Goal: Information Seeking & Learning: Find specific fact

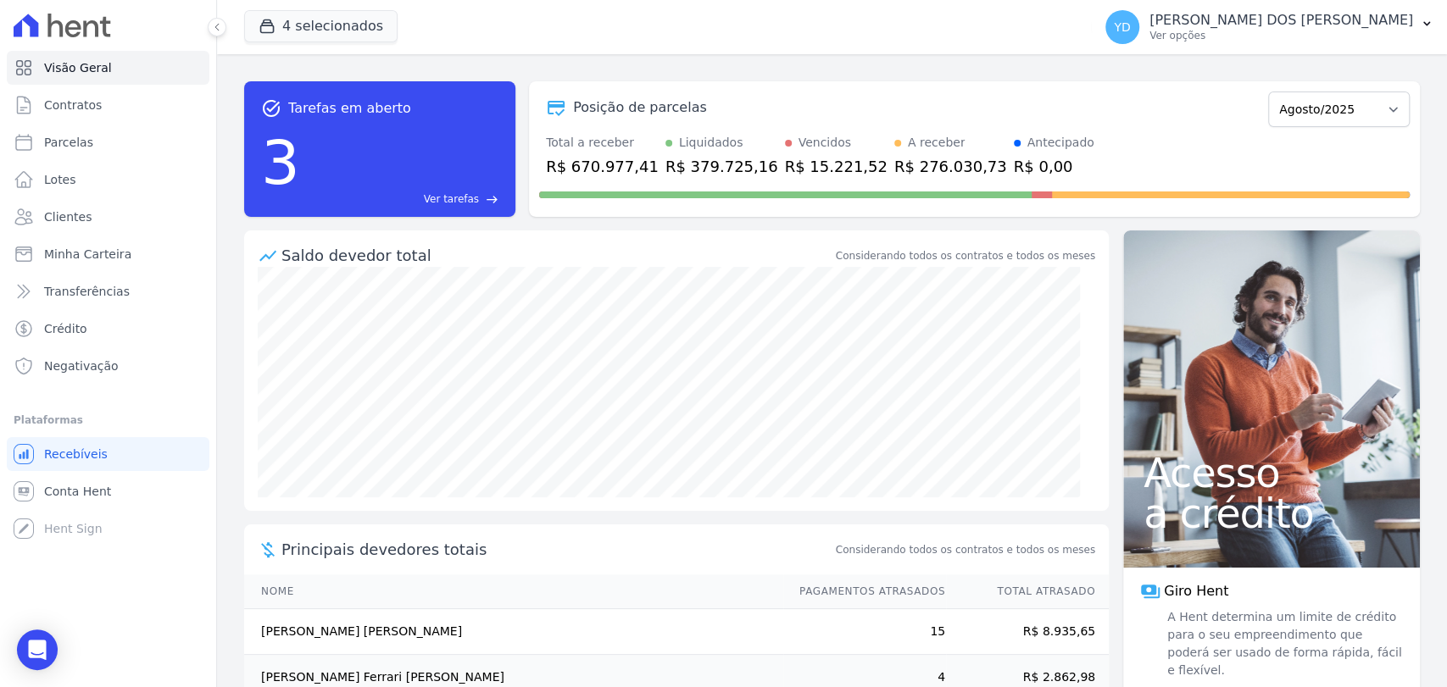
click at [449, 198] on span "Ver tarefas" at bounding box center [451, 199] width 55 height 15
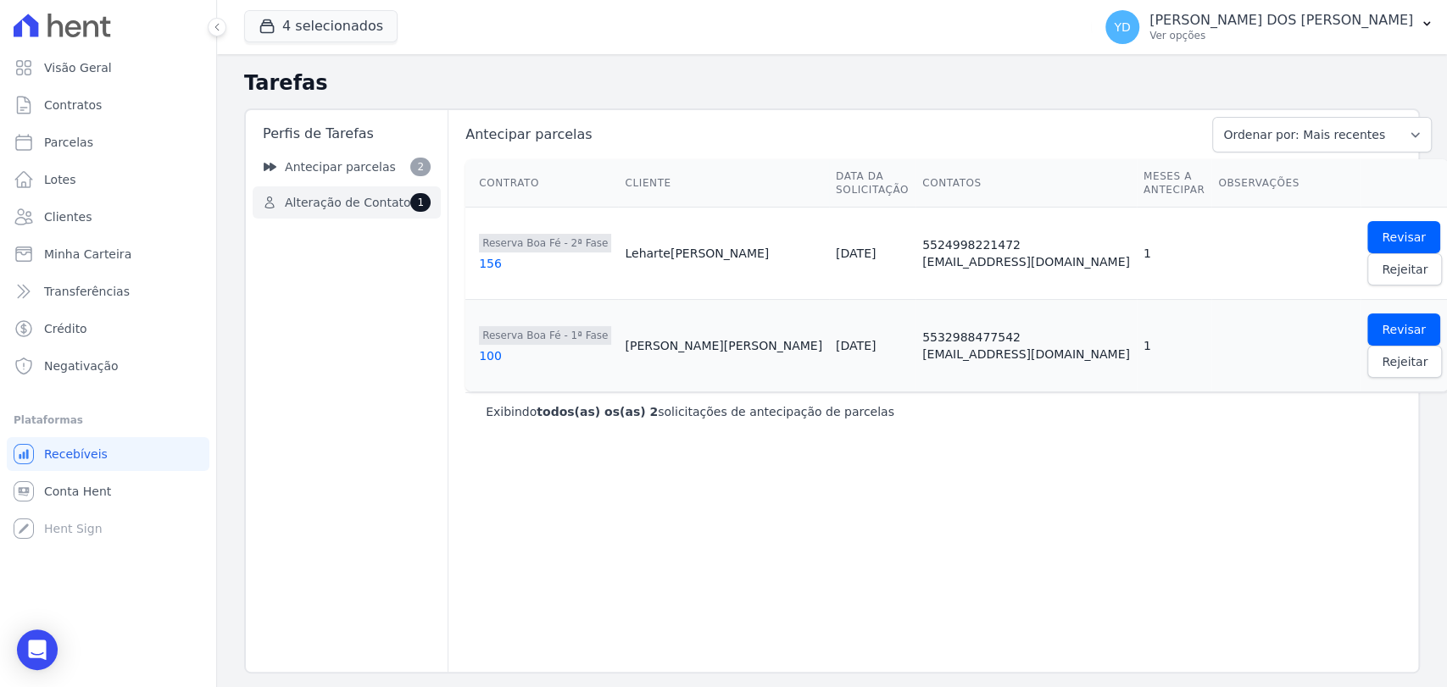
click at [380, 188] on link "Alteração de Contato 1" at bounding box center [347, 202] width 188 height 32
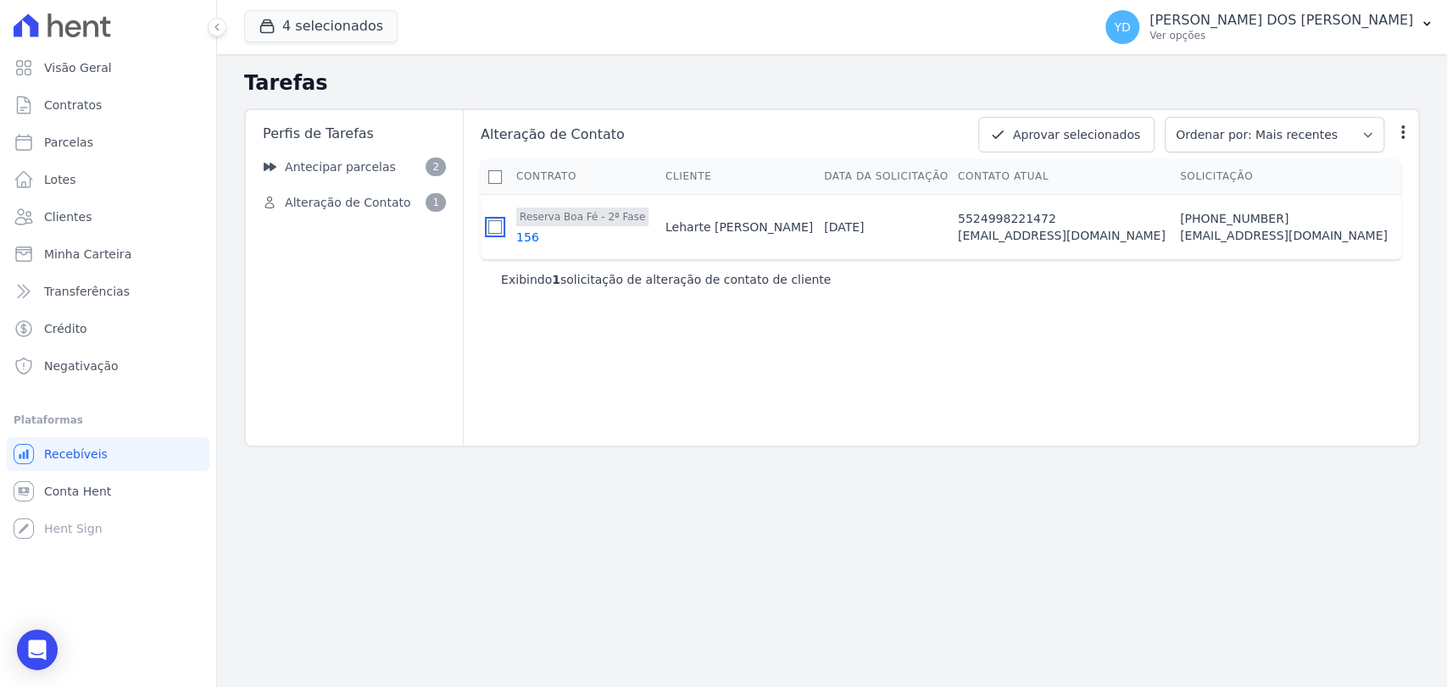
click at [502, 234] on input "checkbox" at bounding box center [495, 227] width 14 height 14
checkbox input "true"
click at [1125, 149] on button "Aprovar selecionados" at bounding box center [1066, 135] width 176 height 36
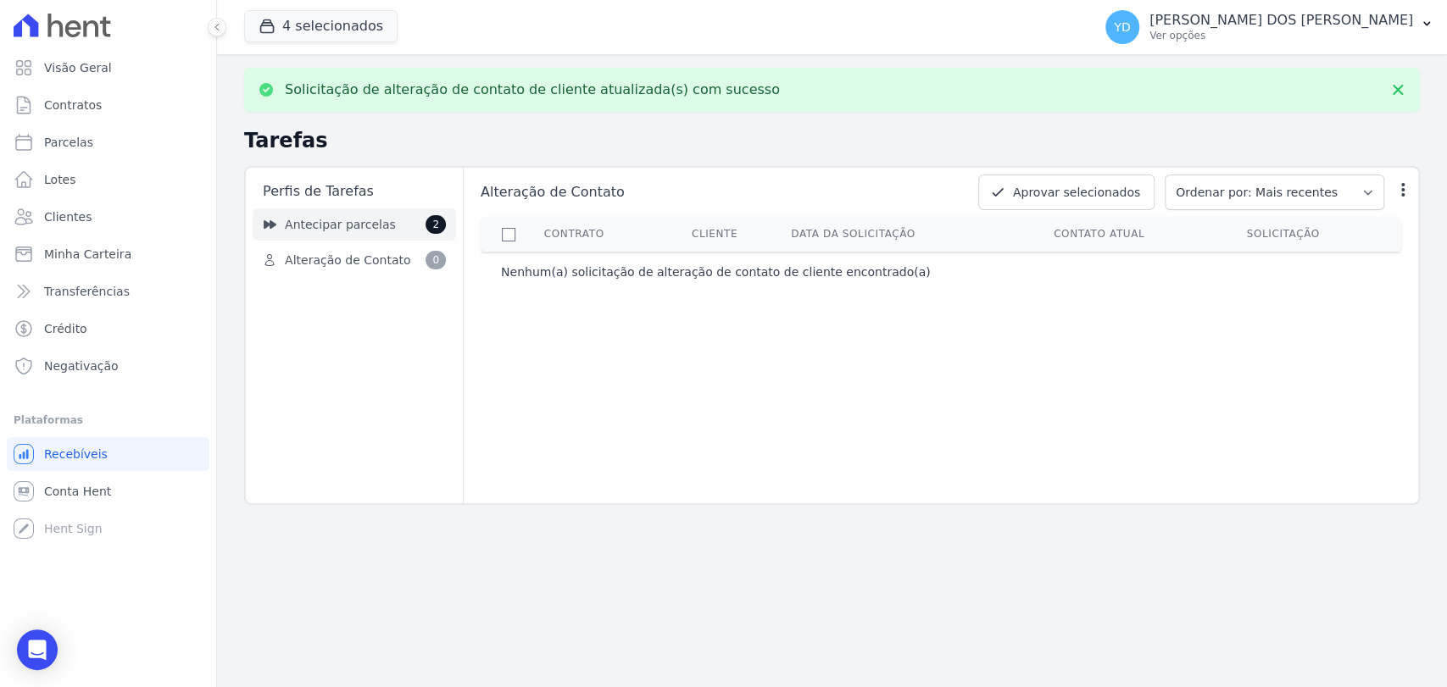
click at [420, 232] on link "Antecipar parcelas 2" at bounding box center [354, 225] width 203 height 32
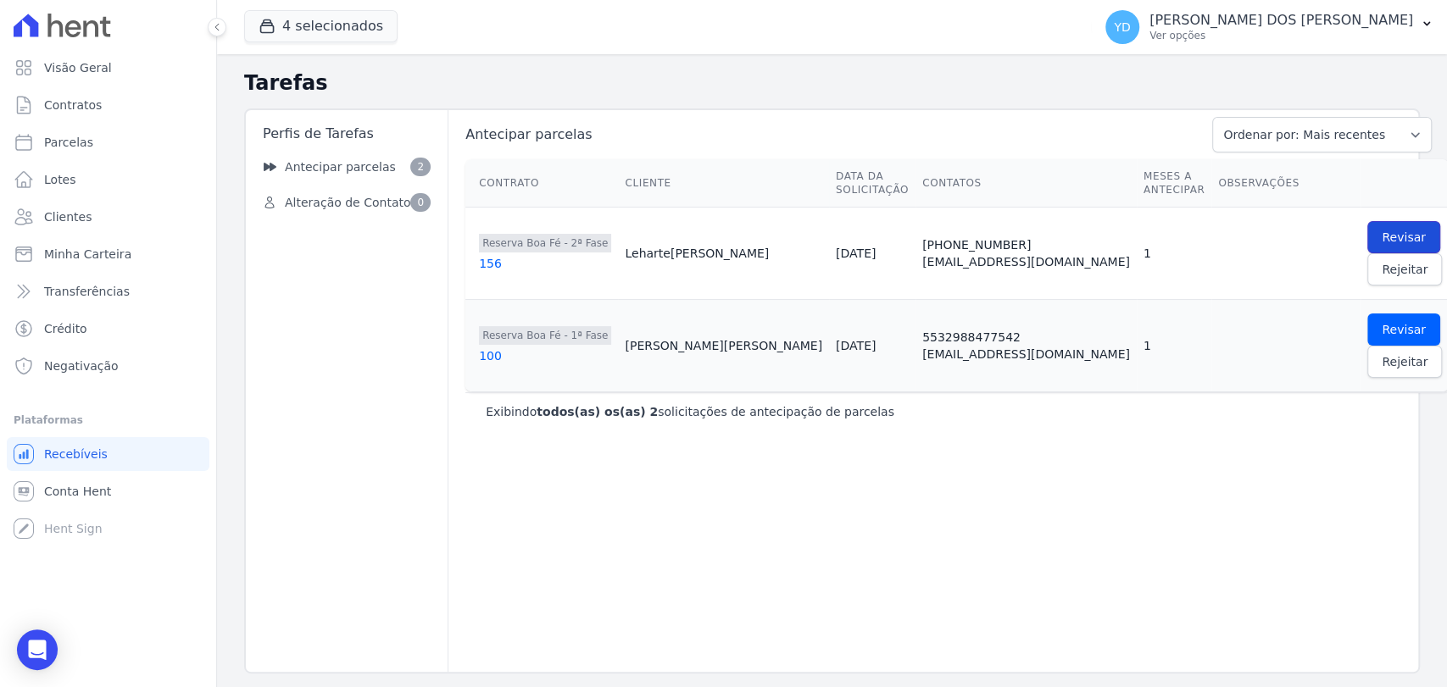
click at [1382, 237] on span "Revisar" at bounding box center [1404, 237] width 44 height 17
click at [1367, 224] on link "Revisar" at bounding box center [1403, 237] width 73 height 32
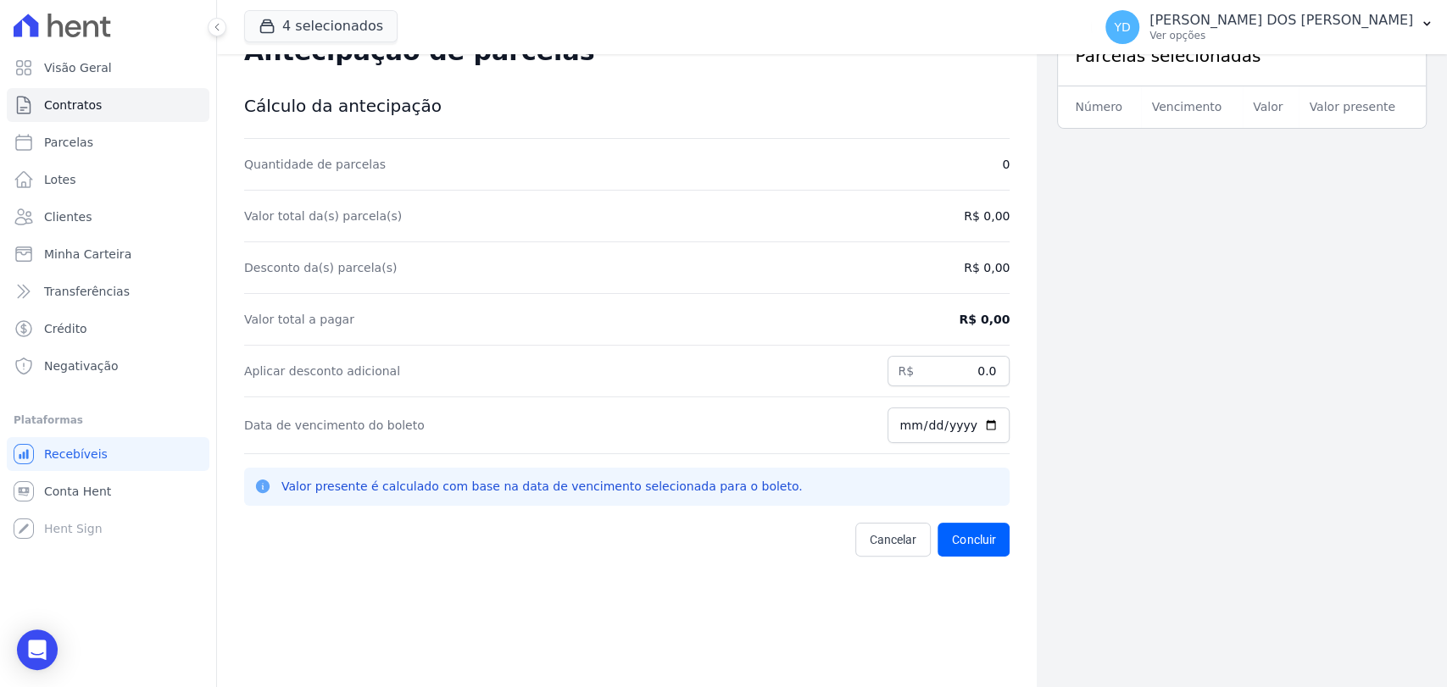
scroll to position [54, 0]
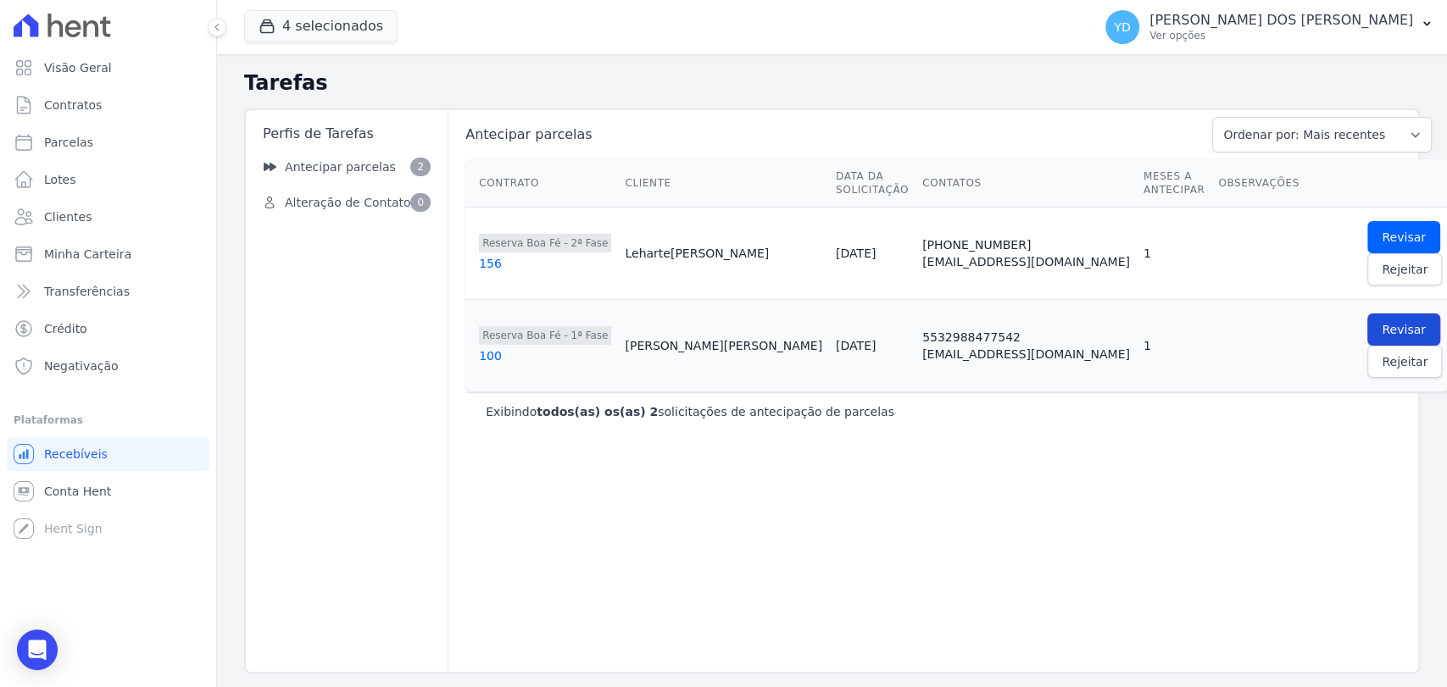
click at [1382, 324] on span "Revisar" at bounding box center [1404, 329] width 44 height 17
drag, startPoint x: 1317, startPoint y: 270, endPoint x: 1322, endPoint y: 282, distance: 12.6
click at [1382, 272] on span "Rejeitar" at bounding box center [1405, 269] width 46 height 17
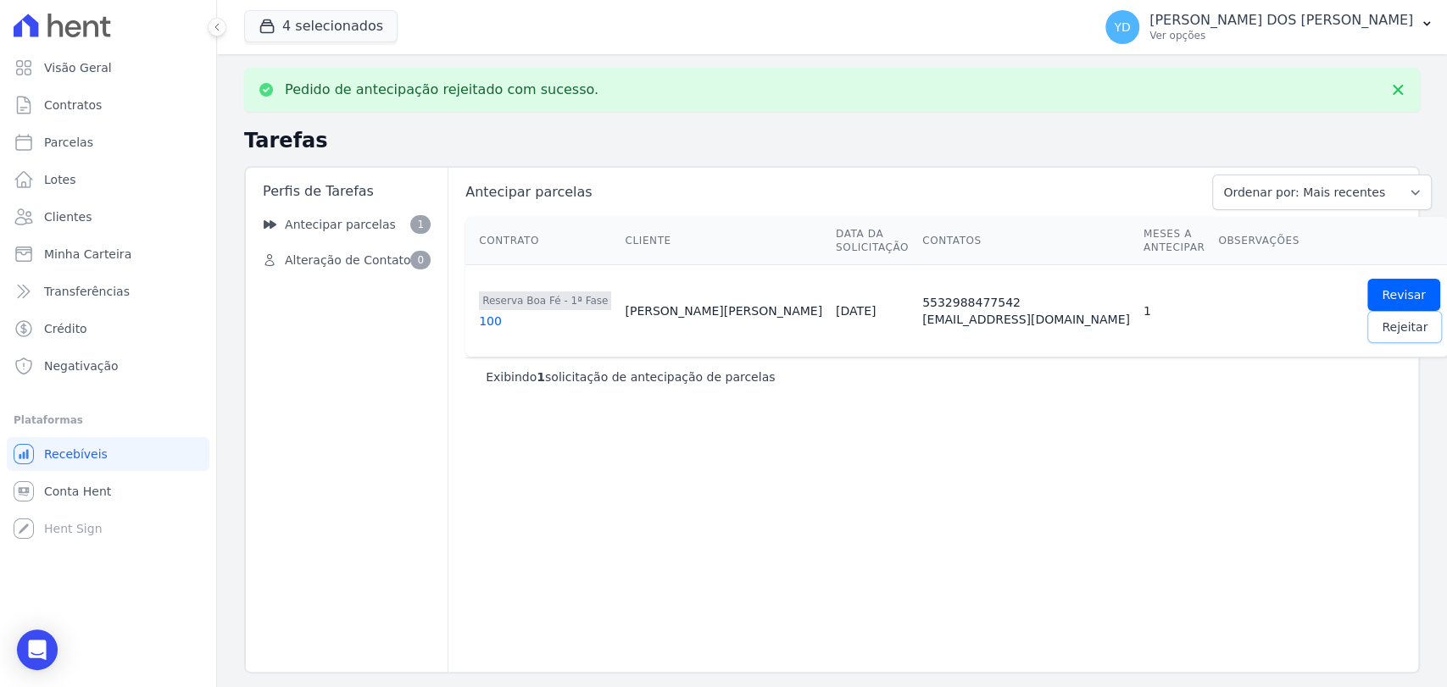
click at [1382, 327] on span "Rejeitar" at bounding box center [1405, 327] width 46 height 17
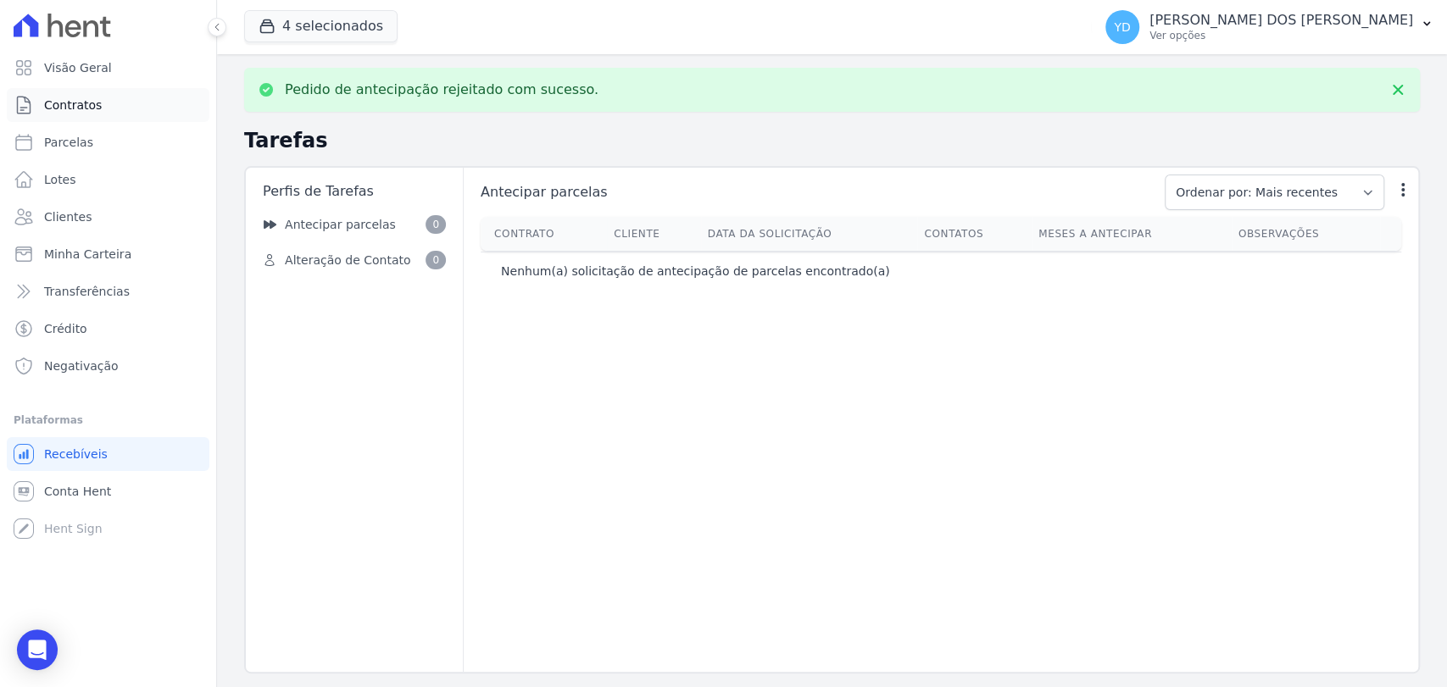
click at [106, 110] on link "Contratos" at bounding box center [108, 105] width 203 height 34
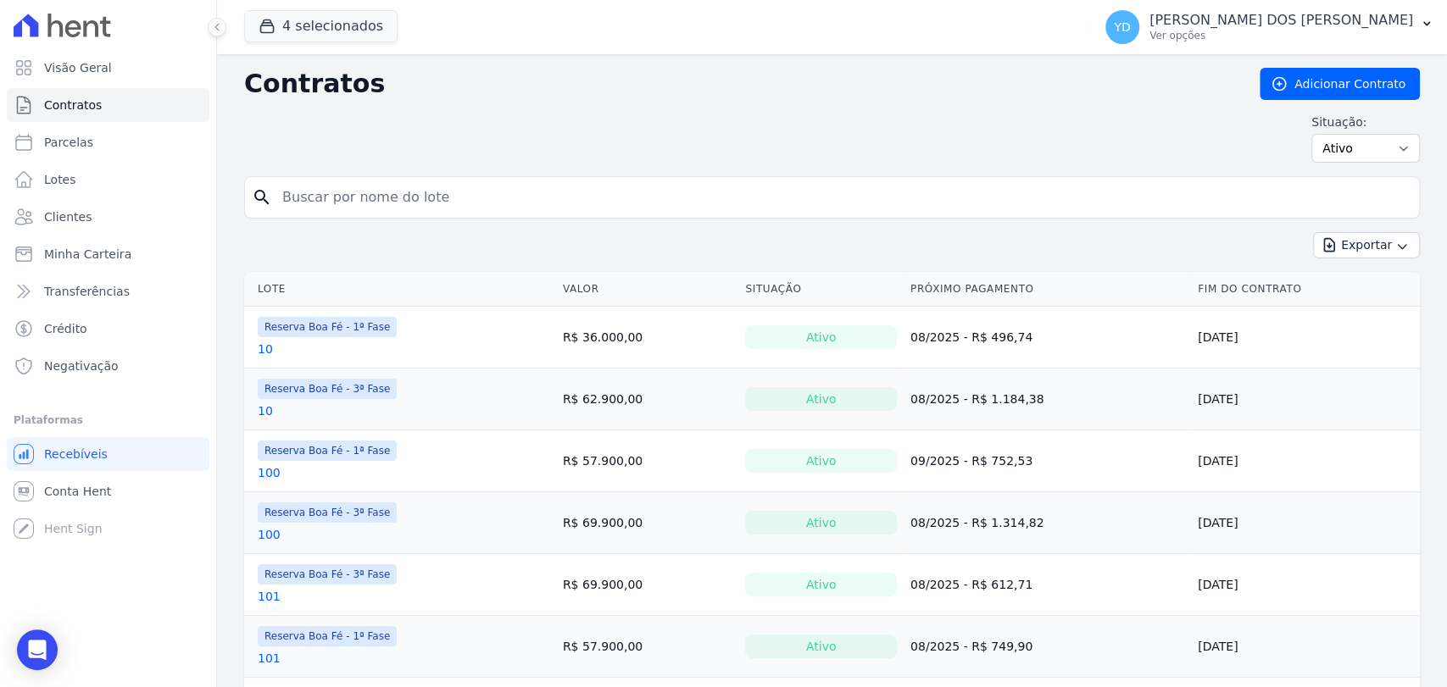
click at [503, 186] on input "search" at bounding box center [842, 198] width 1140 height 34
paste input "Marcos Vinicius"
type input "Marcos Vinicius"
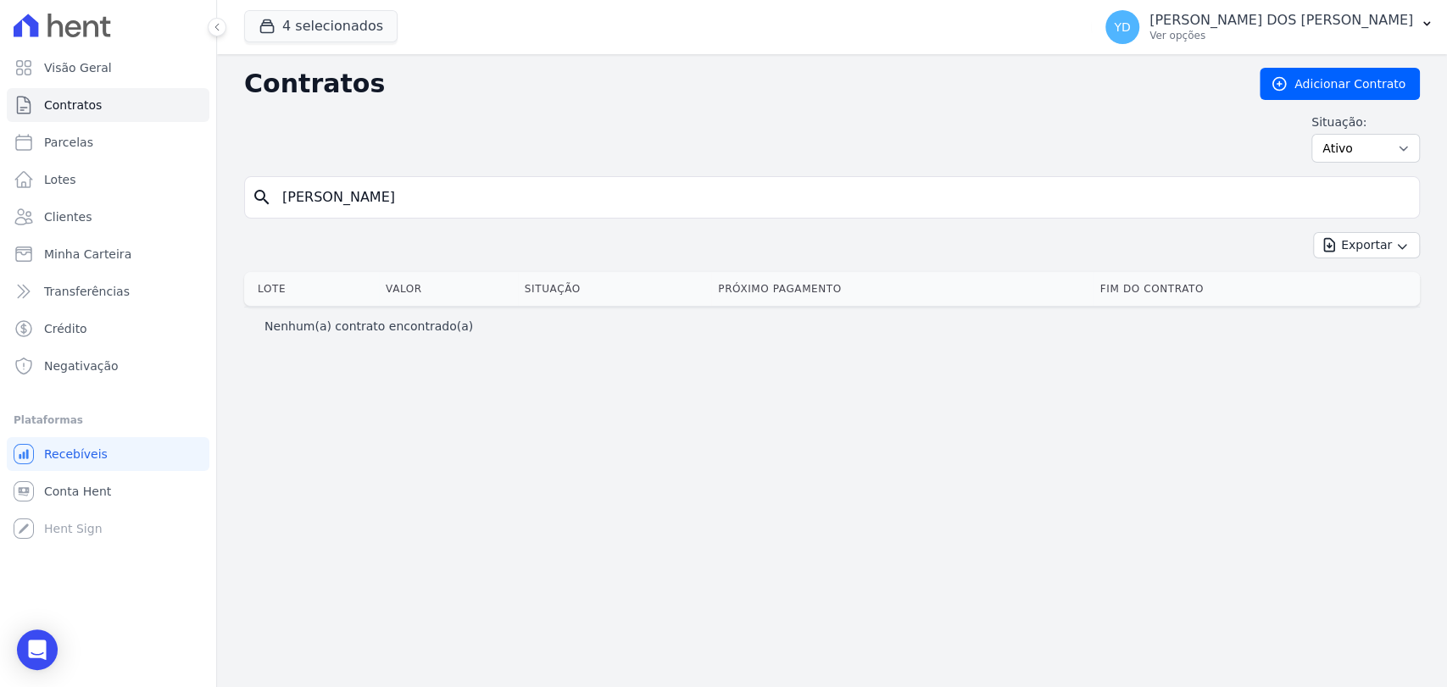
click at [529, 205] on input "Marcos Vinicius" at bounding box center [842, 198] width 1140 height 34
type input "M"
click at [142, 64] on link "Visão Geral" at bounding box center [108, 68] width 203 height 34
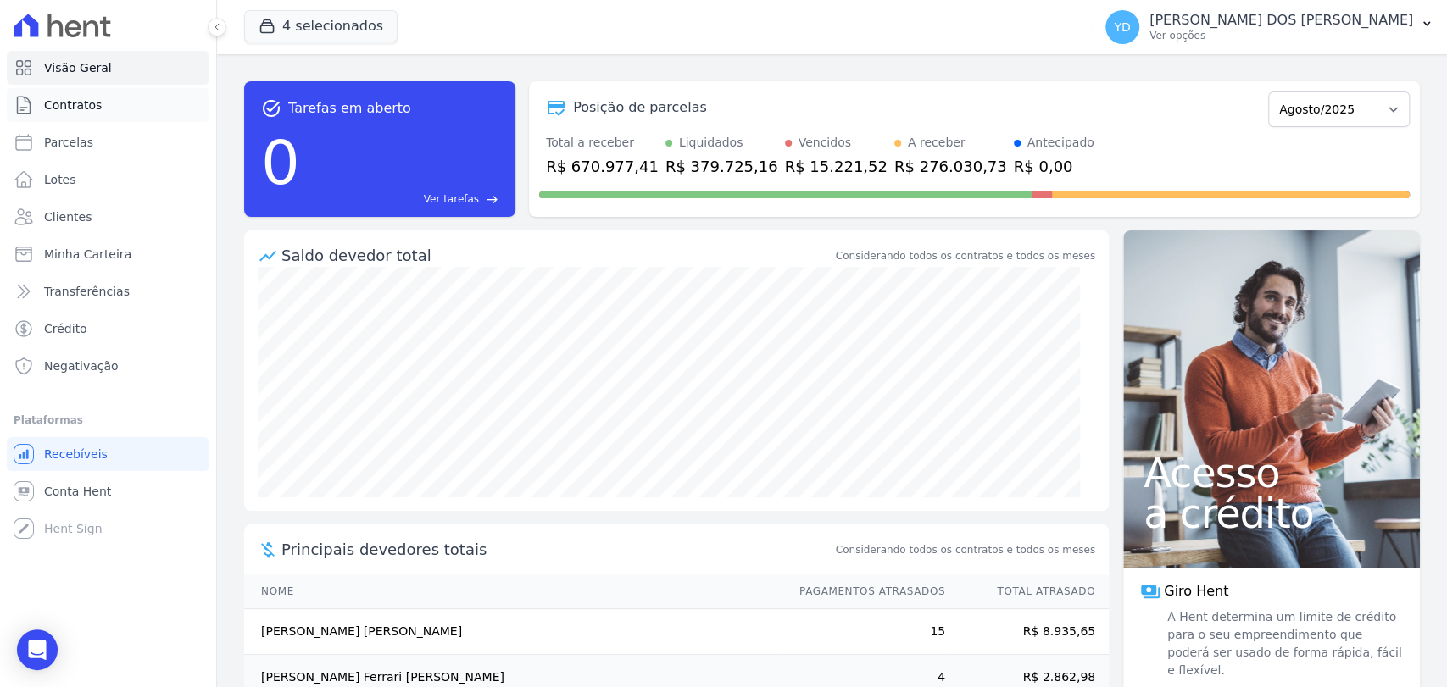
click at [105, 113] on link "Contratos" at bounding box center [108, 105] width 203 height 34
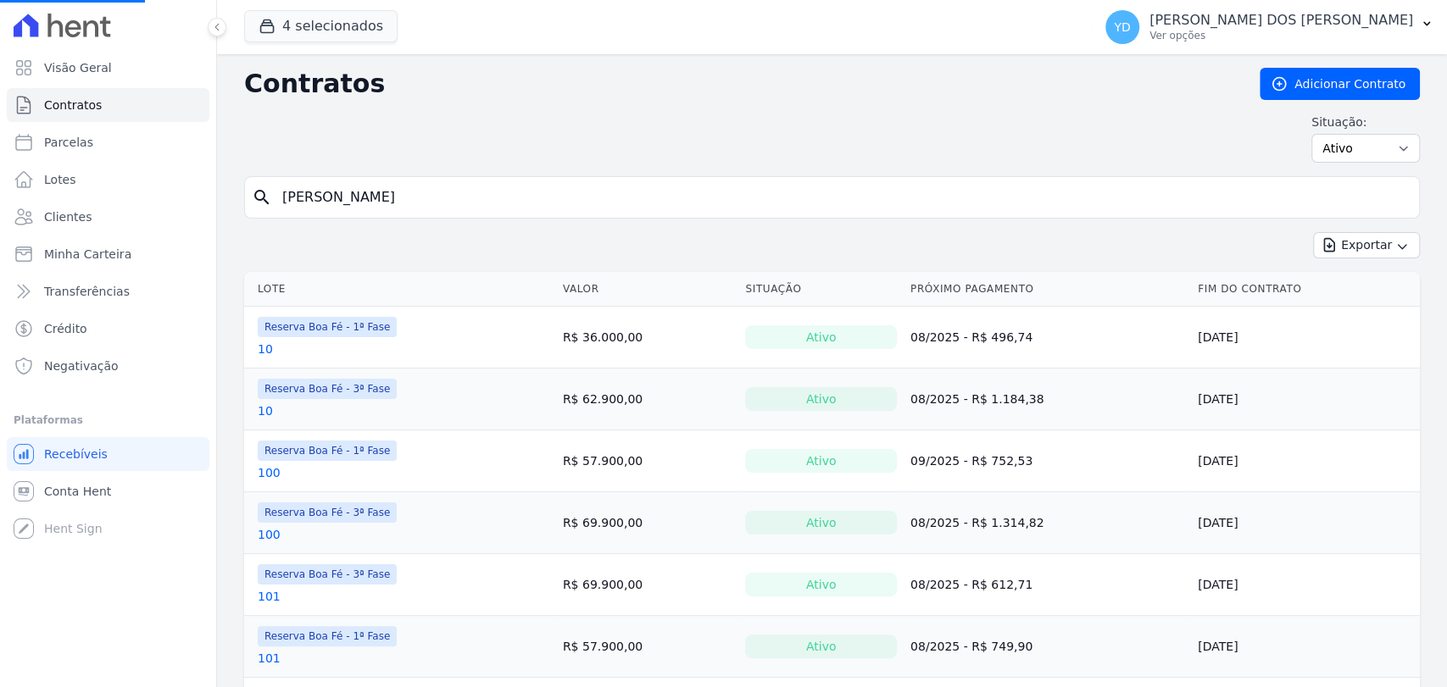
click at [380, 197] on input "Marcos Vinicius" at bounding box center [842, 198] width 1140 height 34
click at [322, 196] on input "search" at bounding box center [842, 198] width 1140 height 34
type input "b123"
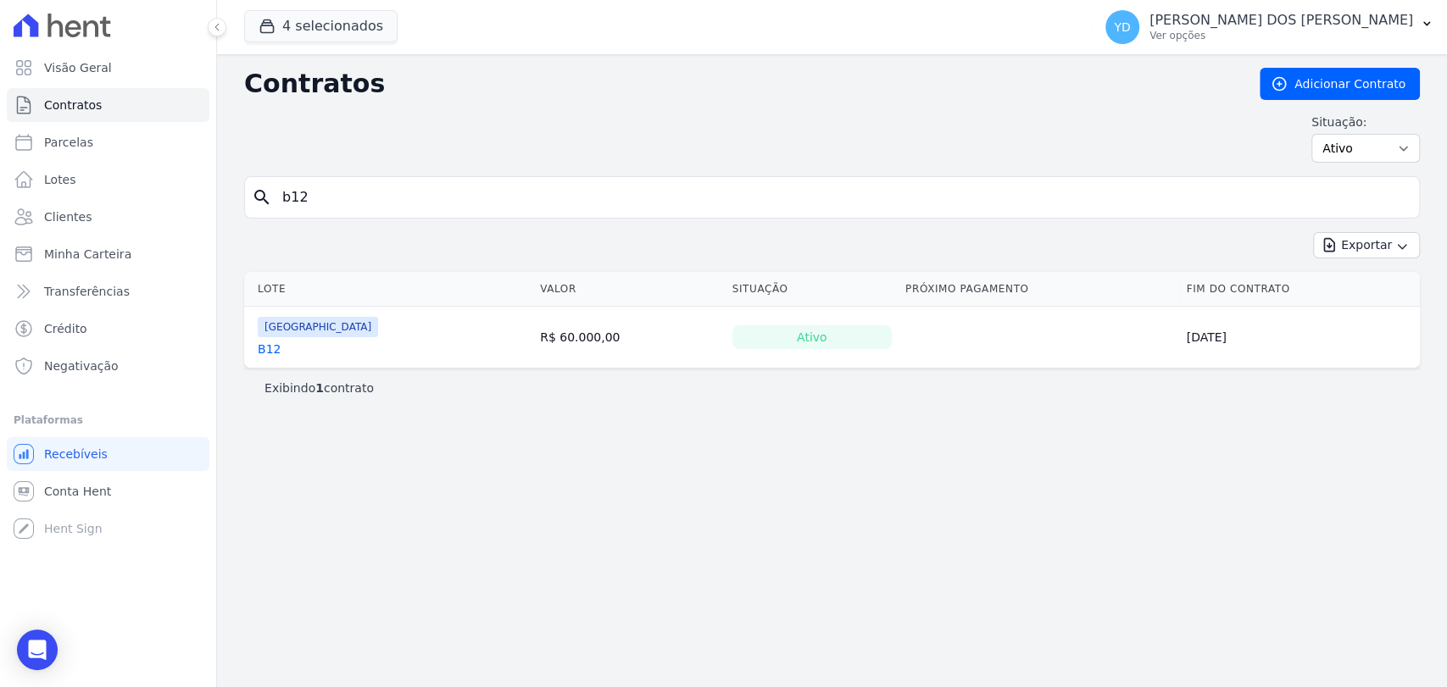
click at [322, 196] on input "b12" at bounding box center [842, 198] width 1140 height 34
click at [259, 353] on link "B12" at bounding box center [269, 349] width 23 height 17
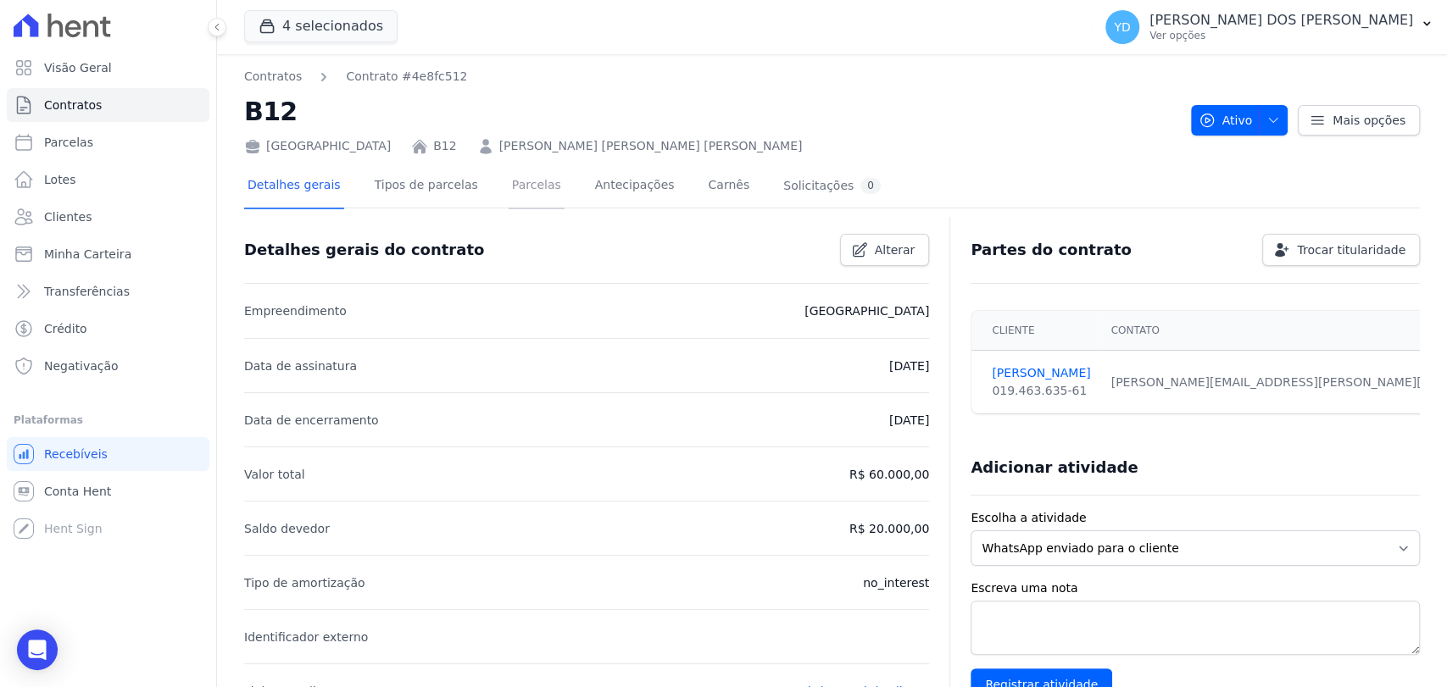
click at [529, 186] on link "Parcelas" at bounding box center [537, 186] width 56 height 45
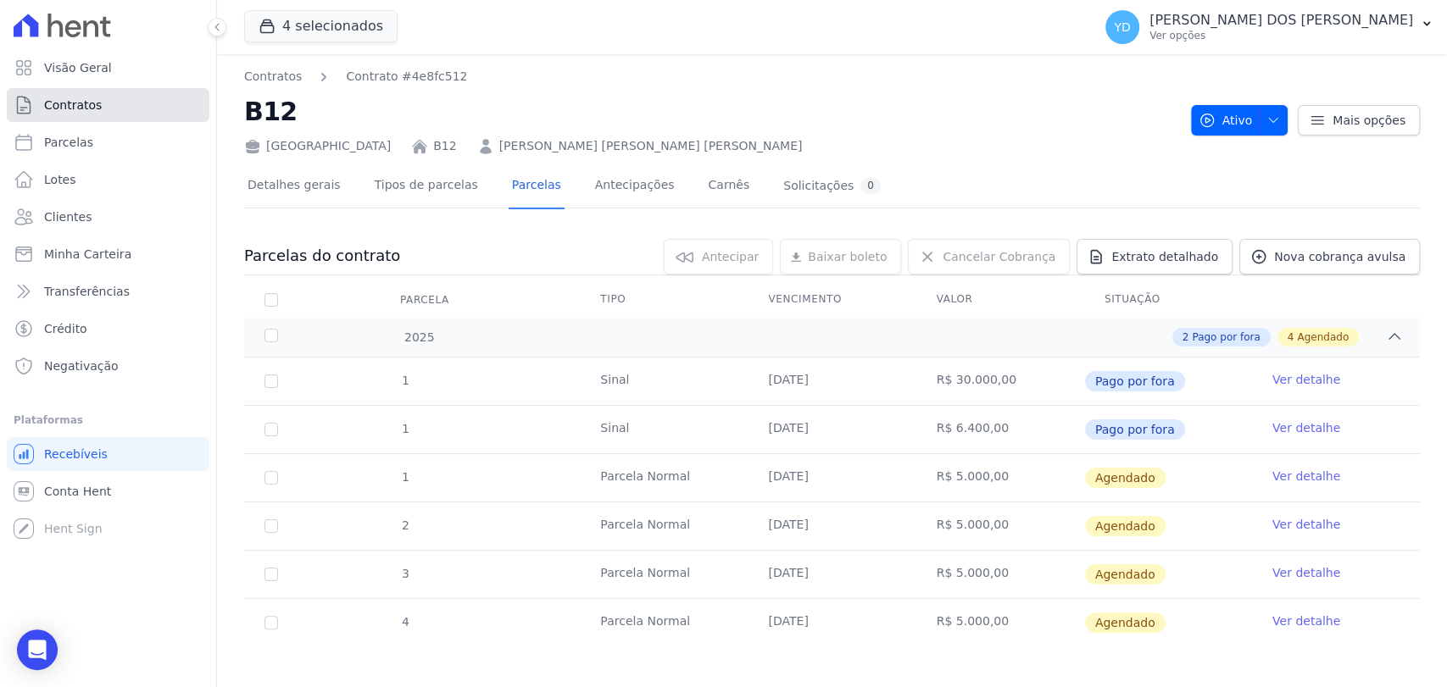
click at [31, 113] on icon at bounding box center [24, 105] width 20 height 20
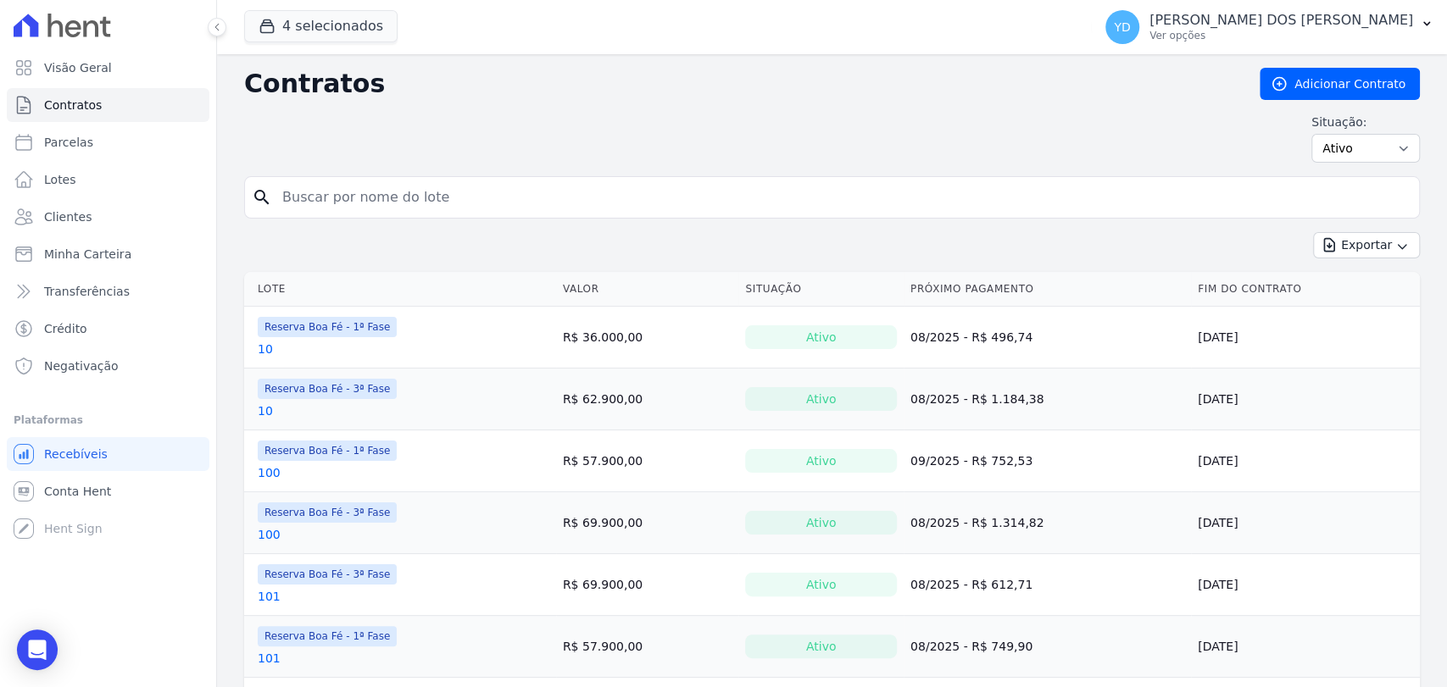
click at [387, 181] on input "search" at bounding box center [842, 198] width 1140 height 34
click at [395, 201] on input "search" at bounding box center [842, 198] width 1140 height 34
type input "f3"
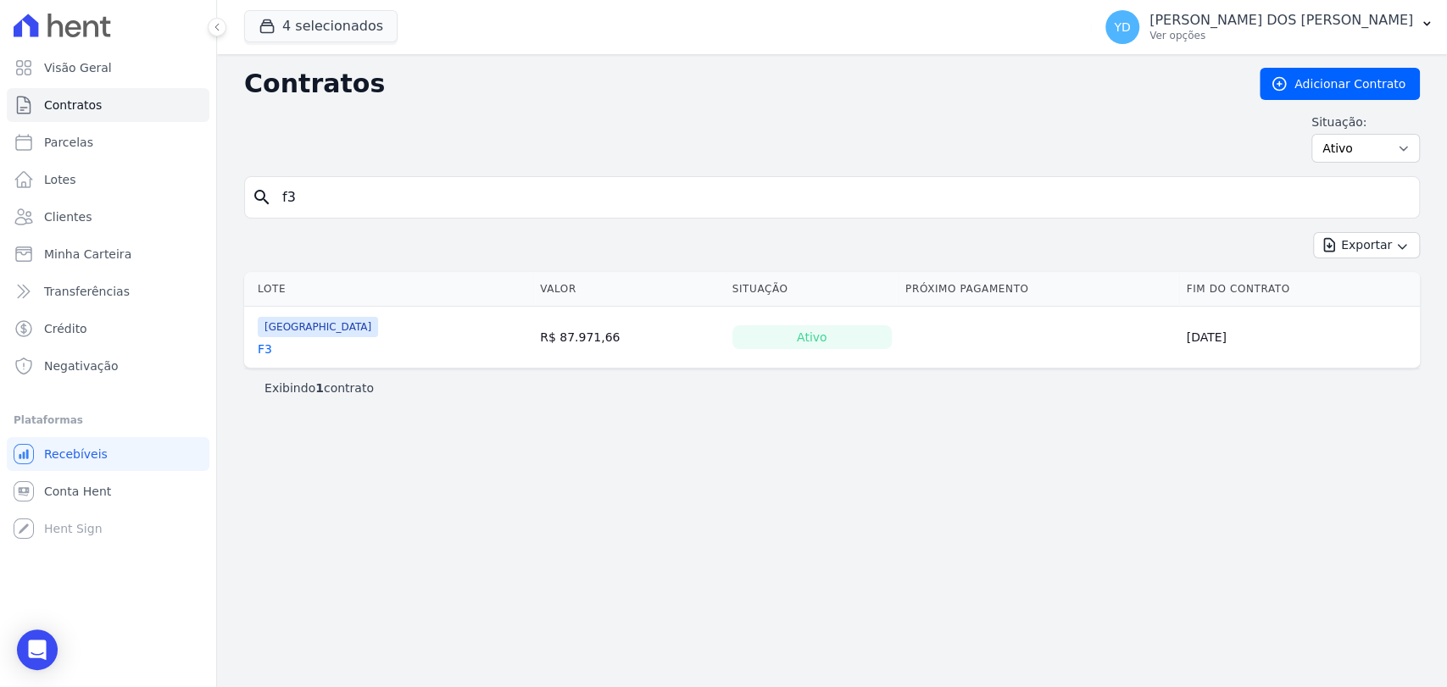
click at [356, 190] on input "f3" at bounding box center [842, 198] width 1140 height 34
click at [457, 182] on input "f3" at bounding box center [842, 198] width 1140 height 34
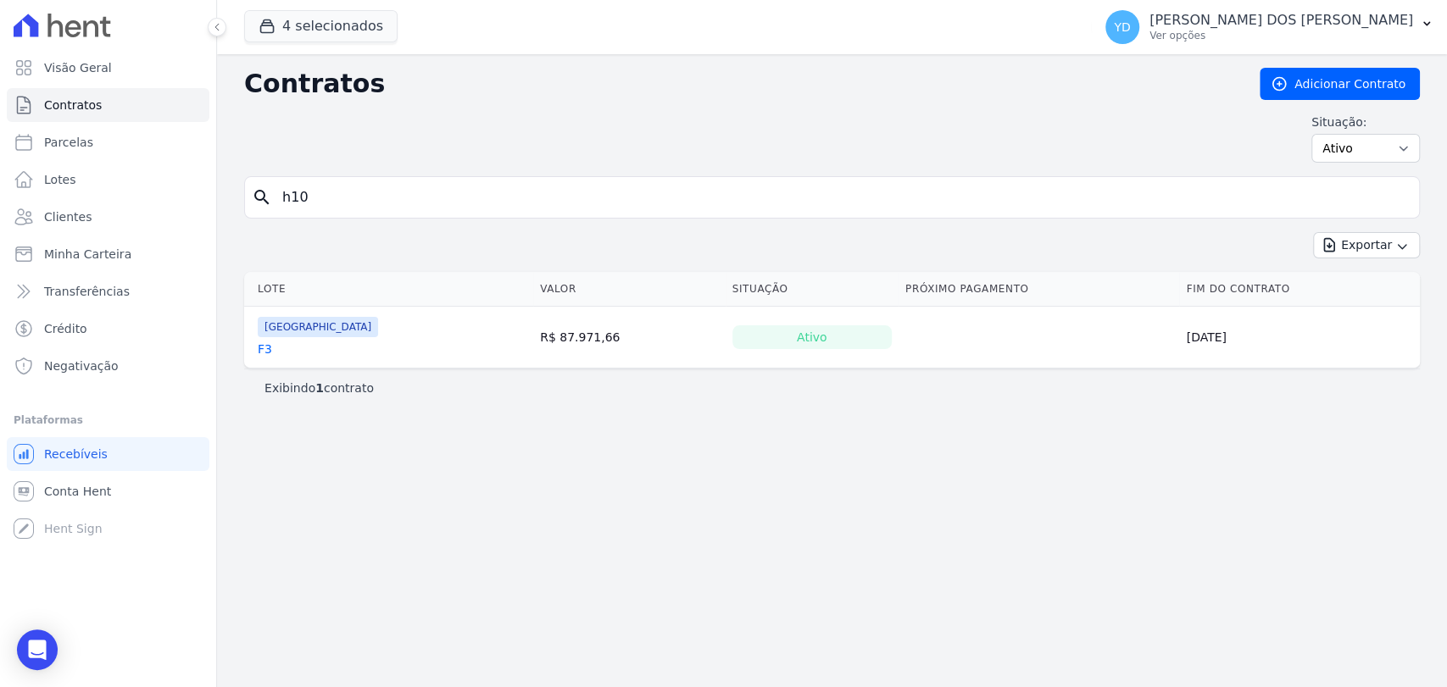
type input "h10"
click at [385, 181] on input "h10" at bounding box center [842, 198] width 1140 height 34
type input "h16"
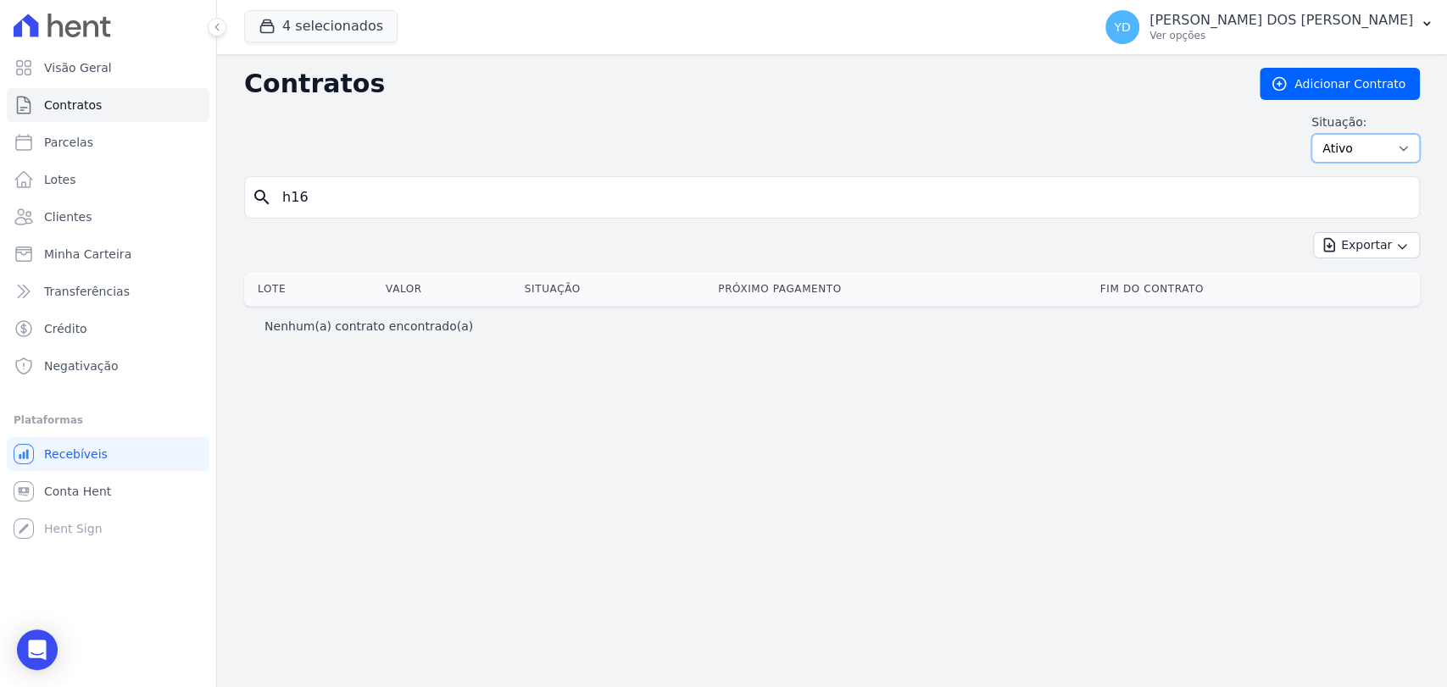
click at [1392, 134] on select "Ativo Todos Pausado Distratado Rascunho Expirado Encerrado" at bounding box center [1365, 148] width 109 height 29
select select "all"
click at [1319, 134] on select "Ativo Todos Pausado Distratado Rascunho Expirado Encerrado" at bounding box center [1365, 148] width 109 height 29
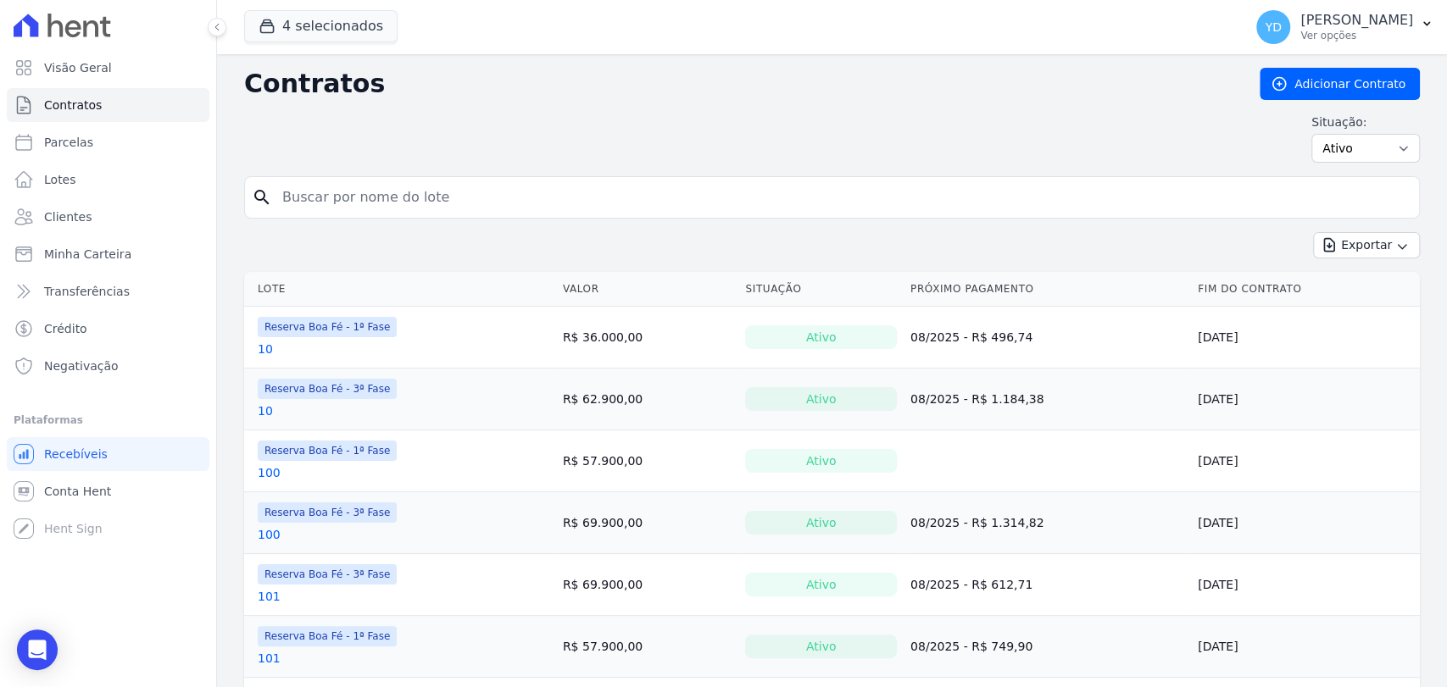
click at [483, 194] on input "search" at bounding box center [842, 198] width 1140 height 34
type input "156"
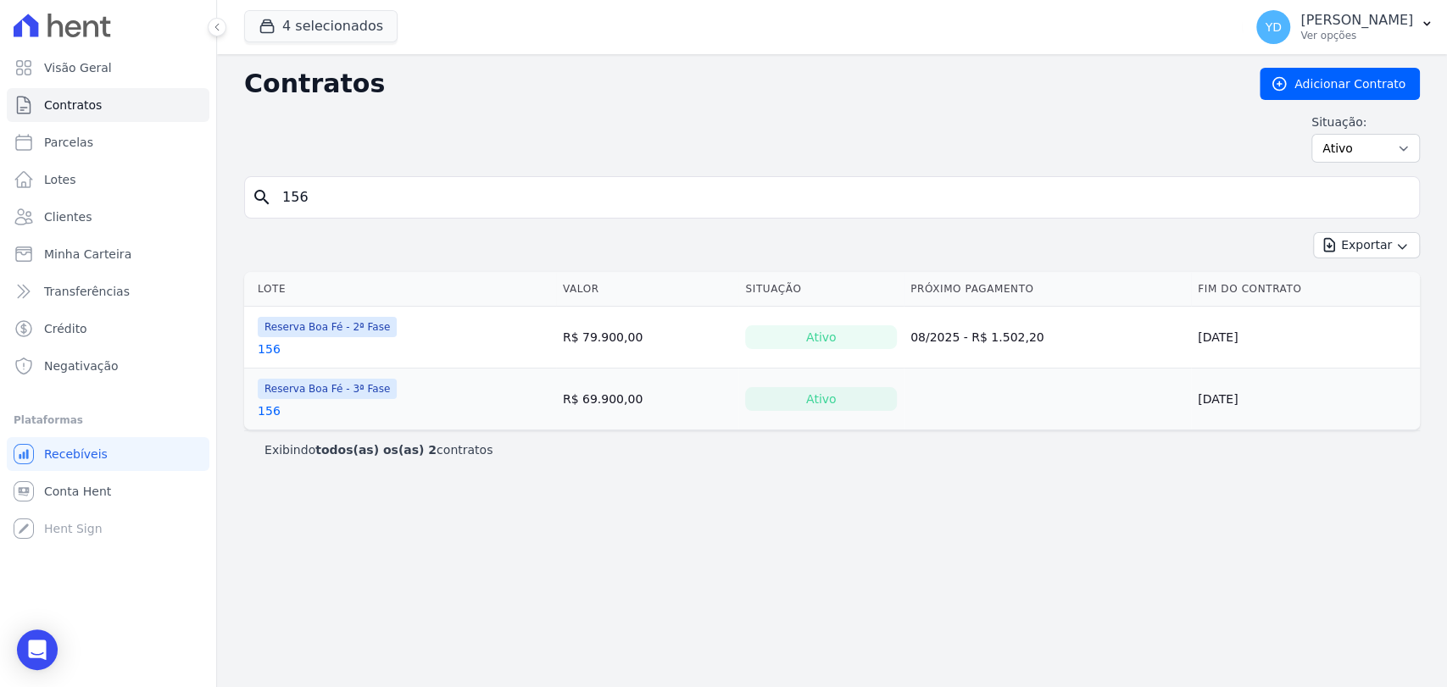
click at [510, 181] on input "156" at bounding box center [842, 198] width 1140 height 34
type input "100"
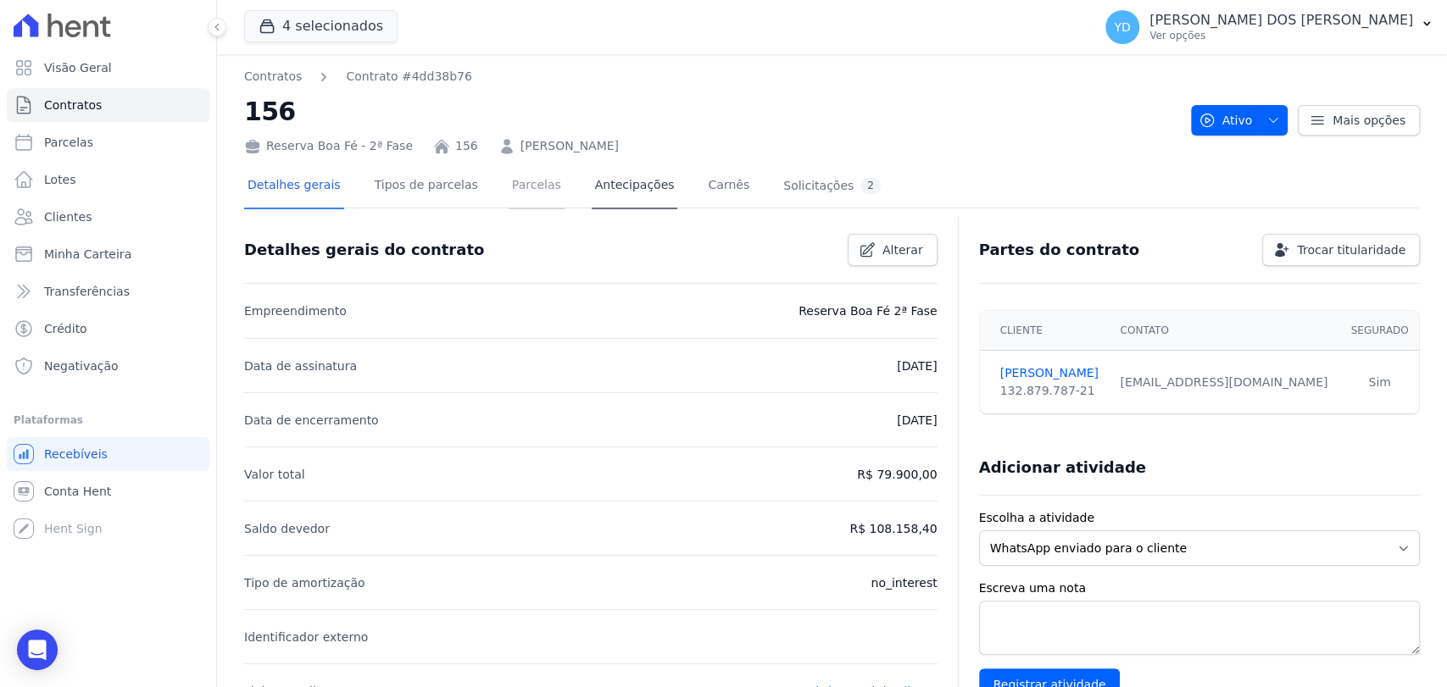
drag, startPoint x: 521, startPoint y: 186, endPoint x: 596, endPoint y: 165, distance: 77.3
click at [521, 186] on link "Parcelas" at bounding box center [537, 186] width 56 height 45
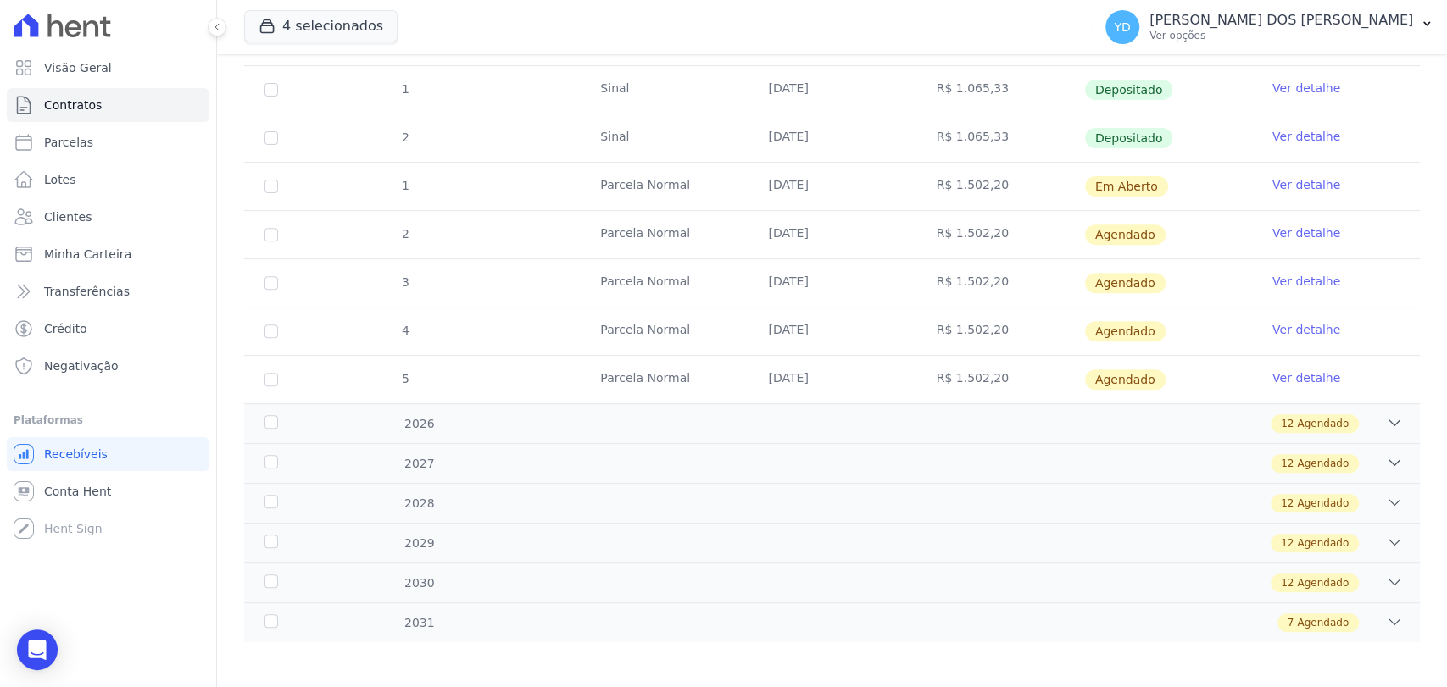
scroll to position [392, 0]
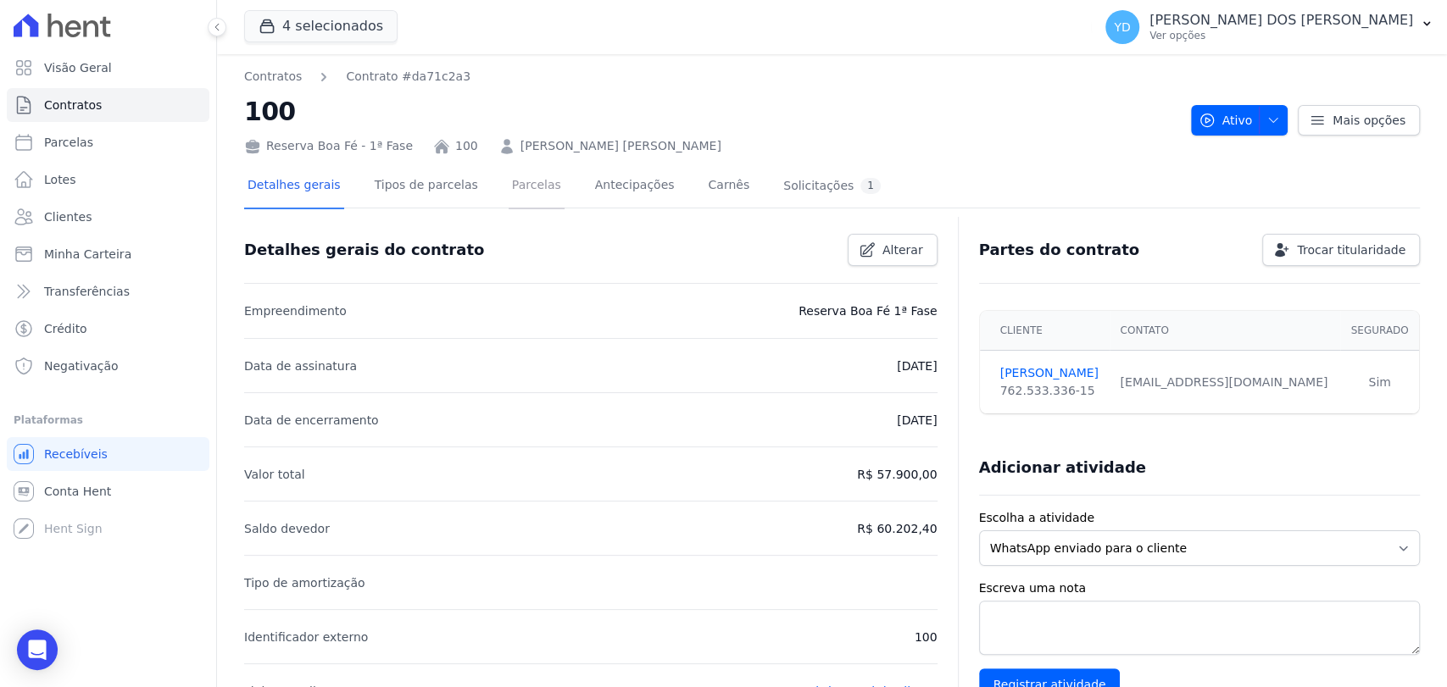
click at [520, 192] on link "Parcelas" at bounding box center [537, 186] width 56 height 45
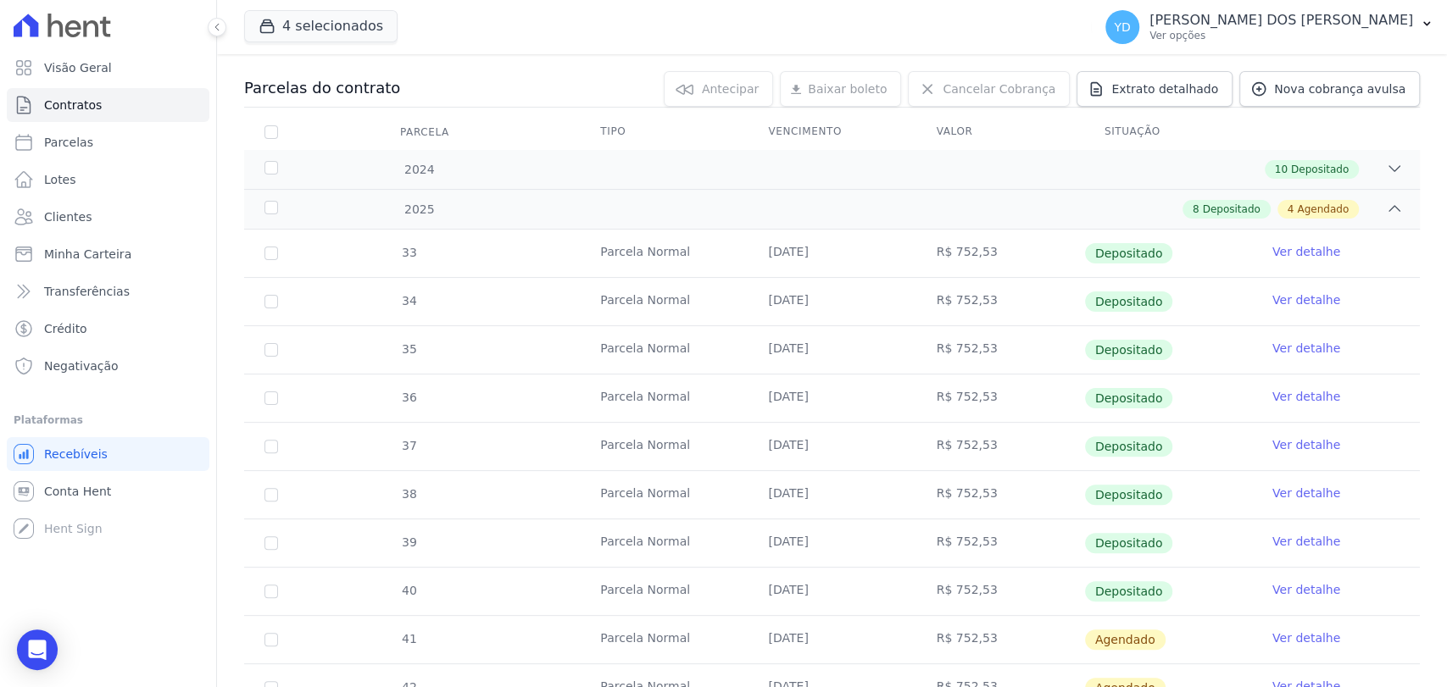
scroll to position [376, 0]
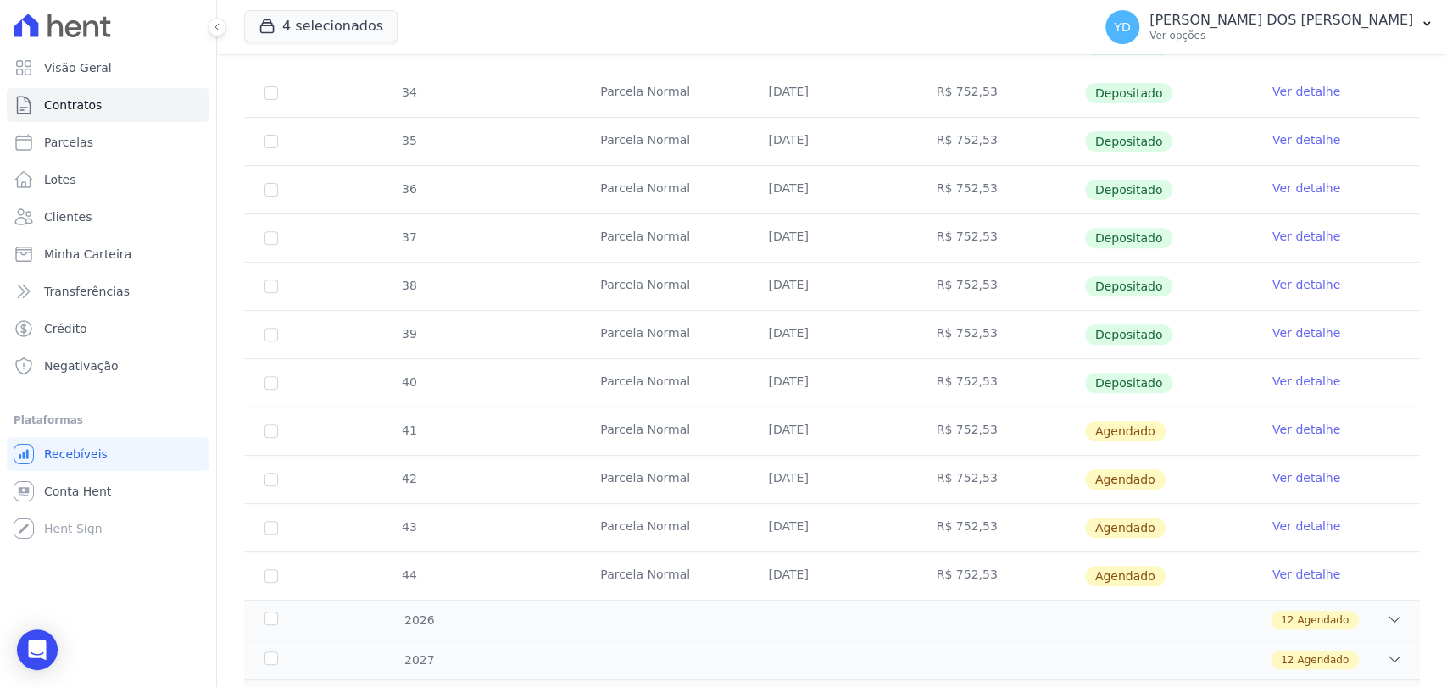
click at [1305, 430] on link "Ver detalhe" at bounding box center [1306, 429] width 68 height 17
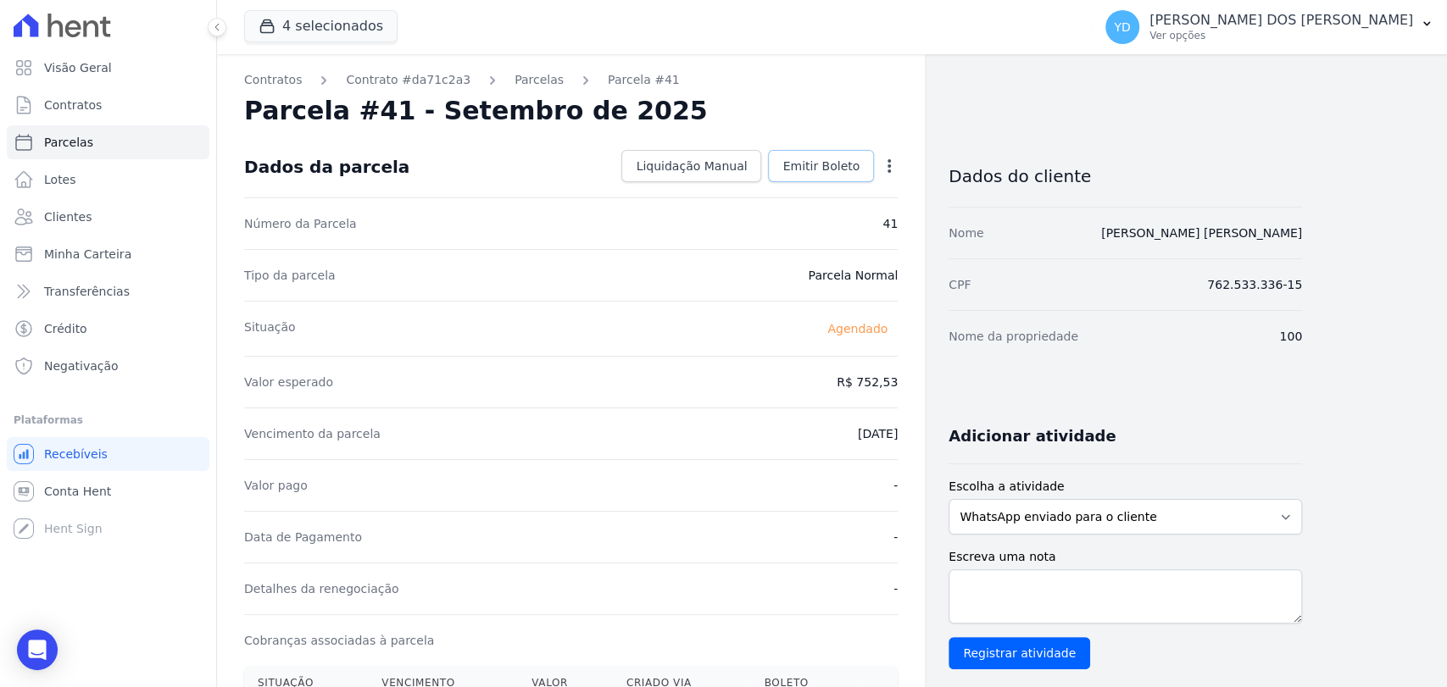
click at [797, 177] on link "Emitir Boleto" at bounding box center [821, 166] width 106 height 32
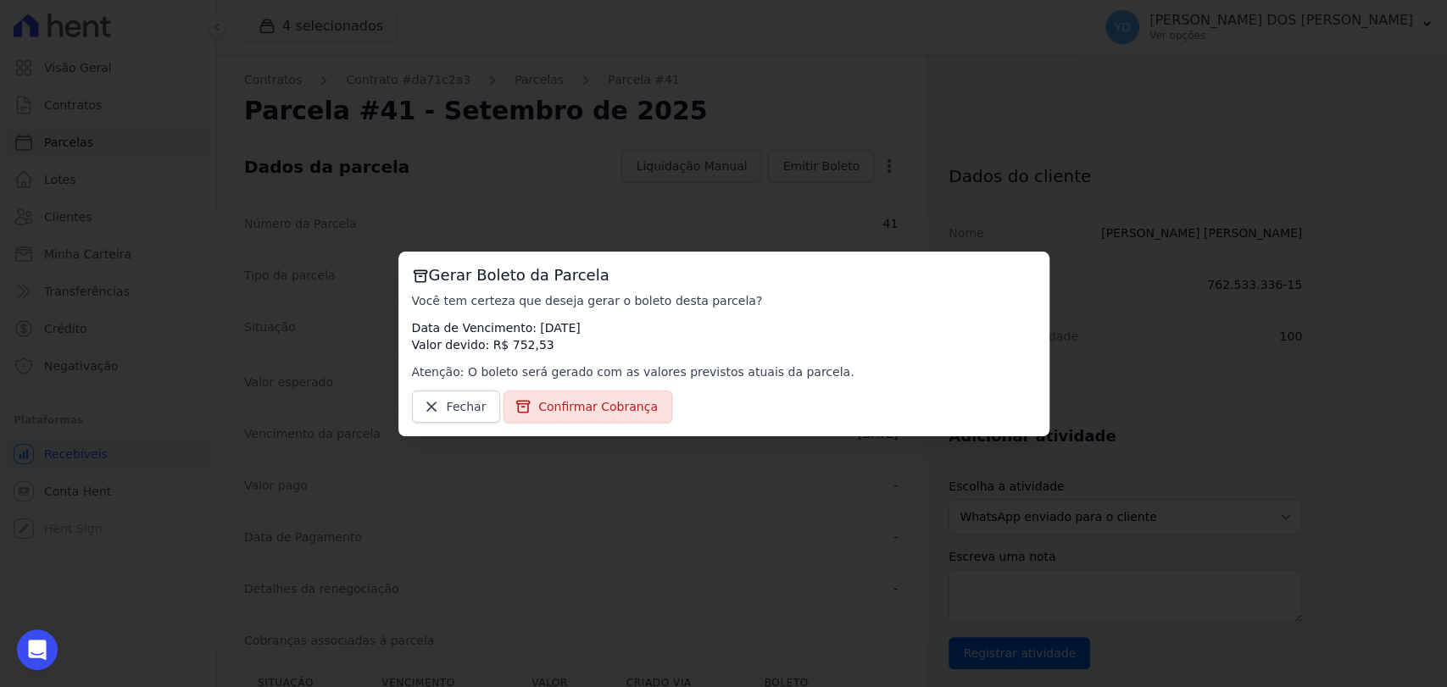
click at [623, 386] on div "Gerar Boleto da Parcela Você tem certeza que deseja gerar o boleto desta parcel…" at bounding box center [723, 344] width 651 height 185
click at [622, 400] on span "Confirmar Cobrança" at bounding box center [598, 406] width 120 height 17
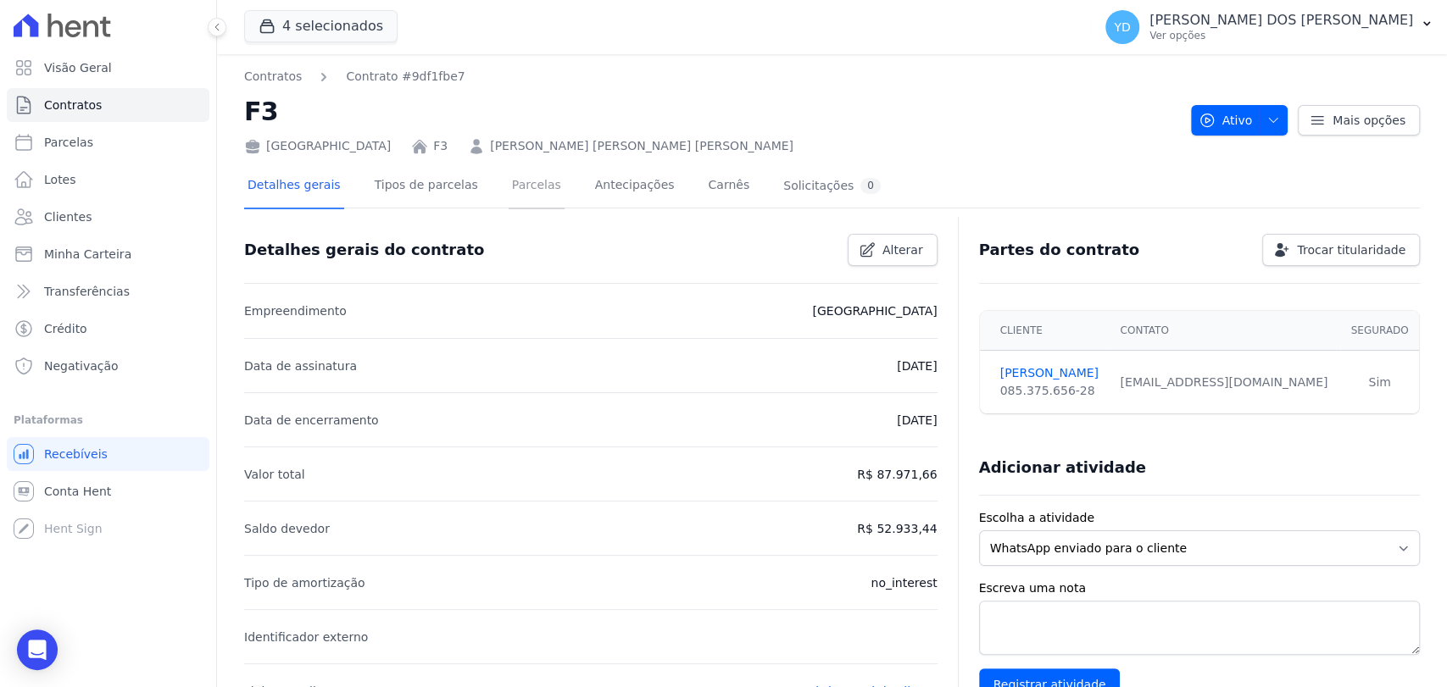
click at [521, 208] on link "Parcelas" at bounding box center [537, 186] width 56 height 45
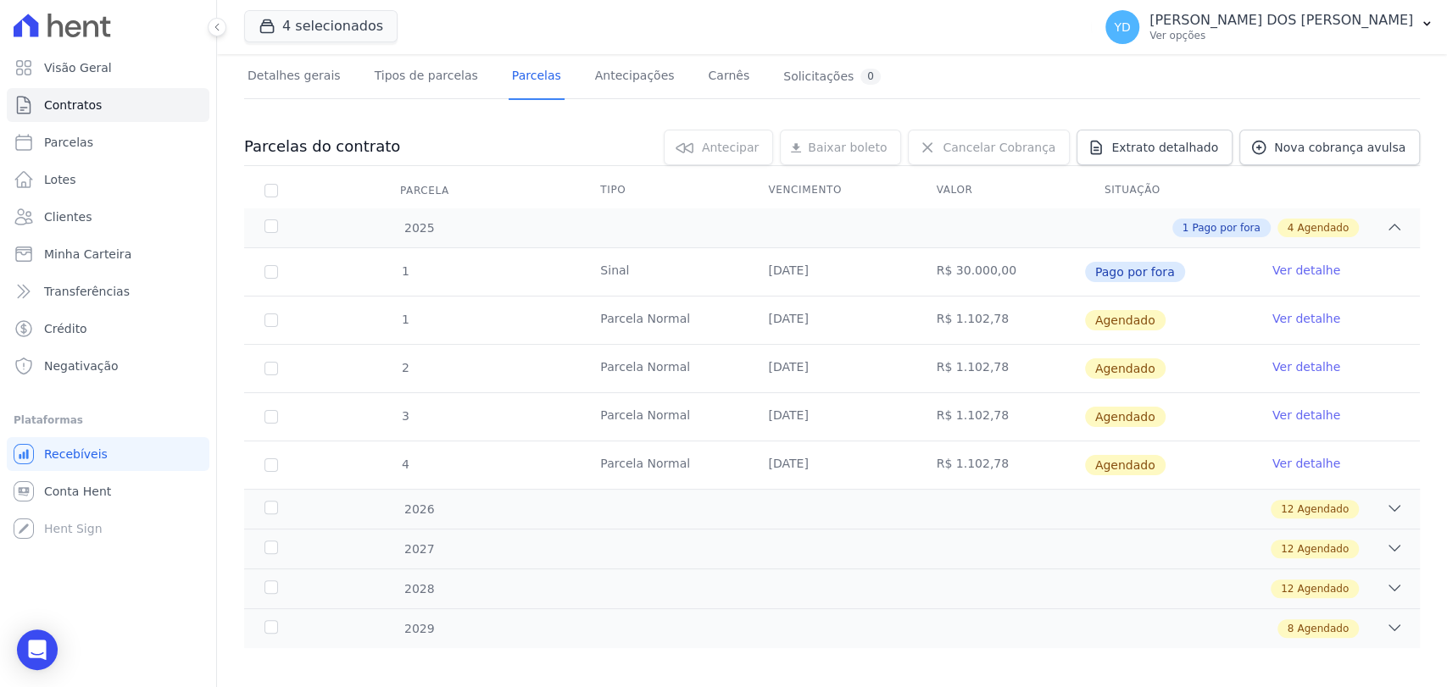
scroll to position [120, 0]
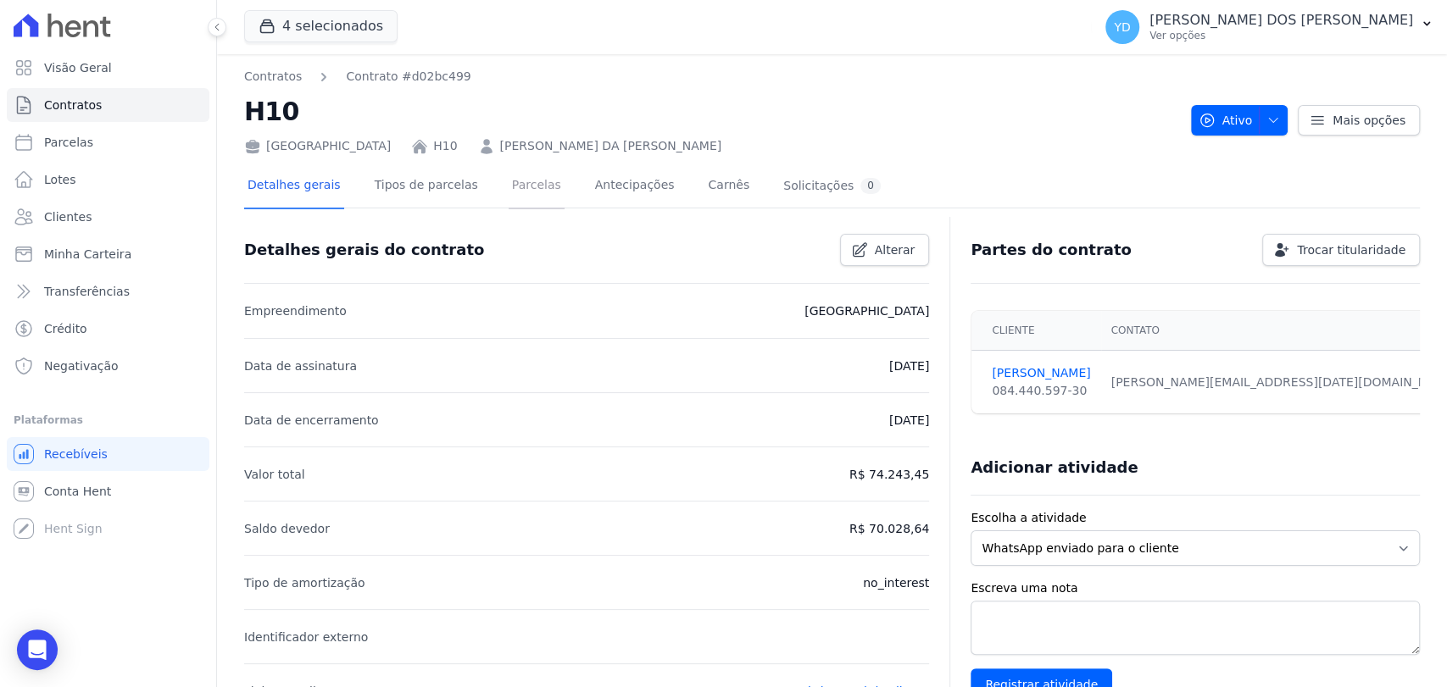
click at [515, 168] on link "Parcelas" at bounding box center [537, 186] width 56 height 45
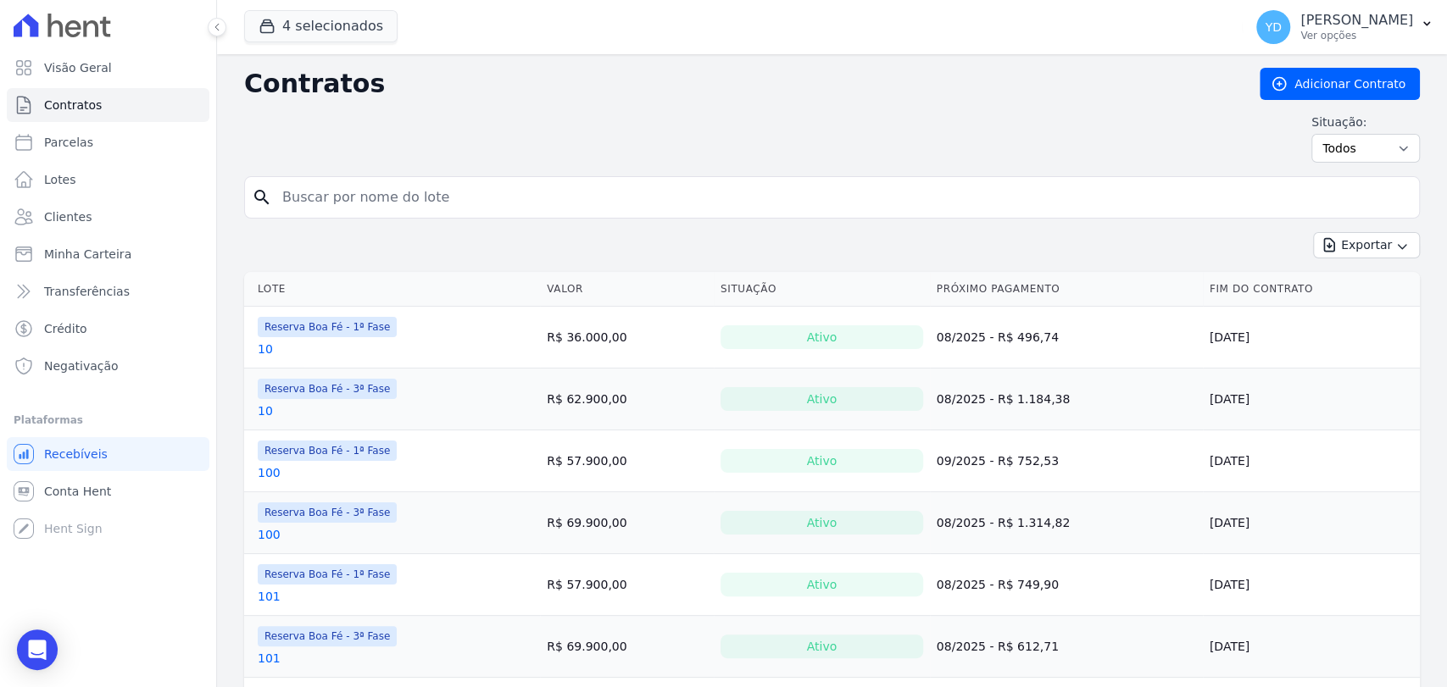
drag, startPoint x: 0, startPoint y: 0, endPoint x: 967, endPoint y: 198, distance: 987.2
click at [967, 198] on input "search" at bounding box center [842, 198] width 1140 height 34
type input "h16"
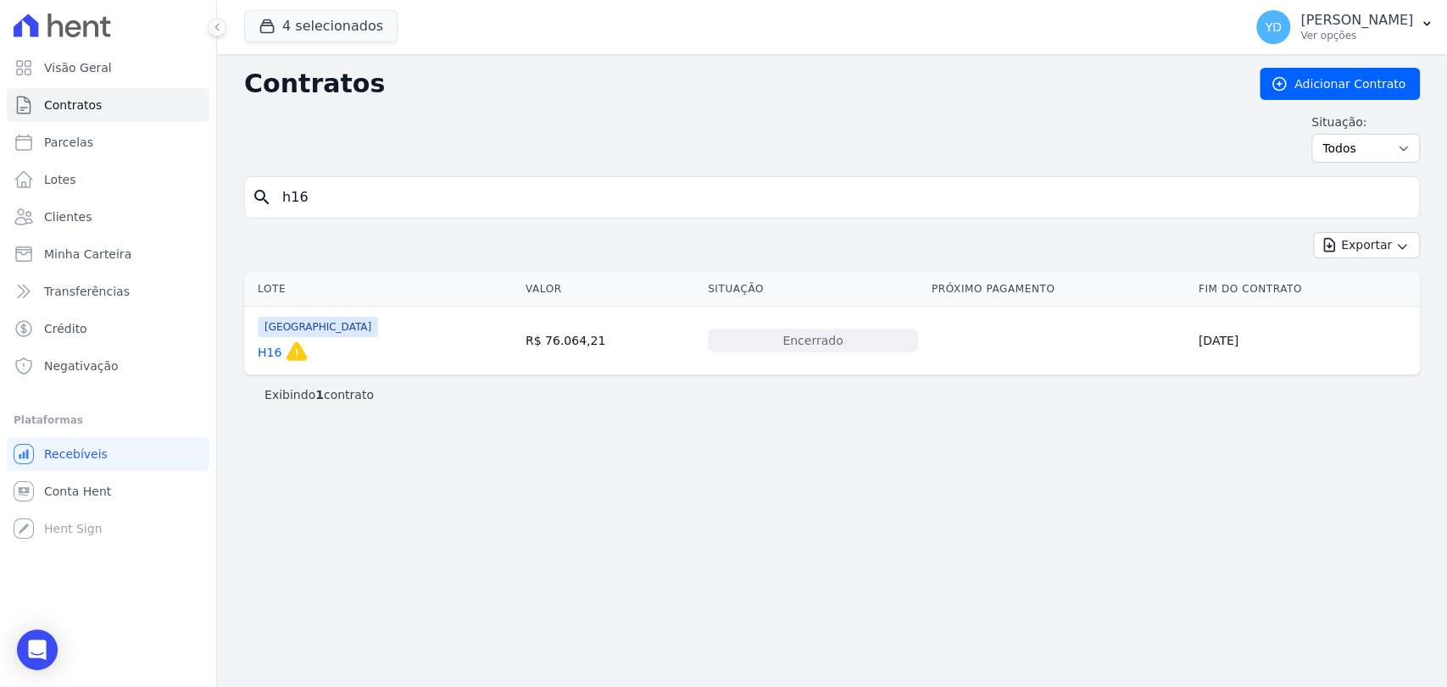
click at [266, 359] on link "H16" at bounding box center [270, 352] width 24 height 17
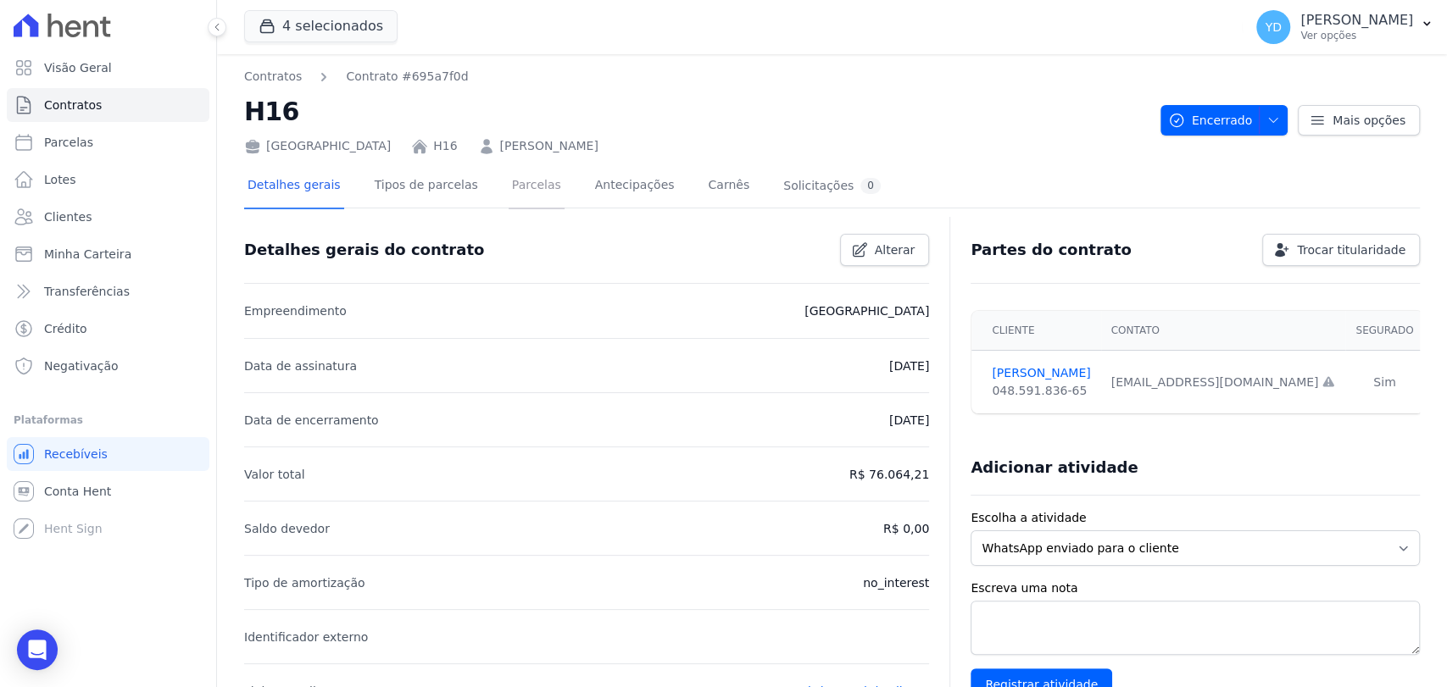
click at [531, 179] on link "Parcelas" at bounding box center [537, 186] width 56 height 45
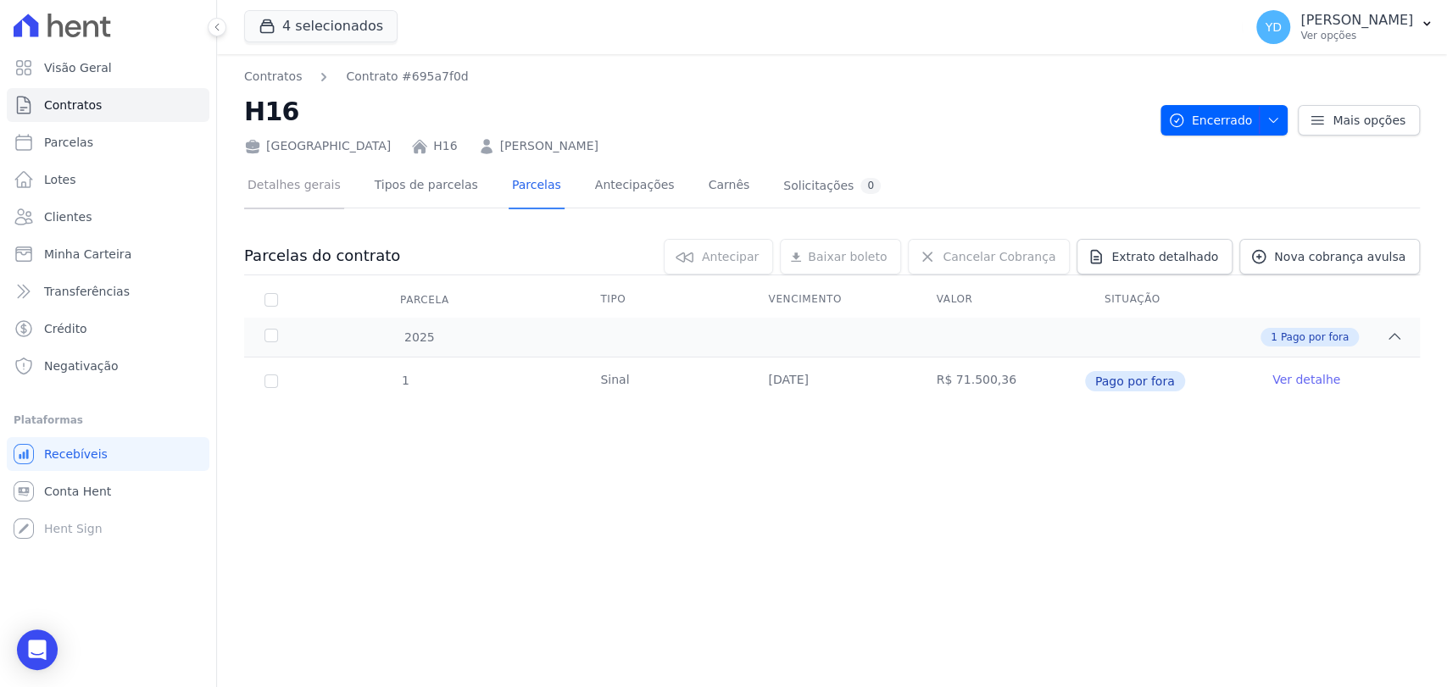
click at [317, 181] on link "Detalhes gerais" at bounding box center [294, 186] width 100 height 45
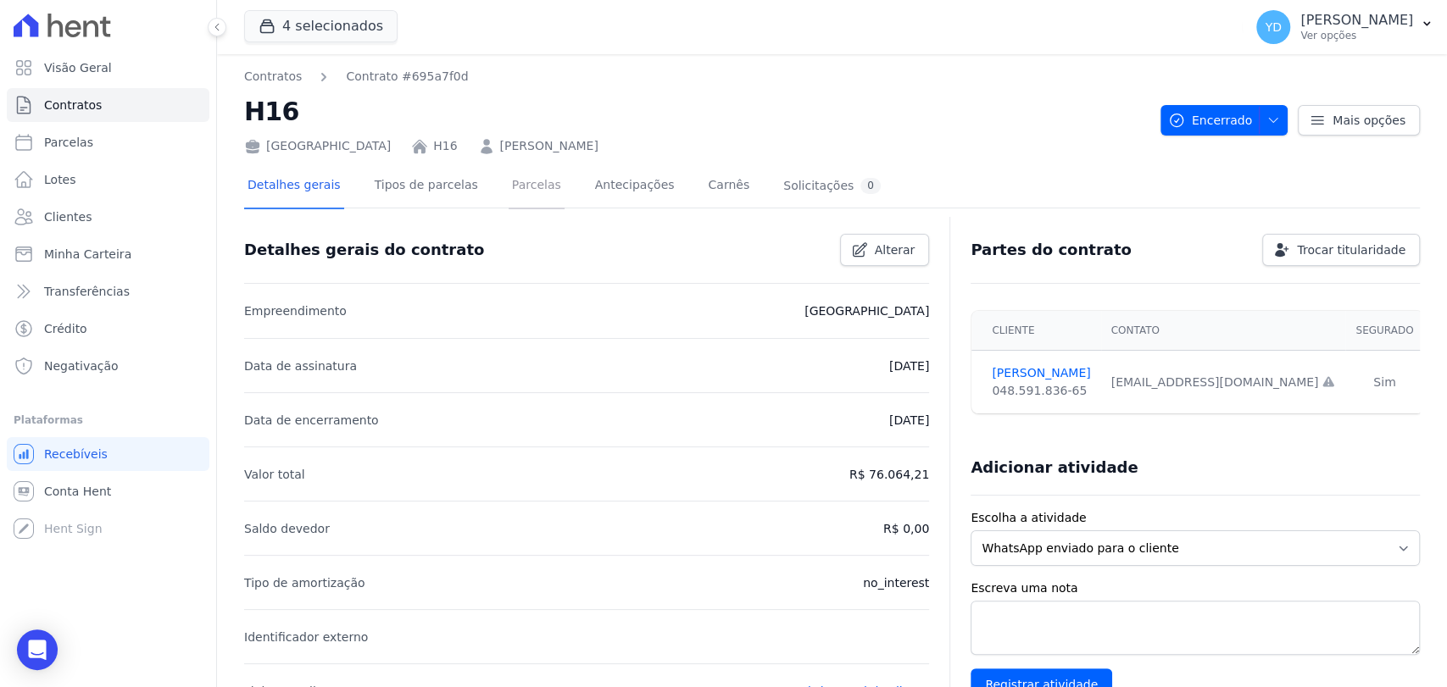
click at [522, 195] on link "Parcelas" at bounding box center [537, 186] width 56 height 45
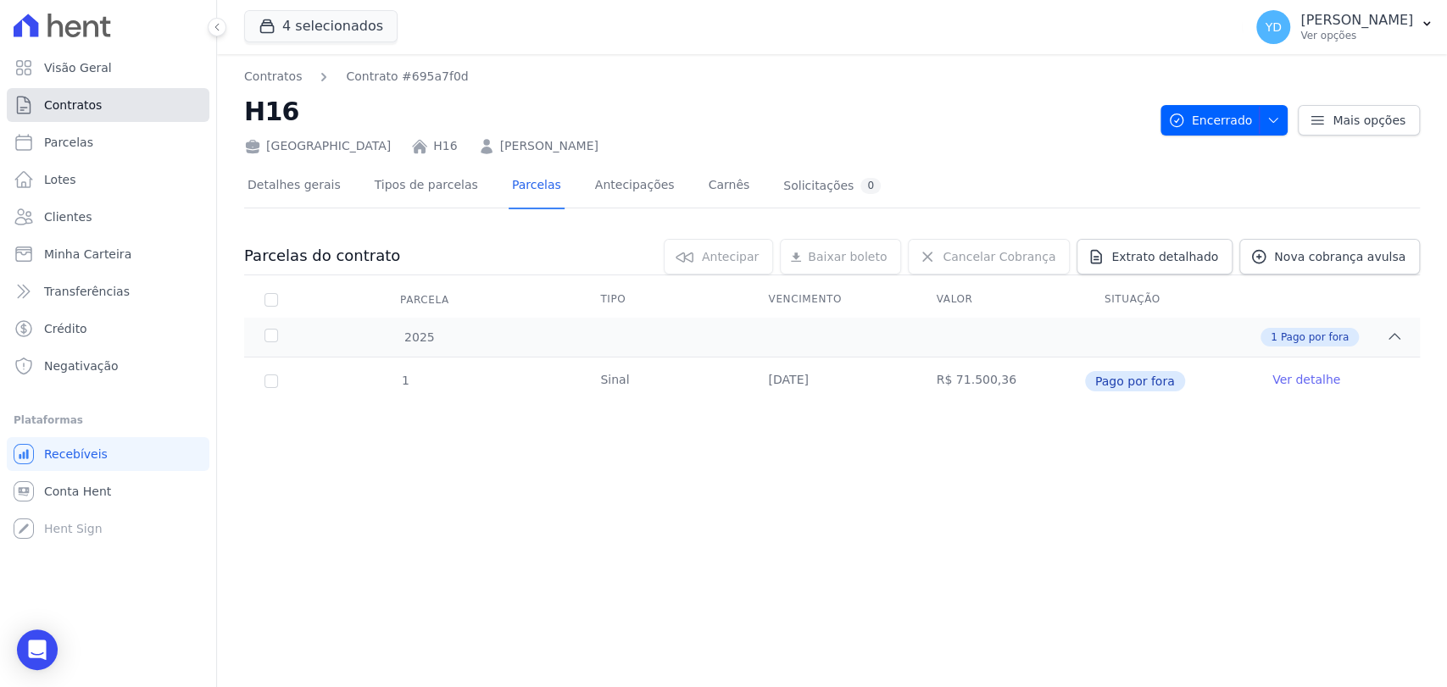
click at [180, 102] on link "Contratos" at bounding box center [108, 105] width 203 height 34
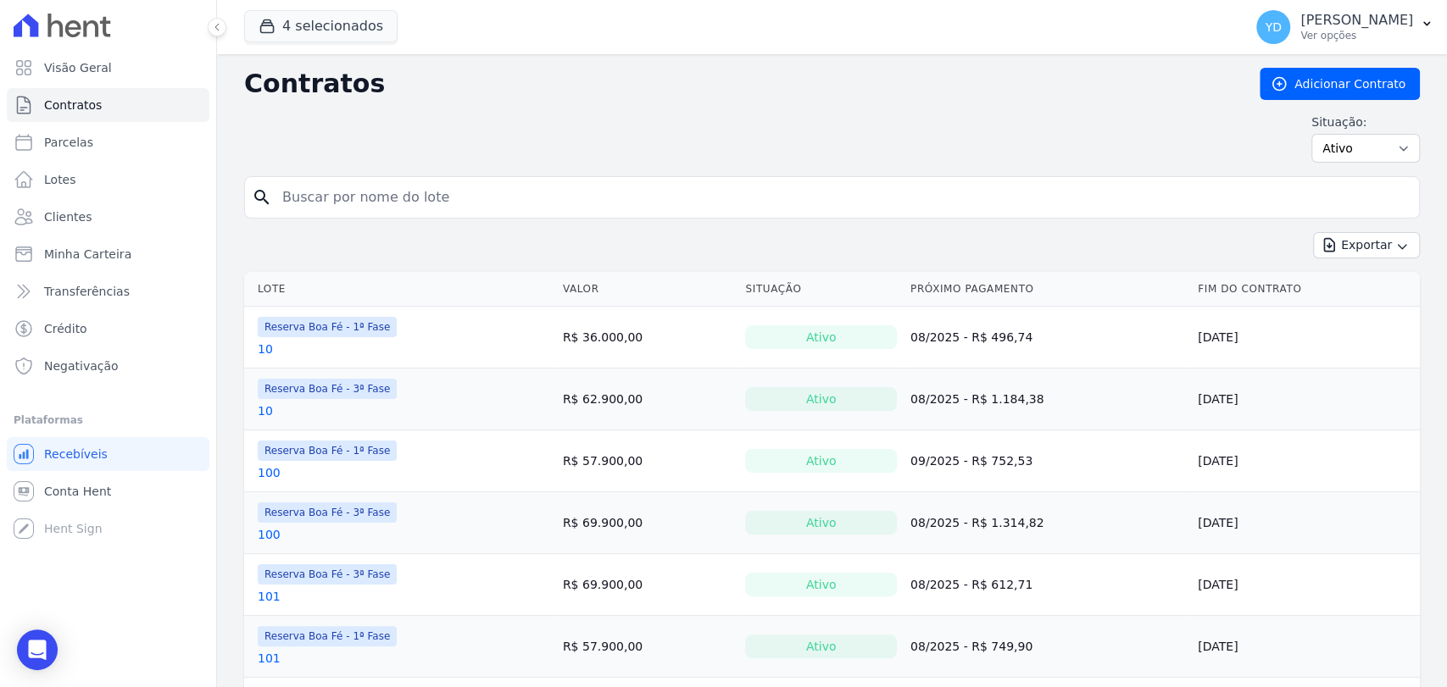
click at [373, 186] on input "search" at bounding box center [842, 198] width 1140 height 34
type input "209"
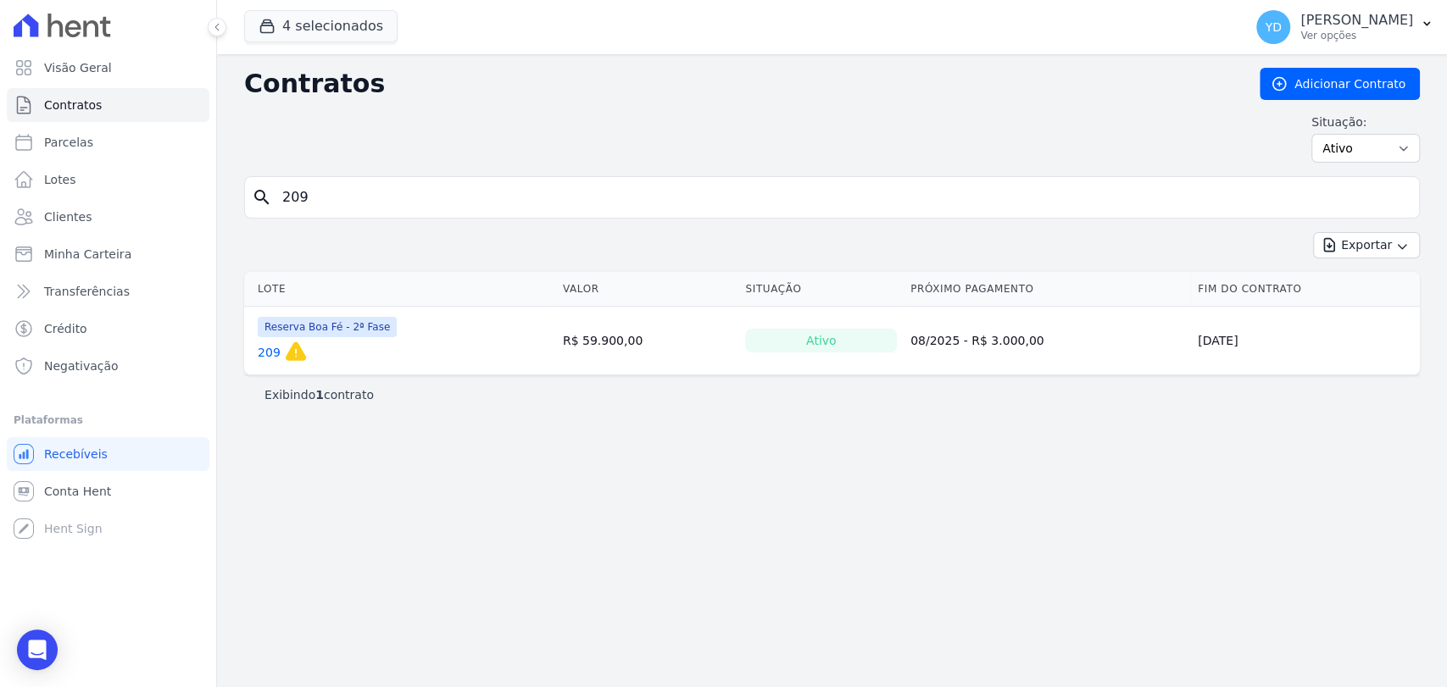
click at [268, 349] on link "209" at bounding box center [269, 352] width 23 height 17
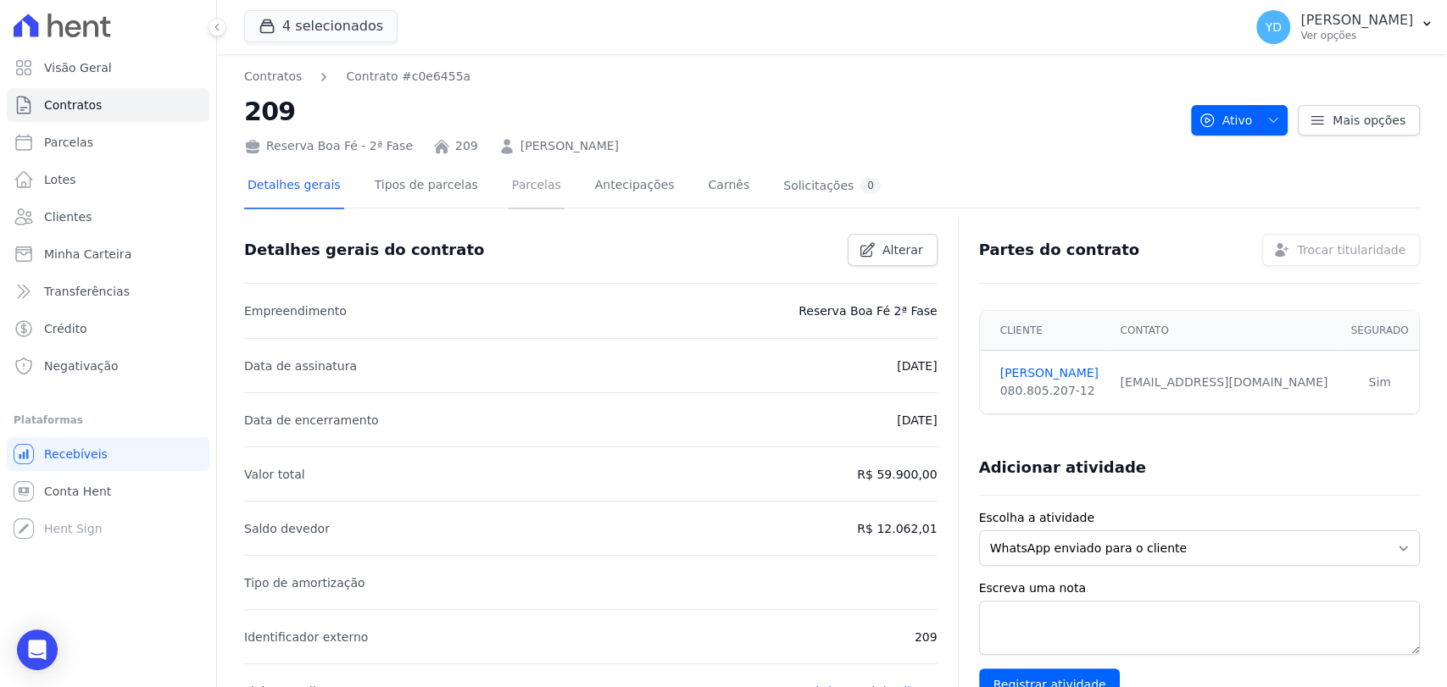
click at [509, 203] on link "Parcelas" at bounding box center [537, 186] width 56 height 45
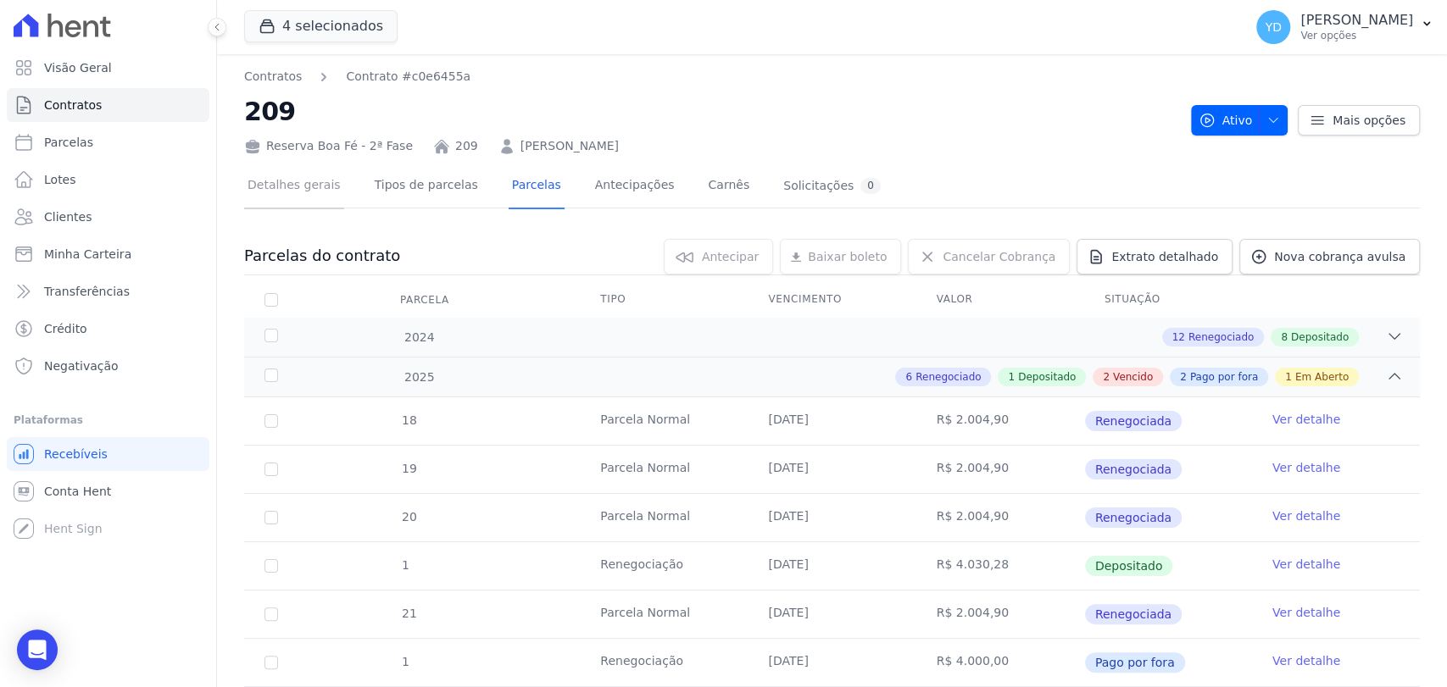
click at [315, 184] on link "Detalhes gerais" at bounding box center [294, 186] width 100 height 45
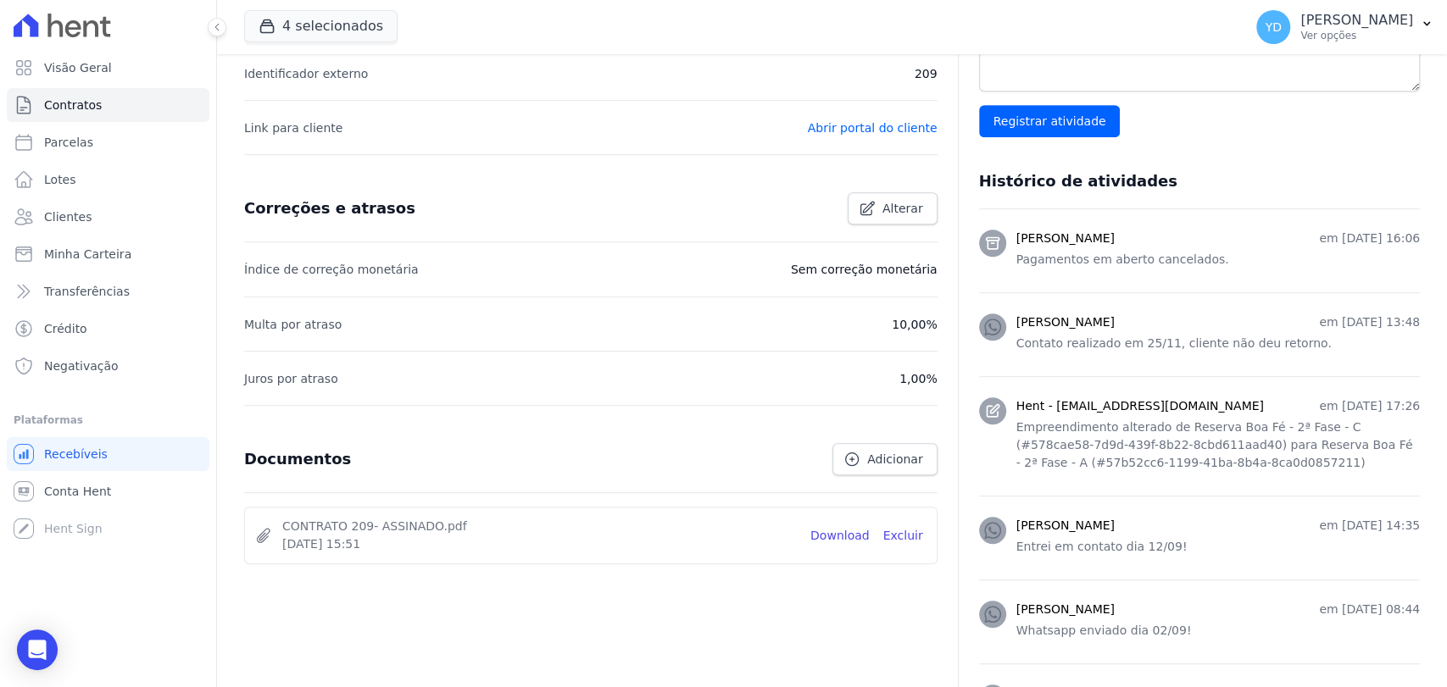
scroll to position [565, 0]
click at [844, 543] on li "CONTRATO 209- ASSINADO.pdf [DATE] 15:51 Download Excluir" at bounding box center [591, 535] width 692 height 56
click at [846, 543] on li "CONTRATO 209- ASSINADO.pdf 21 de Março de 2024, 15:51 Download Excluir" at bounding box center [591, 535] width 692 height 56
click at [849, 537] on link "Download" at bounding box center [839, 535] width 59 height 18
click at [168, 75] on link "Visão Geral" at bounding box center [108, 68] width 203 height 34
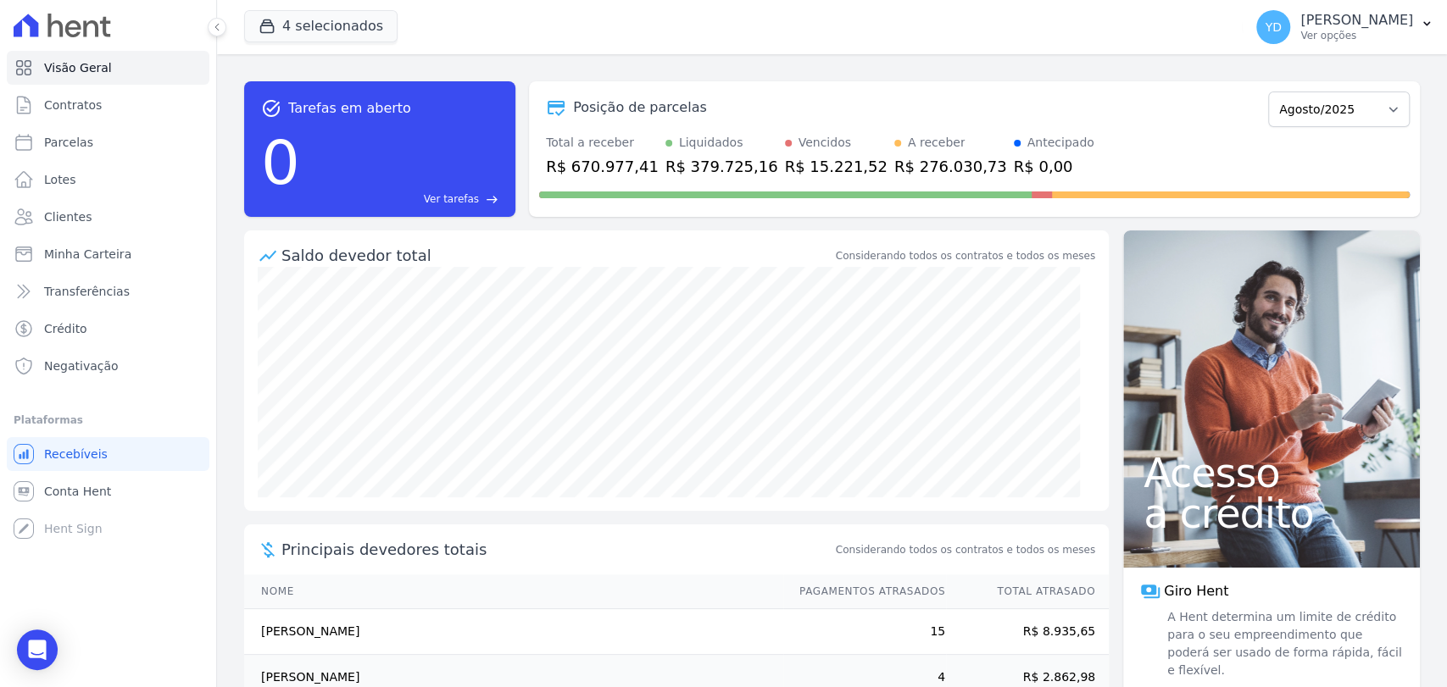
click at [237, 200] on div "task_alt Tarefas em aberto 0 Ver tarefas east Posição de parcelas Abril/2022 Ma…" at bounding box center [832, 370] width 1230 height 633
click at [137, 110] on link "Contratos" at bounding box center [108, 105] width 203 height 34
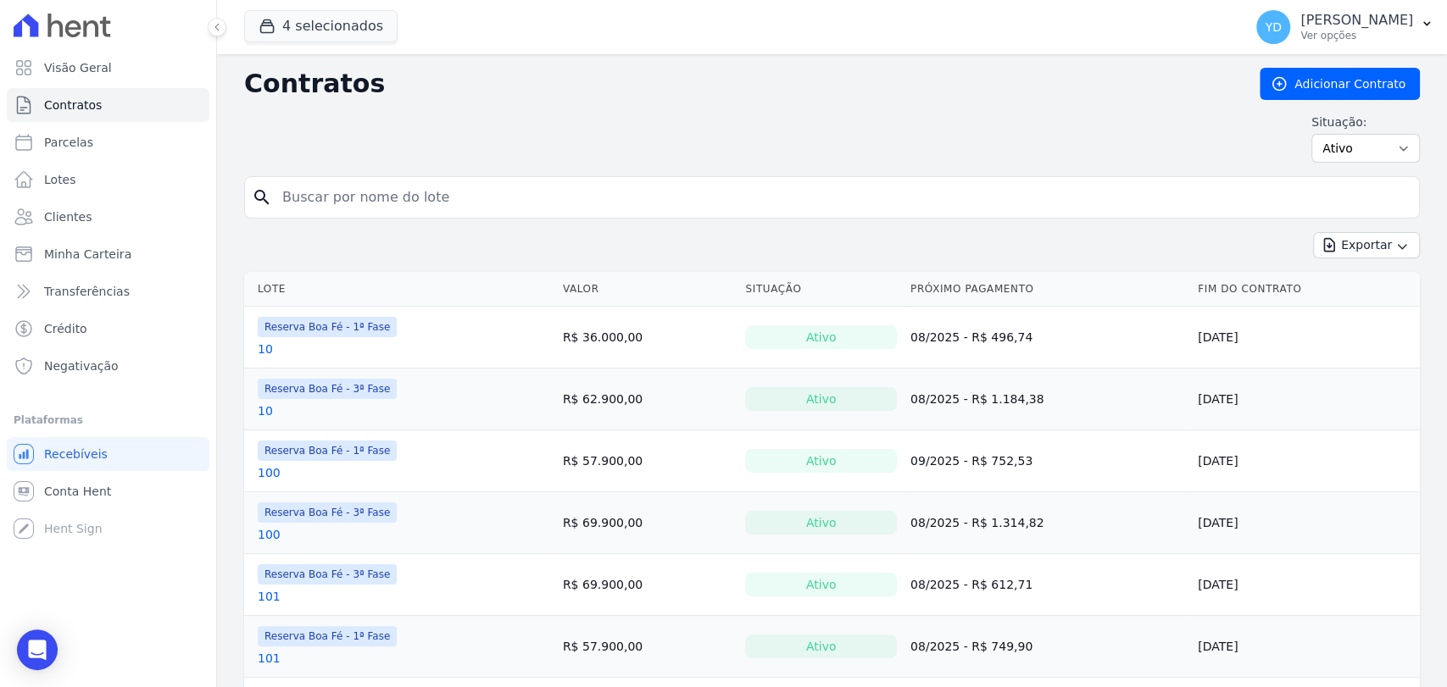
drag, startPoint x: 426, startPoint y: 176, endPoint x: 433, endPoint y: 207, distance: 31.3
click at [433, 207] on input "search" at bounding box center [842, 198] width 1140 height 34
type input "209"
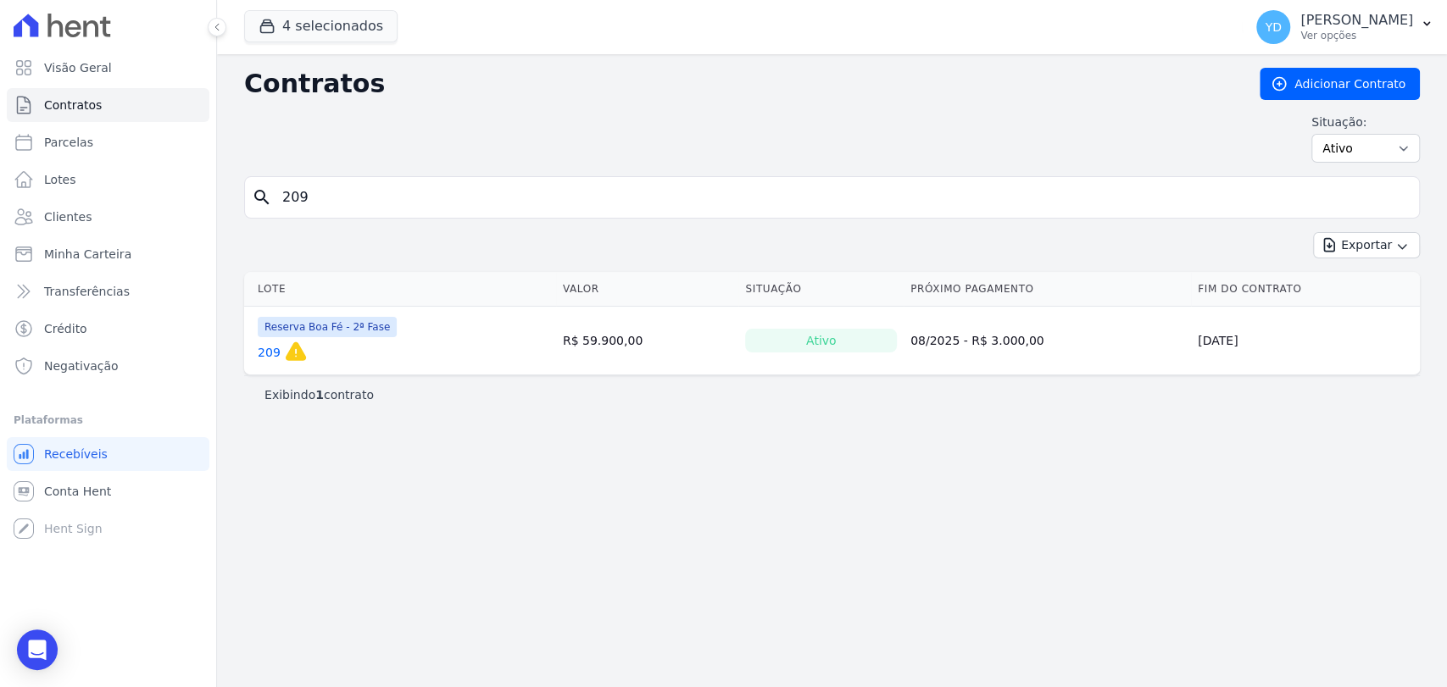
click at [259, 358] on link "209" at bounding box center [269, 352] width 23 height 17
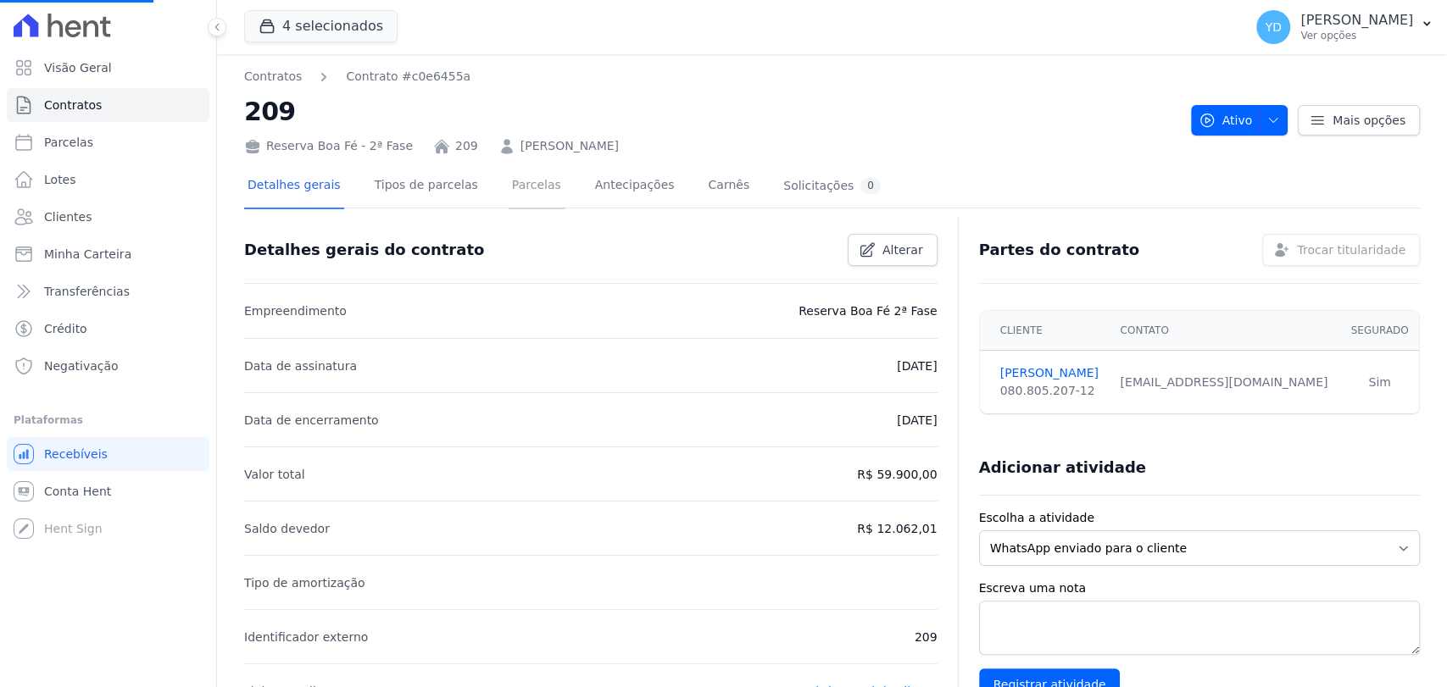
click at [509, 192] on link "Parcelas" at bounding box center [537, 186] width 56 height 45
click at [515, 194] on link "Parcelas" at bounding box center [537, 186] width 56 height 45
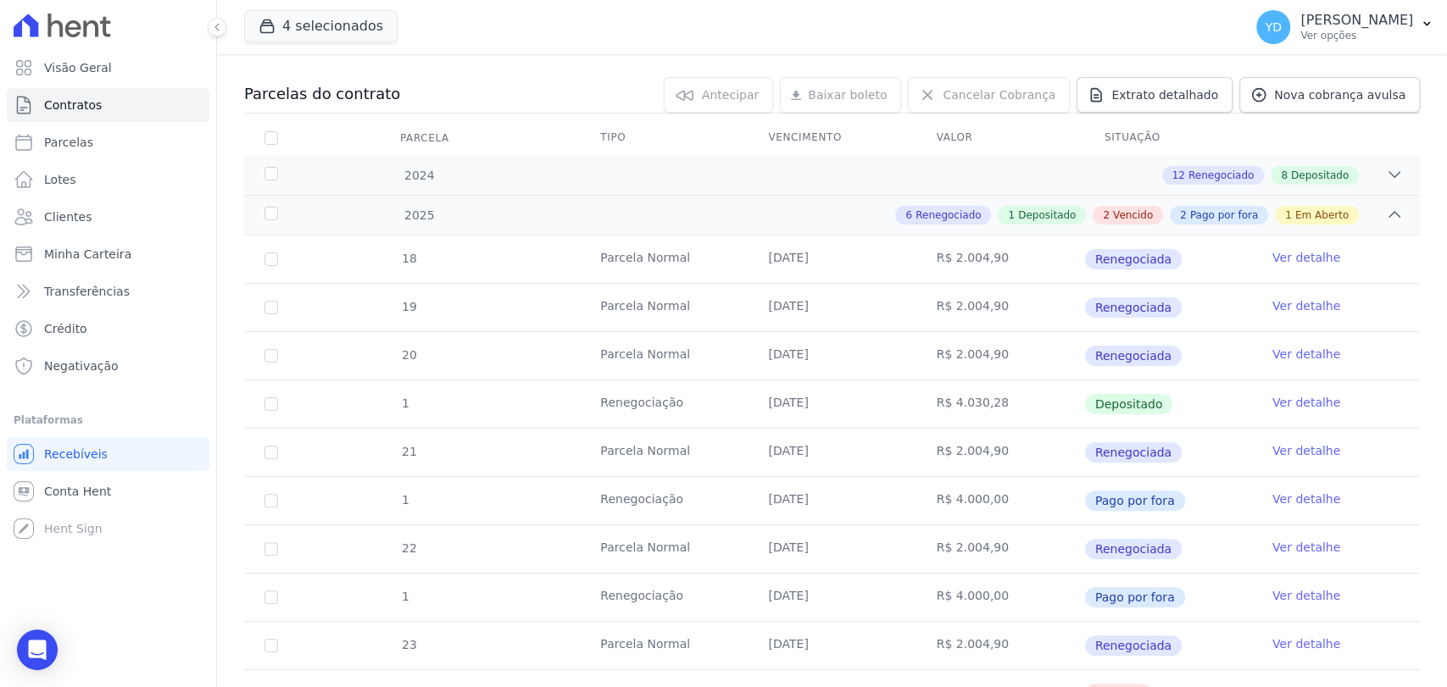
scroll to position [188, 0]
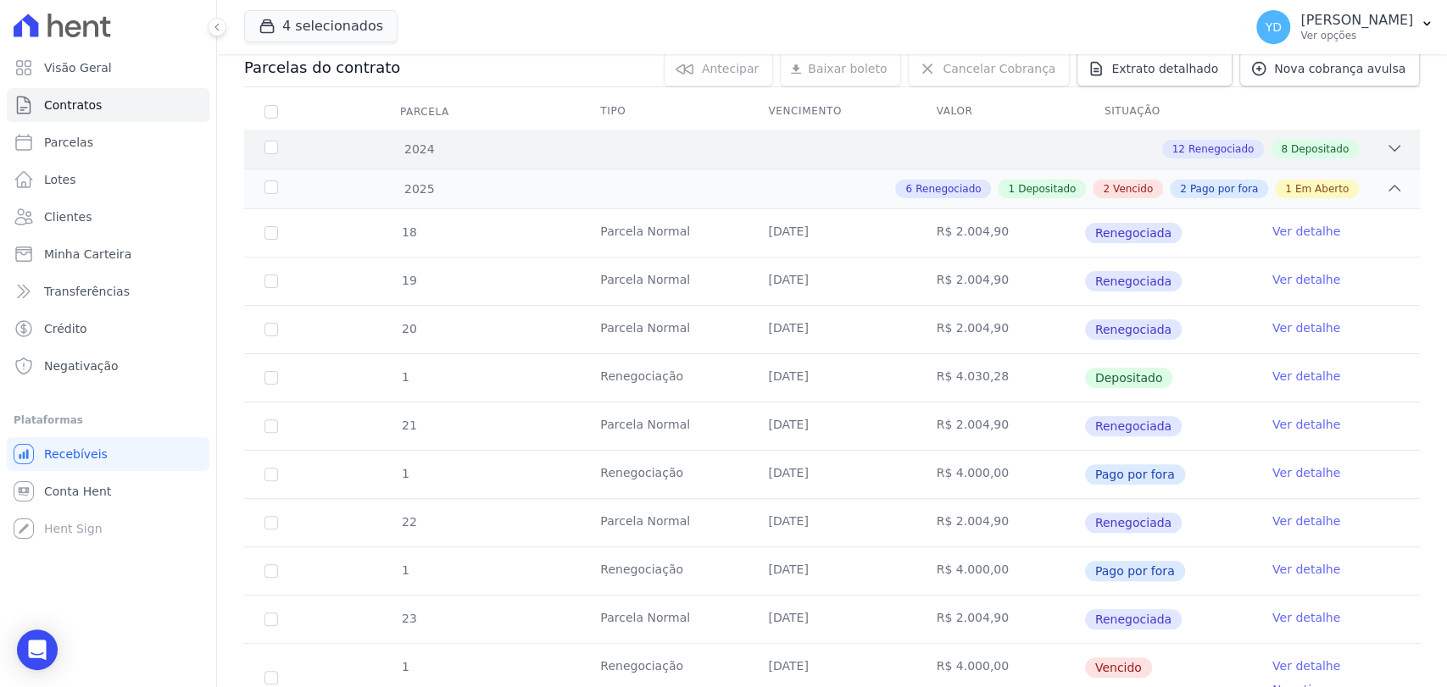
click at [830, 148] on div "12 Renegociado 8 Depositado" at bounding box center [889, 149] width 1027 height 19
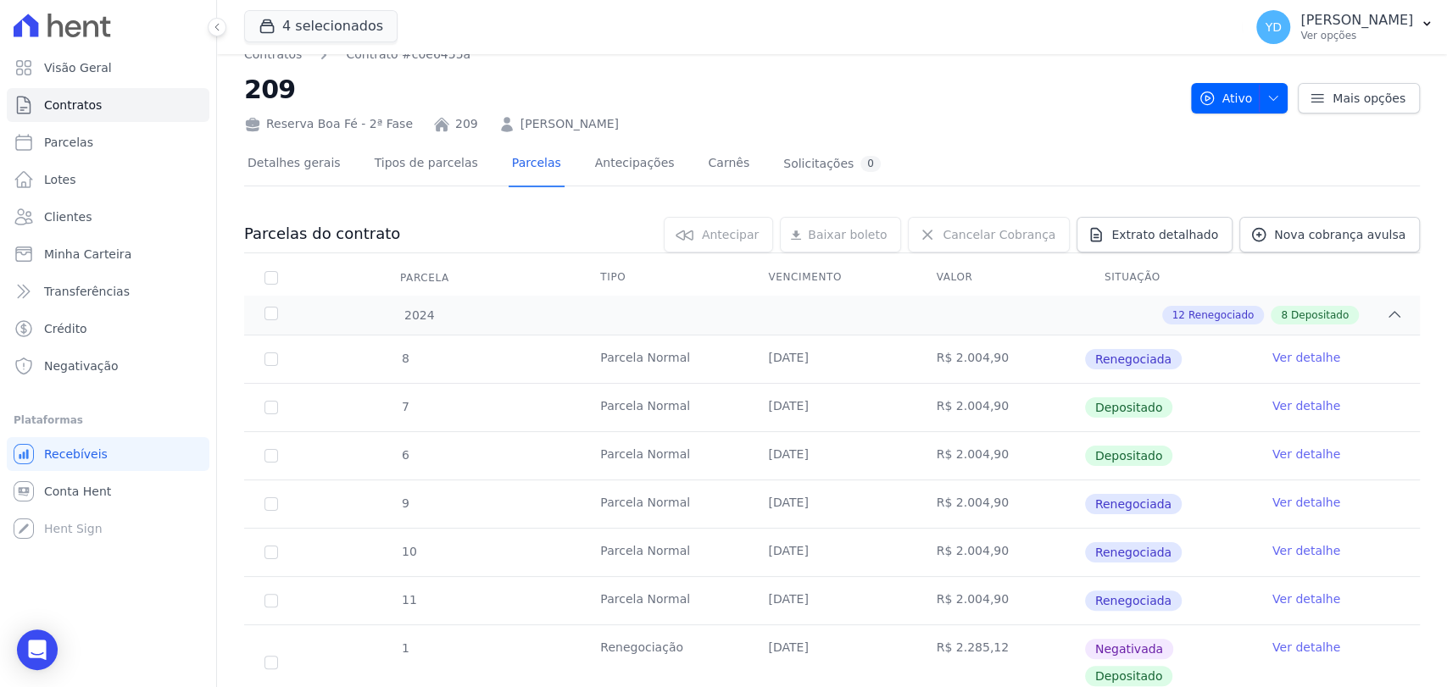
scroll to position [0, 0]
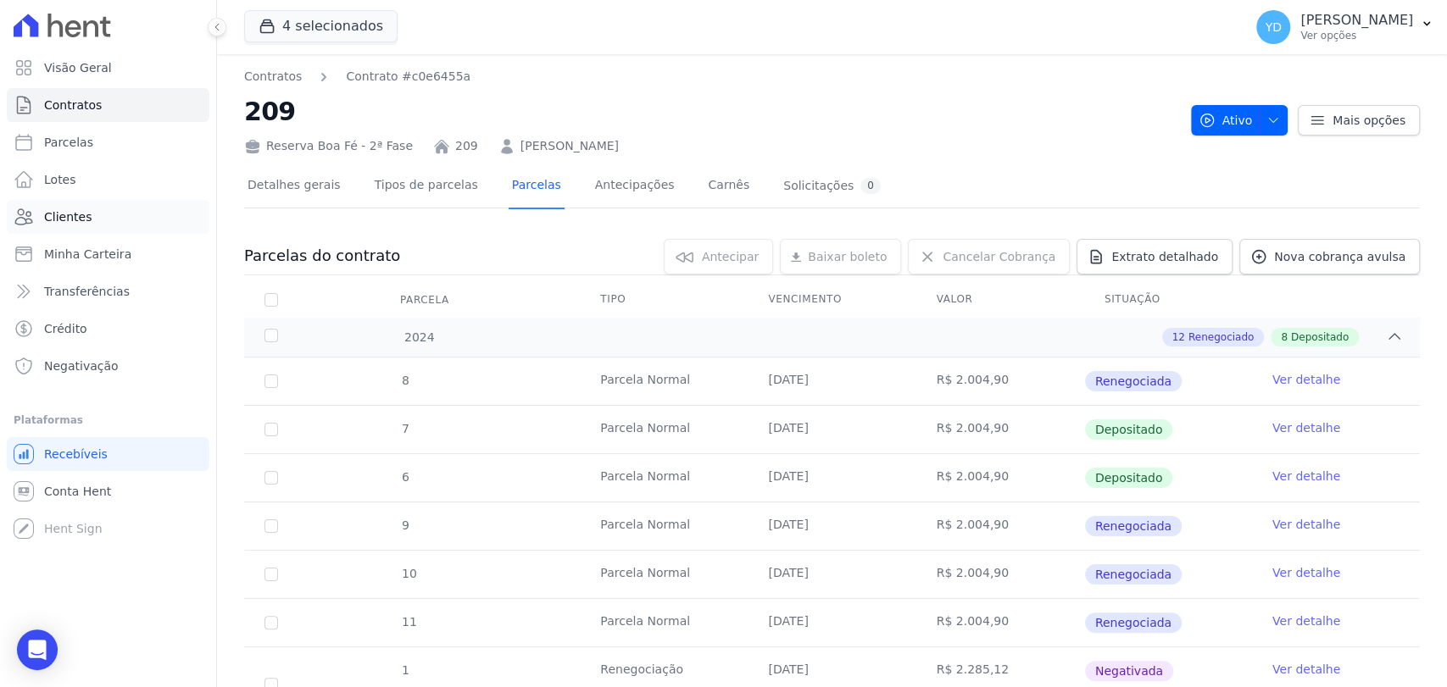
click at [149, 225] on link "Clientes" at bounding box center [108, 217] width 203 height 34
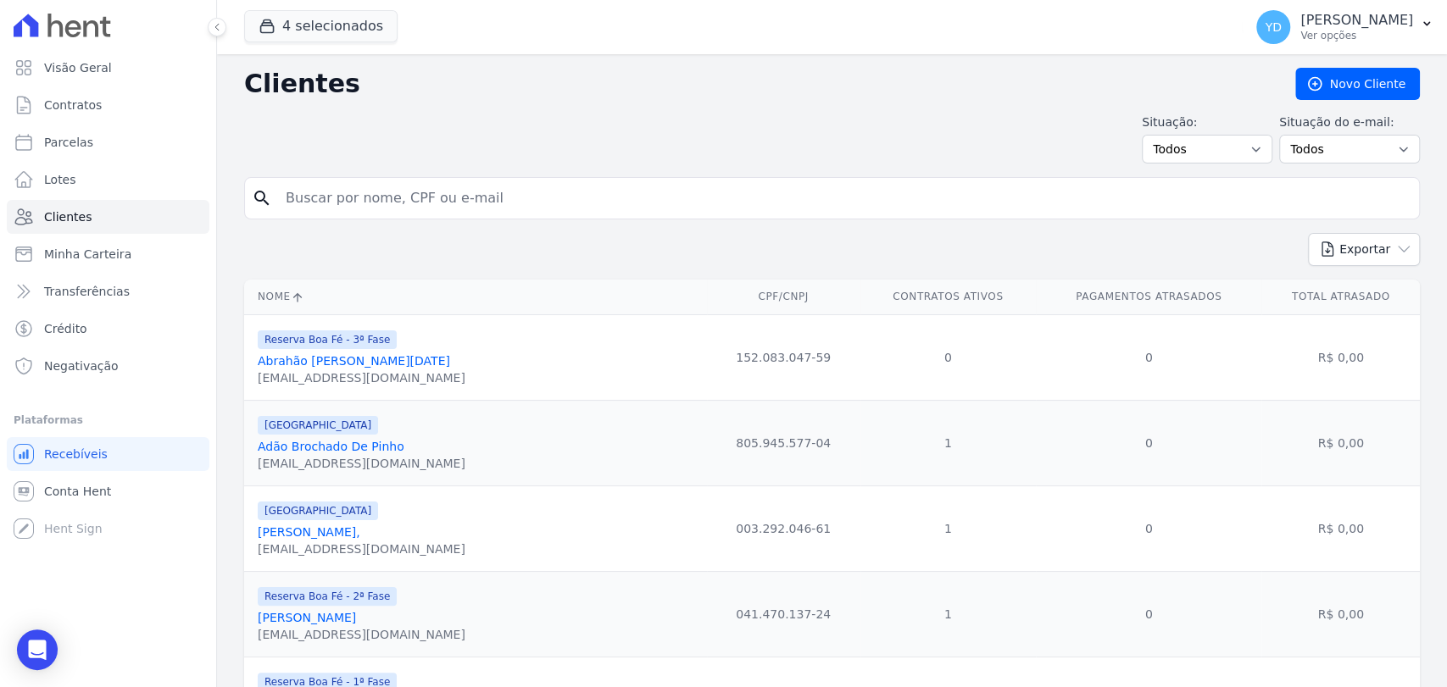
click at [351, 205] on input "search" at bounding box center [844, 198] width 1137 height 34
paste input "Fernanda Luciana Cordeiro"
type input "Fernanda Luciana Cordeiro"
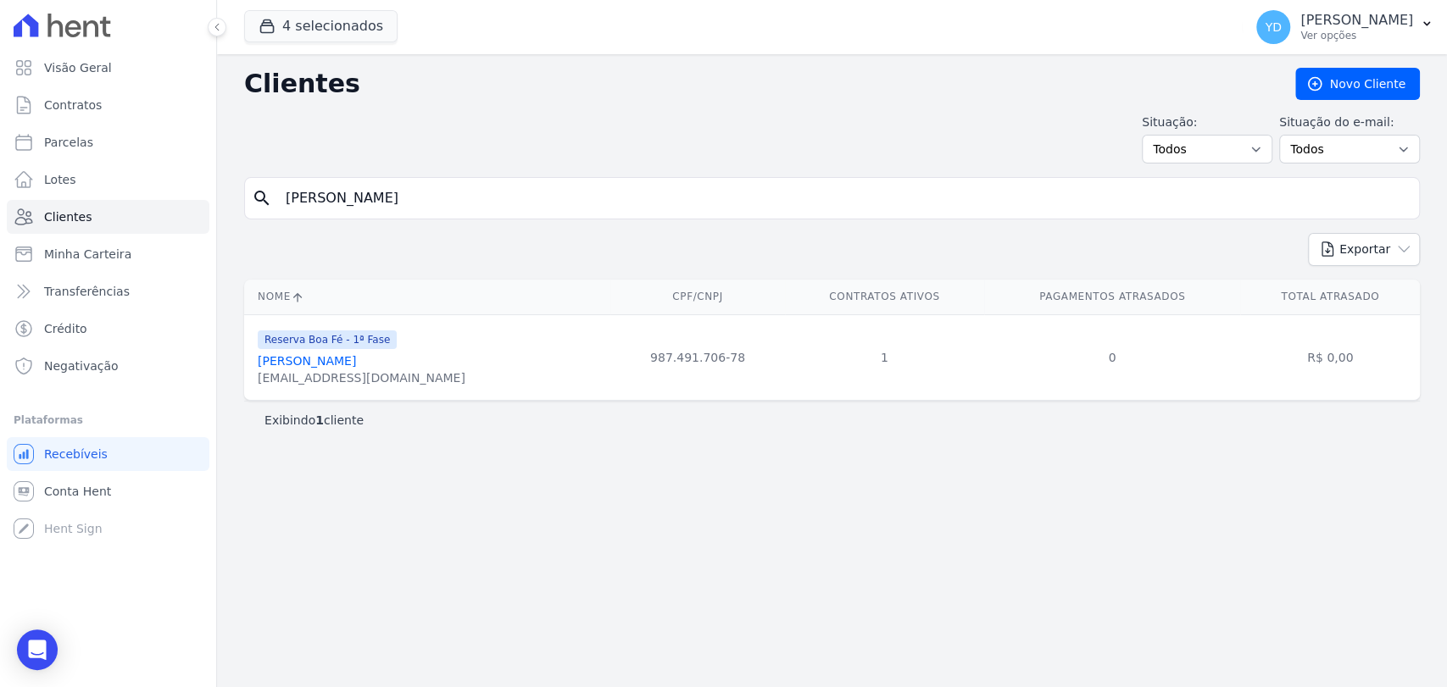
click at [346, 366] on link "Fernanda Luciana Cordeiro" at bounding box center [307, 361] width 98 height 14
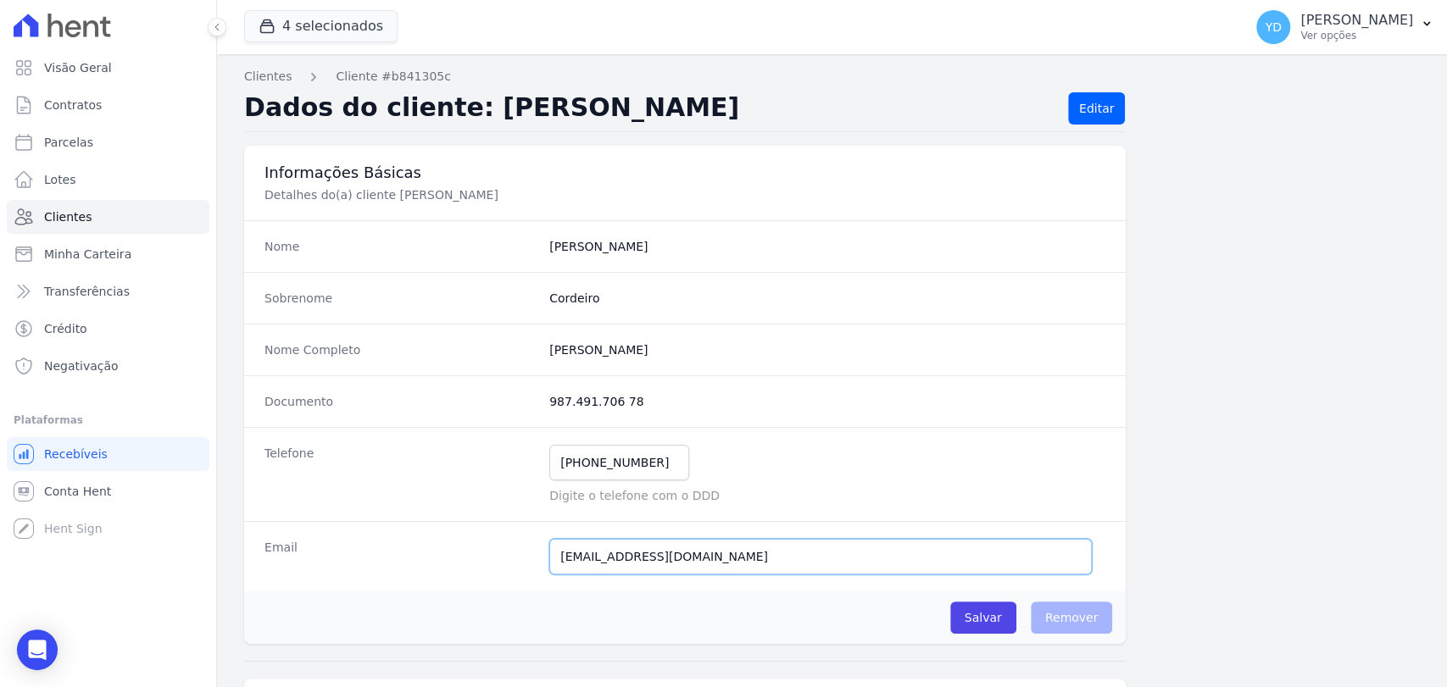
click at [673, 544] on input "Fernandaalbuquerquemb@gmail.com" at bounding box center [820, 557] width 543 height 36
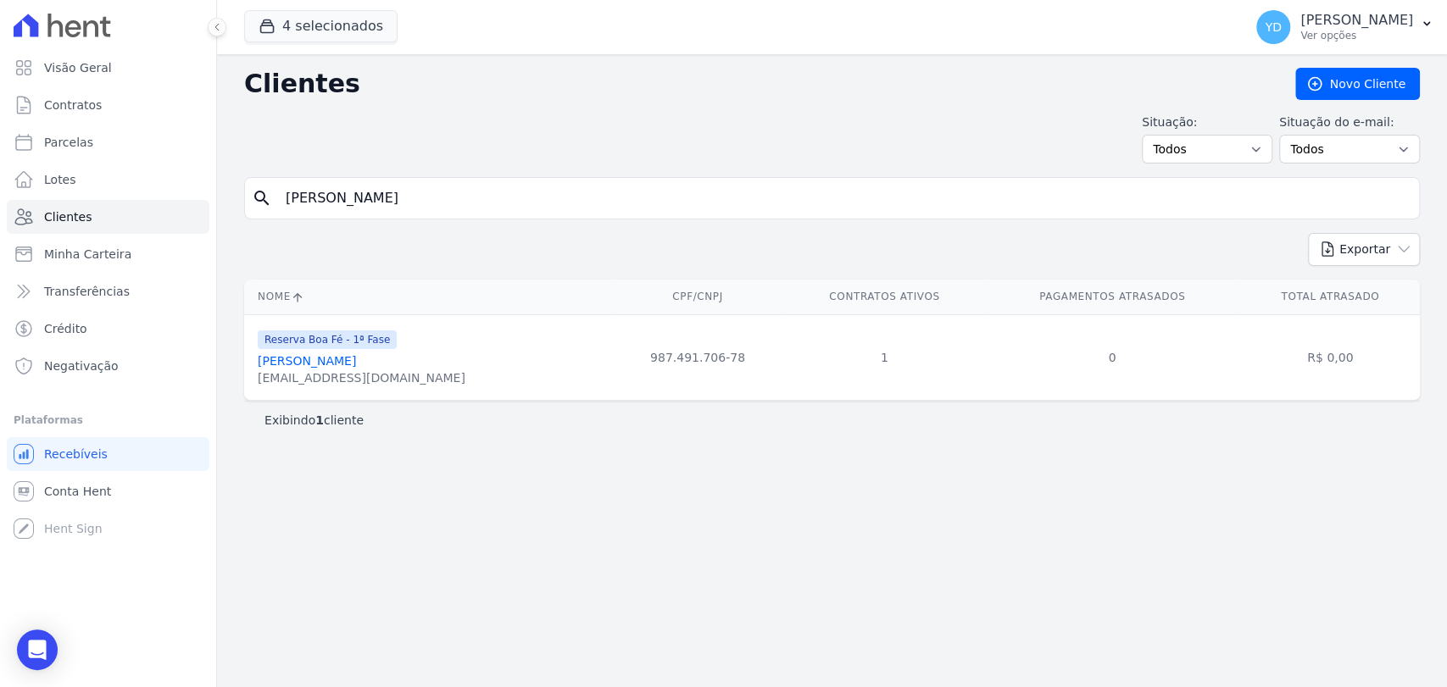
click at [387, 198] on input "Fernanda Luciana Cordeiro" at bounding box center [844, 198] width 1137 height 34
paste input "João Carlos Goulart De Oliveira"
type input "João Carlos Goulart De Oliveira"
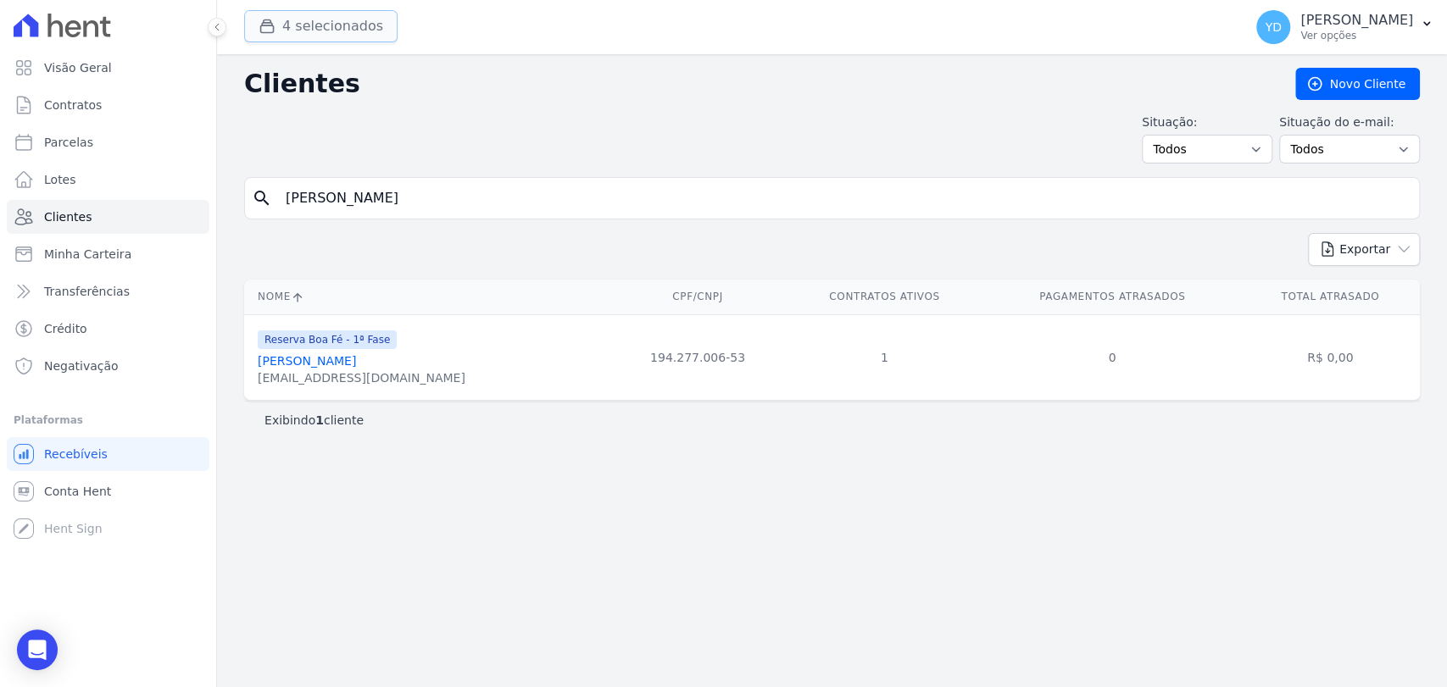
click at [371, 21] on button "4 selecionados" at bounding box center [320, 26] width 153 height 32
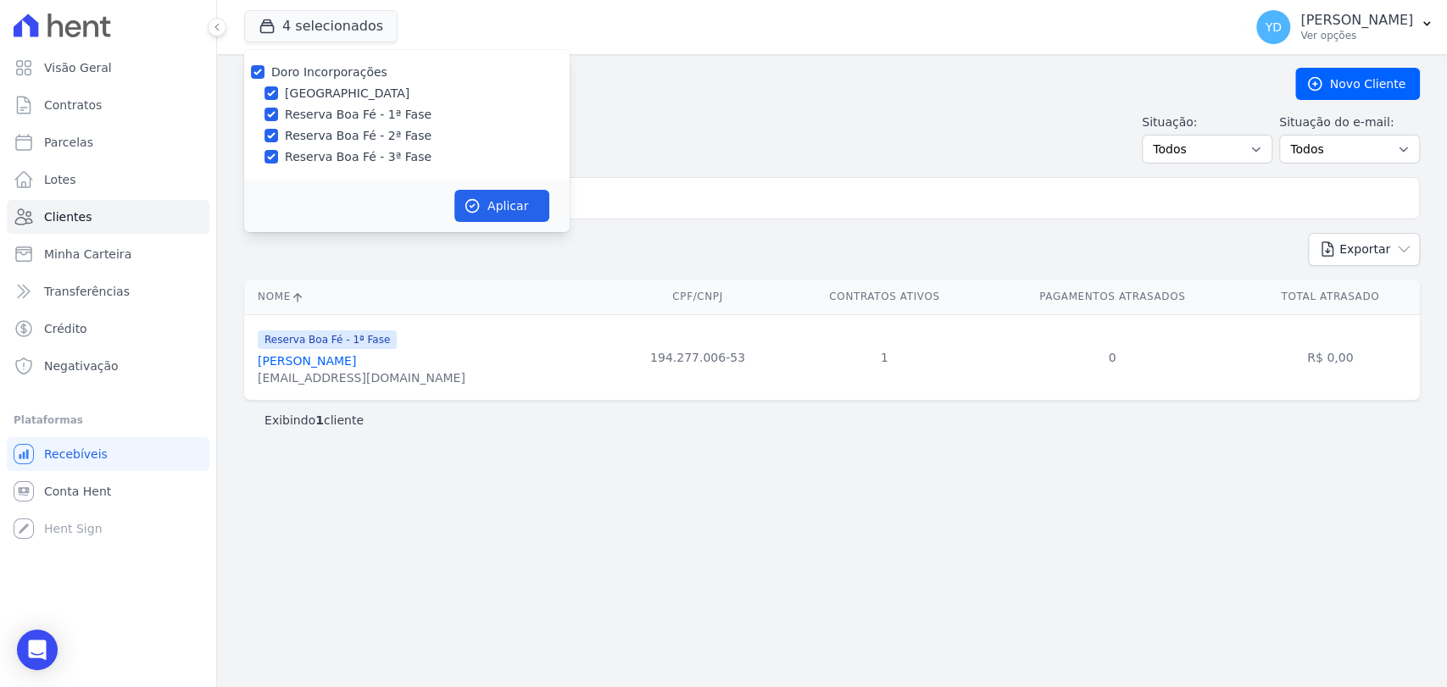
click at [349, 78] on label "Doro Incorporações" at bounding box center [329, 72] width 116 height 14
click at [264, 78] on input "Doro Incorporações" at bounding box center [258, 72] width 14 height 14
checkbox input "false"
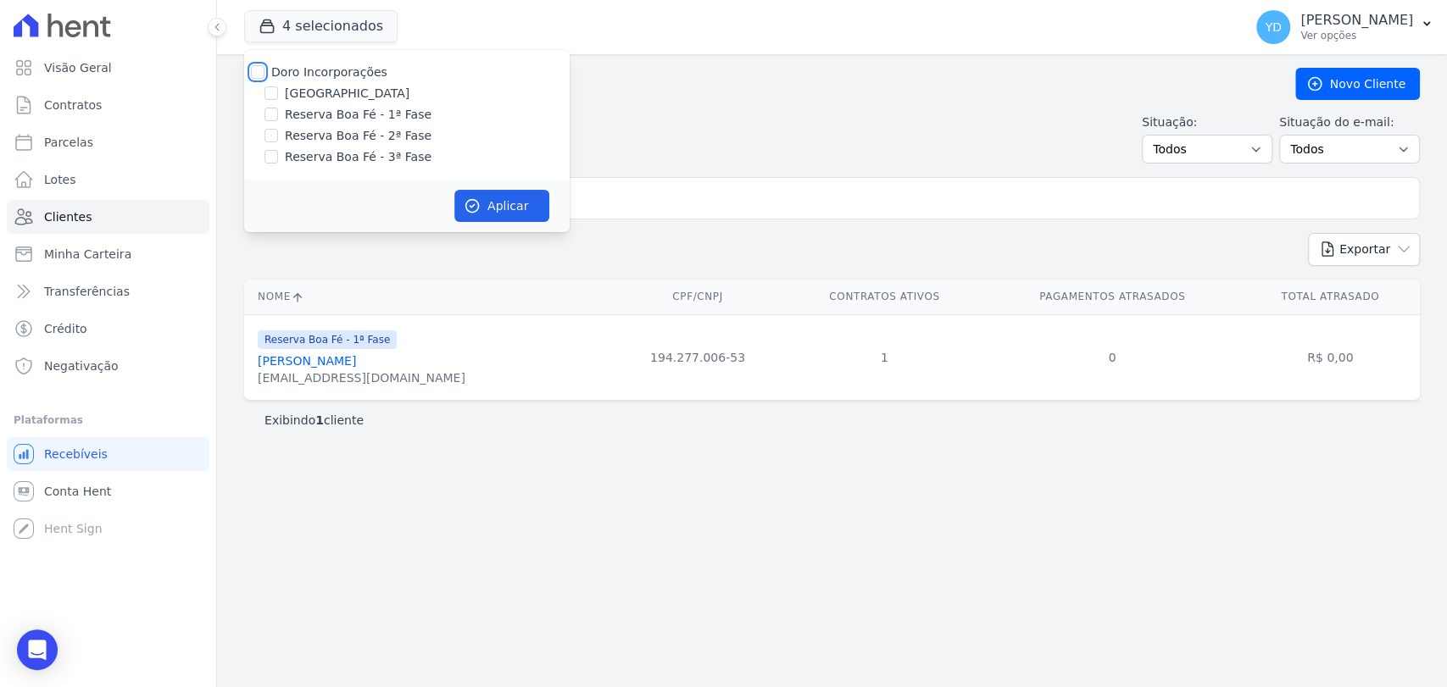
checkbox input "false"
click at [359, 111] on label "Reserva Boa Fé - 1ª Fase" at bounding box center [358, 115] width 147 height 18
click at [278, 111] on input "Reserva Boa Fé - 1ª Fase" at bounding box center [271, 115] width 14 height 14
checkbox input "true"
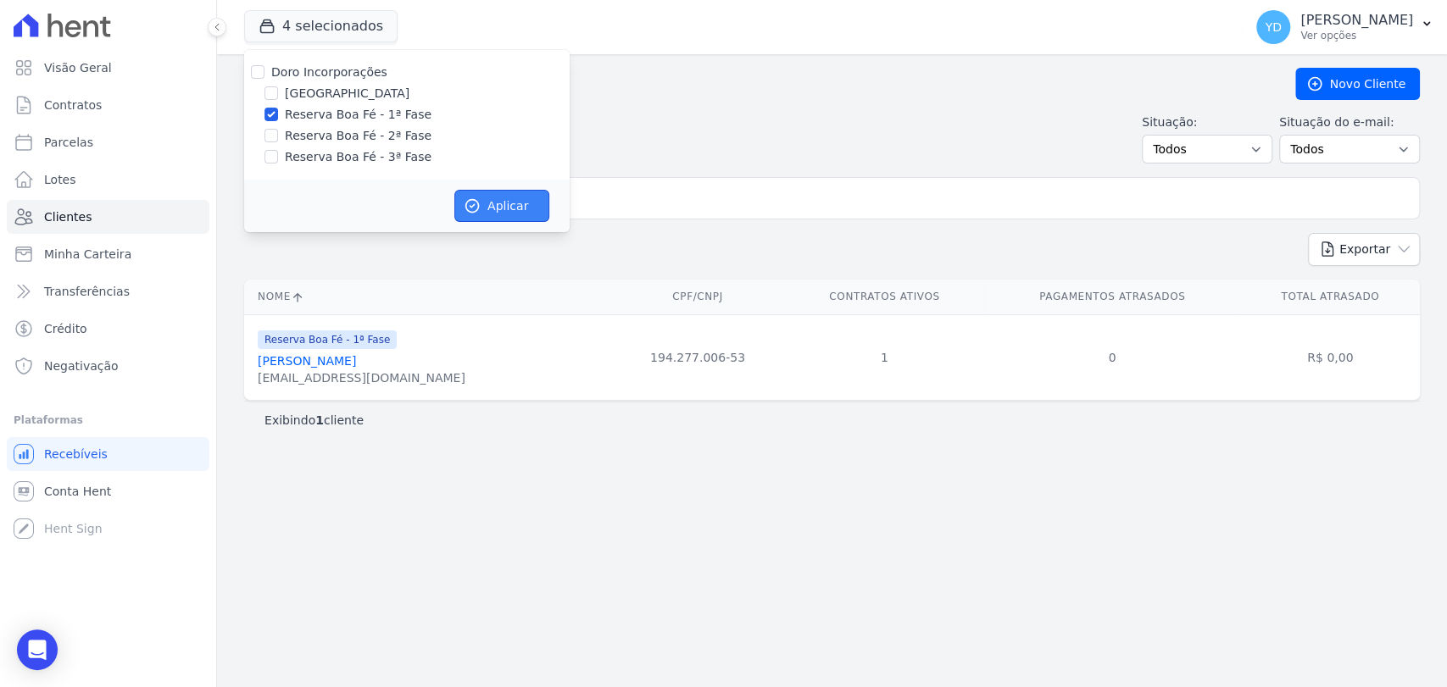
click at [462, 198] on button "Aplicar" at bounding box center [501, 206] width 95 height 32
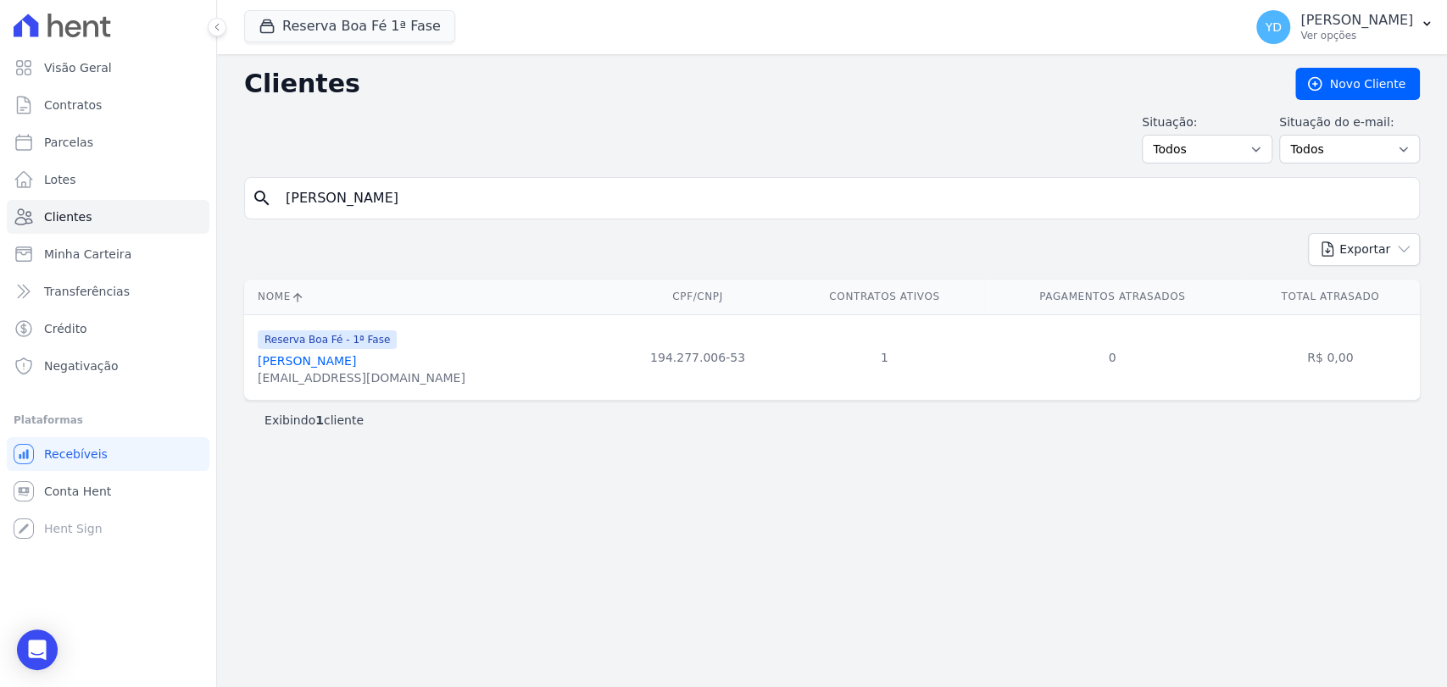
click at [456, 199] on input "João Carlos Goulart De Oliveira" at bounding box center [844, 198] width 1137 height 34
paste input "Paulo Roberto Vasconcelos"
type input "Paulo Roberto Vasconcelos"
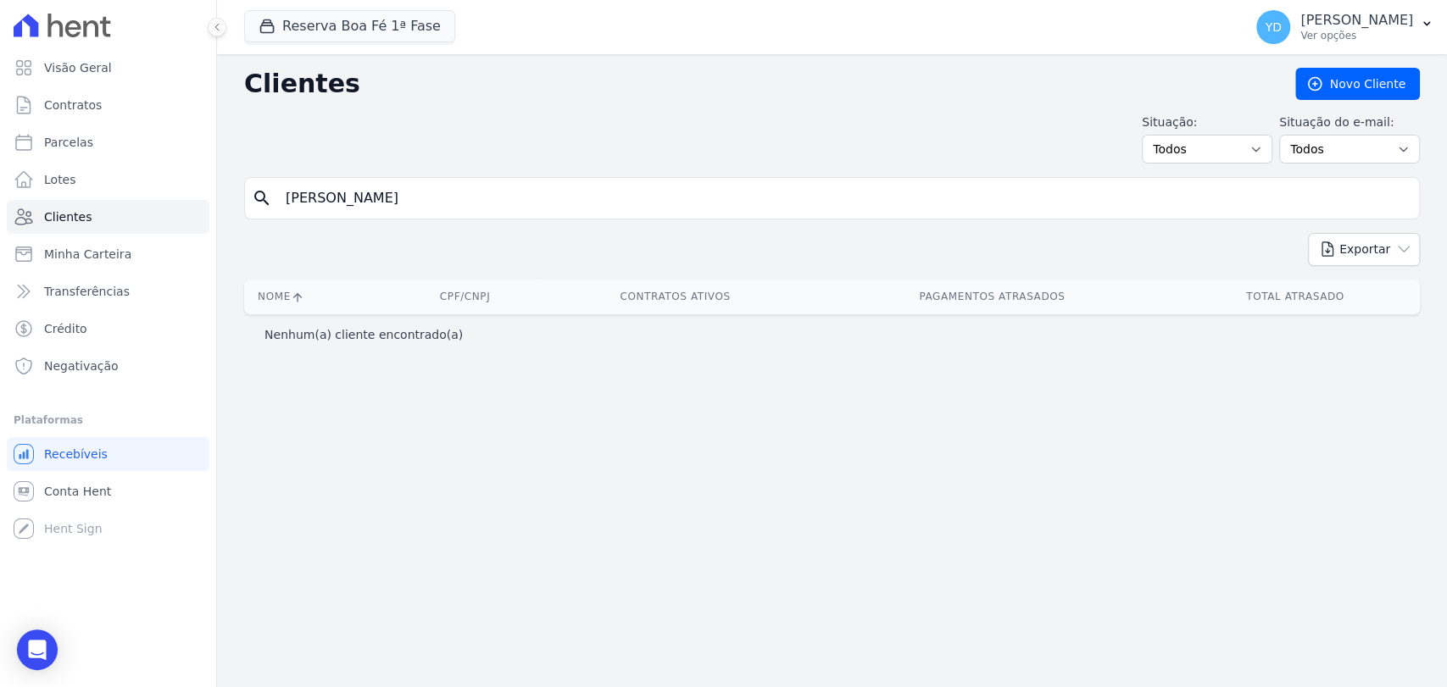
click at [434, 201] on input "Paulo Roberto Vasconcelos" at bounding box center [844, 198] width 1137 height 34
paste input "Júlio César Delvivo"
type input "Júlio César Delvivo"
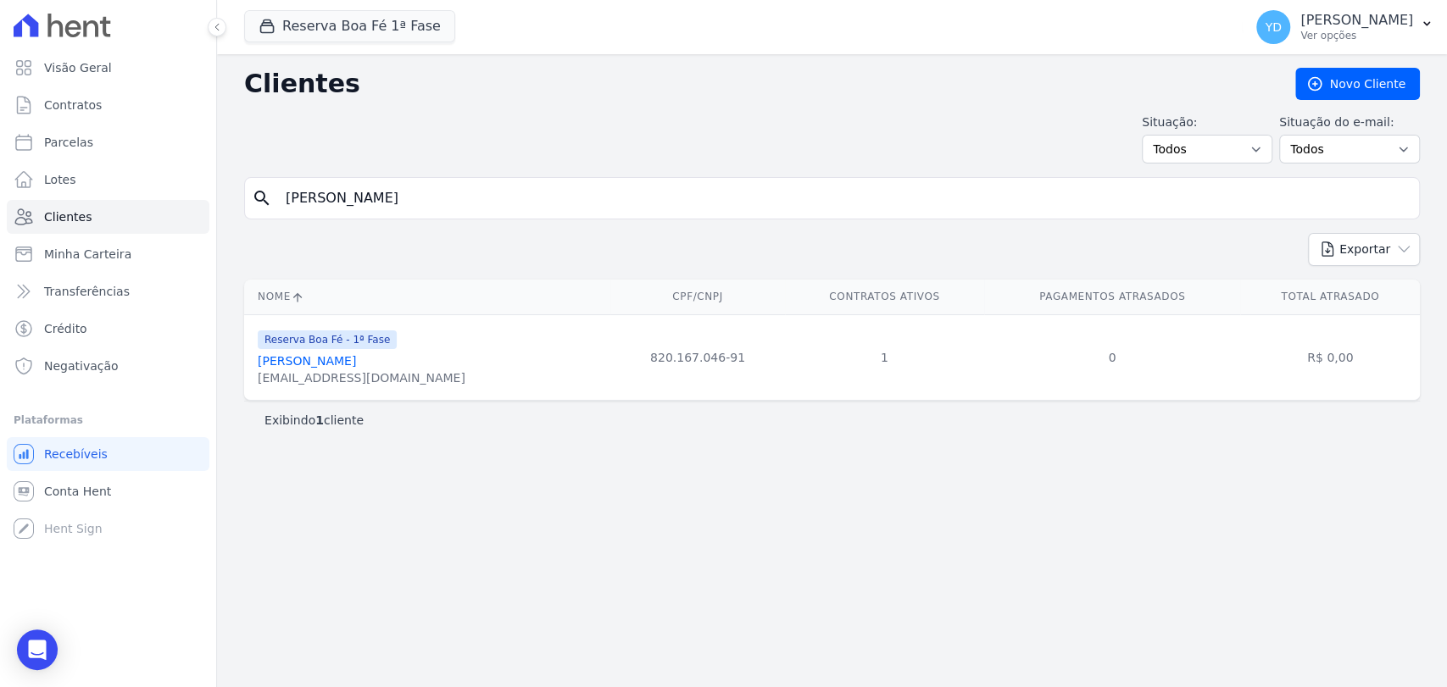
drag, startPoint x: 411, startPoint y: 170, endPoint x: 421, endPoint y: 200, distance: 32.2
click at [419, 186] on div "Clientes Novo Cliente Situação: Todos Adimplentes Inadimplentes Situação do e-m…" at bounding box center [832, 370] width 1230 height 633
click at [421, 201] on input "Júlio César Delvivo" at bounding box center [844, 198] width 1137 height 34
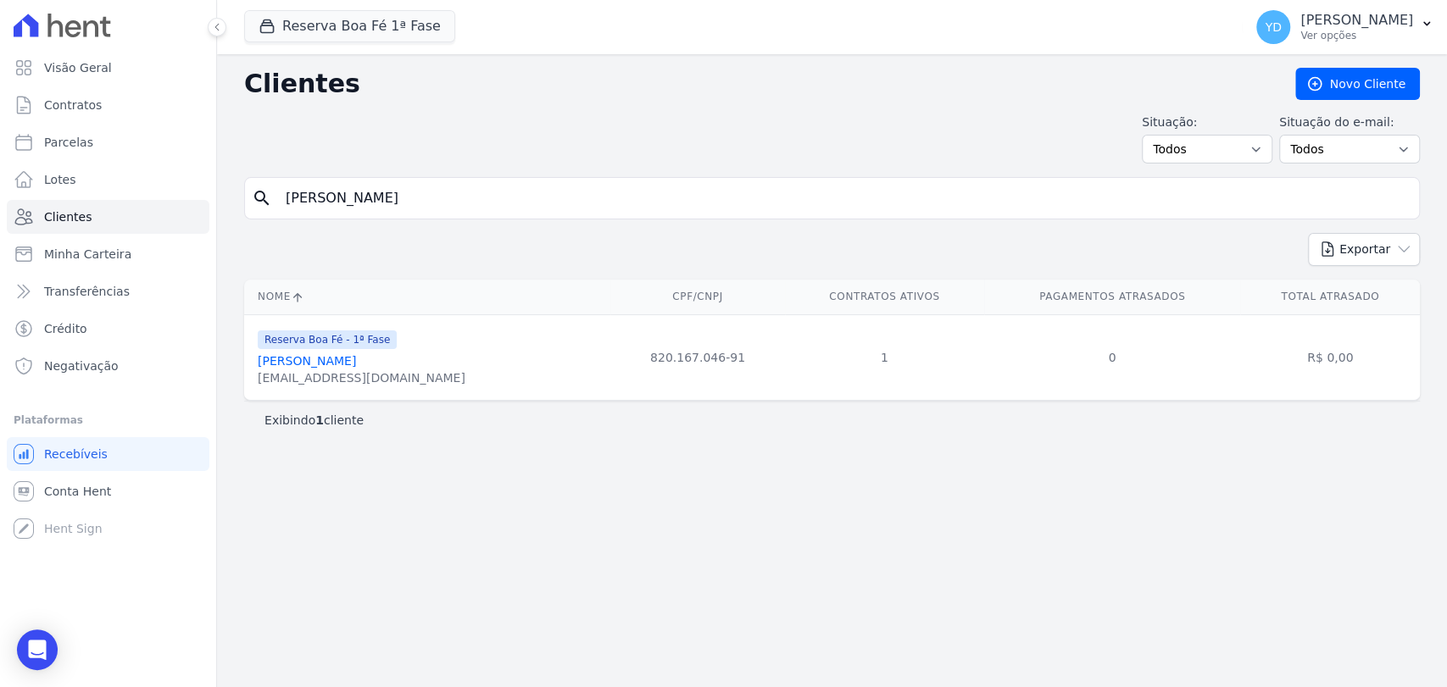
paste input "Adrianus Pinheir"
type input "[PERSON_NAME]"
click at [440, 198] on input "[PERSON_NAME]" at bounding box center [844, 198] width 1137 height 34
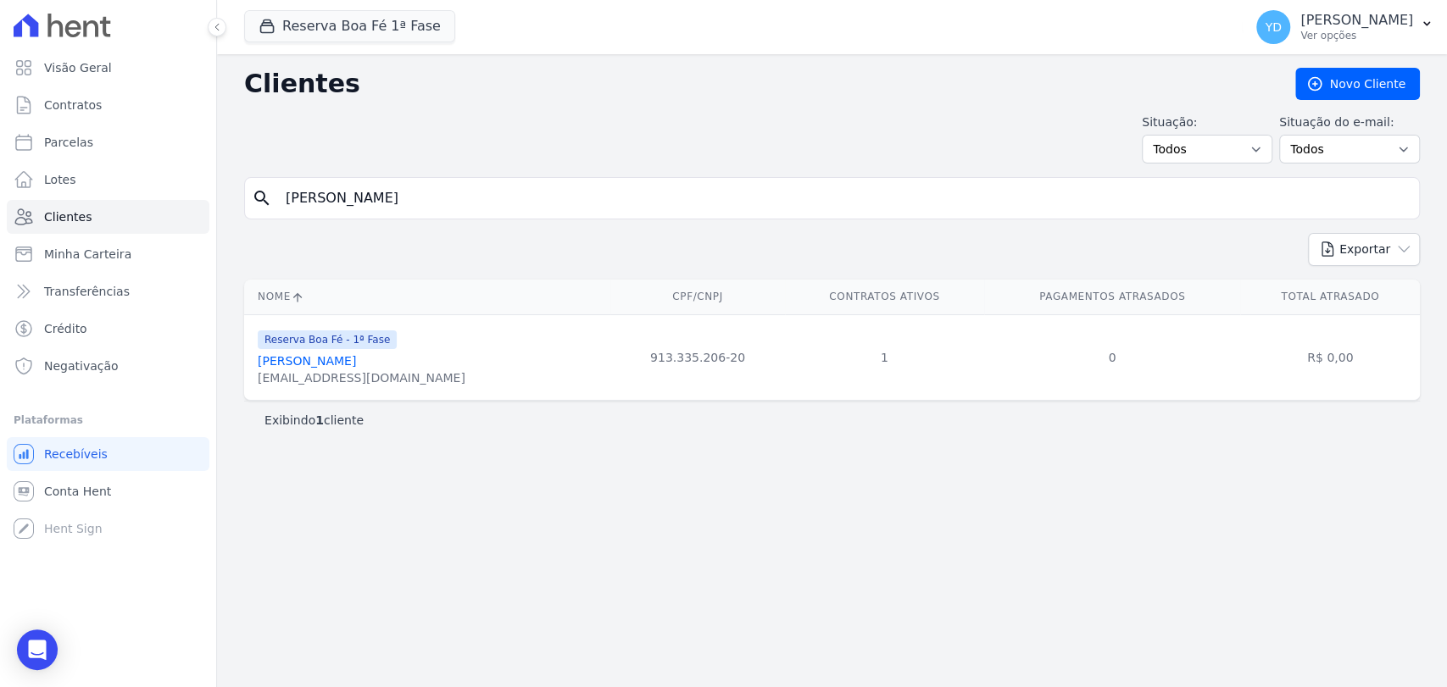
paste input "Wagner Raimund"
type input "Wagner Raimundo"
click at [424, 379] on div "fernandaalbuquerquemb@gmail.com" at bounding box center [362, 378] width 208 height 17
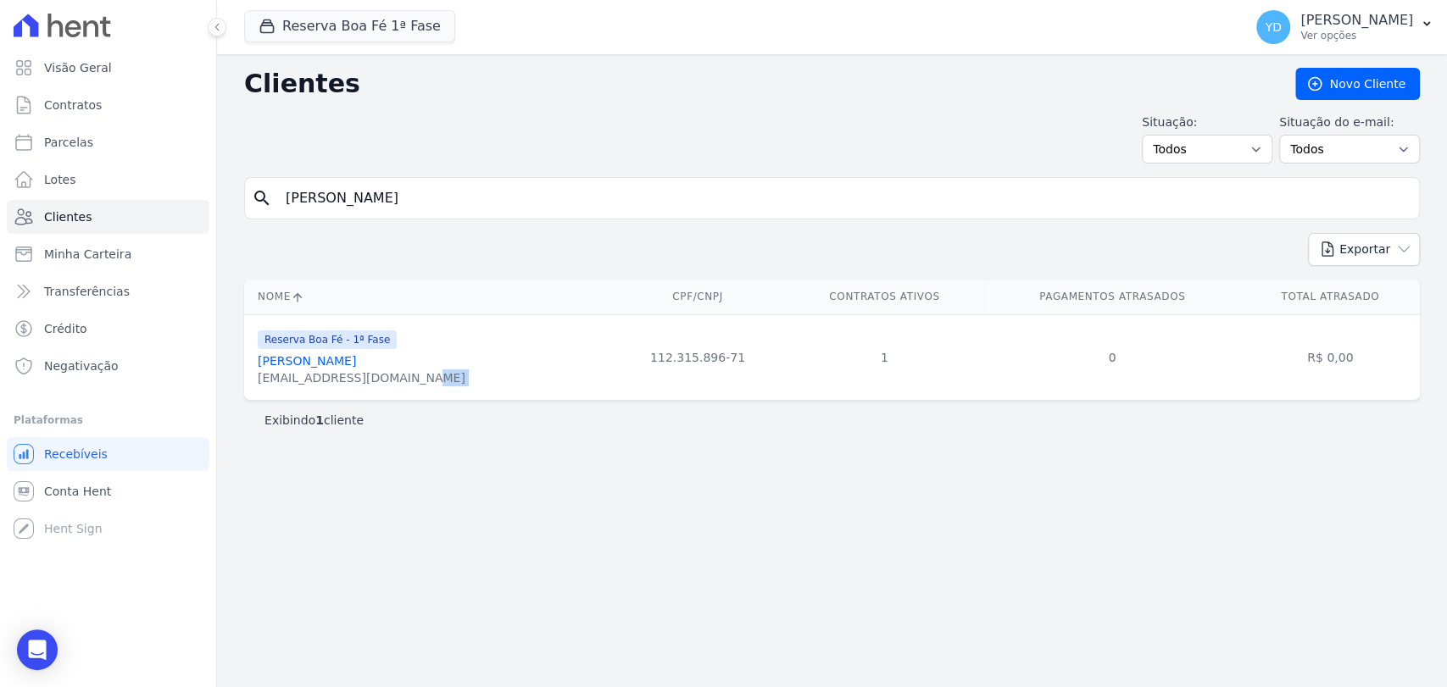
copy tr "fernandaalbuquerquemb@gmail.com"
click at [429, 179] on div "search Wagner Raimundo" at bounding box center [832, 198] width 1176 height 42
click at [431, 186] on input "Wagner Raimundo" at bounding box center [844, 198] width 1137 height 34
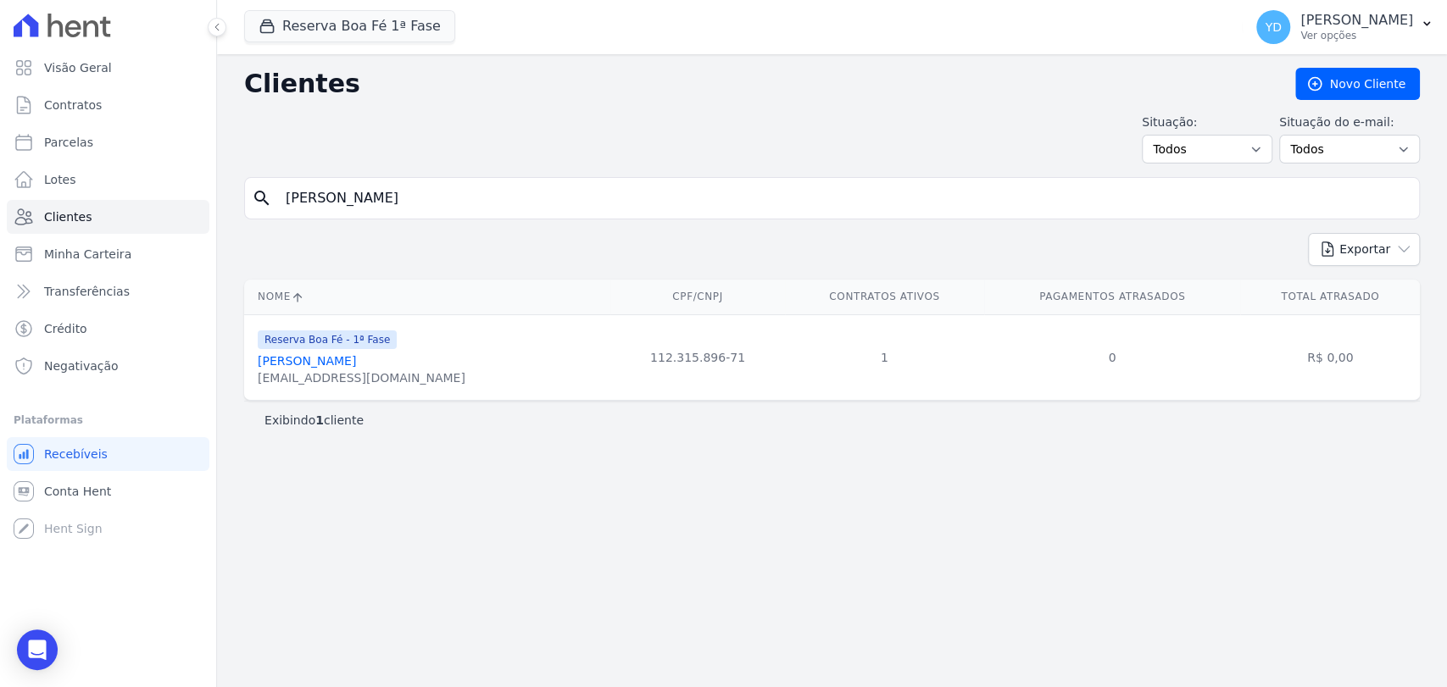
click at [431, 187] on input "Wagner Raimundo" at bounding box center [844, 198] width 1137 height 34
paste input "Dair Vasconcelos"
type input "Dair Vasconcelos"
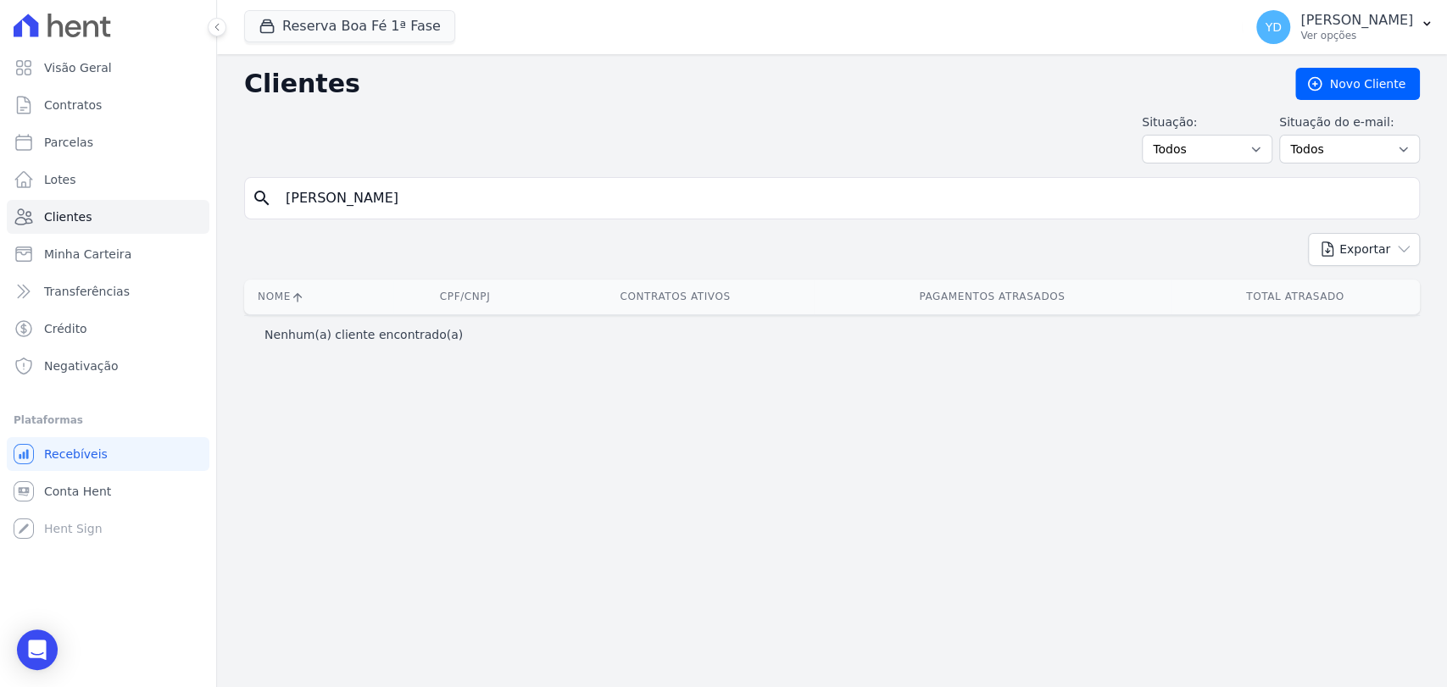
click at [445, 192] on input "Dair Vasconcelos" at bounding box center [844, 198] width 1137 height 34
type input "9"
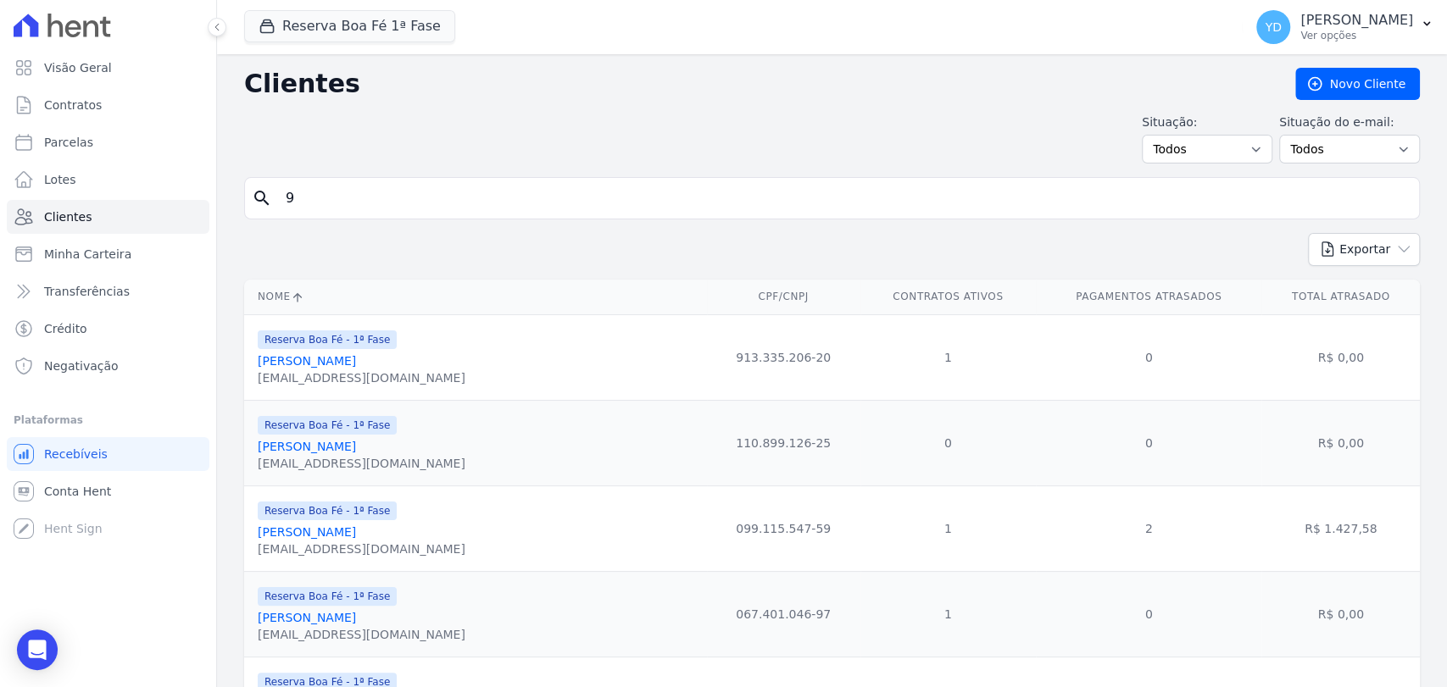
click at [528, 194] on input "9" at bounding box center [844, 198] width 1137 height 34
drag, startPoint x: 115, startPoint y: 206, endPoint x: 126, endPoint y: 206, distance: 11.0
click at [115, 206] on link "Clientes" at bounding box center [108, 217] width 203 height 34
click at [387, 205] on input "search" at bounding box center [844, 198] width 1137 height 34
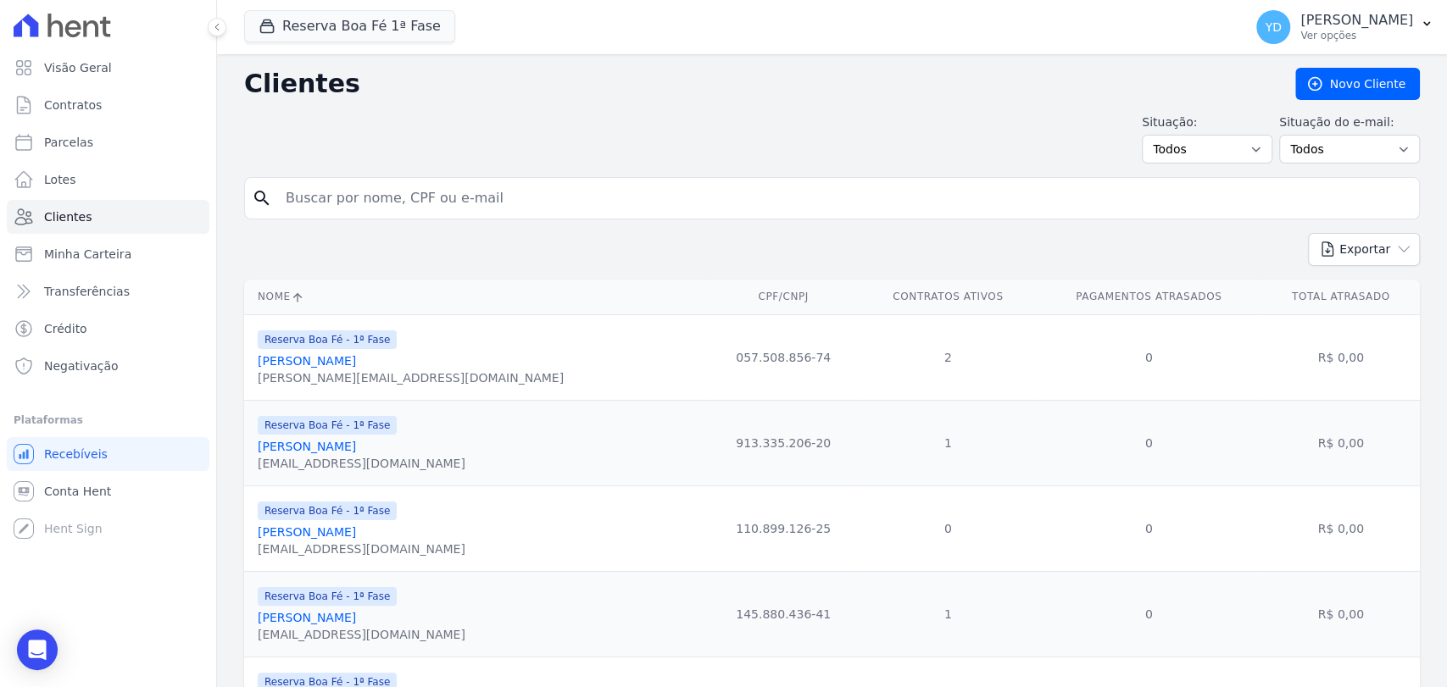
paste input "Luiza Doro de Souza"
type input "Luiza Doro de Souza"
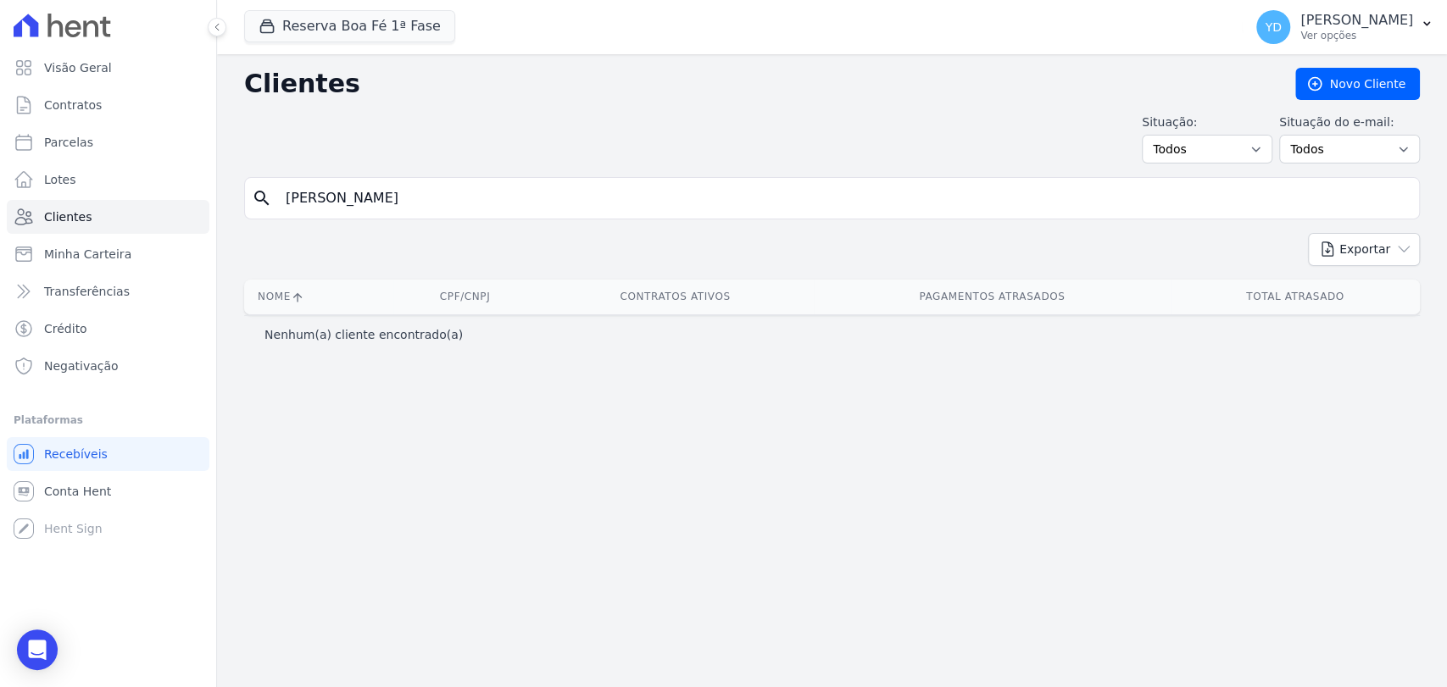
click at [377, 198] on input "Luiza Doro de Souza" at bounding box center [844, 198] width 1137 height 34
paste input "Sebastião Gilson D"
type input "Sebastião Gilson De Souza"
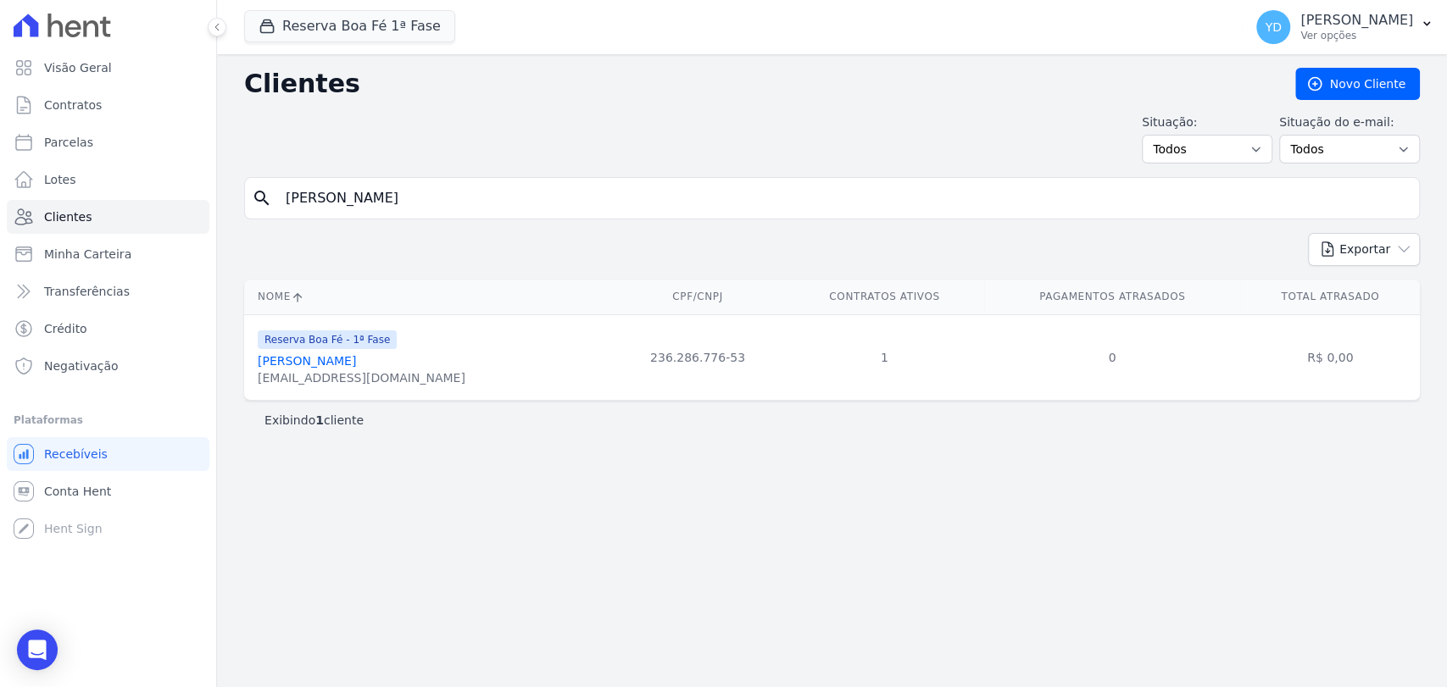
drag, startPoint x: 371, startPoint y: 365, endPoint x: 313, endPoint y: 380, distance: 60.4
click at [313, 380] on div "segilson@yahoo.com.br" at bounding box center [362, 378] width 208 height 17
drag, startPoint x: 382, startPoint y: 376, endPoint x: 270, endPoint y: 334, distance: 120.2
click at [242, 376] on div "Nome CPF/CNPJ Contratos Ativos Pagamentos Atrasados Total Atrasado Reserva Boa …" at bounding box center [832, 340] width 1230 height 135
copy div "Nome CPF/CNPJ Contratos Ativos Pagamentos Atrasados Total Atrasado Reserva Boa …"
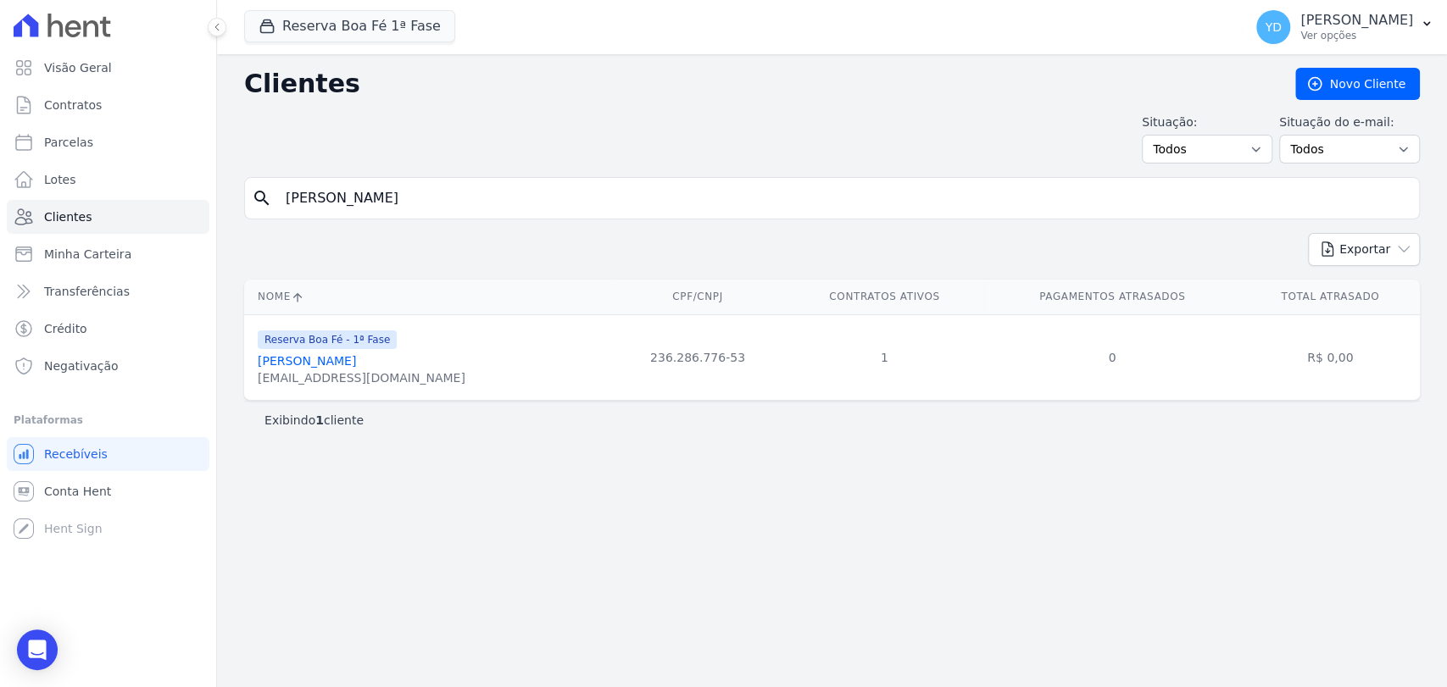
click at [357, 309] on th "Nome" at bounding box center [427, 297] width 366 height 35
drag, startPoint x: 259, startPoint y: 380, endPoint x: 388, endPoint y: 388, distance: 130.0
click at [388, 388] on td "Reserva Boa Fé - 1ª Fase Sebastião Gilson De Souza segilson@yahoo.com.br" at bounding box center [427, 358] width 366 height 86
copy div "segilson@yahoo.com.br"
click at [470, 198] on input "Sebastião Gilson De Souza" at bounding box center [844, 198] width 1137 height 34
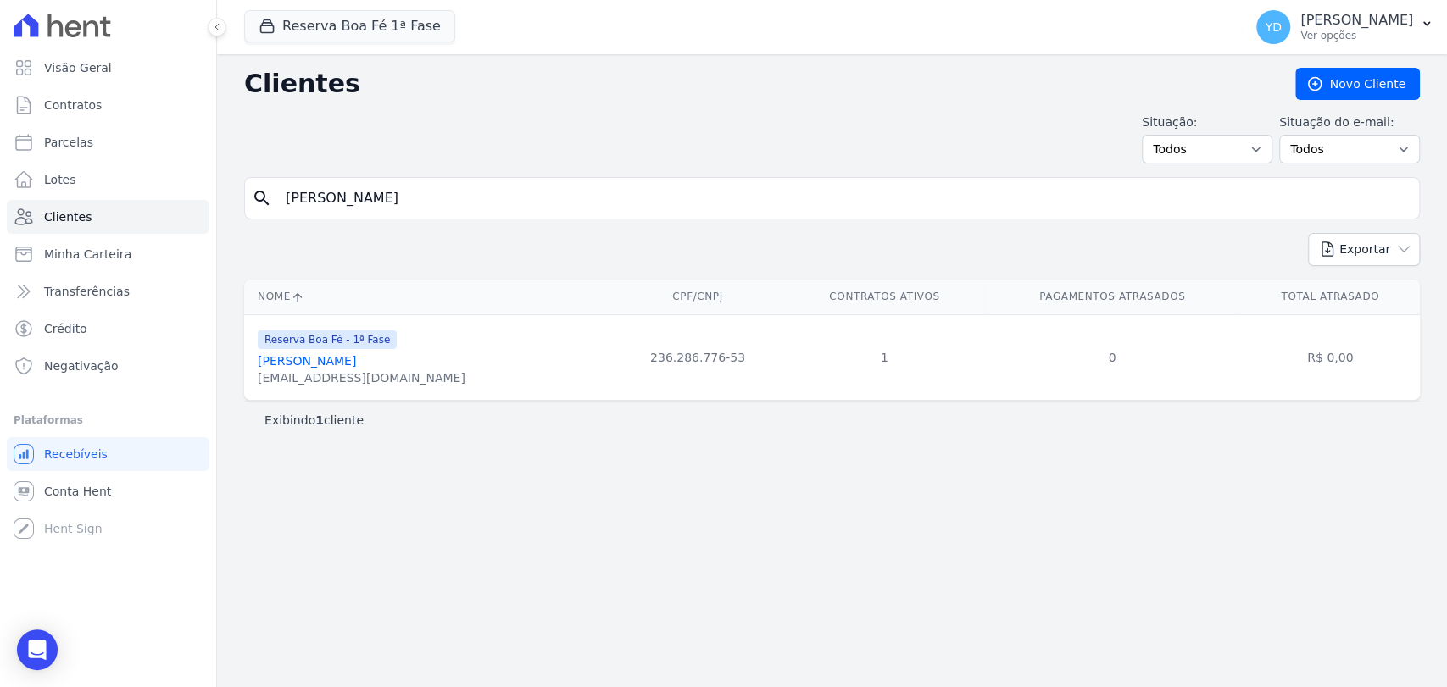
click at [470, 198] on input "Sebastião Gilson De Souza" at bounding box center [844, 198] width 1137 height 34
paste input "Carlos Alberto Marcelino Nazareth Junior"
type input "Carlos Alberto Marcelino Nazareth Junior"
drag, startPoint x: 430, startPoint y: 376, endPoint x: 251, endPoint y: 376, distance: 178.9
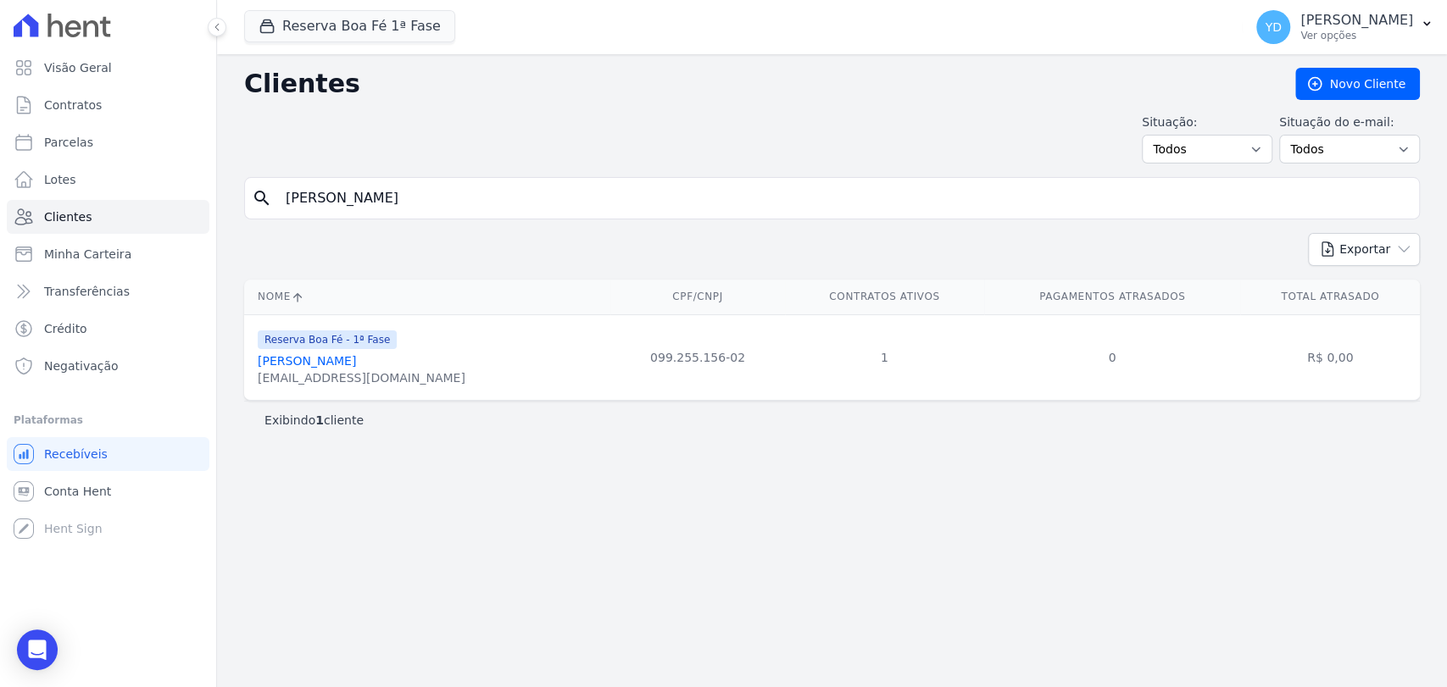
click at [251, 376] on td "Reserva Boa Fé - 1ª Fase Carlos Alberto Marcelino Nazareth Junior carlosjrmarce…" at bounding box center [427, 358] width 366 height 86
copy div "carlosjrmarcelino98@gmail.com"
click at [420, 198] on input "Carlos Alberto Marcelino Nazareth Junior" at bounding box center [844, 198] width 1137 height 34
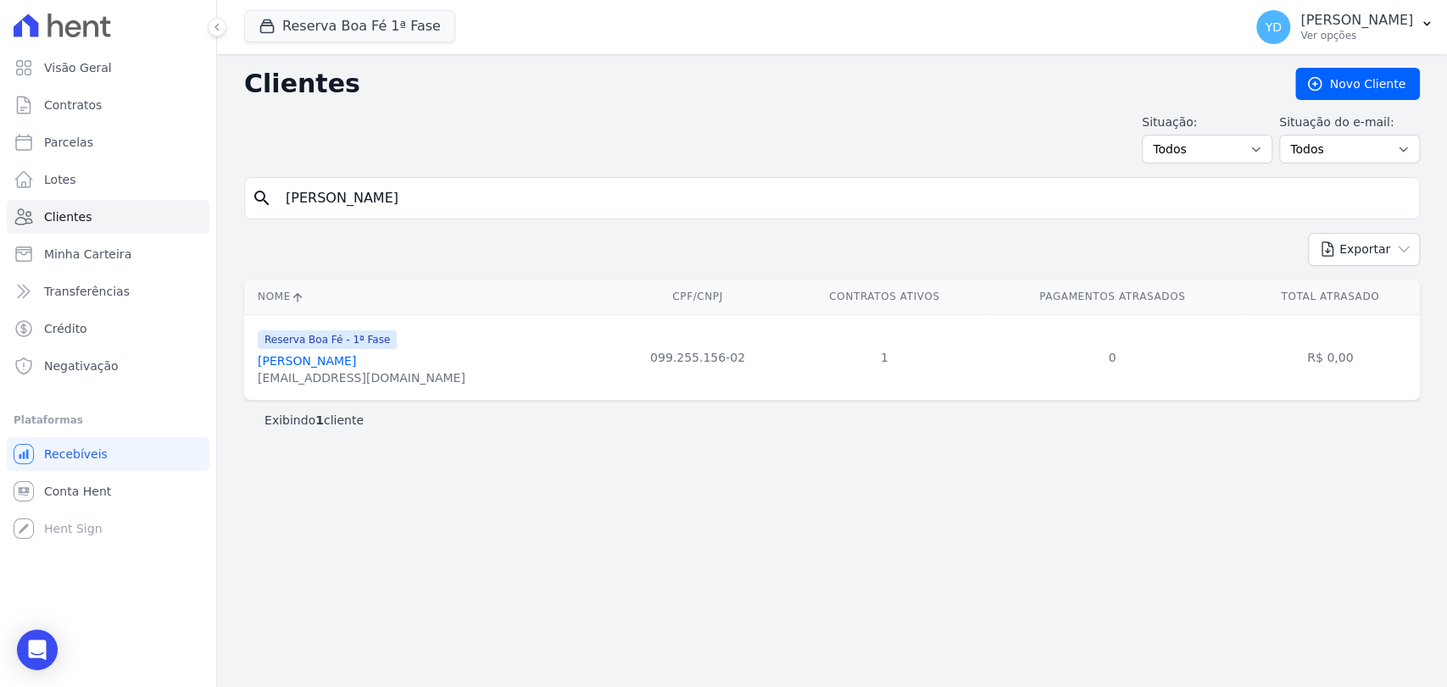
paste input "Monica Miguel Brochini"
type input "Monica Miguel Brochini"
drag, startPoint x: 417, startPoint y: 381, endPoint x: 333, endPoint y: 393, distance: 84.8
click at [333, 393] on td "Reserva Boa Fé - 1ª Fase Monica Miguel Brochini monicabrochini@yahoo.com.br" at bounding box center [427, 358] width 366 height 86
drag, startPoint x: 261, startPoint y: 385, endPoint x: 426, endPoint y: 390, distance: 164.5
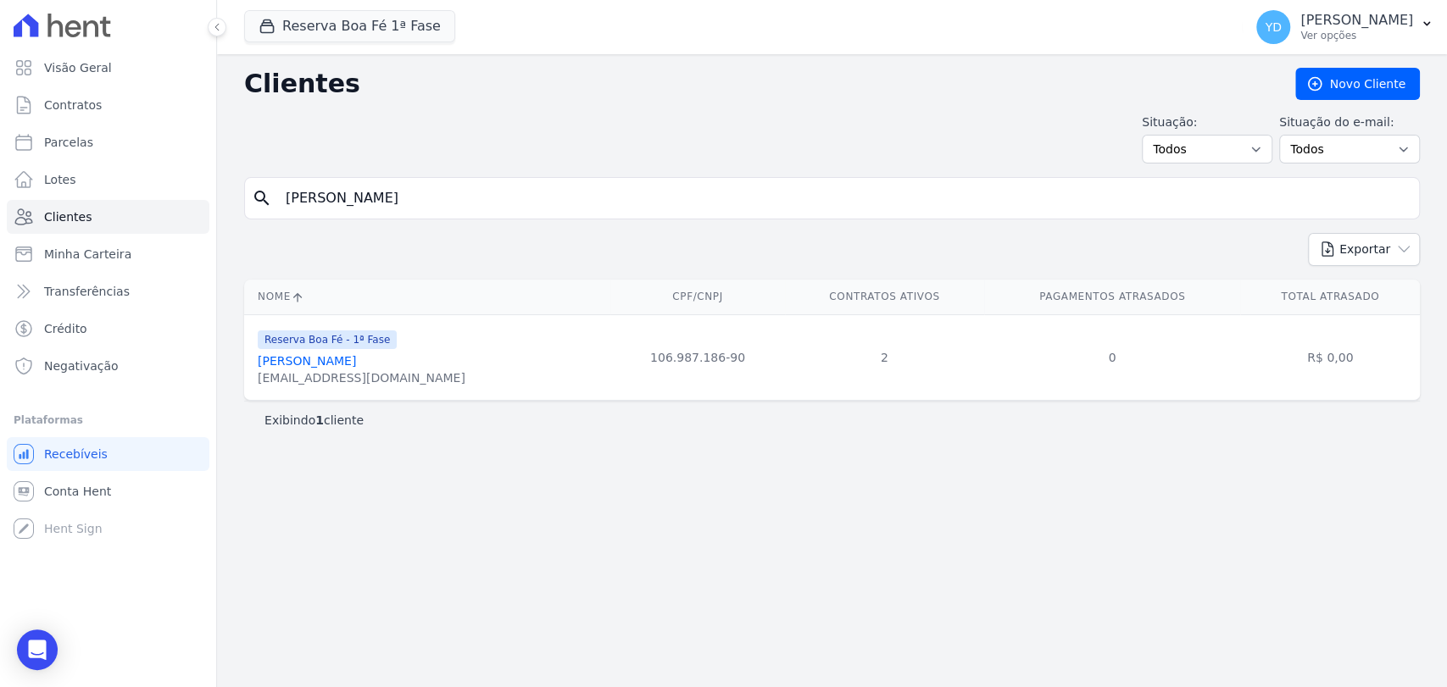
click at [426, 390] on td "Reserva Boa Fé - 1ª Fase Monica Miguel Brochini monicabrochini@yahoo.com.br" at bounding box center [427, 358] width 366 height 86
copy div "monicabrochini@yahoo.com.br"
click at [398, 192] on input "Monica Miguel Brochini" at bounding box center [844, 198] width 1137 height 34
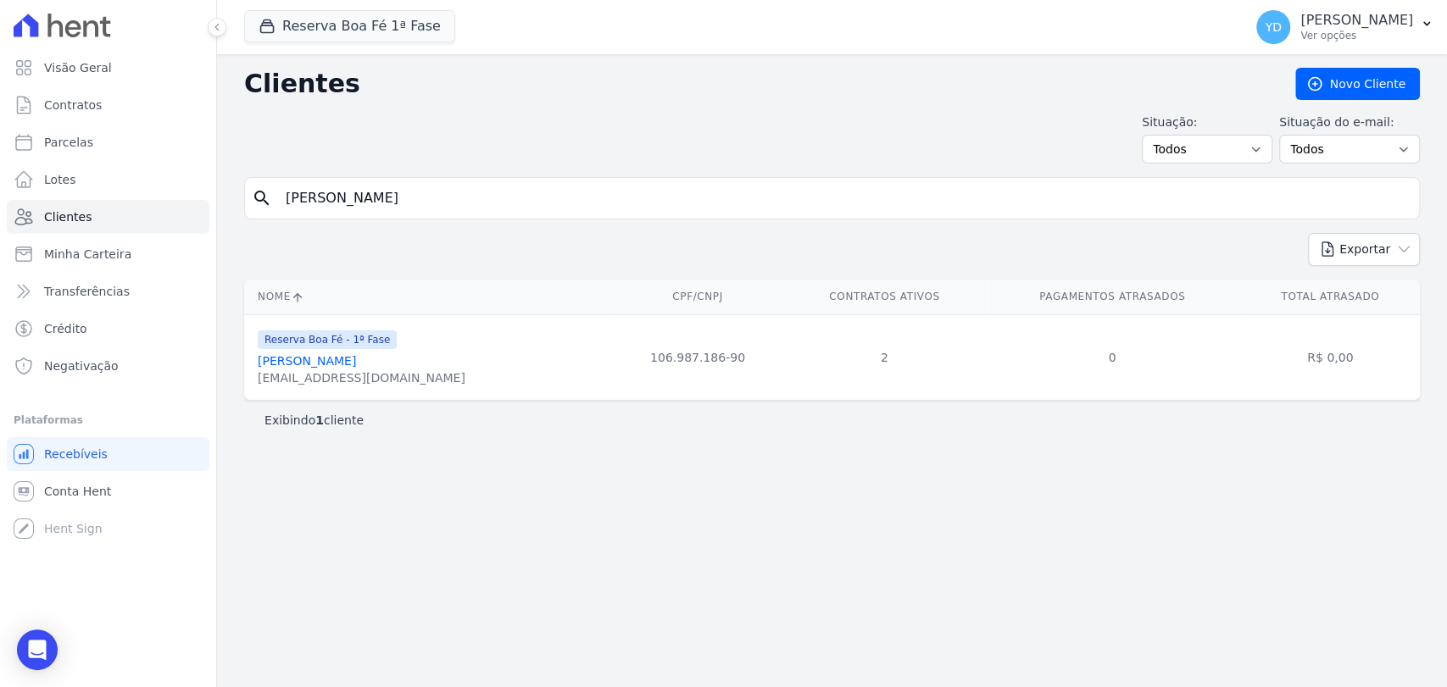
paste input "Iago Gomes De Lima Rosa"
type input "Iago Gomes De Lima Rosa"
drag, startPoint x: 365, startPoint y: 377, endPoint x: 243, endPoint y: 377, distance: 121.2
click at [243, 377] on div "Nome CPF/CNPJ Contratos Ativos Pagamentos Atrasados Total Atrasado Reserva Boa …" at bounding box center [832, 340] width 1230 height 135
copy div "Nome CPF/CNPJ Contratos Ativos Pagamentos Atrasados Total Atrasado Reserva Boa …"
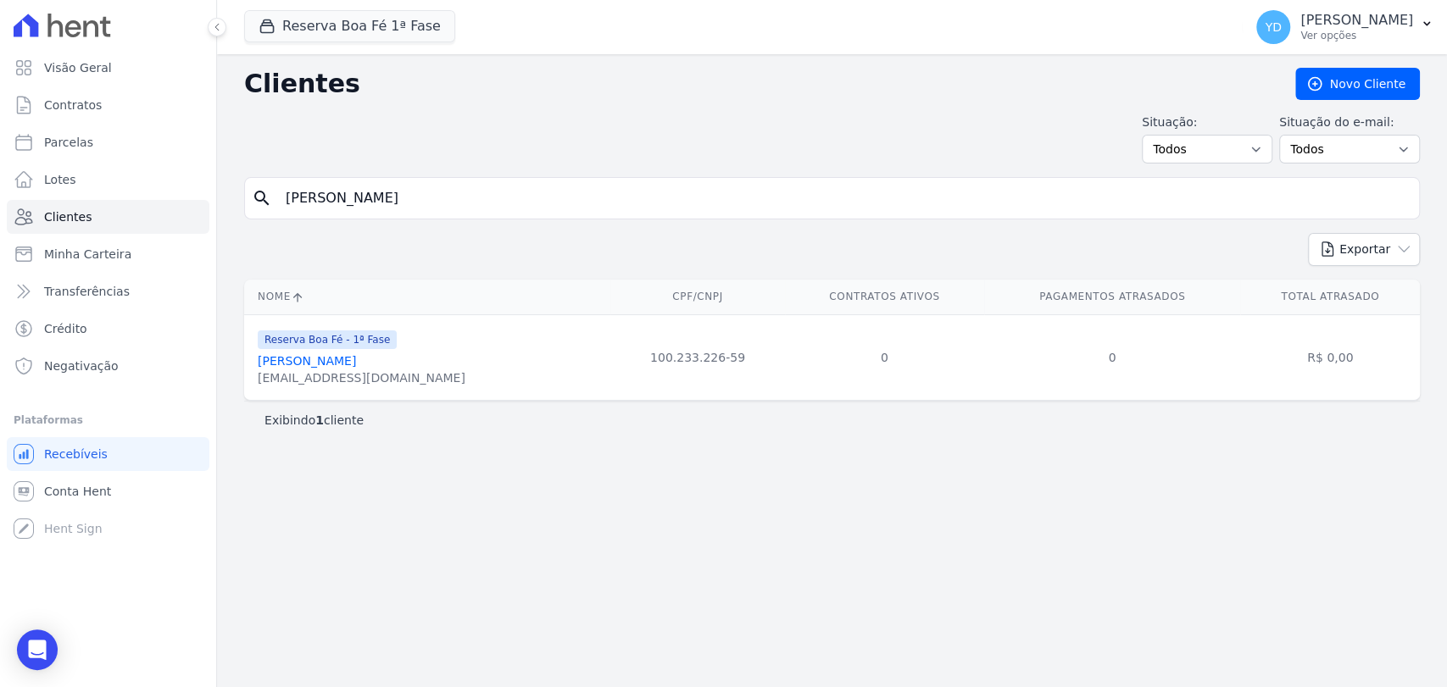
click at [281, 381] on div "igl.rosa013@gmail.com" at bounding box center [362, 378] width 208 height 17
click at [449, 205] on input "Iago Gomes De Lima Rosa" at bounding box center [844, 198] width 1137 height 34
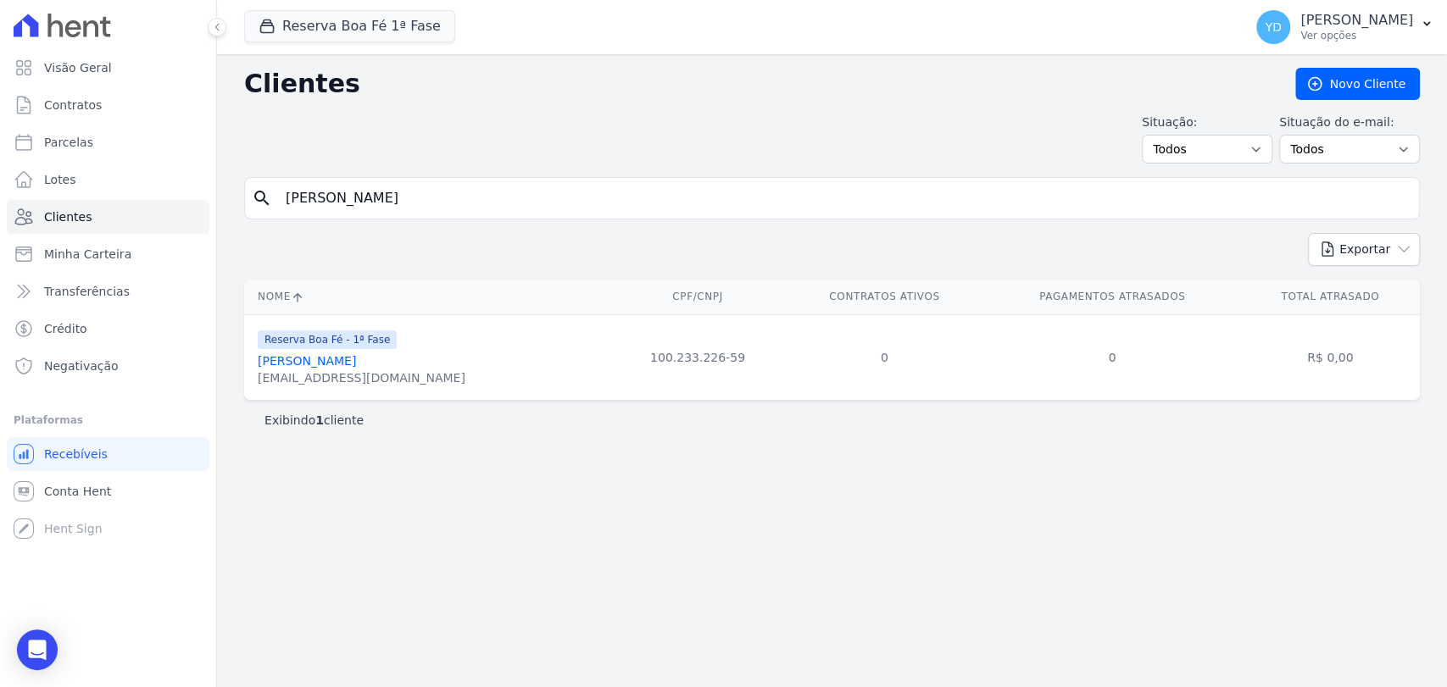
click at [449, 205] on input "Iago Gomes De Lima Rosa" at bounding box center [844, 198] width 1137 height 34
paste input "Marta Cristina Doro"
type input "Marta Cristina Doro"
click at [359, 380] on div "mcristina.d@hotmail.com" at bounding box center [362, 378] width 208 height 17
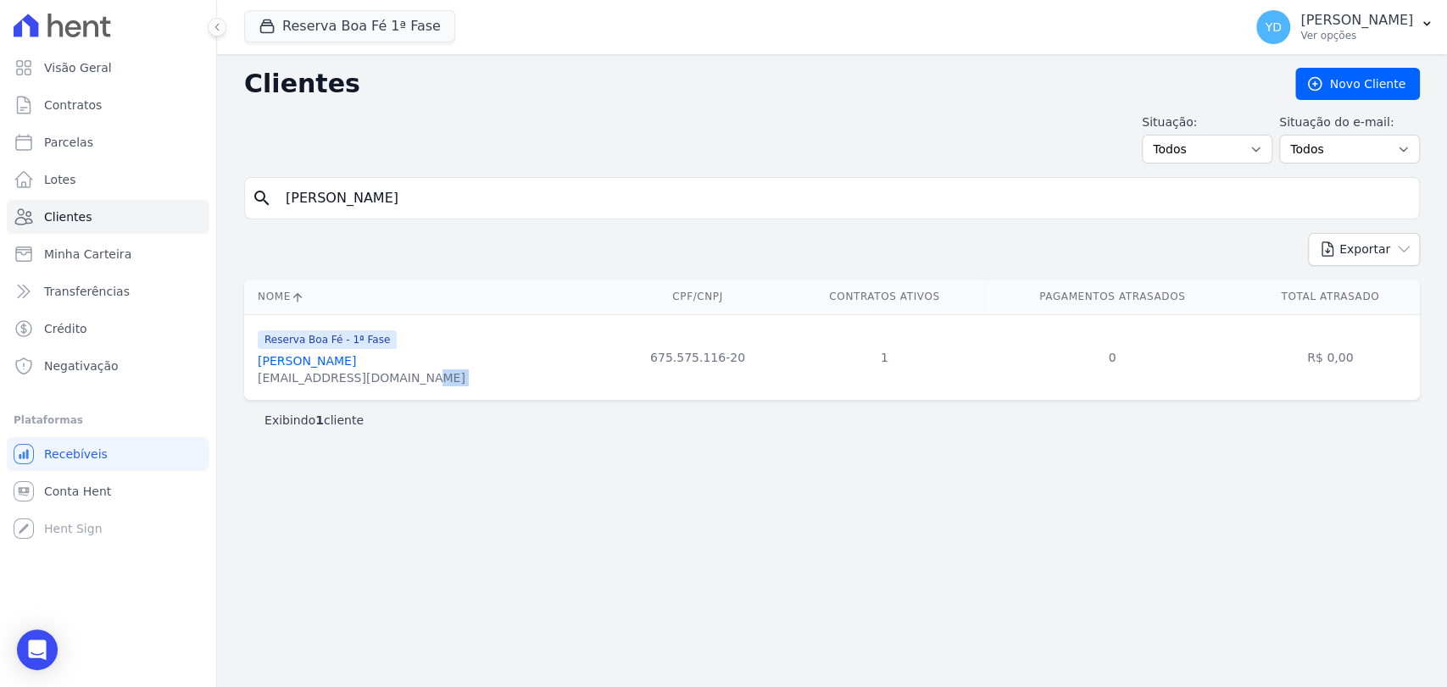
click at [359, 380] on div "mcristina.d@hotmail.com" at bounding box center [362, 378] width 208 height 17
copy tr "mcristina.d@hotmail.com"
click at [375, 359] on div "Marta Cristina Doro" at bounding box center [362, 361] width 208 height 17
drag, startPoint x: 396, startPoint y: 383, endPoint x: 295, endPoint y: 243, distance: 172.5
click at [241, 381] on div "Nome CPF/CNPJ Contratos Ativos Pagamentos Atrasados Total Atrasado Reserva Boa …" at bounding box center [832, 340] width 1230 height 135
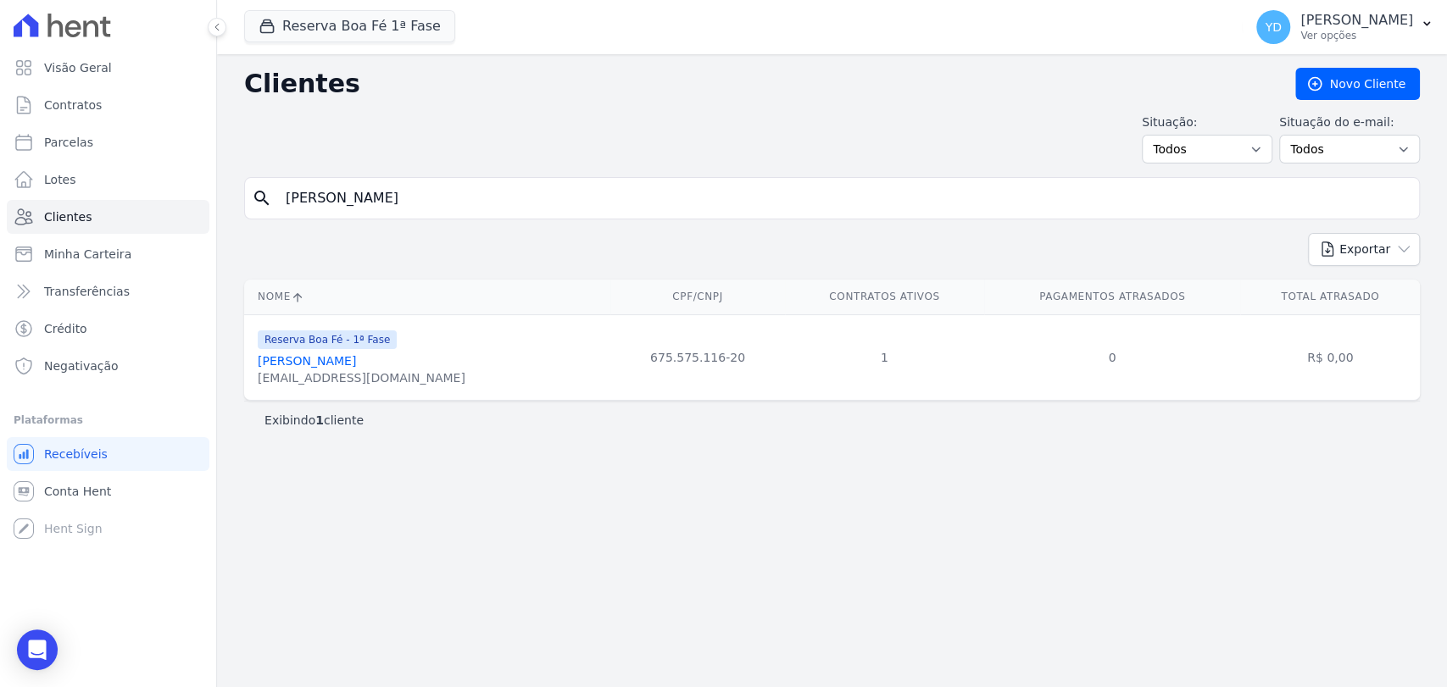
copy div "Nome CPF/CNPJ Contratos Ativos Pagamentos Atrasados Total Atrasado Reserva Boa …"
click at [448, 395] on td "Reserva Boa Fé - 1ª Fase Marta Cristina Doro mcristina.d@hotmail.com" at bounding box center [427, 358] width 366 height 86
drag, startPoint x: 401, startPoint y: 386, endPoint x: 257, endPoint y: 385, distance: 144.1
click at [257, 385] on td "Reserva Boa Fé - 1ª Fase Marta Cristina Doro mcristina.d@hotmail.com" at bounding box center [427, 358] width 366 height 86
copy div "mcristina.d@hotmail.com"
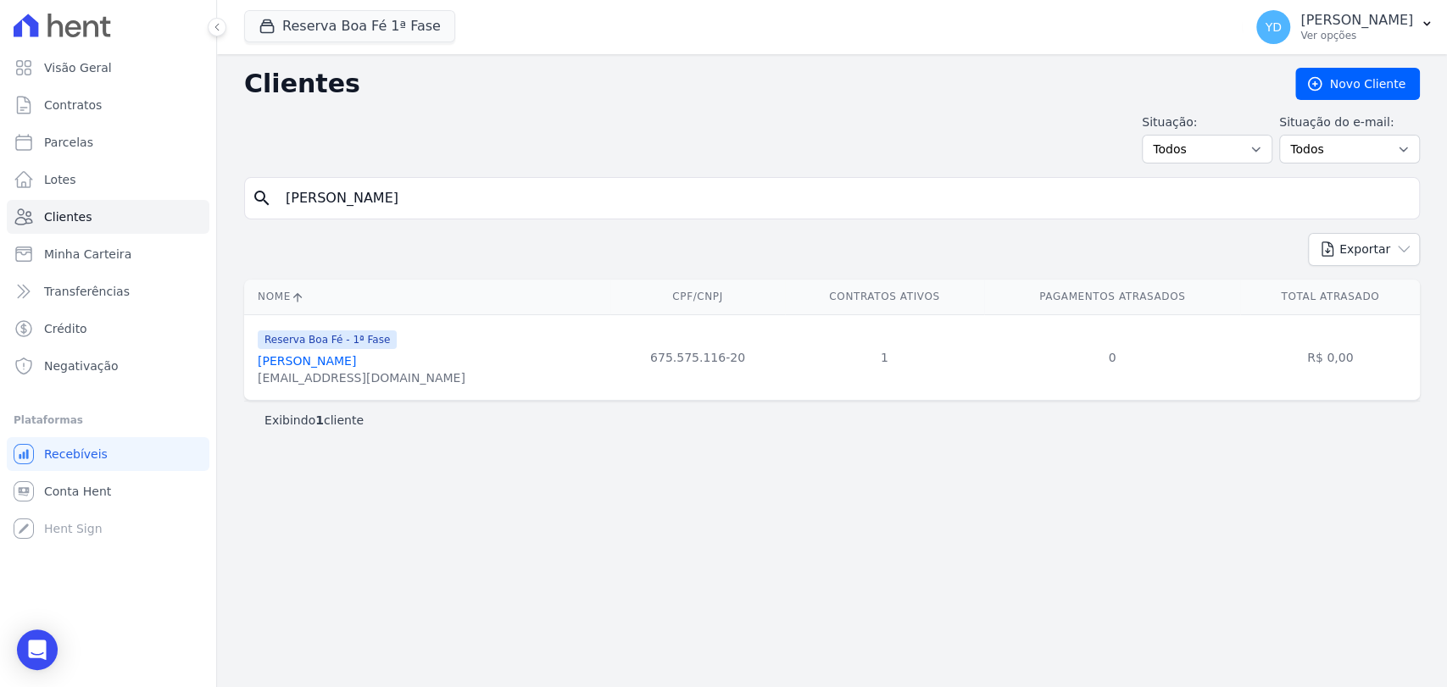
click at [486, 194] on input "Marta Cristina Doro" at bounding box center [844, 198] width 1137 height 34
paste input "iqueias Roberto Da Silva"
type input "Miqueias Roberto Da Silva"
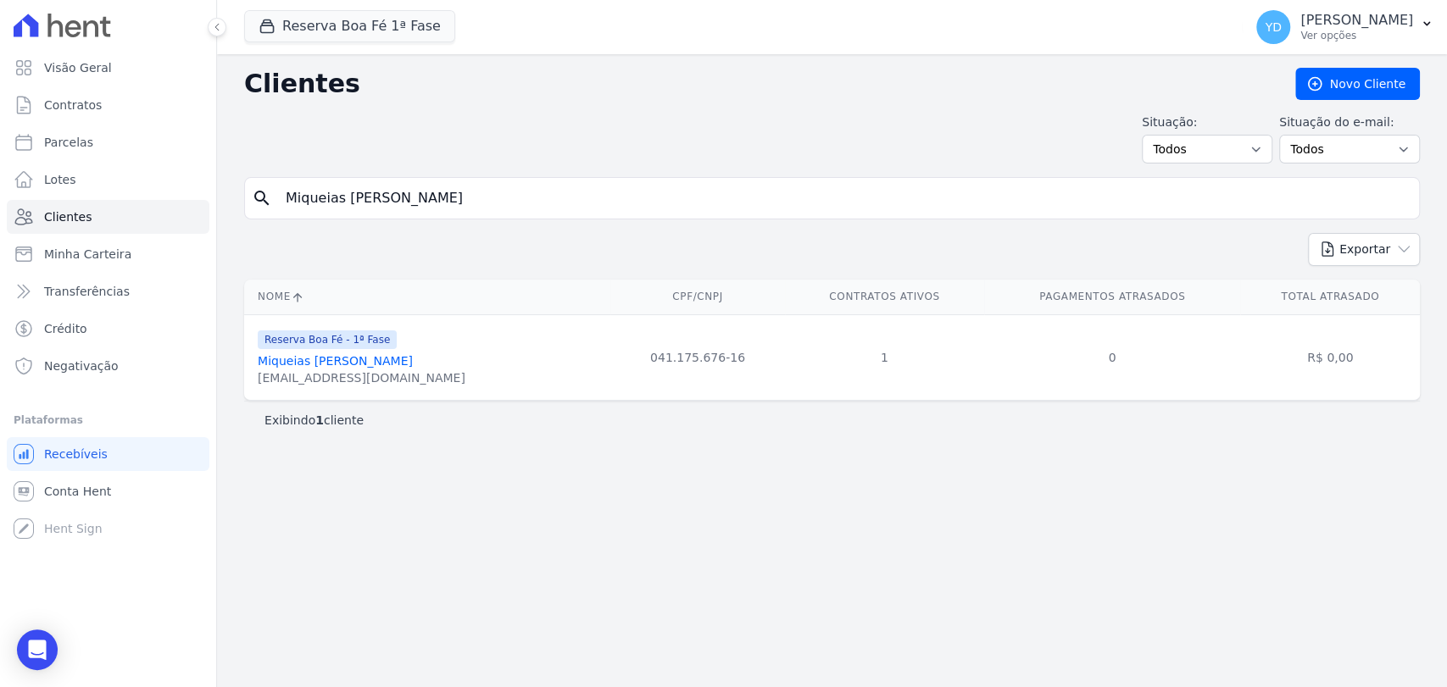
drag, startPoint x: 459, startPoint y: 384, endPoint x: 255, endPoint y: 379, distance: 204.4
click at [255, 379] on td "Reserva Boa Fé - 1ª Fase Miqueias Roberto Da Silva Miqueiasrobertodasilvar@gmai…" at bounding box center [427, 358] width 366 height 86
copy div "Miqueiasrobertodasilvar@gmail.com"
click at [454, 198] on input "Miqueias Roberto Da Silva" at bounding box center [844, 198] width 1137 height 34
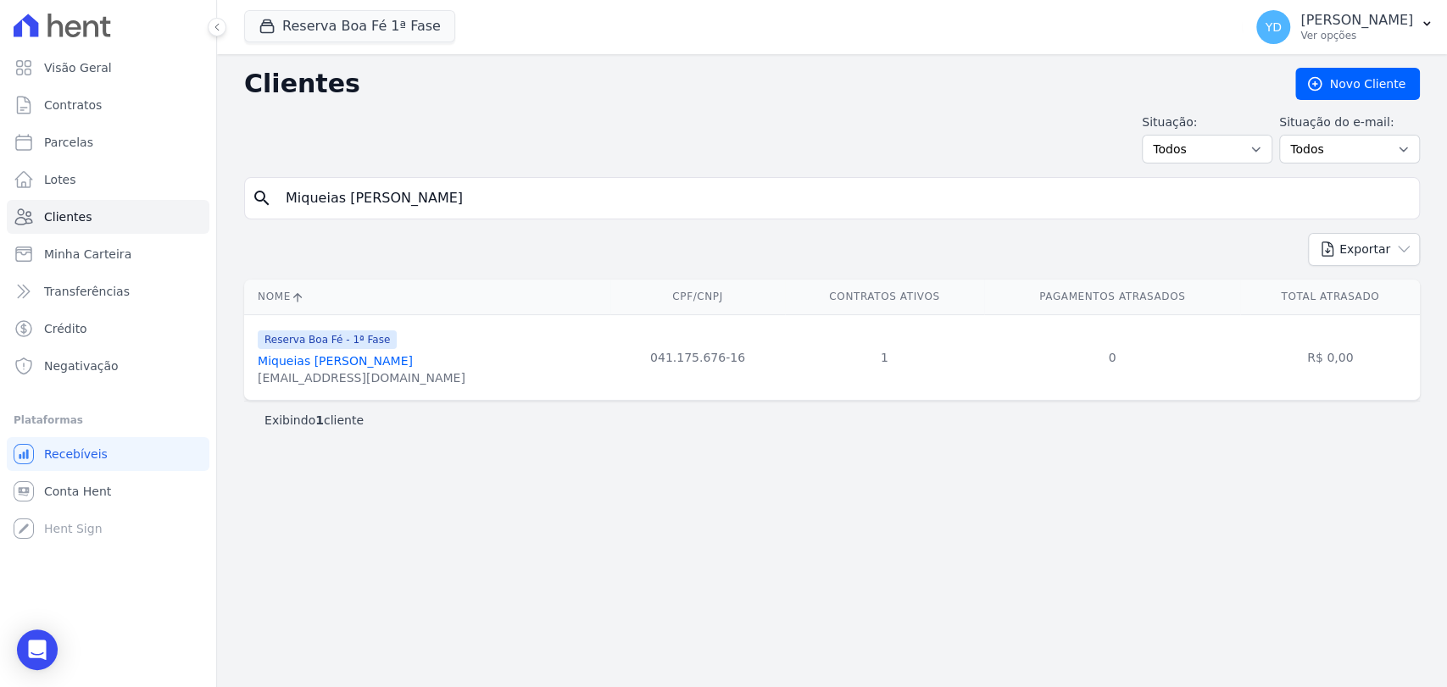
click at [454, 198] on input "Miqueias Roberto Da Silva" at bounding box center [844, 198] width 1137 height 34
paste input "Geraldo Hermes Da Fonsec"
type input "Geraldo Hermes Da Fonseca"
drag, startPoint x: 380, startPoint y: 379, endPoint x: 250, endPoint y: 388, distance: 130.0
click at [250, 388] on td "Reserva Boa Fé - 1ª Fase Geraldo Hermes Da Fonseca prifonseca.adv@gmail.com" at bounding box center [427, 358] width 366 height 86
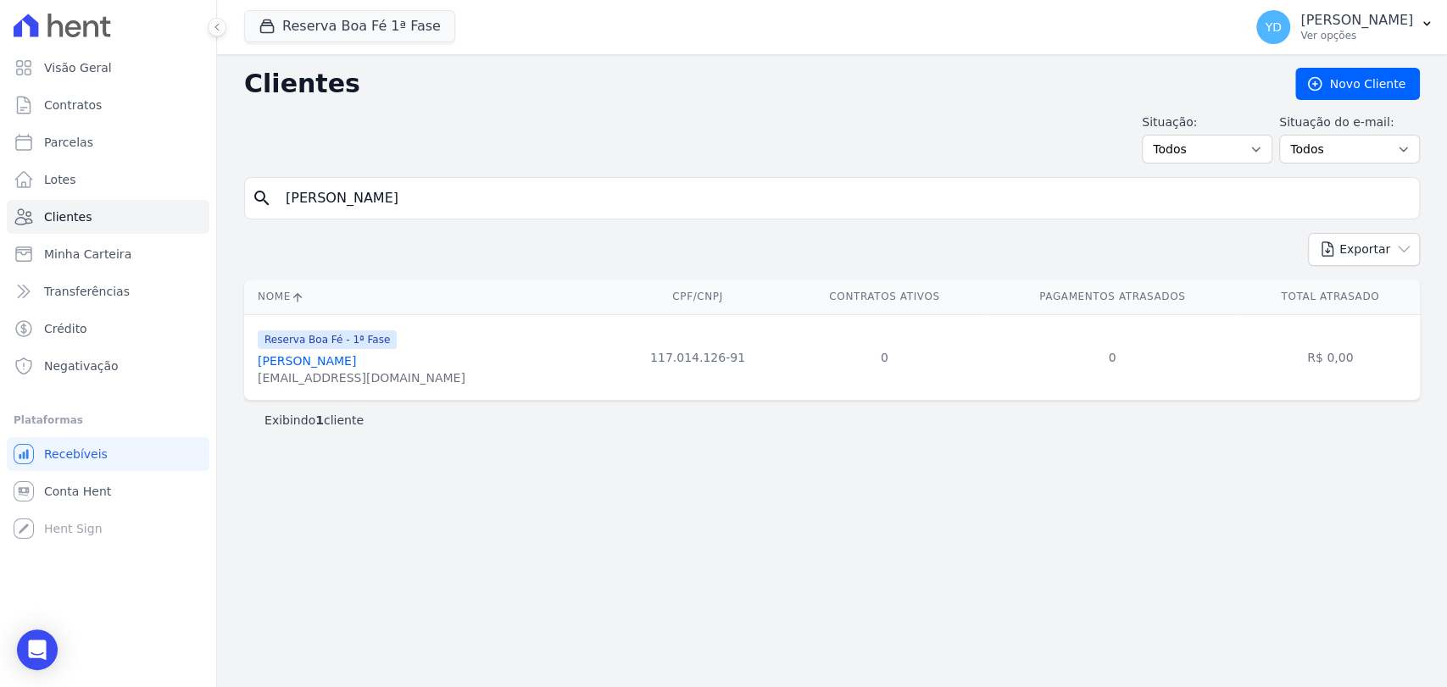
click at [436, 201] on input "Geraldo Hermes Da Fonseca" at bounding box center [844, 198] width 1137 height 34
paste input "Eduardo Dos Santos Breg"
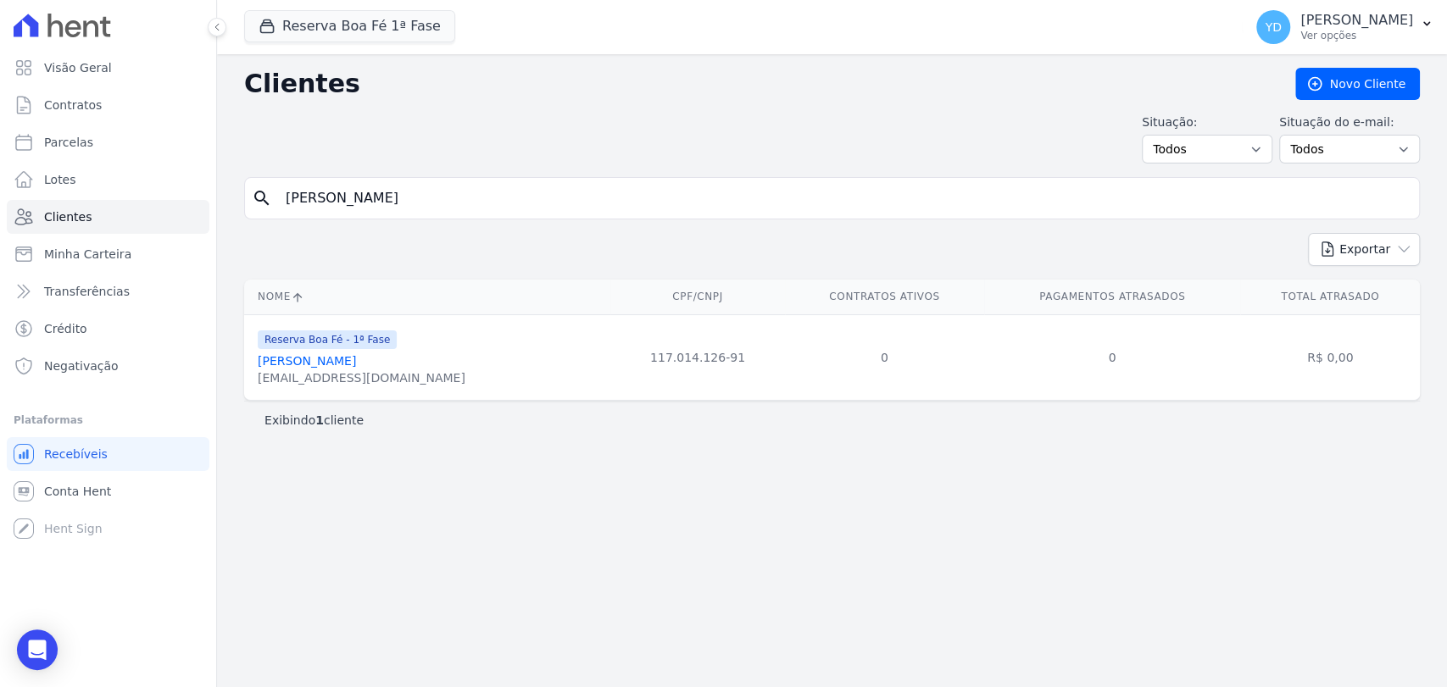
type input "Eduardo Dos Santos Brega"
drag, startPoint x: 415, startPoint y: 381, endPoint x: 253, endPoint y: 381, distance: 161.9
click at [253, 381] on td "Reserva Boa Fé - 1ª Fase Eduardo Dos Santos Brega eduardo_brega@hotmail.com" at bounding box center [475, 358] width 463 height 86
click at [383, 186] on input "Eduardo Dos Santos Brega" at bounding box center [844, 198] width 1137 height 34
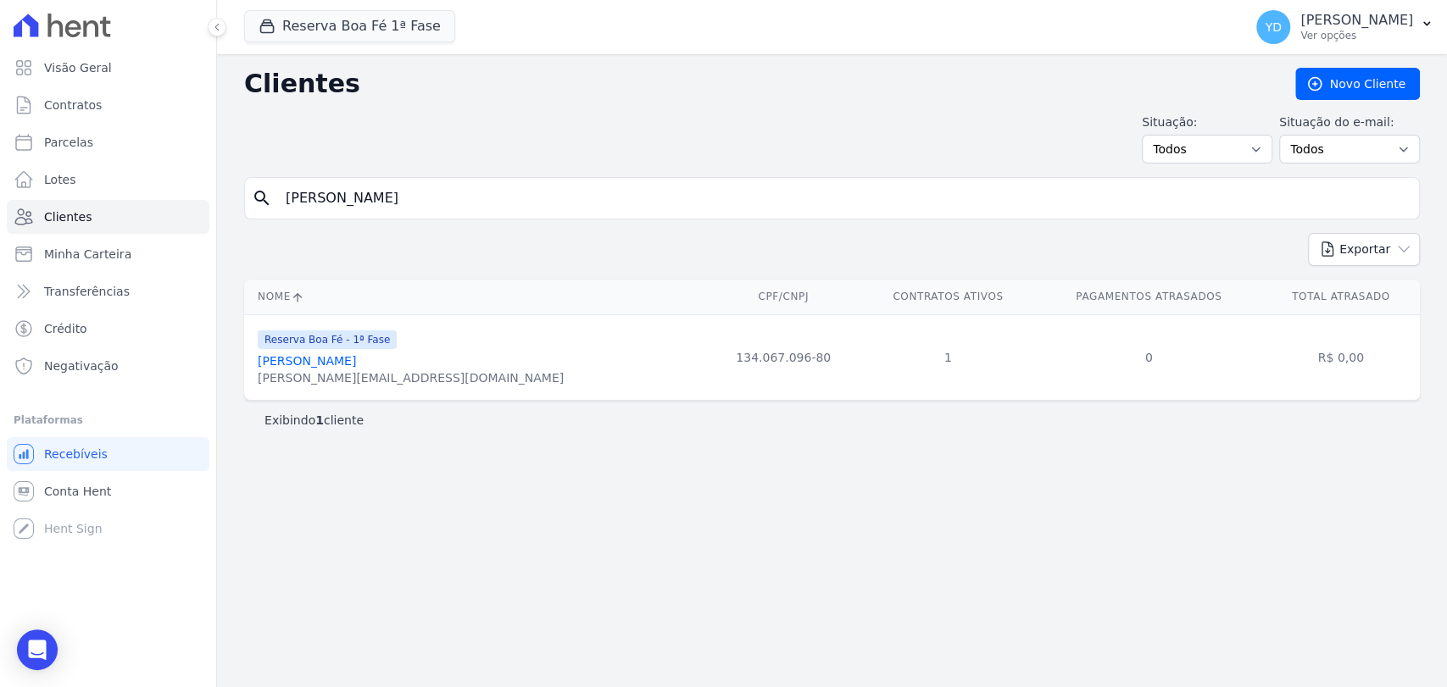
click at [383, 186] on input "Eduardo Dos Santos Brega" at bounding box center [844, 198] width 1137 height 34
paste input "Welton Alves Da Silv"
type input "Welton Alves Da Silva"
drag, startPoint x: 345, startPoint y: 377, endPoint x: 253, endPoint y: 395, distance: 94.1
click at [253, 395] on td "Reserva Boa Fé - 1ª Fase Welton Alves Da Silva Weltona34@gmail.com" at bounding box center [427, 358] width 366 height 86
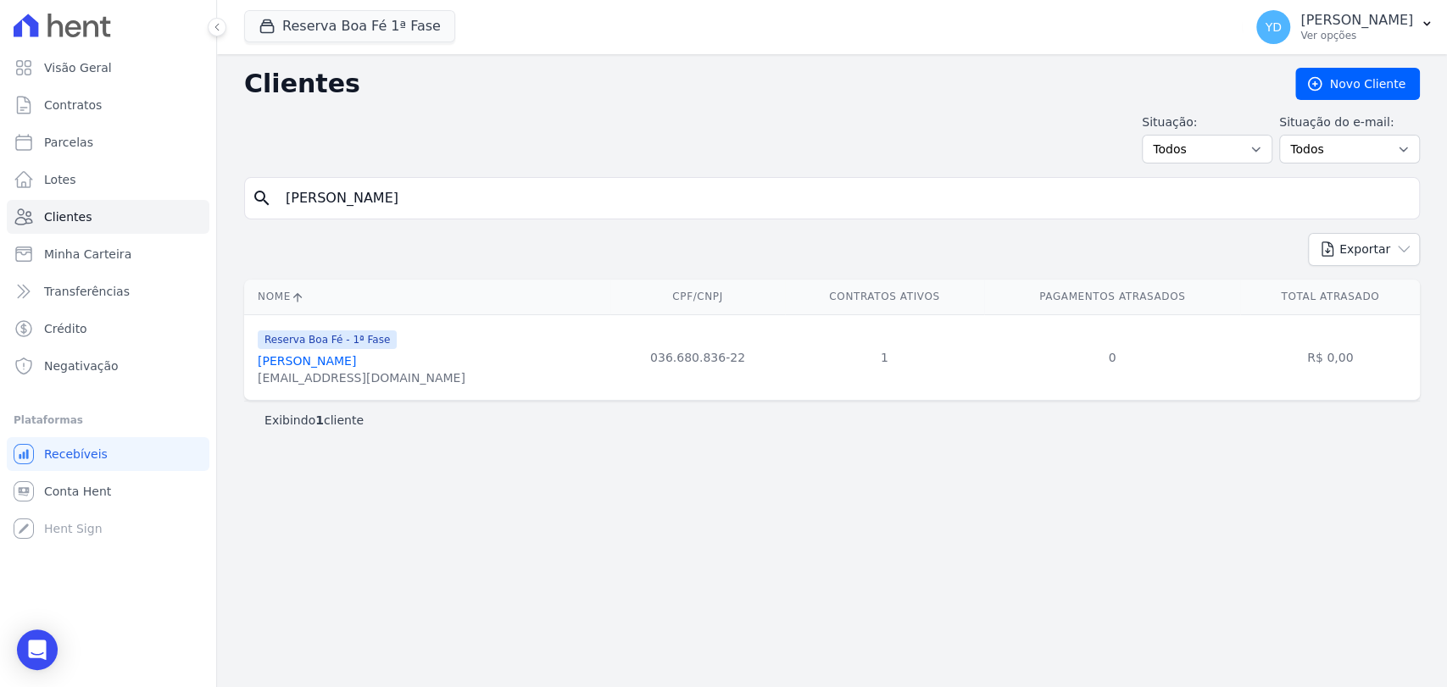
click at [442, 210] on input "Welton Alves Da Silva" at bounding box center [844, 198] width 1137 height 34
paste input "lington Tiago Montessi"
type input "Wellington Tiago Montessi"
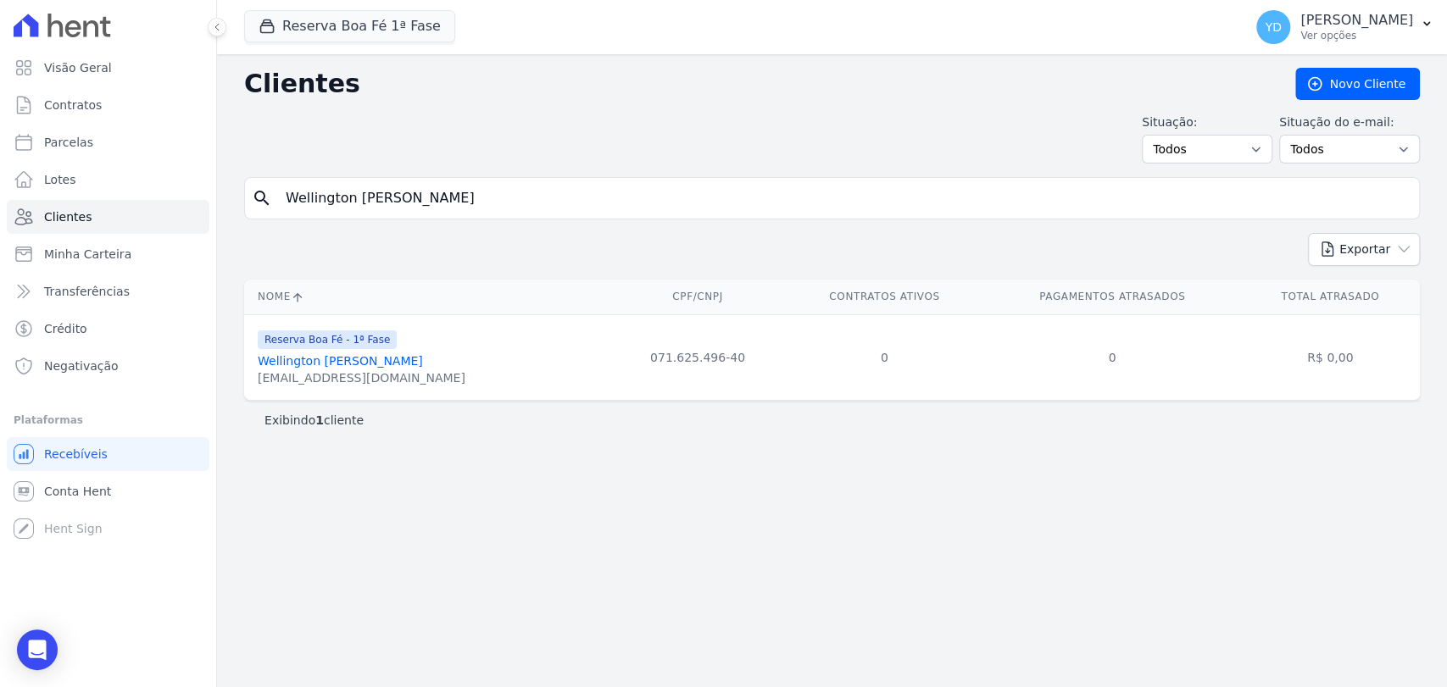
drag, startPoint x: 454, startPoint y: 381, endPoint x: 255, endPoint y: 386, distance: 198.4
click at [255, 386] on td "Reserva Boa Fé - 1ª Fase Wellington Tiago Montessi Wellingtonmontessi@yahoo.com…" at bounding box center [427, 358] width 366 height 86
click at [440, 198] on input "Wellington Tiago Montessi" at bounding box center [844, 198] width 1137 height 34
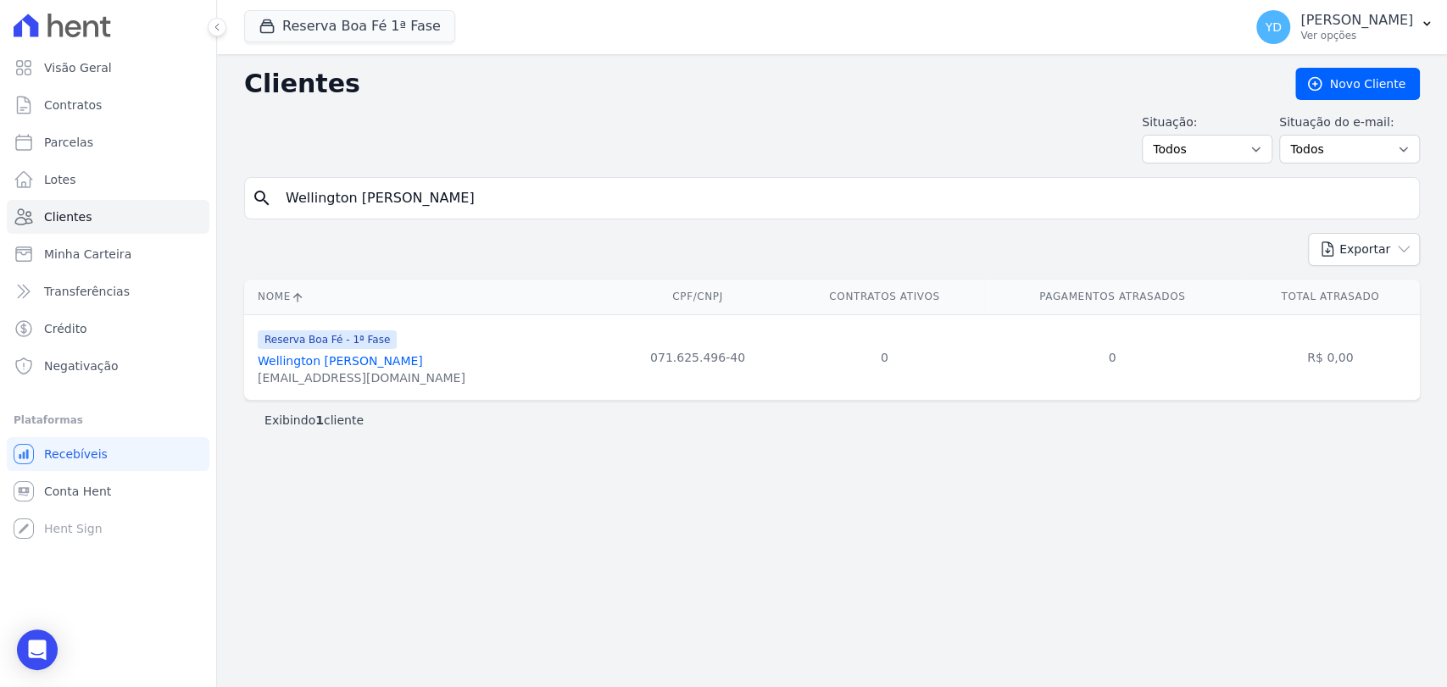
paste input "Neilon Peter"
type input "Neilon Peter"
drag, startPoint x: 393, startPoint y: 375, endPoint x: 254, endPoint y: 375, distance: 139.0
click at [254, 375] on td "Reserva Boa Fé - 1ª Fase Neilon Peter neilonpeter@hotmail.com" at bounding box center [427, 358] width 366 height 86
click at [462, 189] on input "Neilon Peter" at bounding box center [844, 198] width 1137 height 34
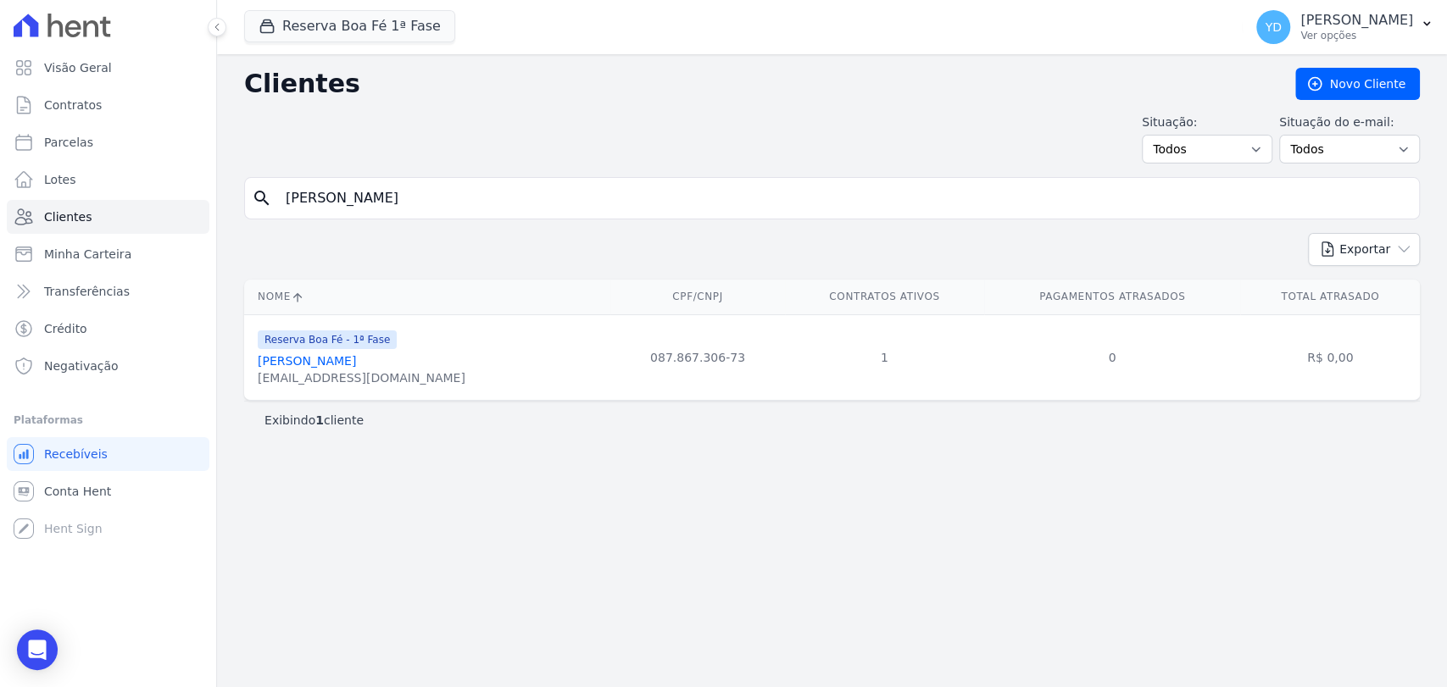
click at [462, 189] on input "Neilon Peter" at bounding box center [844, 198] width 1137 height 34
paste input "Wellington Tiago Montessi"
type input "Wellington Tiago Montessi"
drag, startPoint x: 448, startPoint y: 379, endPoint x: 251, endPoint y: 392, distance: 198.0
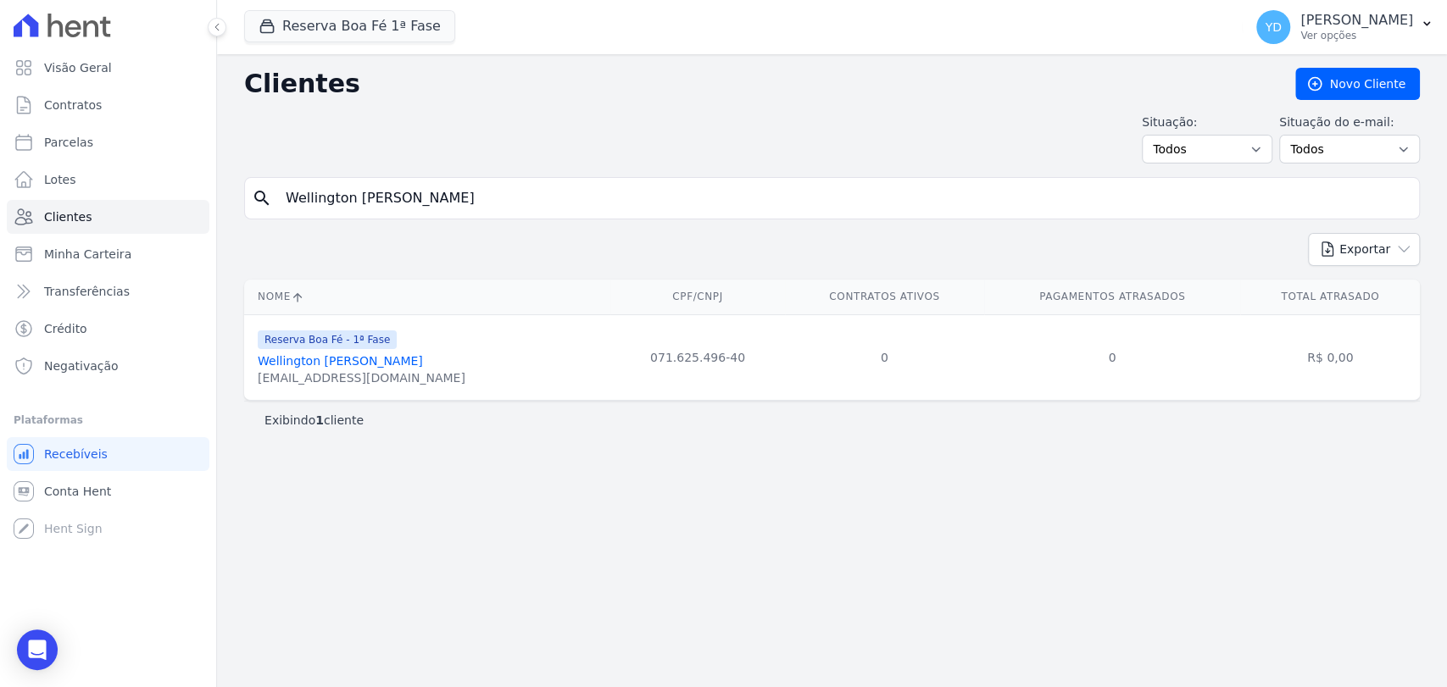
click at [251, 392] on td "Reserva Boa Fé - 1ª Fase Wellington Tiago Montessi Wellingtonmontessi@yahoo.com…" at bounding box center [427, 358] width 366 height 86
click at [570, 203] on input "Wellington Tiago Montessi" at bounding box center [844, 198] width 1137 height 34
paste input "Sandra Cristina Barbosa Braga"
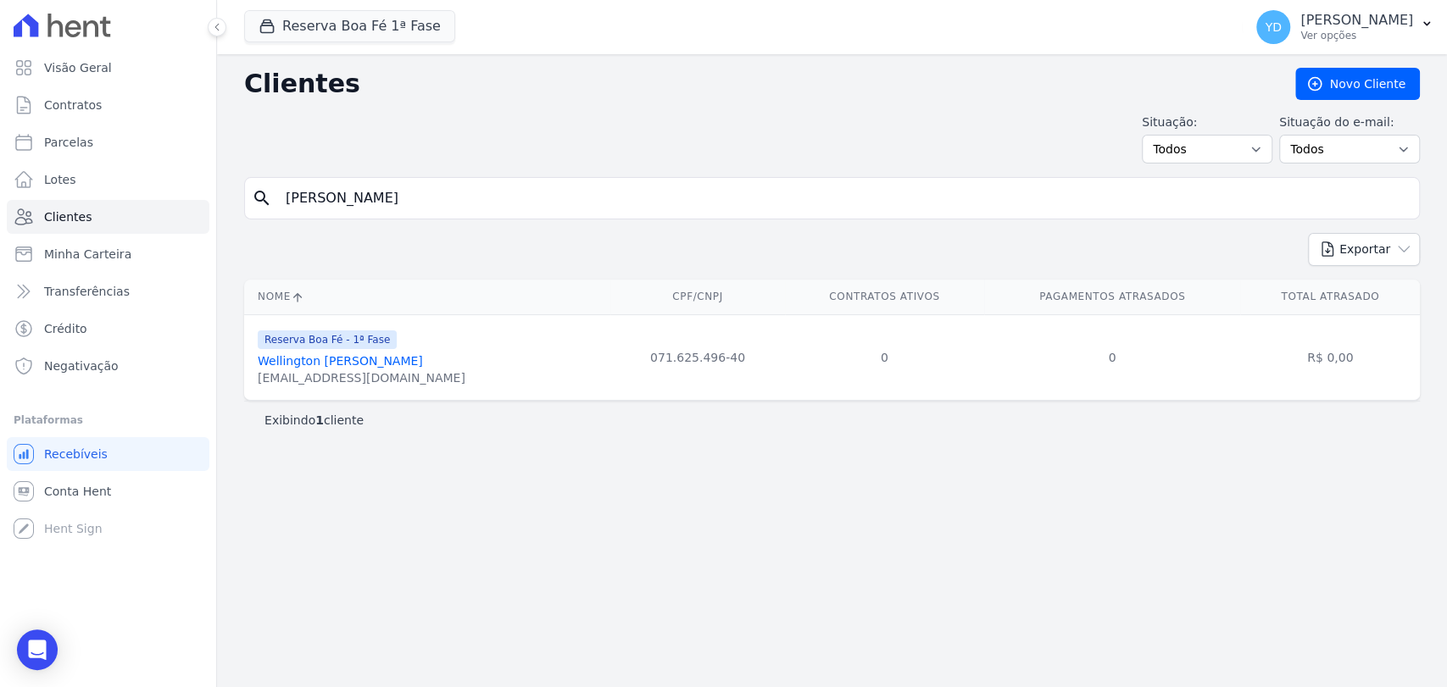
type input "Sandra Cristina Barbosa Braga"
drag, startPoint x: 414, startPoint y: 373, endPoint x: 255, endPoint y: 389, distance: 159.3
click at [255, 389] on td "Reserva Boa Fé - 1ª Fase Sandra Cristina Barbosa Braga Sandra.bbraga@hotmail.com" at bounding box center [475, 358] width 463 height 86
drag, startPoint x: 465, startPoint y: 234, endPoint x: 443, endPoint y: 218, distance: 27.3
click at [463, 234] on div "Exportar PDF CSV Dimob 2024" at bounding box center [832, 256] width 1176 height 47
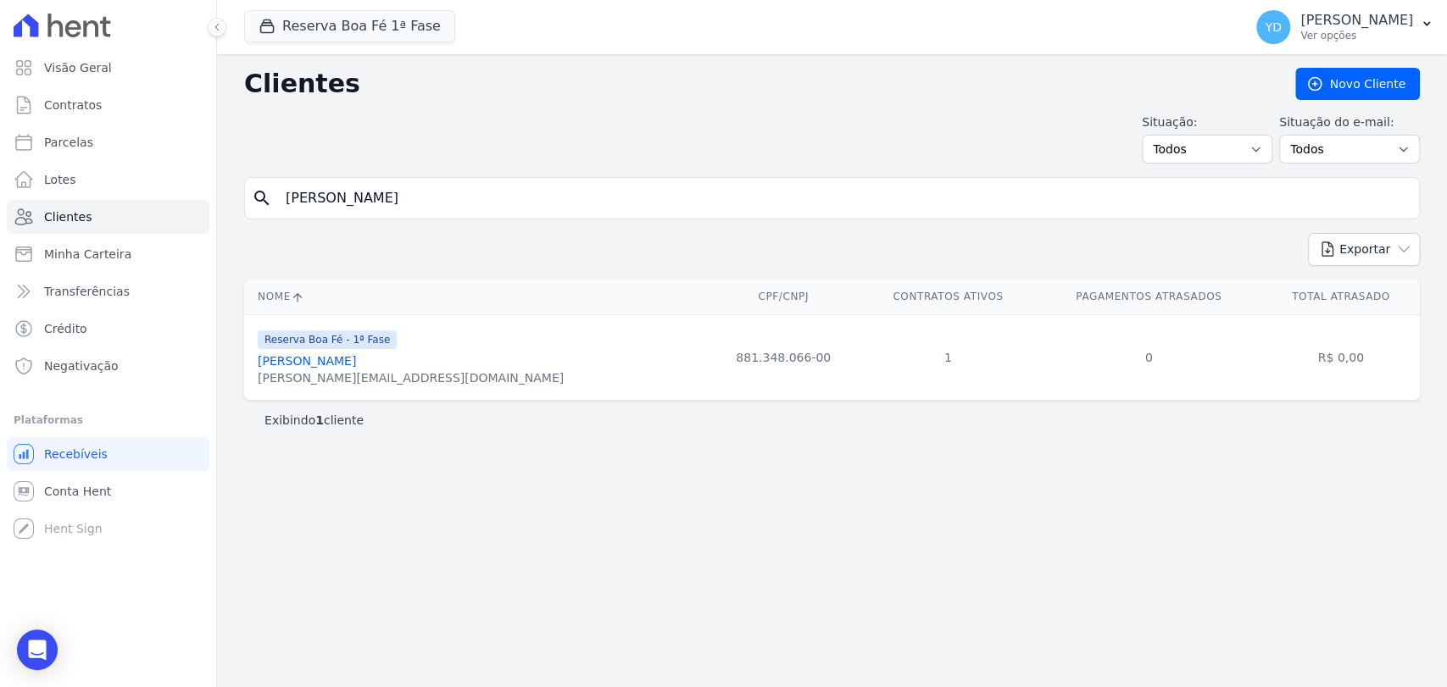
click at [443, 218] on div "search Sandra Cristina Barbosa Braga" at bounding box center [832, 198] width 1176 height 42
click at [443, 211] on input "Sandra Cristina Barbosa Braga" at bounding box center [844, 198] width 1137 height 34
paste input "Thiago De Oliveira Novaes"
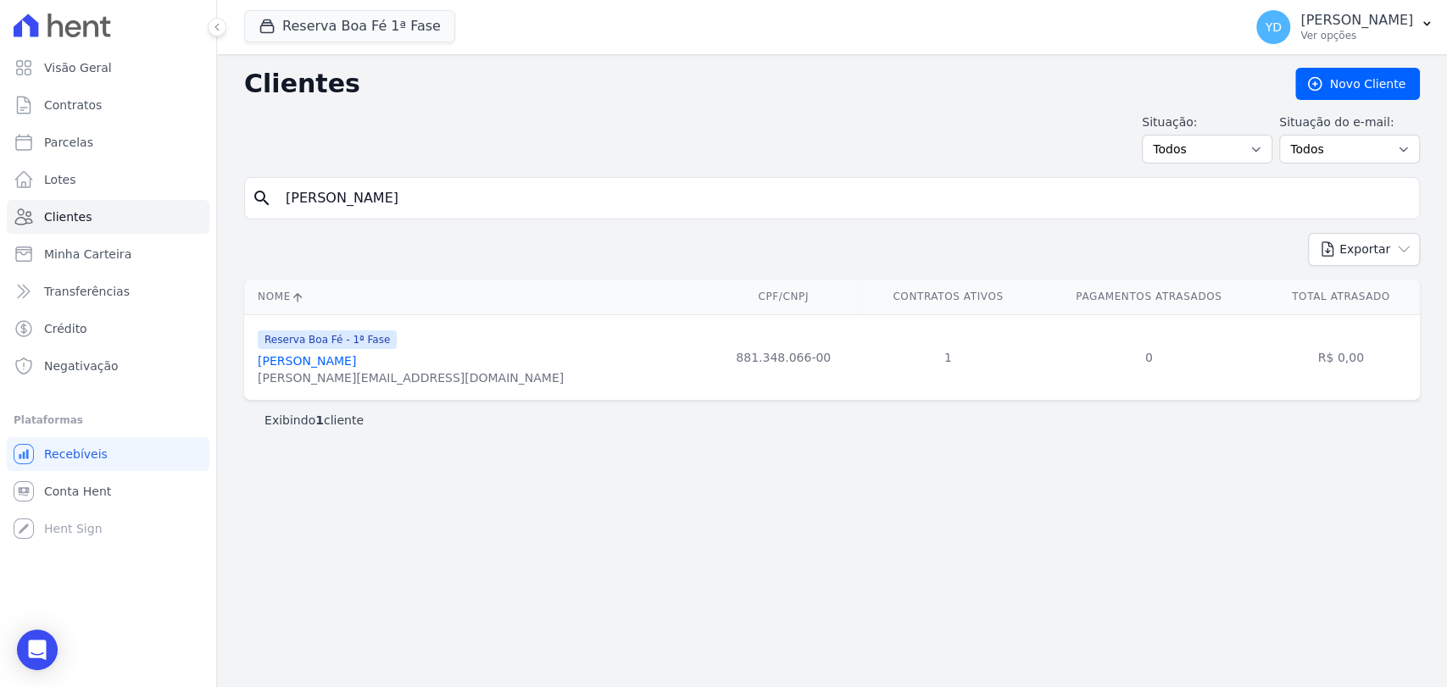
type input "Thiago De Oliveira Novaes"
drag, startPoint x: 401, startPoint y: 372, endPoint x: 272, endPoint y: 220, distance: 199.1
click at [242, 386] on div "Nome CPF/CNPJ Contratos Ativos Pagamentos Atrasados Total Atrasado Reserva Boa …" at bounding box center [832, 340] width 1230 height 135
click at [491, 402] on div "Exibindo 1 cliente" at bounding box center [832, 420] width 1176 height 38
drag, startPoint x: 400, startPoint y: 381, endPoint x: 258, endPoint y: 384, distance: 142.4
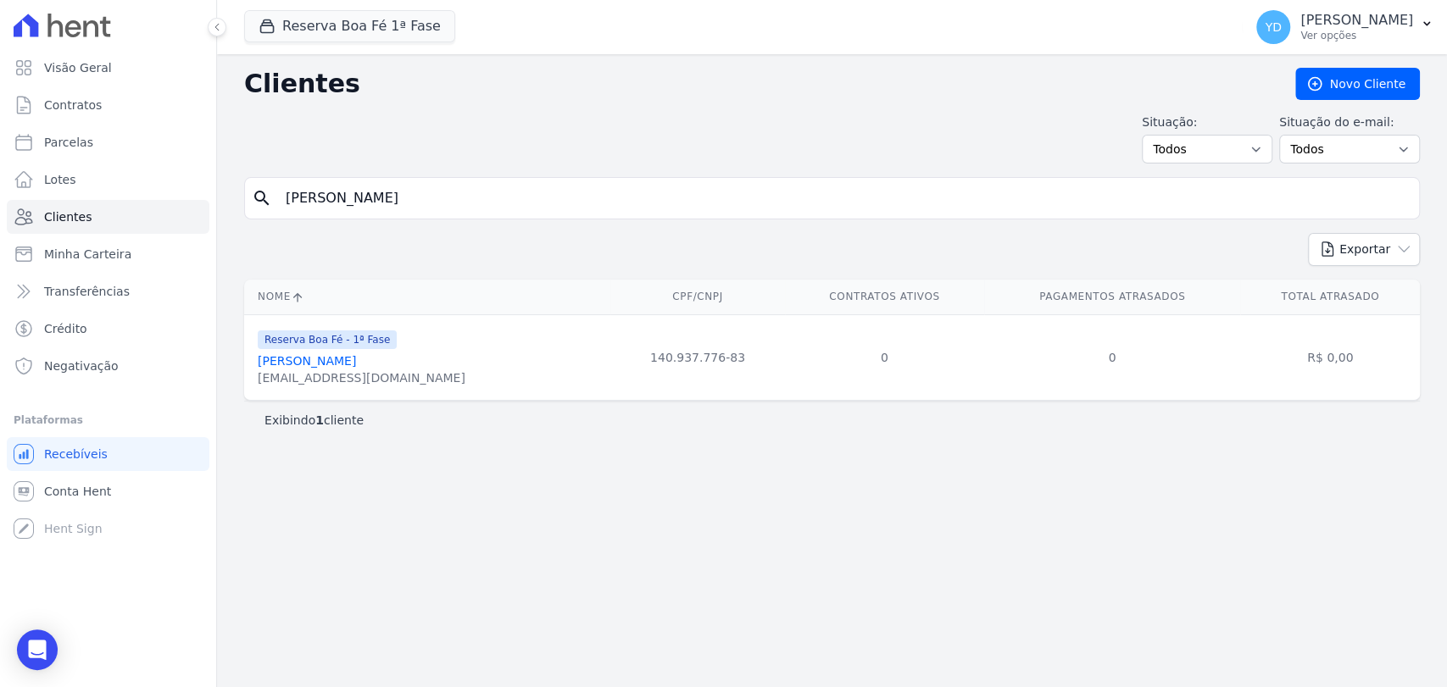
click at [258, 384] on div "Reserva Boa Fé - 1ª Fase Thiago De Oliveira Novaes oliveiranovaest@gmail.com" at bounding box center [431, 358] width 346 height 58
click at [410, 192] on input "Thiago De Oliveira Novaes" at bounding box center [844, 198] width 1137 height 34
paste input "Crenilson Jorge Ferreira"
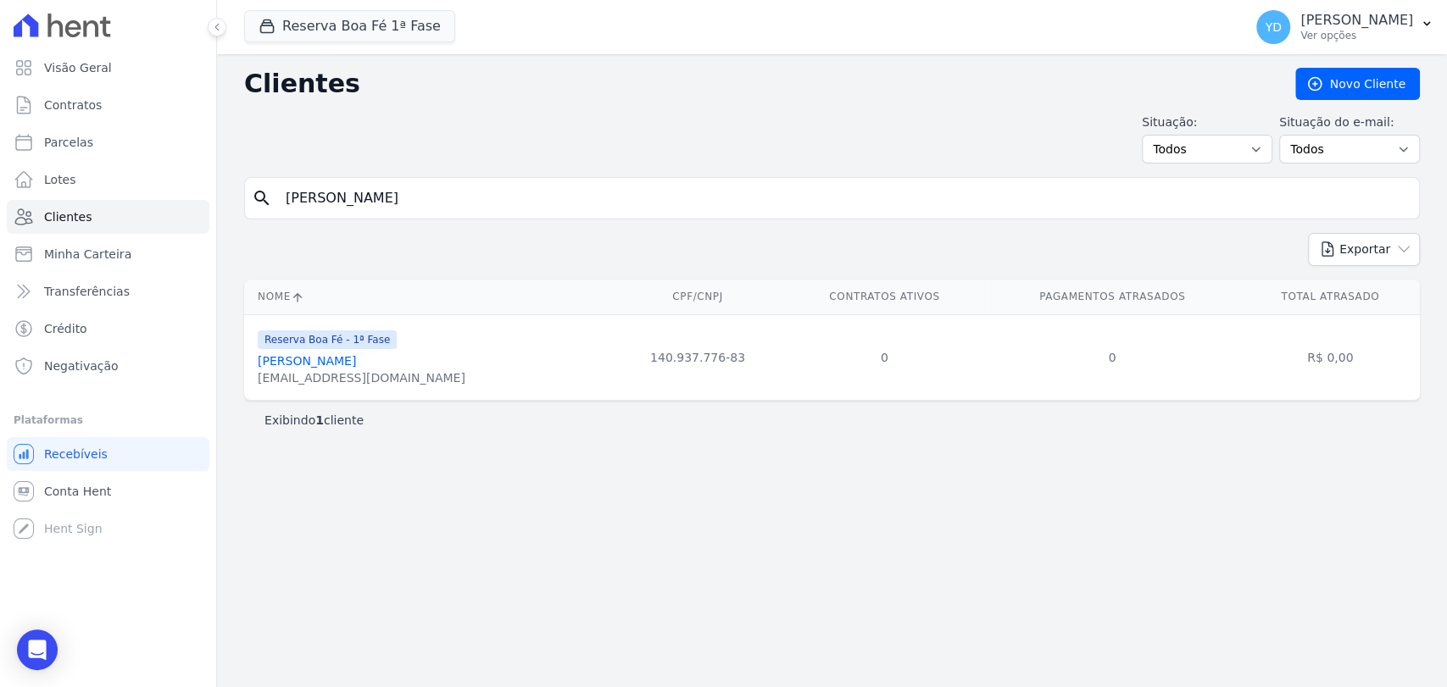
type input "Crenilson Jorge Ferreira"
drag, startPoint x: 370, startPoint y: 387, endPoint x: 256, endPoint y: 386, distance: 113.6
click at [256, 389] on td "Reserva Boa Fé - 1ª Fase Crenilson Jorge Ferreira cjfedoce@gmail.com" at bounding box center [427, 358] width 366 height 86
click at [441, 170] on div "Clientes Novo Cliente Situação: Todos Adimplentes Inadimplentes Situação do e-m…" at bounding box center [832, 370] width 1230 height 633
click at [440, 192] on input "Crenilson Jorge Ferreira" at bounding box center [844, 198] width 1137 height 34
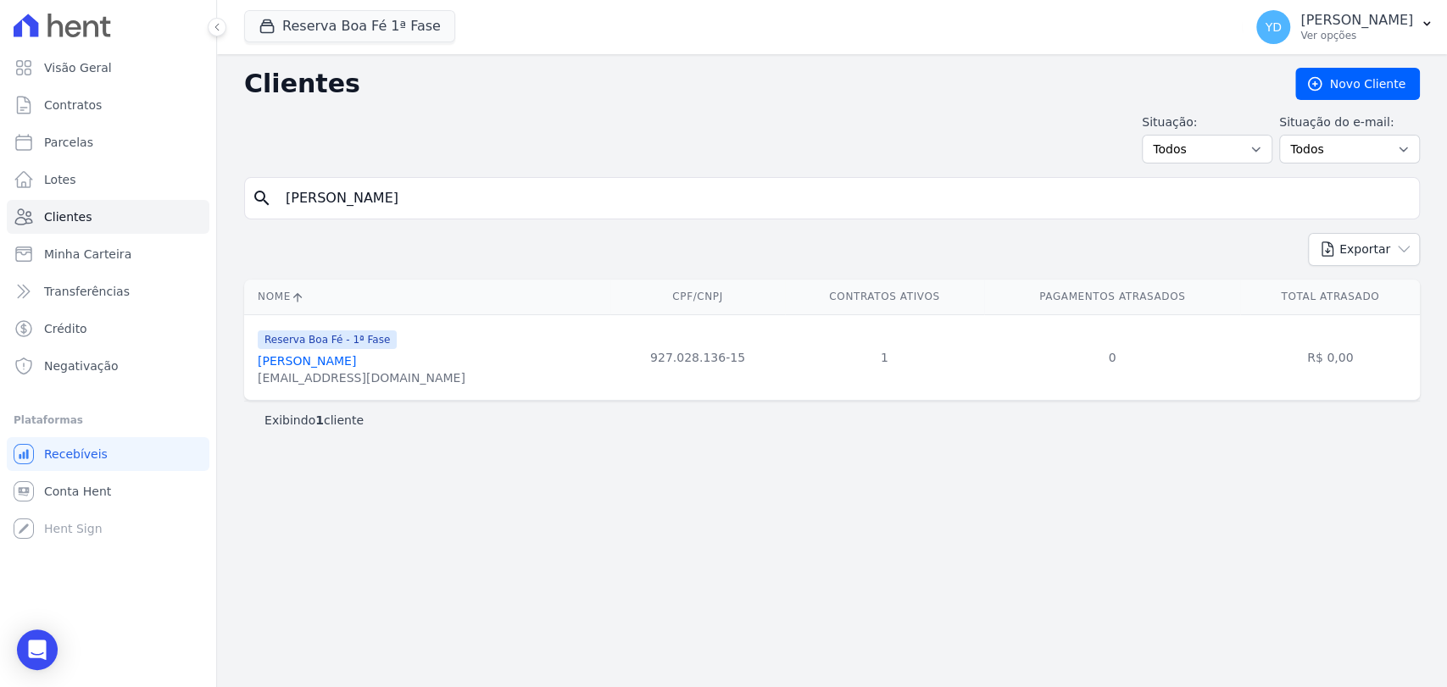
click at [440, 192] on input "Crenilson Jorge Ferreira" at bounding box center [844, 198] width 1137 height 34
paste input "Margareth de Oliv"
type input "Margareth de Oliveira"
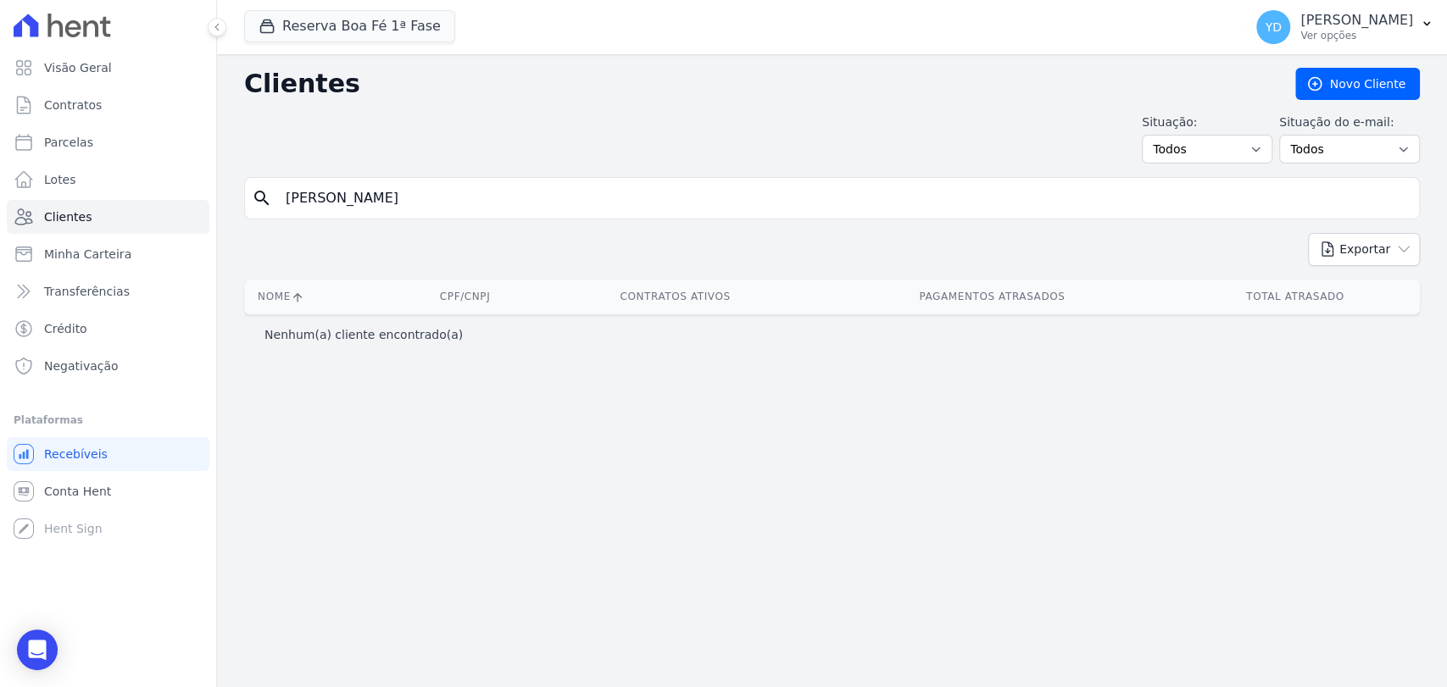
click at [665, 192] on input "Margareth de Oliveira" at bounding box center [844, 198] width 1137 height 34
paste input "Pamela Pereira Dos Santos"
type input "Pamela Pereira Dos Santos"
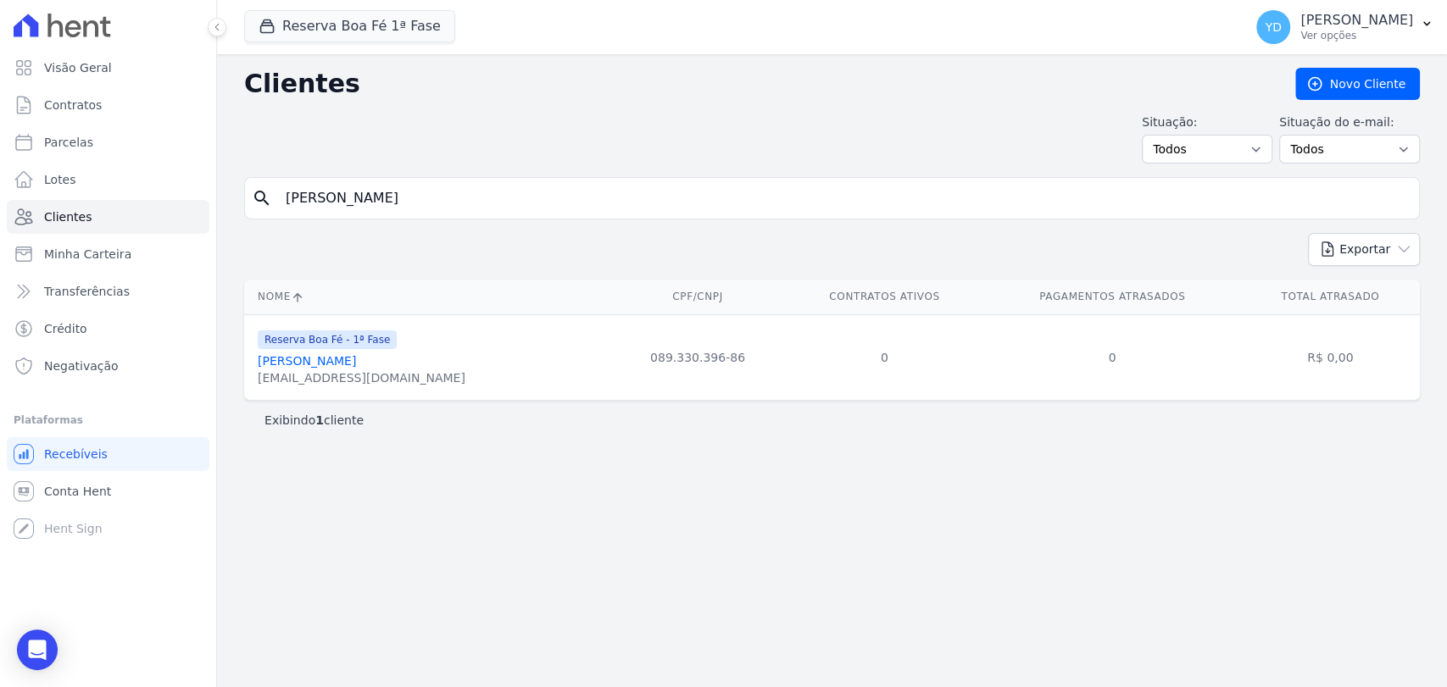
drag, startPoint x: 392, startPoint y: 381, endPoint x: 253, endPoint y: 371, distance: 139.4
click at [253, 371] on td "Reserva Boa Fé - 1ª Fase Pamela Pereira Dos Santos Pami_pop@yahoo.com.br" at bounding box center [427, 358] width 366 height 86
click at [456, 203] on input "Pamela Pereira Dos Santos" at bounding box center [844, 198] width 1137 height 34
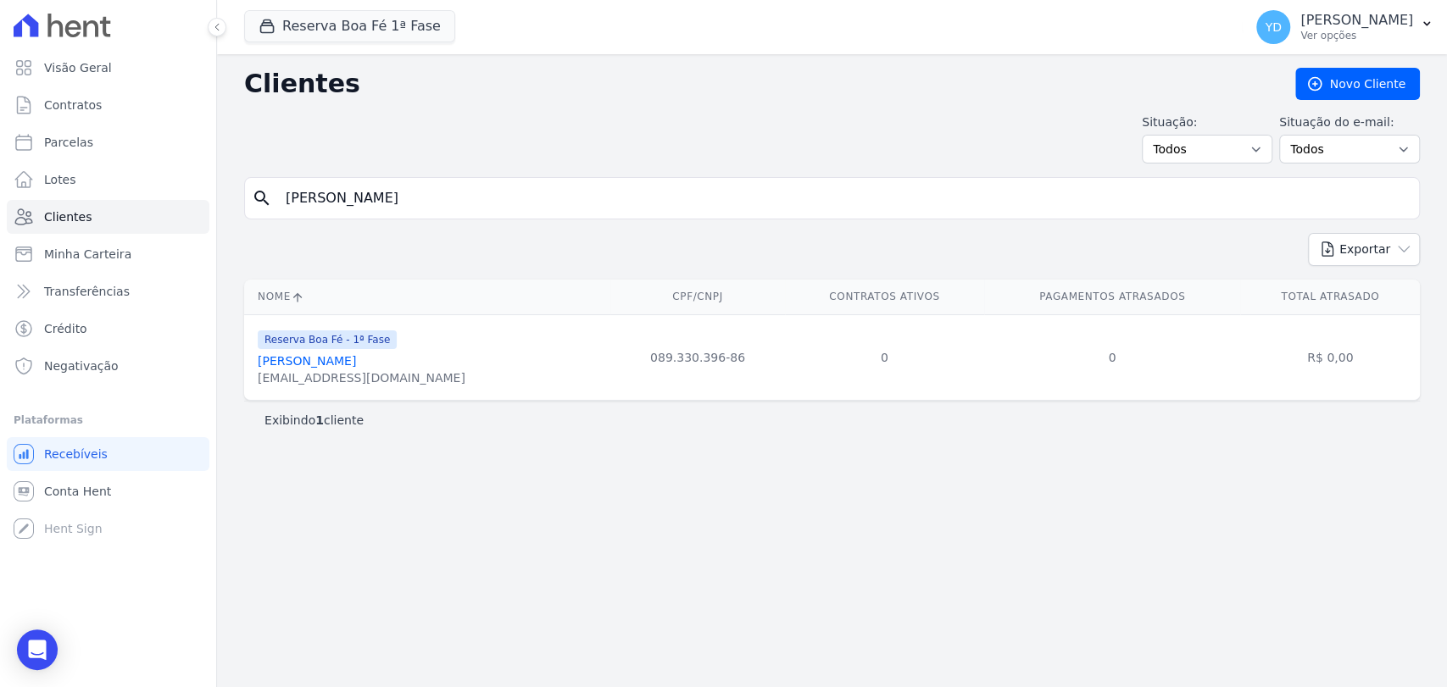
paste input "Douglas Silva Do Carmo"
type input "Douglas Silva Do Carmo"
drag, startPoint x: 428, startPoint y: 378, endPoint x: 253, endPoint y: 388, distance: 175.8
click at [253, 388] on td "Reserva Boa Fé - 1ª Fase Douglas Silva Do Carmo douglasscarmo@yahoo.com.br" at bounding box center [427, 358] width 366 height 86
click at [494, 189] on input "Douglas Silva Do Carmo" at bounding box center [844, 198] width 1137 height 34
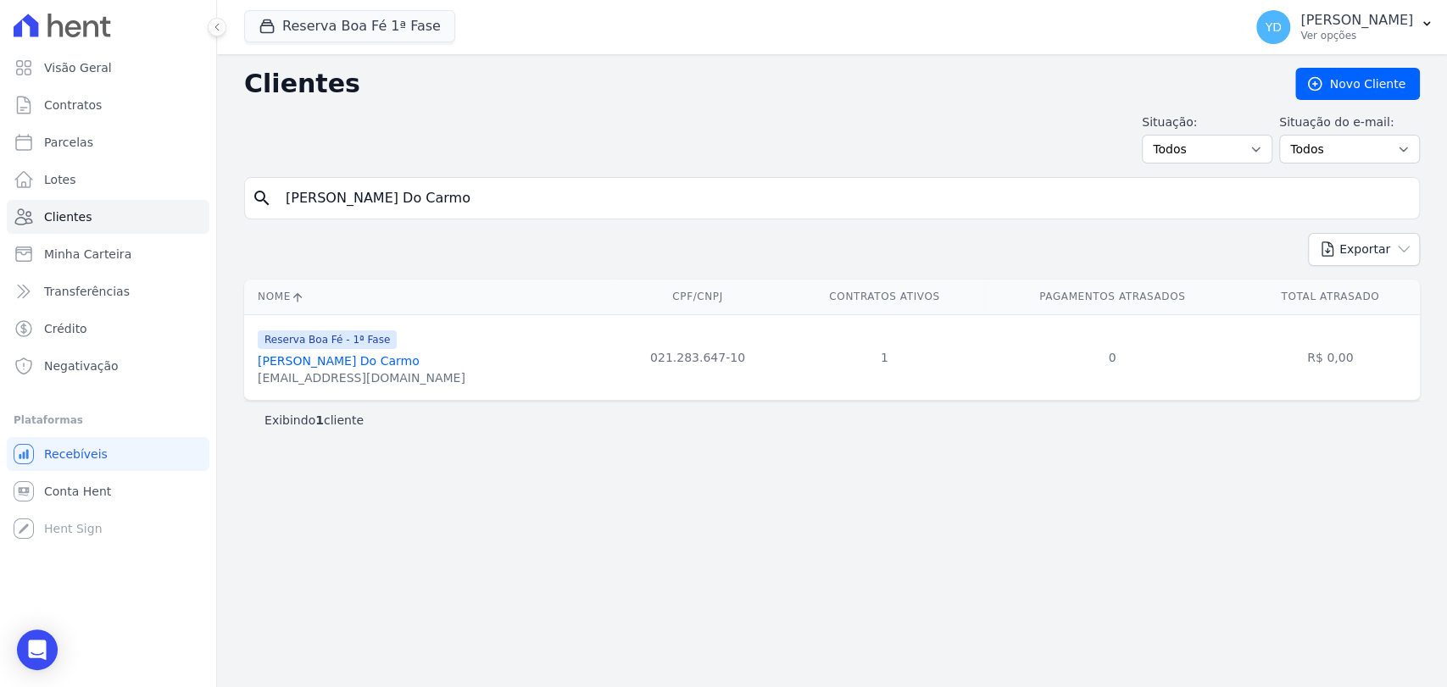
click at [494, 189] on input "Douglas Silva Do Carmo" at bounding box center [844, 198] width 1137 height 34
paste input "Carina Dos Santos Barbosa Da Silva"
type input "Carina Dos Santos Barbosa Da Silva"
drag, startPoint x: 351, startPoint y: 384, endPoint x: 252, endPoint y: 375, distance: 99.6
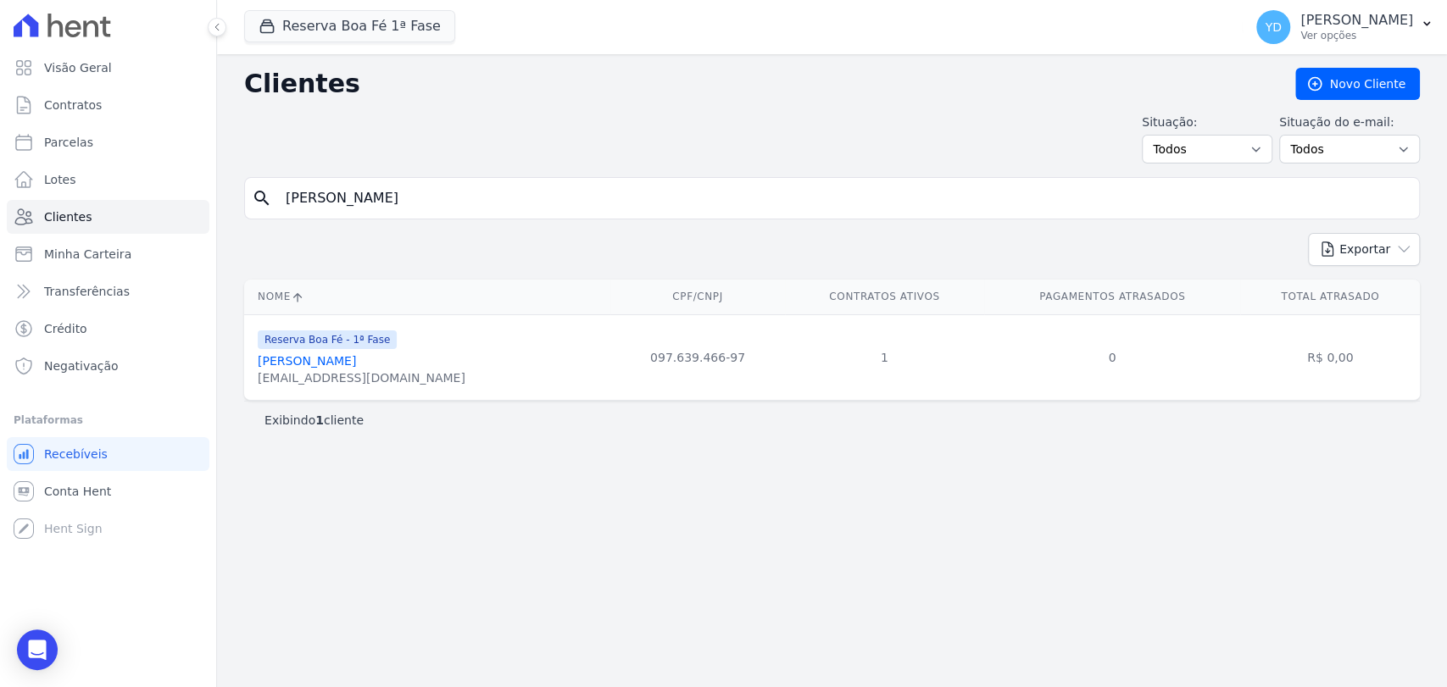
click at [252, 375] on td "Reserva Boa Fé - 1ª Fase Carina Dos Santos Barbosa Da Silva 888anirac@gmail.com" at bounding box center [427, 358] width 366 height 86
click at [464, 202] on input "Carina Dos Santos Barbosa Da Silva" at bounding box center [844, 198] width 1137 height 34
click at [465, 202] on input "Carina Dos Santos Barbosa Da Silva" at bounding box center [844, 198] width 1137 height 34
paste input "Yan Assis Gomes"
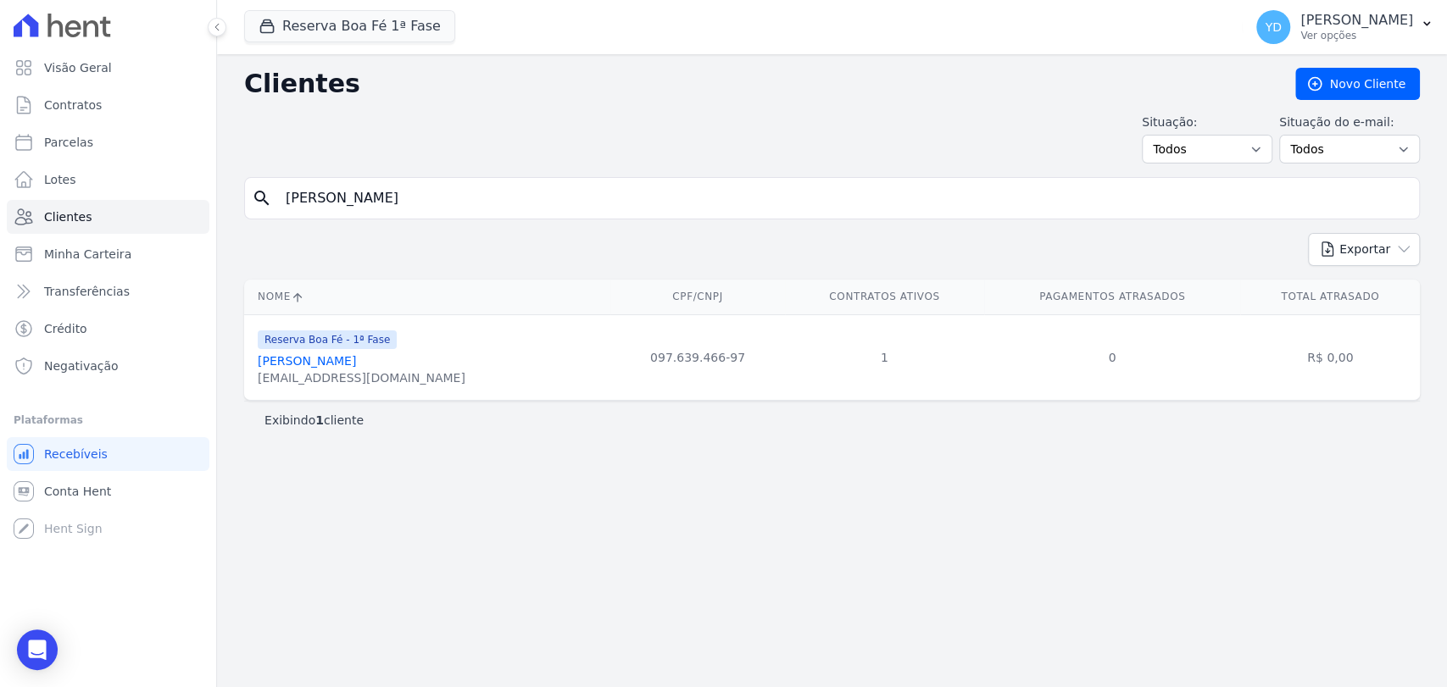
type input "Yan Assis Gomes"
drag, startPoint x: 404, startPoint y: 381, endPoint x: 247, endPoint y: 387, distance: 157.8
click at [247, 387] on td "Reserva Boa Fé - 1ª Fase Yan Assis Gomes yanassis2011@hotmail.com" at bounding box center [427, 358] width 366 height 86
click at [407, 201] on input "Yan Assis Gomes" at bounding box center [844, 198] width 1137 height 34
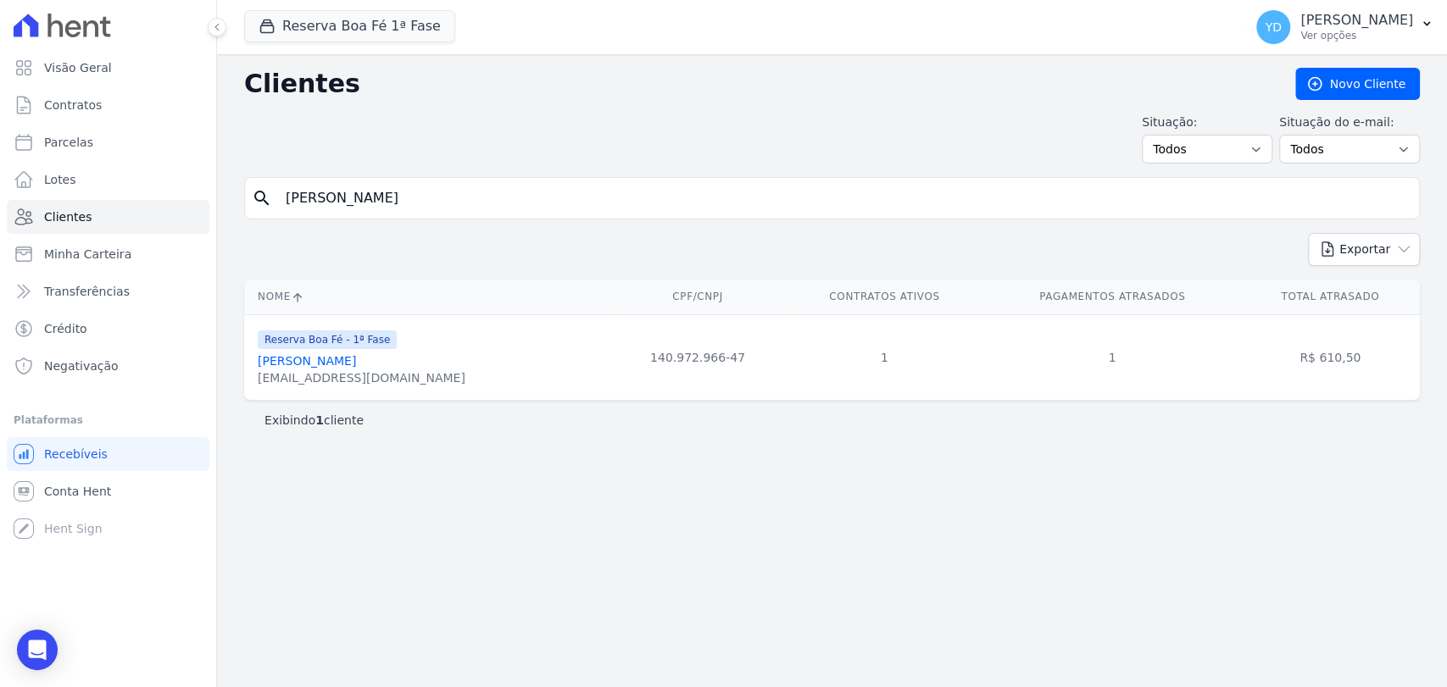
click at [407, 201] on input "Yan Assis Gomes" at bounding box center [844, 198] width 1137 height 34
paste input "Maria Aparecida Silva"
type input "Maria Aparecida Silva"
click at [365, 379] on div "mapsilvafla@yahoo.com.br" at bounding box center [362, 378] width 208 height 17
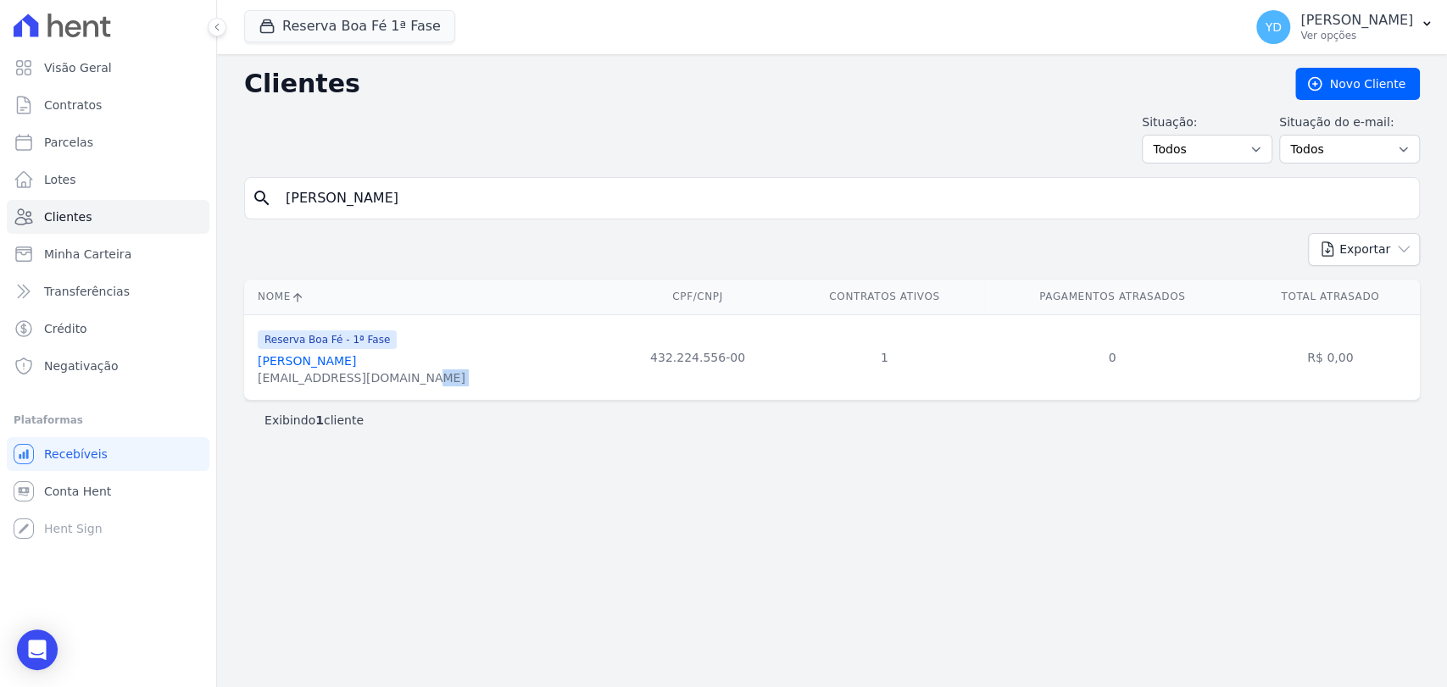
click at [365, 379] on div "mapsilvafla@yahoo.com.br" at bounding box center [362, 378] width 208 height 17
click at [463, 203] on input "Maria Aparecida Silva" at bounding box center [844, 198] width 1137 height 34
paste input "Vanja Carla D"
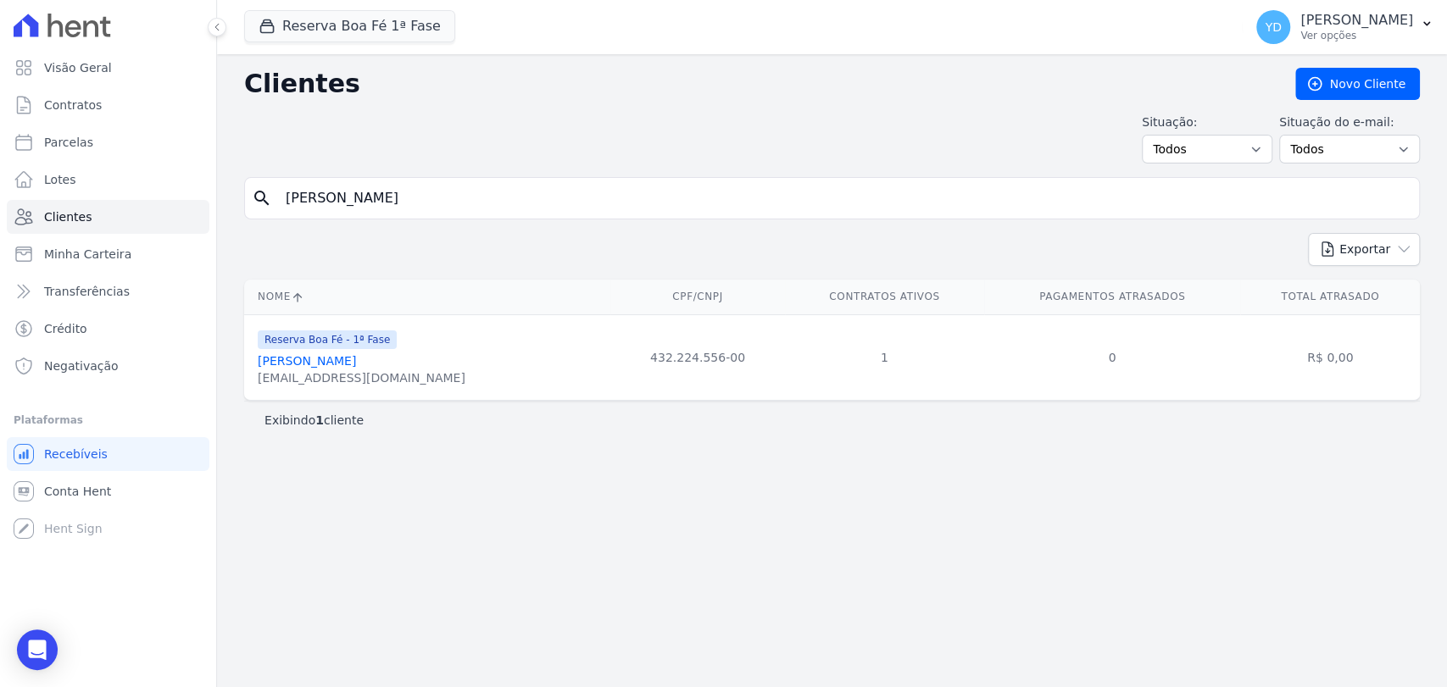
type input "Vanja Carla Da Silva"
drag, startPoint x: 415, startPoint y: 381, endPoint x: 250, endPoint y: 389, distance: 164.6
click at [250, 389] on td "Reserva Boa Fé - 1ª Fase Vanja Carla Da Silva vanjabatista2018@gmail.com" at bounding box center [427, 358] width 366 height 86
click at [381, 205] on input "Vanja Carla Da Silva" at bounding box center [844, 198] width 1137 height 34
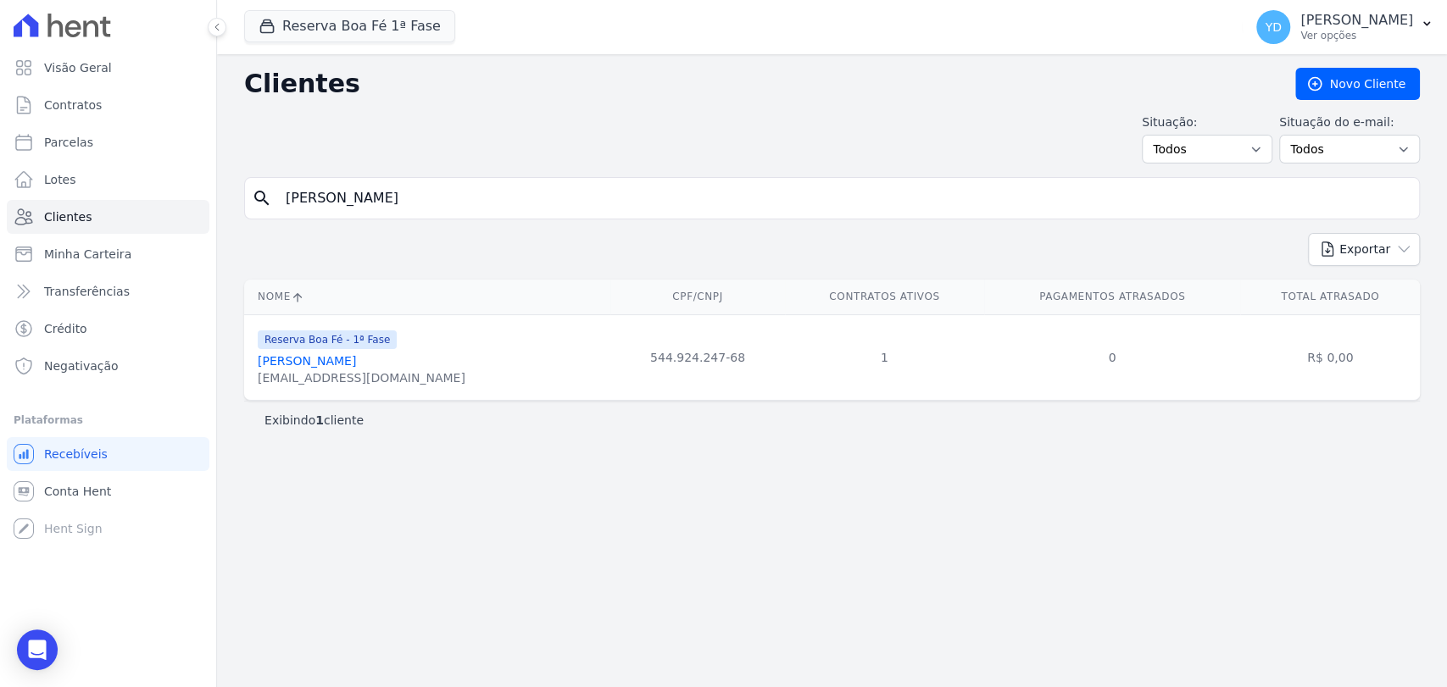
click at [381, 205] on input "Vanja Carla Da Silva" at bounding box center [844, 198] width 1137 height 34
paste input "Luciano Silvério Pinto"
type input "Luciano Silvério Pinto"
drag, startPoint x: 427, startPoint y: 382, endPoint x: 244, endPoint y: 376, distance: 183.2
click at [244, 376] on td "Reserva Boa Fé - 1ª Fase Luciano Silvério Pinto lucianosilveriopinto@gmail.com" at bounding box center [427, 358] width 366 height 86
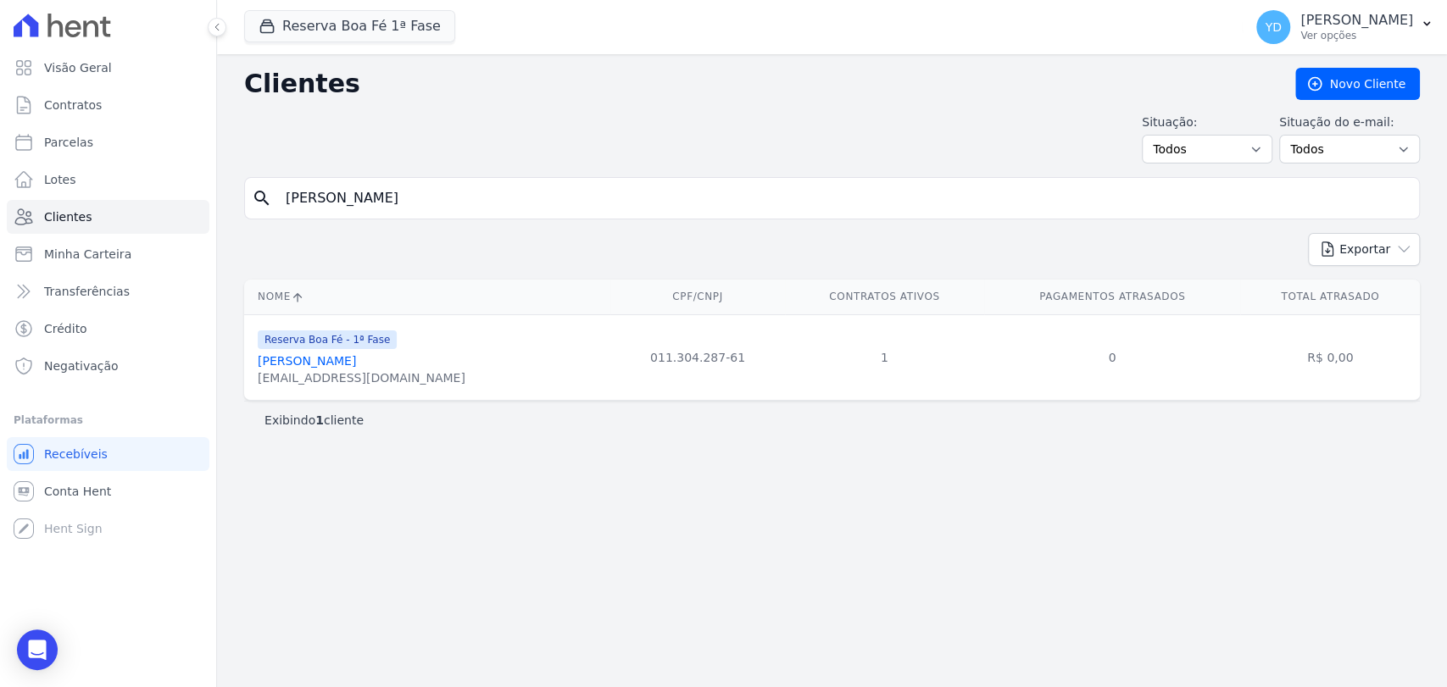
click at [391, 211] on input "Luciano Silvério Pinto" at bounding box center [844, 198] width 1137 height 34
paste input "José Fernando Da Silva"
type input "José Fernando Da Silva"
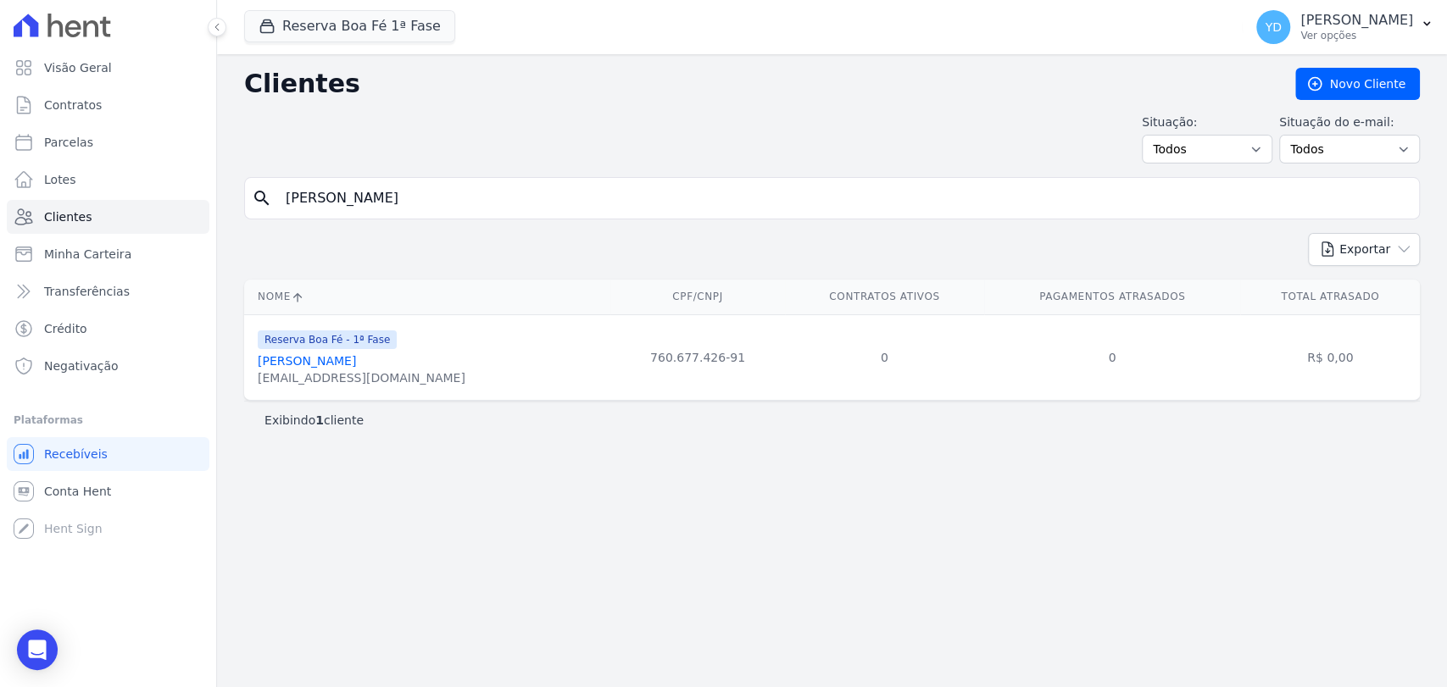
drag, startPoint x: 416, startPoint y: 376, endPoint x: 246, endPoint y: 389, distance: 170.9
click at [246, 389] on td "Reserva Boa Fé - 1ª Fase José Fernando Da Silva j.fernando.silva@hotmail.com" at bounding box center [427, 358] width 366 height 86
click at [333, 208] on input "José Fernando Da Silva" at bounding box center [844, 198] width 1137 height 34
click at [332, 208] on input "José Fernando Da Silva" at bounding box center [844, 198] width 1137 height 34
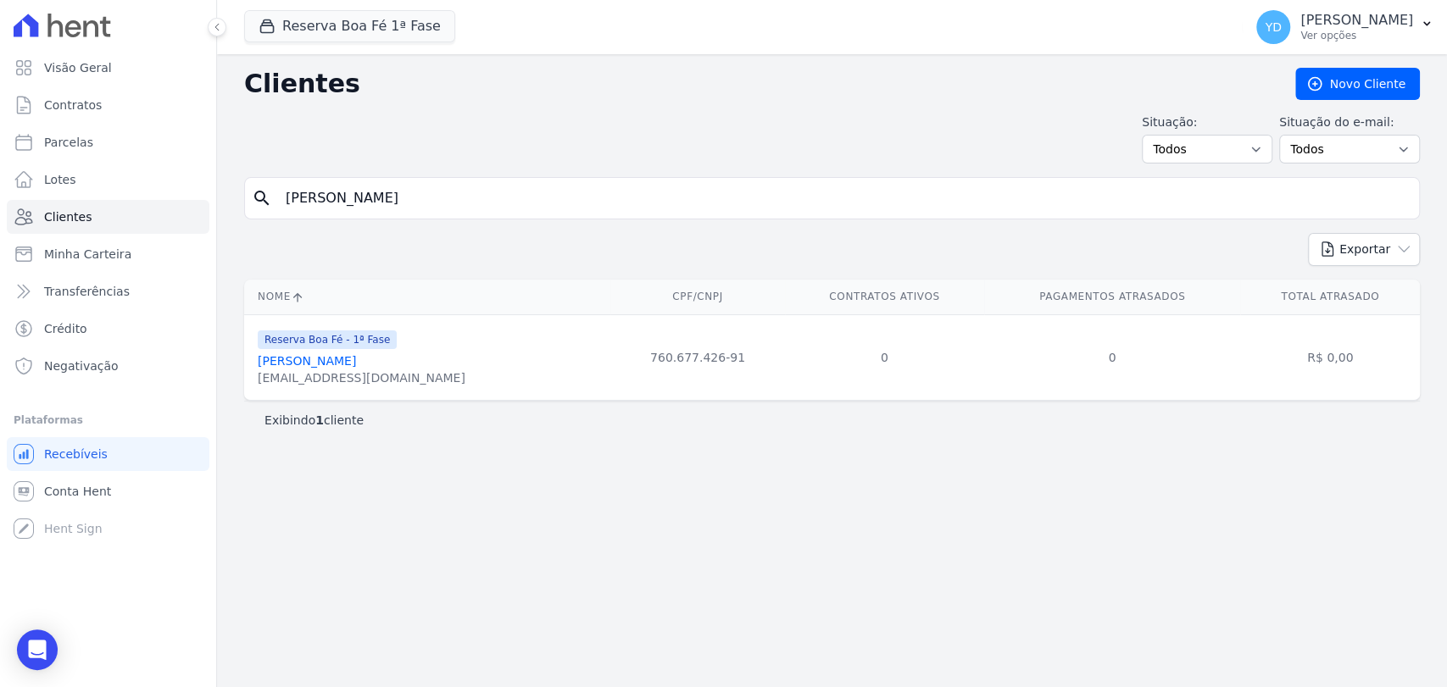
paste input "Bárbara Cesnar De Oliveir"
type input "Bárbara Cesnar De Oliveira"
drag, startPoint x: 407, startPoint y: 378, endPoint x: 251, endPoint y: 387, distance: 156.3
click at [251, 387] on td "Reserva Boa Fé - 1ª Fase Bárbara Cesnar De Oliveira Barbaracesnar@hotmail.com" at bounding box center [427, 358] width 366 height 86
click at [515, 209] on input "Bárbara Cesnar De Oliveira" at bounding box center [844, 198] width 1137 height 34
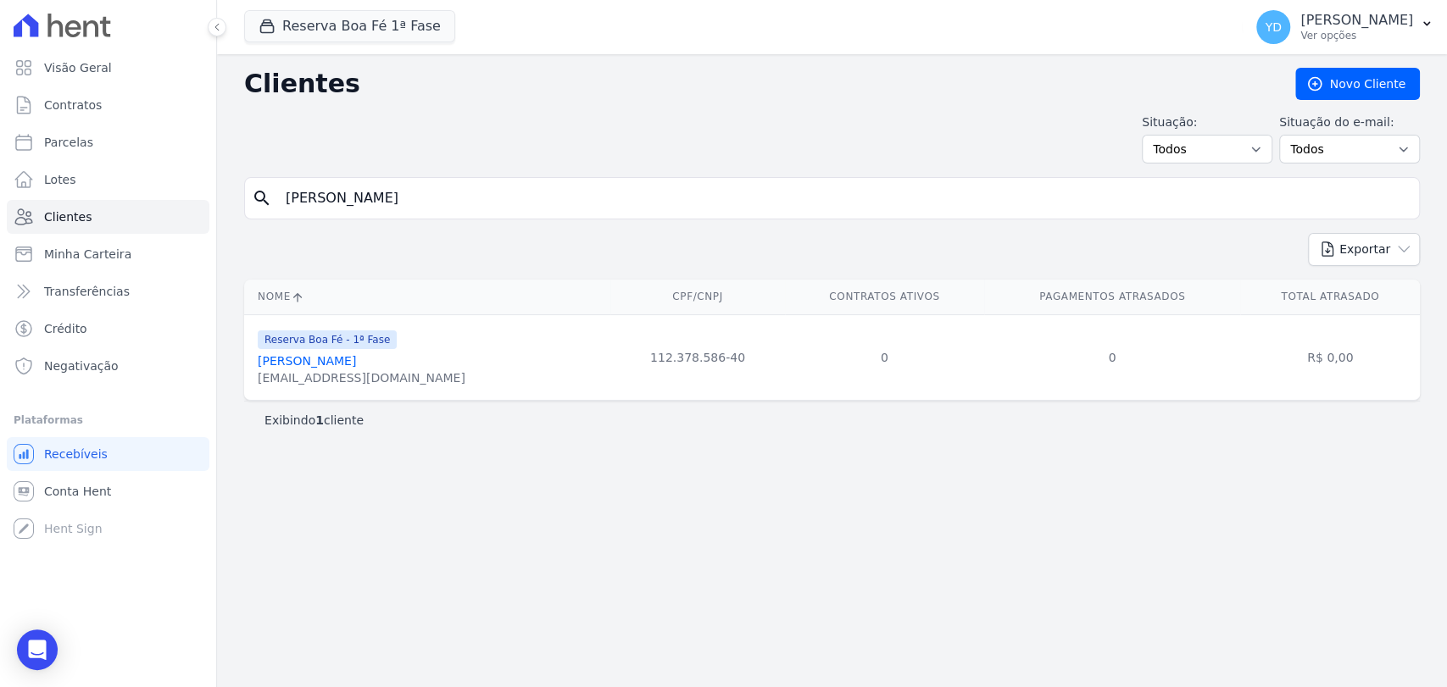
click at [515, 209] on input "Bárbara Cesnar De Oliveira" at bounding box center [844, 198] width 1137 height 34
paste input "Izabella Da Silv"
type input "Izabella Da Silva"
drag, startPoint x: 359, startPoint y: 387, endPoint x: 267, endPoint y: 363, distance: 95.4
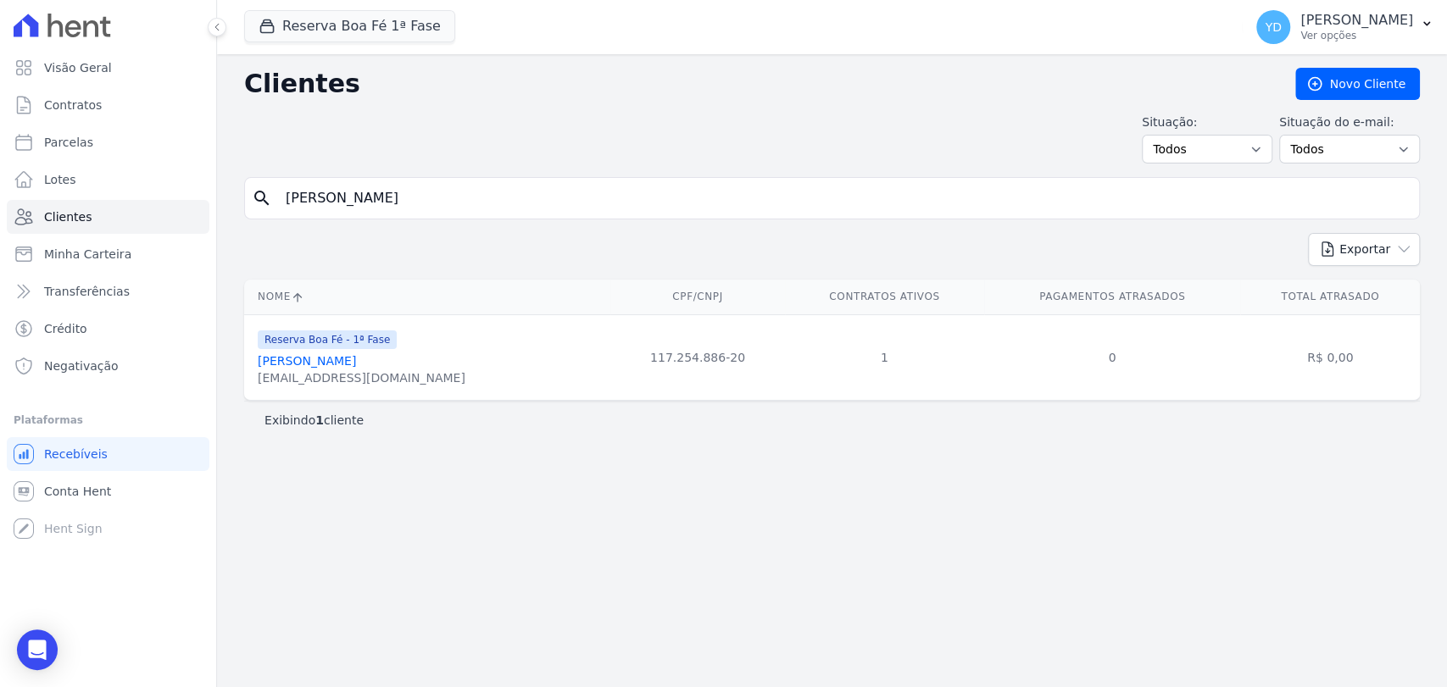
click at [259, 377] on div "bellah.psi@gmail.com" at bounding box center [362, 378] width 208 height 17
click at [480, 209] on input "Izabella Da Silva" at bounding box center [844, 198] width 1137 height 34
paste input "Julio Cezar De Almeida Narciso"
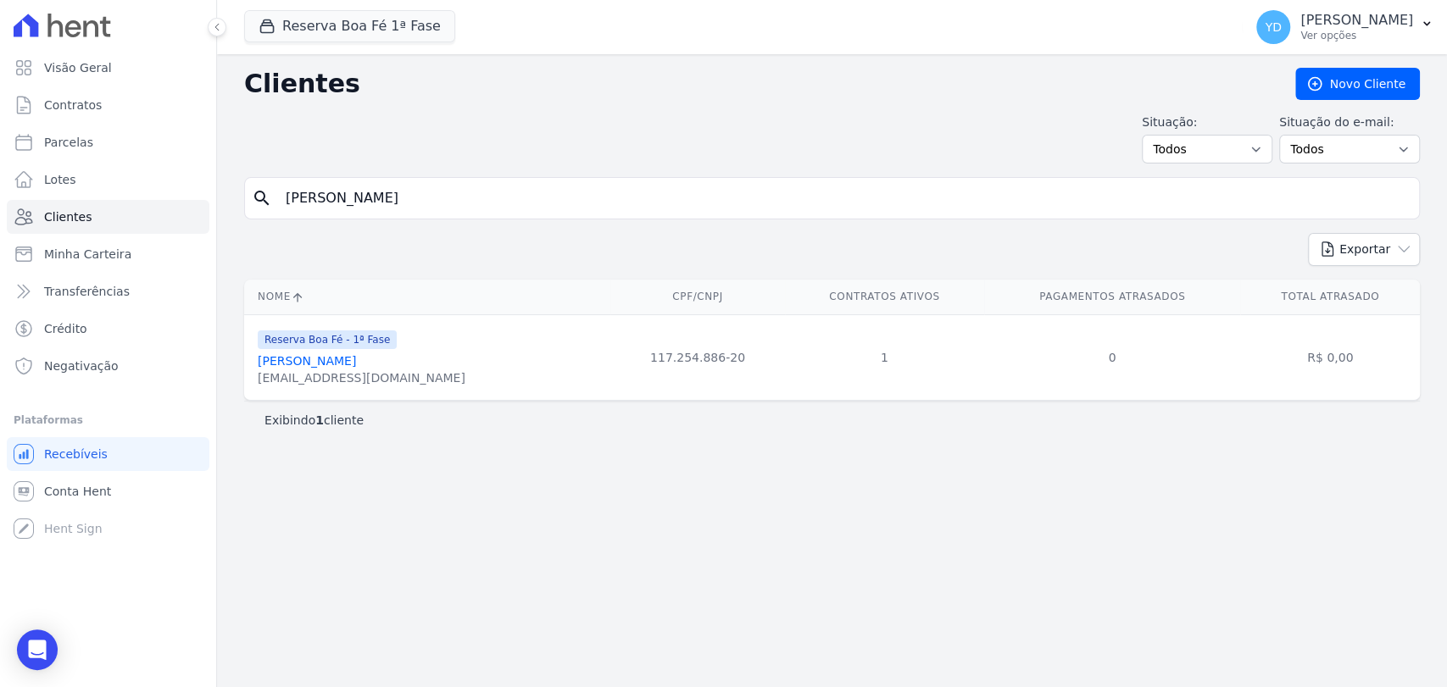
type input "Julio Cezar De Almeida Narciso"
drag, startPoint x: 380, startPoint y: 381, endPoint x: 246, endPoint y: 375, distance: 134.1
click at [246, 376] on td "Reserva Boa Fé - 1ª Fase Julio Cezar De Almeida Narciso jknarciso@gmail.com" at bounding box center [427, 358] width 366 height 86
click at [320, 195] on input "Julio Cezar De Almeida Narciso" at bounding box center [844, 198] width 1137 height 34
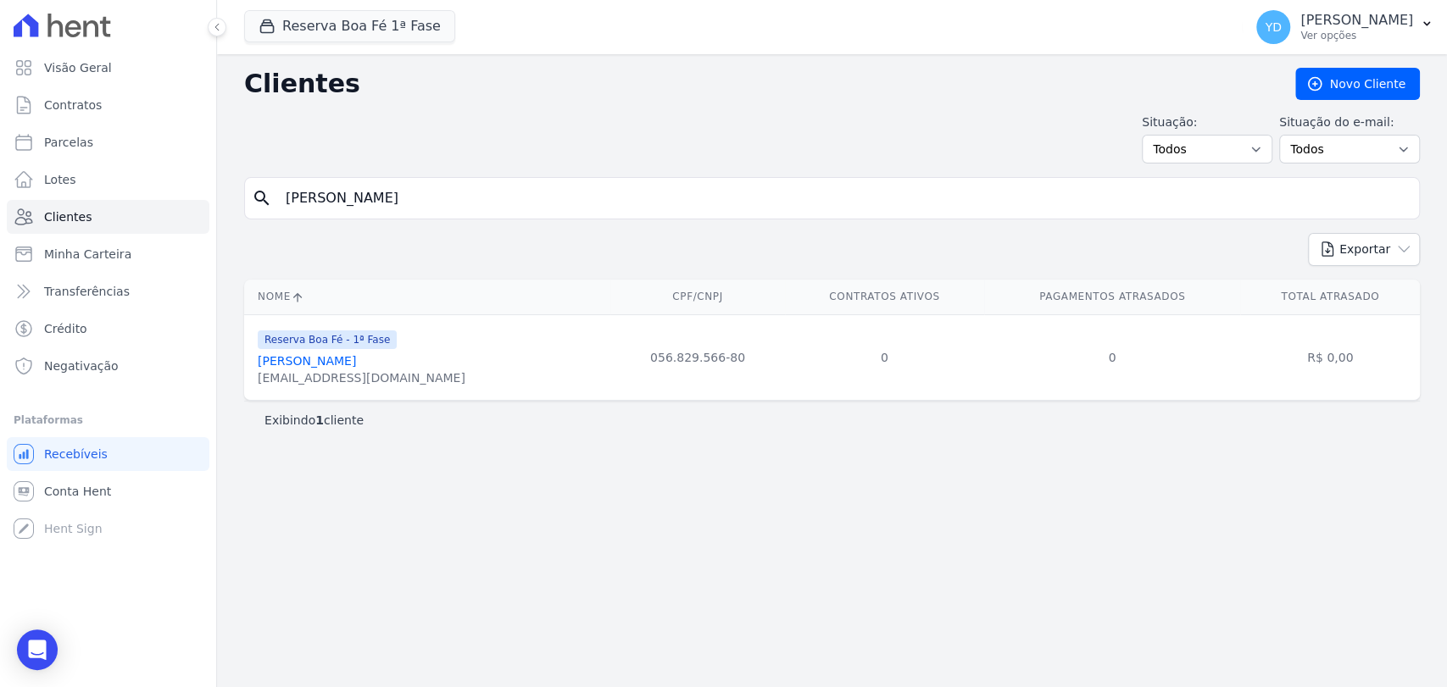
click at [320, 195] on input "Julio Cezar De Almeida Narciso" at bounding box center [844, 198] width 1137 height 34
paste input "osé Antônio Malheiros"
type input "José Antônio Malheiros"
drag, startPoint x: 366, startPoint y: 370, endPoint x: 251, endPoint y: 389, distance: 116.8
click at [251, 389] on td "Reserva Boa Fé - 1ª Fase José Antônio Malheiros malheiros.ja@gmail.com" at bounding box center [427, 358] width 366 height 86
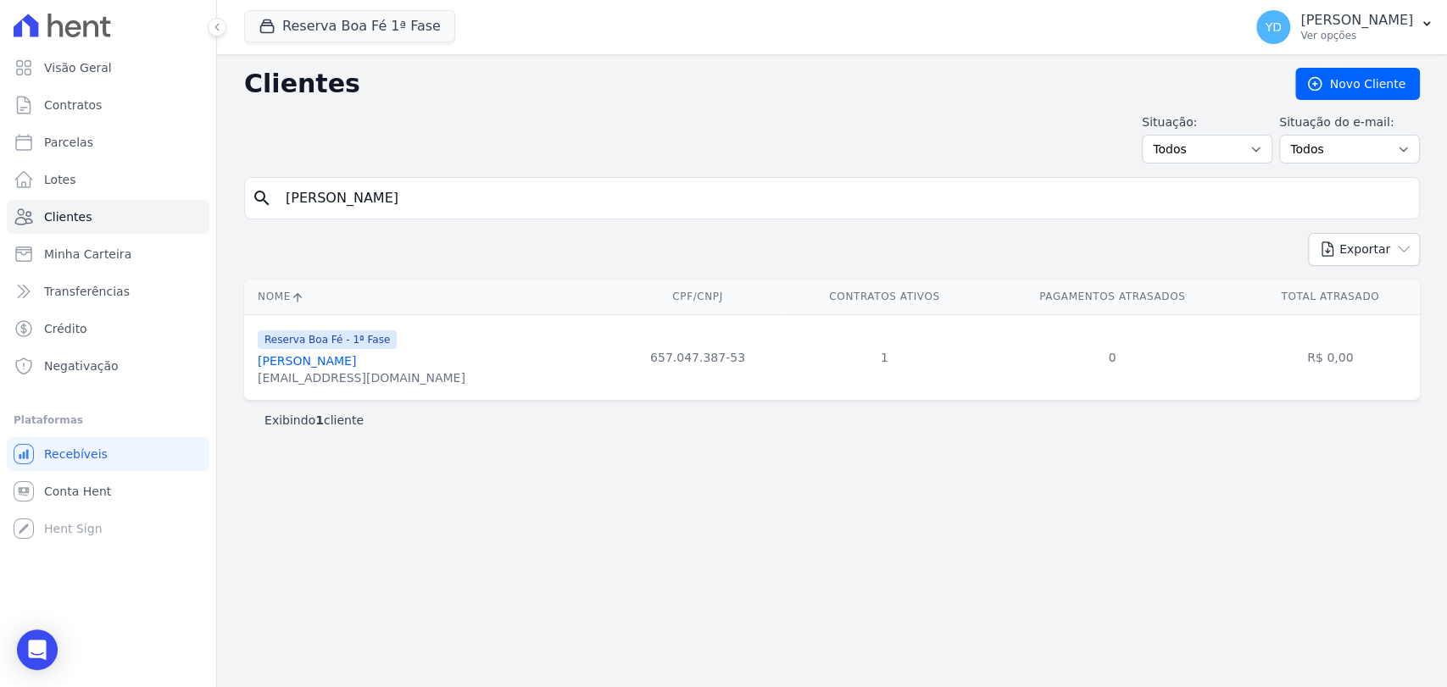
click at [370, 212] on input "José Antônio Malheiros" at bounding box center [844, 198] width 1137 height 34
paste input "Diego Gomes De Almeida"
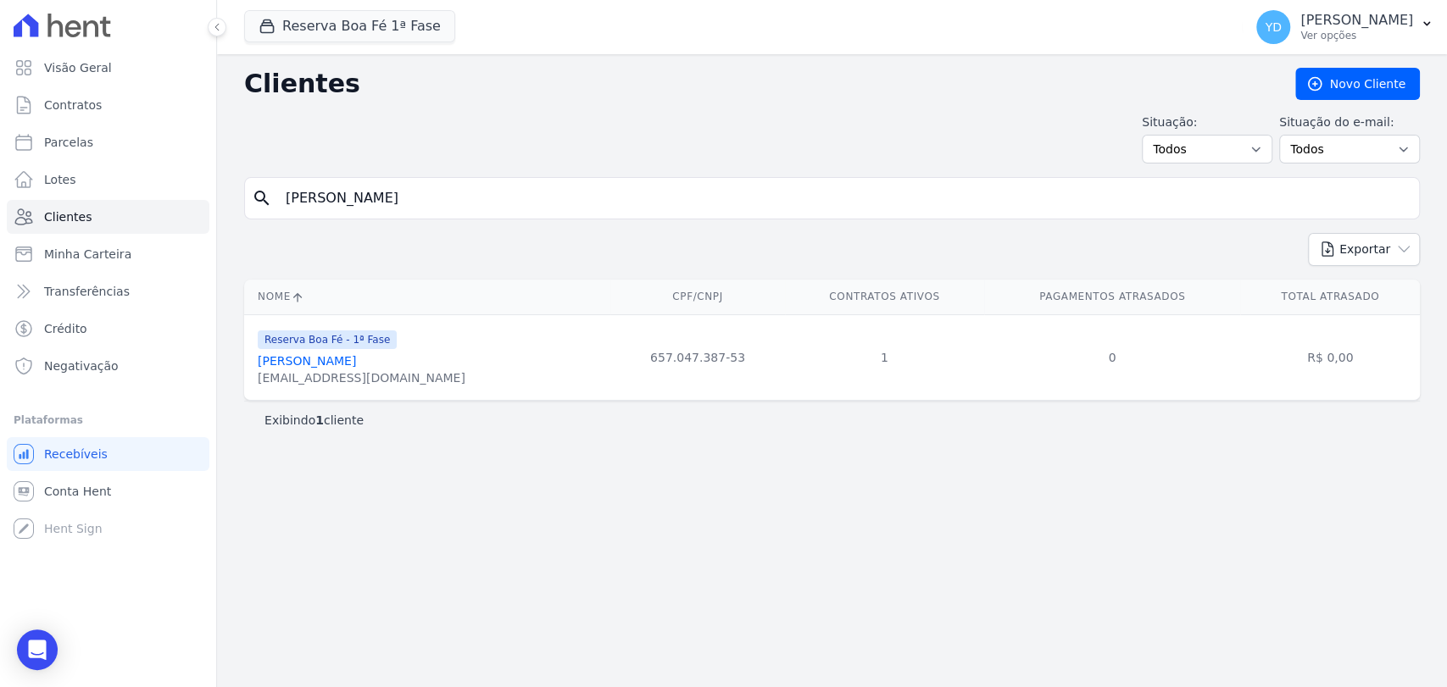
type input "Diego Gomes De Almeida"
drag, startPoint x: 409, startPoint y: 381, endPoint x: 253, endPoint y: 381, distance: 155.1
click at [253, 381] on td "Reserva Boa Fé - 1ª Fase Diego Gomes De Almeida diego.gomes.da@gmail.com" at bounding box center [427, 358] width 366 height 86
click at [397, 212] on input "Diego Gomes De Almeida" at bounding box center [844, 198] width 1137 height 34
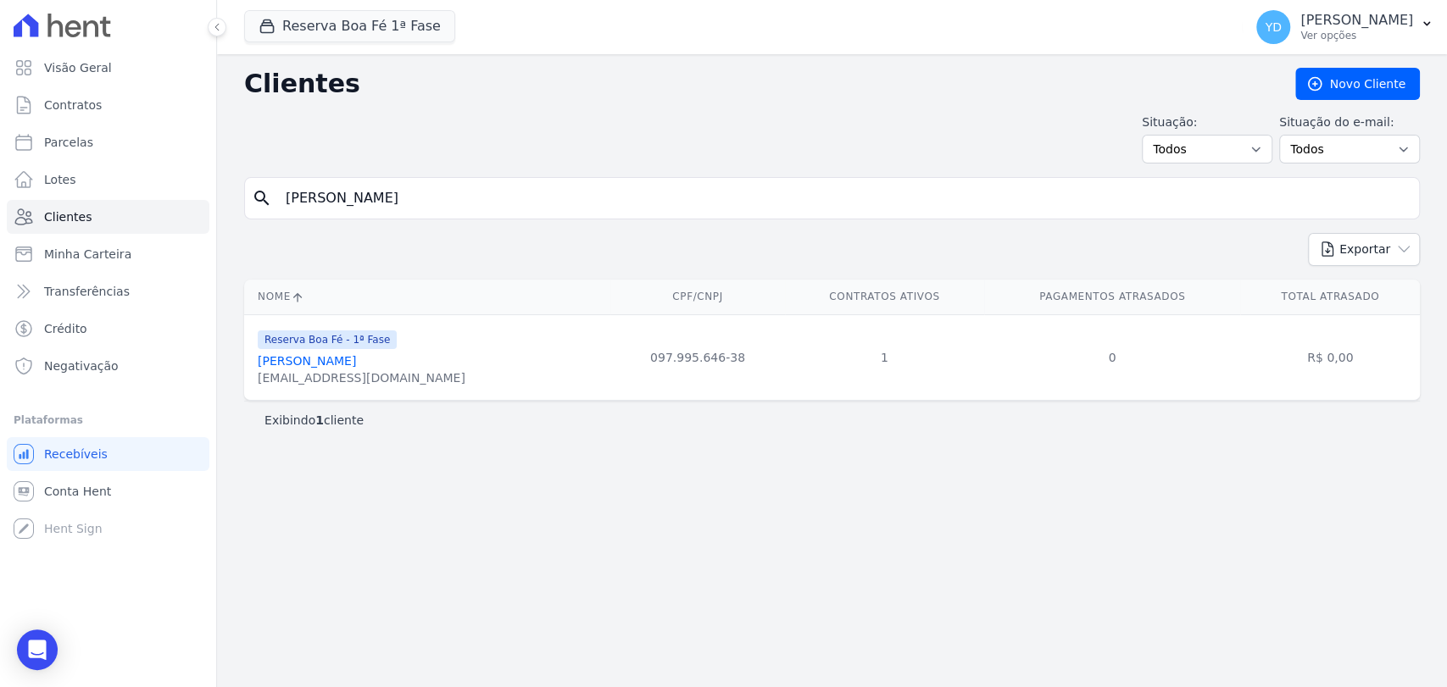
click at [397, 212] on input "Diego Gomes De Almeida" at bounding box center [844, 198] width 1137 height 34
paste input "Caroline Cardoso De Almeida Henriques"
type input "Caroline Cardoso De Almeida Henriques"
drag, startPoint x: 414, startPoint y: 387, endPoint x: 272, endPoint y: 337, distance: 149.9
click at [253, 374] on td "Reserva Boa Fé - 1ª Fase Caroline Cardoso De Almeida Henriques carolinehenrique…" at bounding box center [427, 358] width 366 height 86
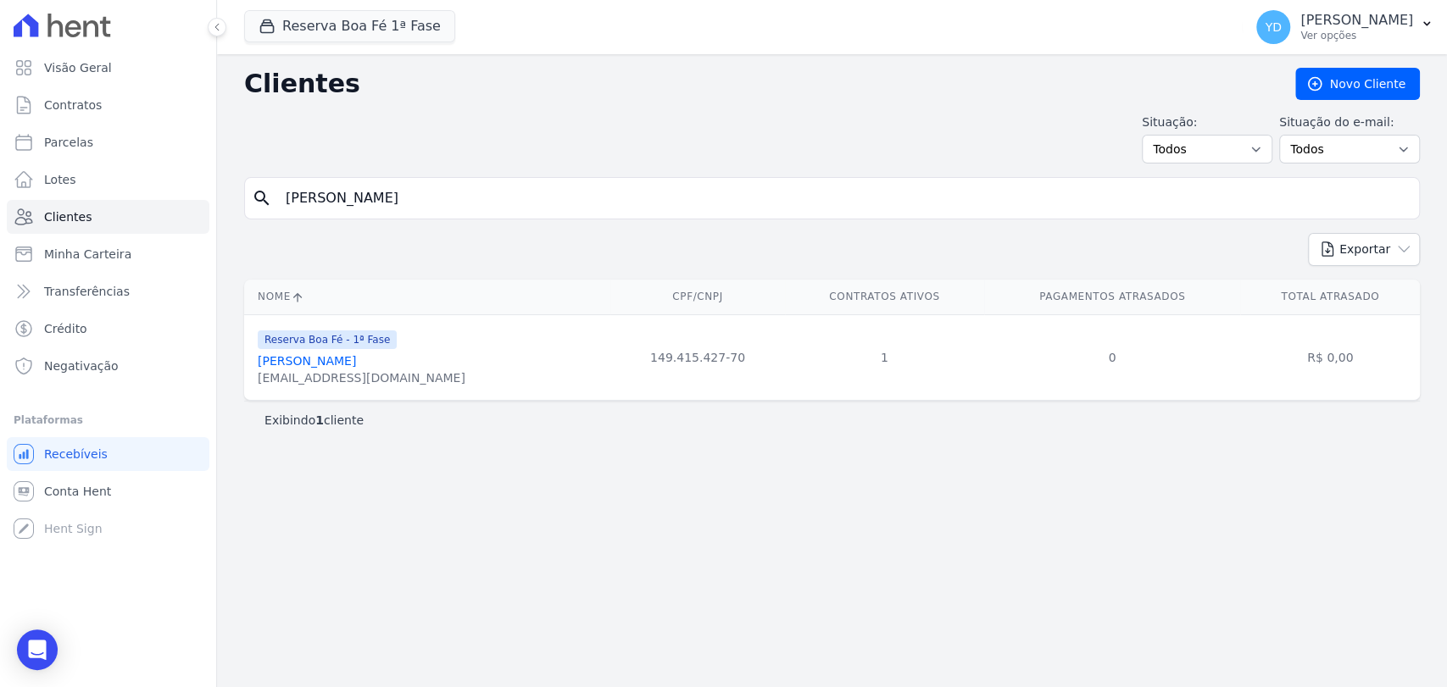
click at [431, 181] on input "Caroline Cardoso De Almeida Henriques" at bounding box center [844, 198] width 1137 height 34
paste input "Lidiane Silva Leal"
type input "Lidiane Silva Leal"
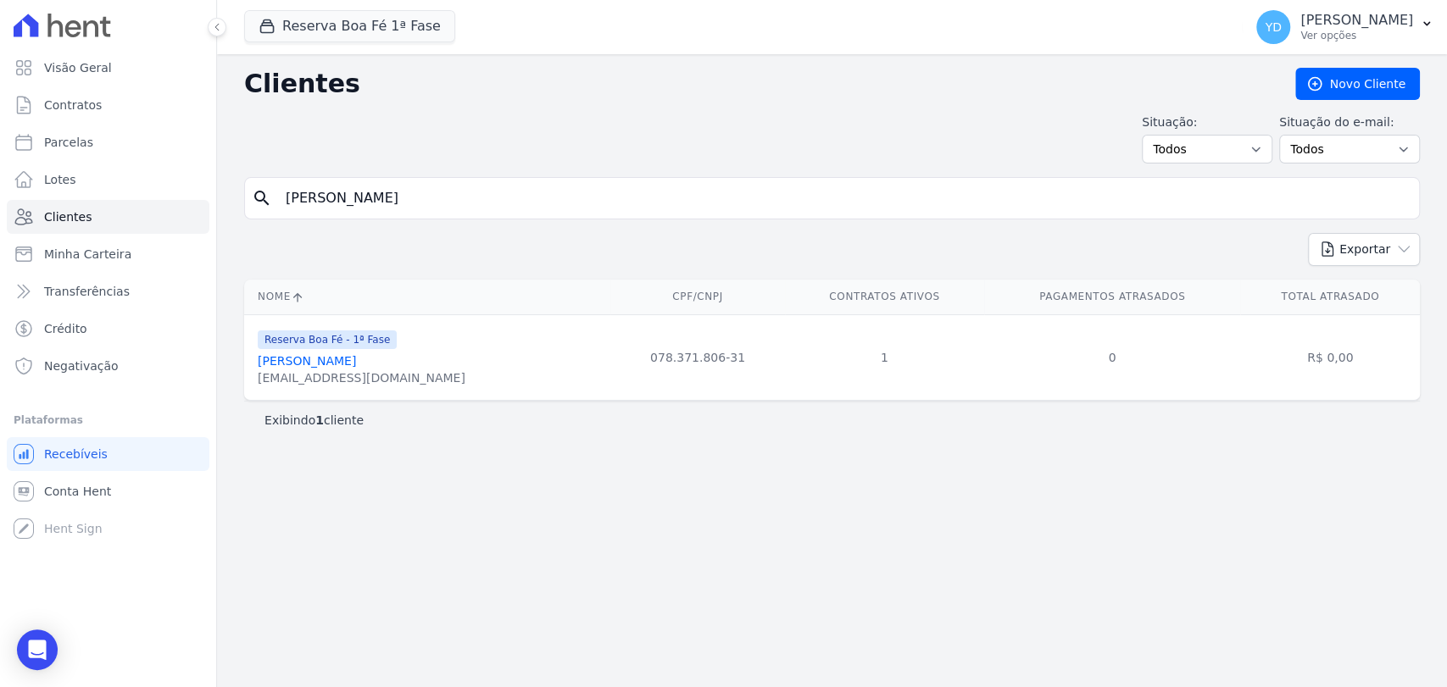
drag, startPoint x: 359, startPoint y: 386, endPoint x: 228, endPoint y: 376, distance: 131.7
click at [228, 376] on div "Nome CPF/CNPJ Contratos Ativos Pagamentos Atrasados Total Atrasado Reserva Boa …" at bounding box center [832, 340] width 1230 height 135
click at [243, 376] on div "Nome CPF/CNPJ Contratos Ativos Pagamentos Atrasados Total Atrasado Reserva Boa …" at bounding box center [832, 340] width 1230 height 135
click at [269, 385] on div "lidisleal@gmail.com" at bounding box center [362, 378] width 208 height 17
drag, startPoint x: 371, startPoint y: 381, endPoint x: 249, endPoint y: 382, distance: 122.1
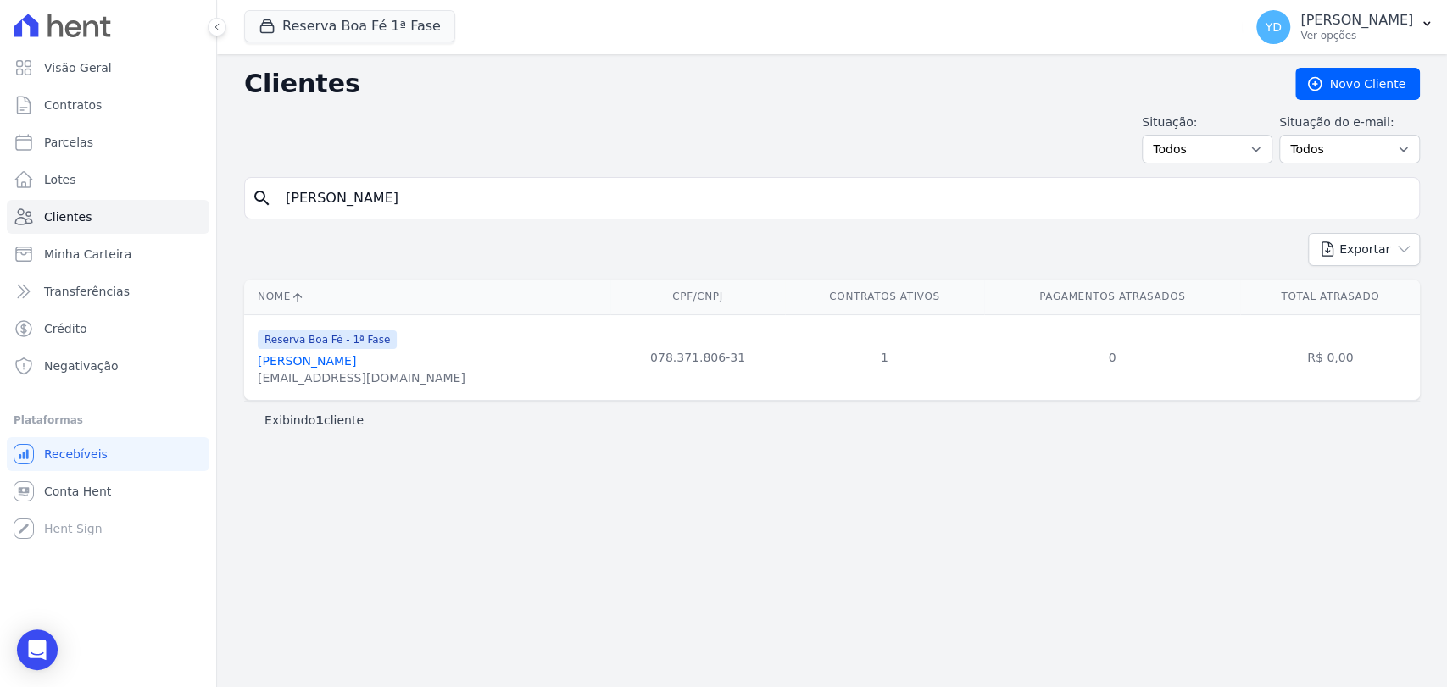
click at [249, 382] on td "Reserva Boa Fé - 1ª Fase Lidiane Silva Leal lidisleal@gmail.com" at bounding box center [427, 358] width 366 height 86
click at [424, 194] on input "Lidiane Silva Leal" at bounding box center [844, 198] width 1137 height 34
paste input "Antonio Marcos Lima De Souza"
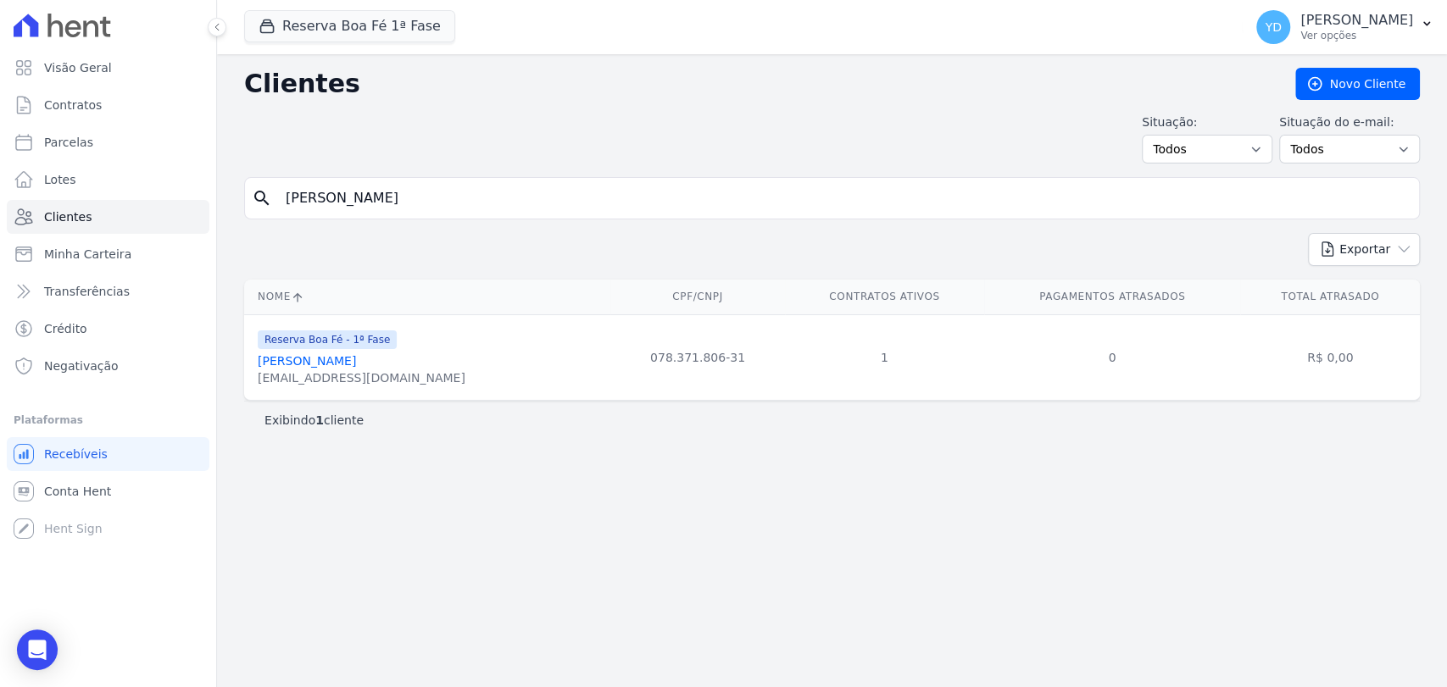
type input "Antonio Marcos Lima De Souza"
drag, startPoint x: 387, startPoint y: 380, endPoint x: 238, endPoint y: 379, distance: 148.4
click at [238, 379] on div "Nome CPF/CNPJ Contratos Ativos Pagamentos Atrasados Total Atrasado Reserva Boa …" at bounding box center [832, 340] width 1230 height 135
click at [381, 387] on td "Reserva Boa Fé - 1ª Fase Antonio Marcos Lima De Souza nicolau30nc@gmail.com" at bounding box center [427, 358] width 366 height 86
drag, startPoint x: 398, startPoint y: 385, endPoint x: 244, endPoint y: 387, distance: 154.3
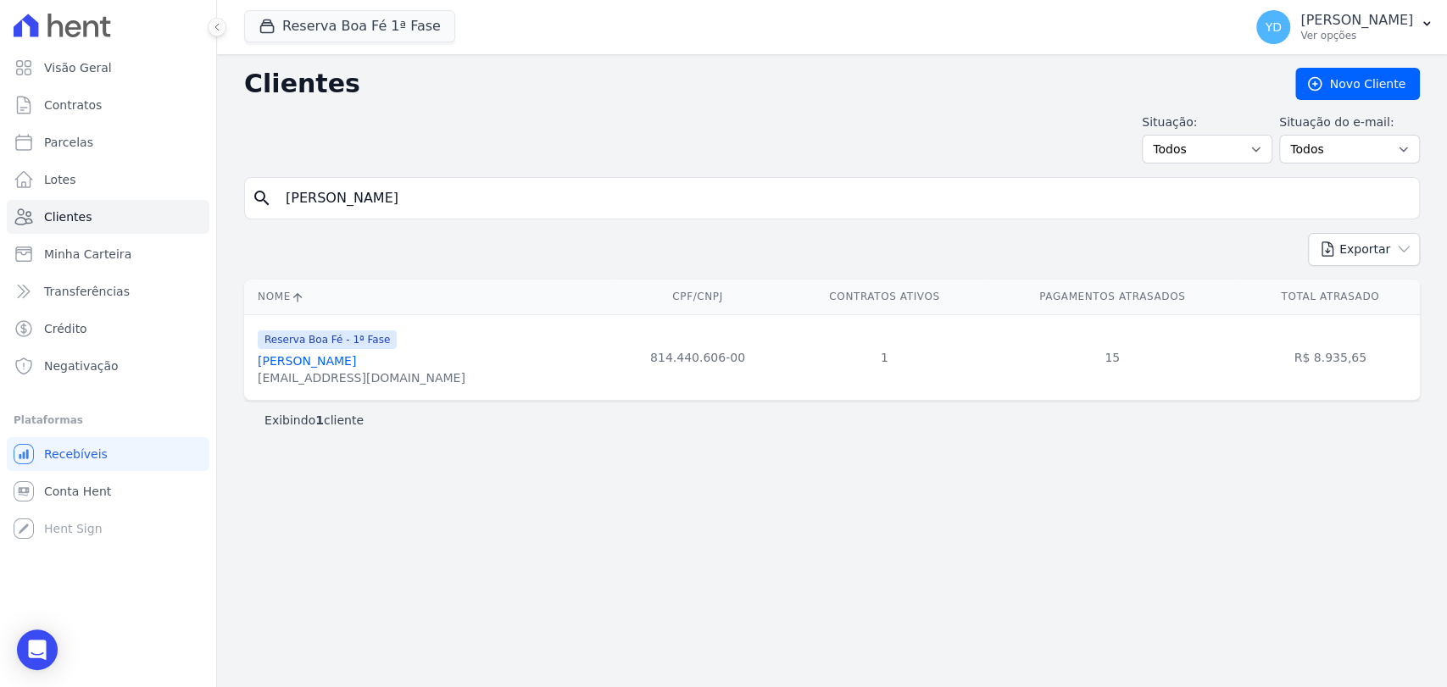
click at [244, 387] on td "Reserva Boa Fé - 1ª Fase Antonio Marcos Lima De Souza nicolau30nc@gmail.com" at bounding box center [427, 358] width 366 height 86
click at [456, 189] on input "Antonio Marcos Lima De Souza" at bounding box center [844, 198] width 1137 height 34
paste input "Rosimeire Aparecida De Oliveira Dias"
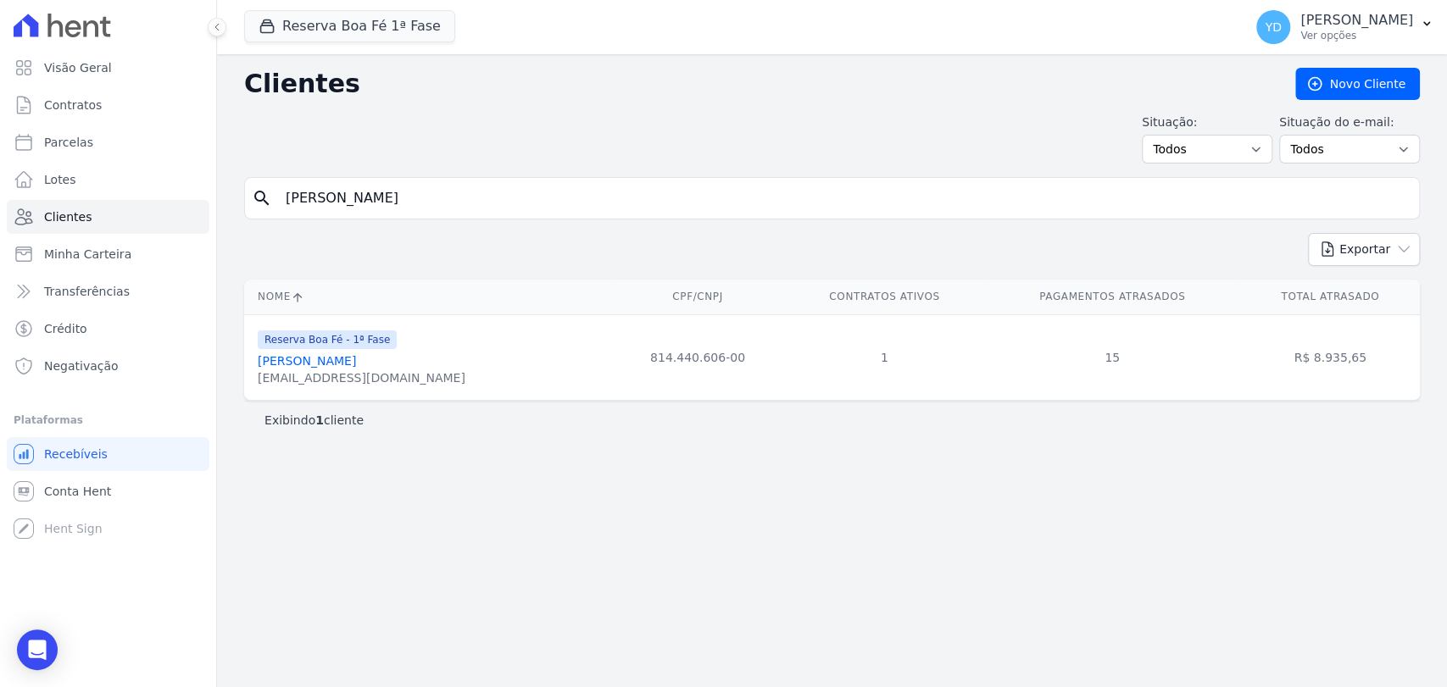
type input "Rosimeire Aparecida De Oliveira Dias"
drag, startPoint x: 392, startPoint y: 392, endPoint x: 277, endPoint y: 361, distance: 119.3
click at [221, 387] on div "Nome CPF/CNPJ Contratos Ativos Pagamentos Atrasados Total Atrasado Reserva Boa …" at bounding box center [832, 340] width 1230 height 135
click at [401, 383] on div "sdinstalacoesjf@gmail.com" at bounding box center [362, 378] width 208 height 17
drag, startPoint x: 415, startPoint y: 382, endPoint x: 247, endPoint y: 384, distance: 167.9
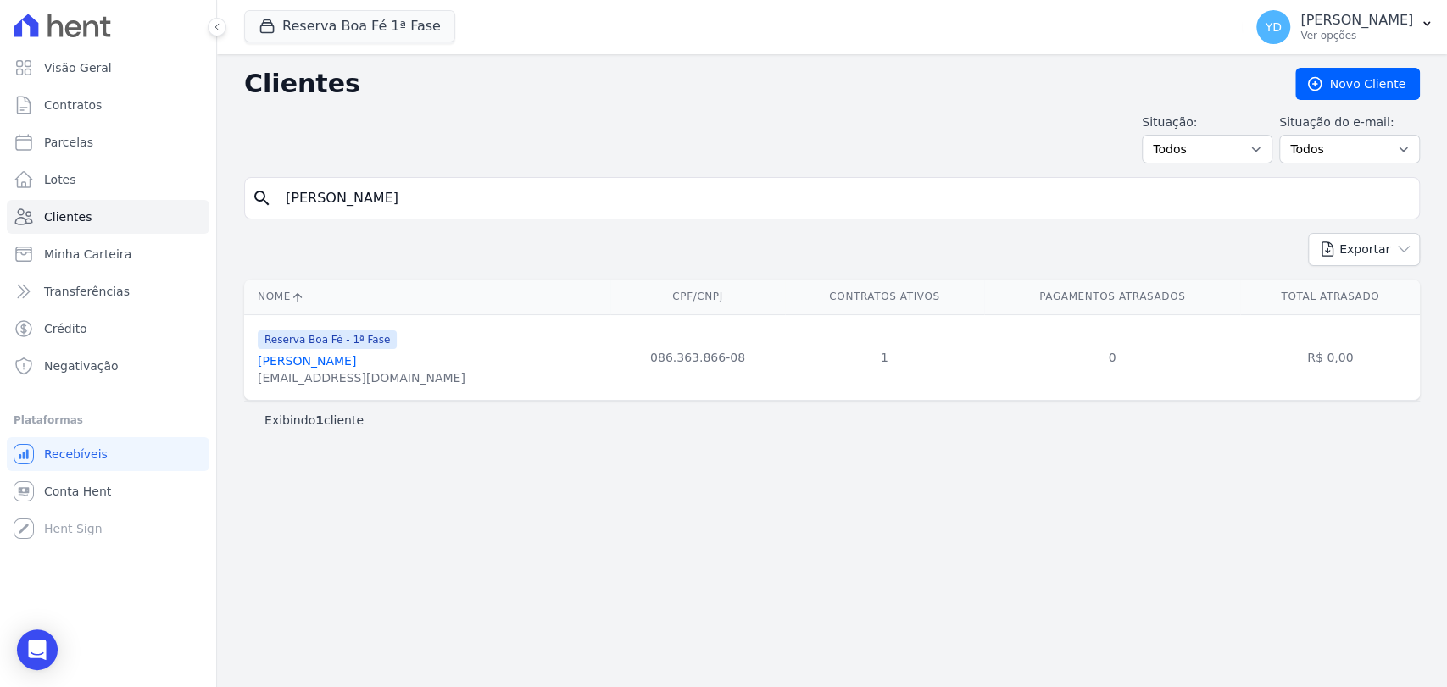
click at [247, 384] on td "Reserva Boa Fé - 1ª Fase Rosimeire Aparecida De Oliveira Dias sdinstalacoesjf@g…" at bounding box center [427, 358] width 366 height 86
click at [410, 209] on input "Rosimeire Aparecida De Oliveira Dias" at bounding box center [844, 198] width 1137 height 34
paste input "Carlos Alexandre Bello Sant Anna"
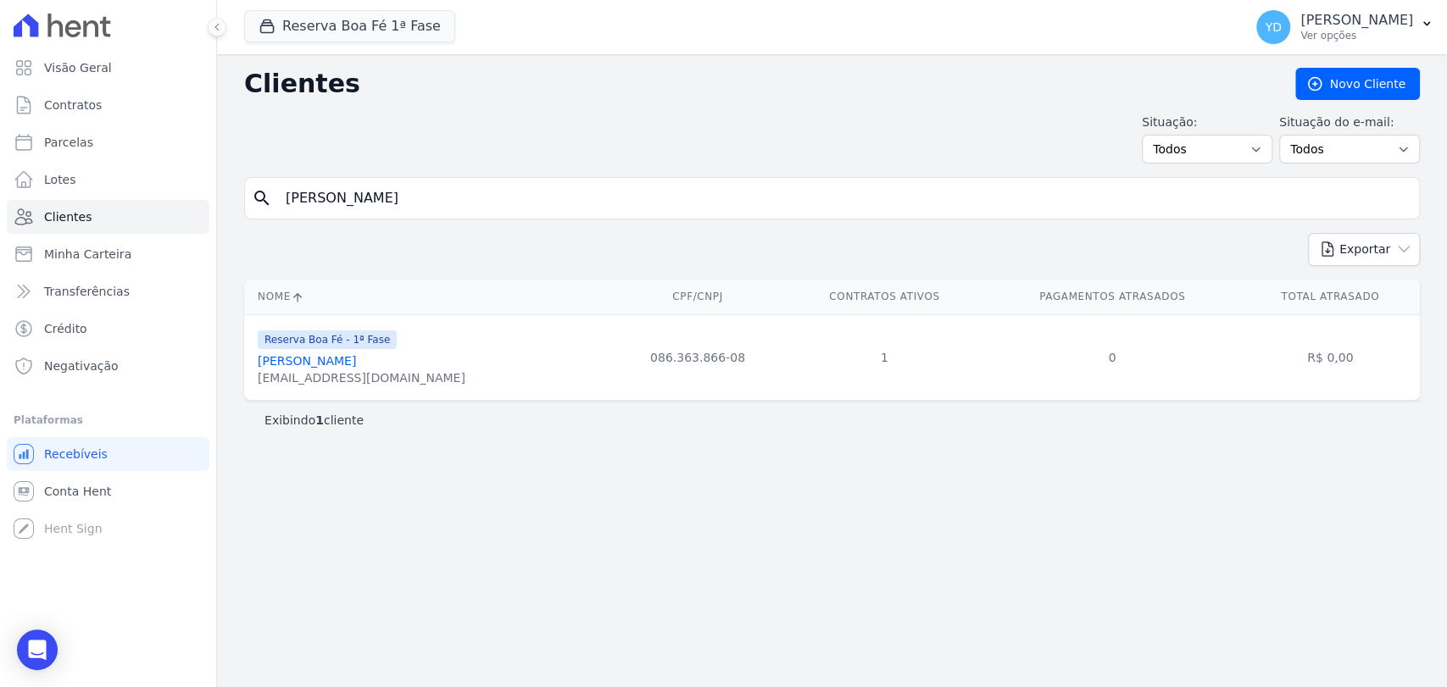
type input "Carlos Alexandre Bello Sant Anna"
drag, startPoint x: 430, startPoint y: 380, endPoint x: 246, endPoint y: 389, distance: 184.2
click at [246, 389] on td "Reserva Boa Fé - 1ª Fase Carlos Alexandre Bello Sant Anna carlosbsantanna@yahoo…" at bounding box center [427, 358] width 366 height 86
click at [380, 207] on input "Carlos Alexandre Bello Sant Anna" at bounding box center [844, 198] width 1137 height 34
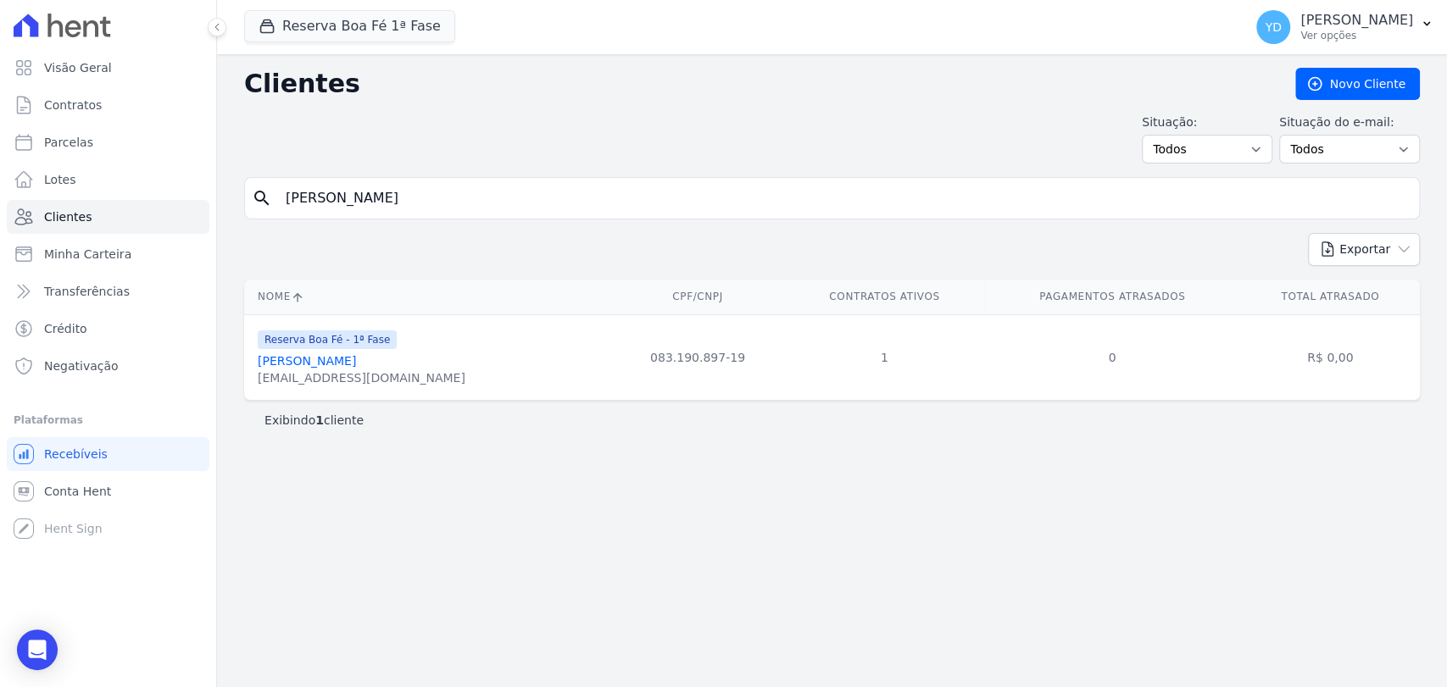
click at [380, 207] on input "Carlos Alexandre Bello Sant Anna" at bounding box center [844, 198] width 1137 height 34
paste input "carlosbsantanna@yahoo.com.br"
type input "carlosbsantanna@yahoo.com.br"
click at [416, 186] on input "carlosbsantanna@yahoo.com.br" at bounding box center [844, 198] width 1137 height 34
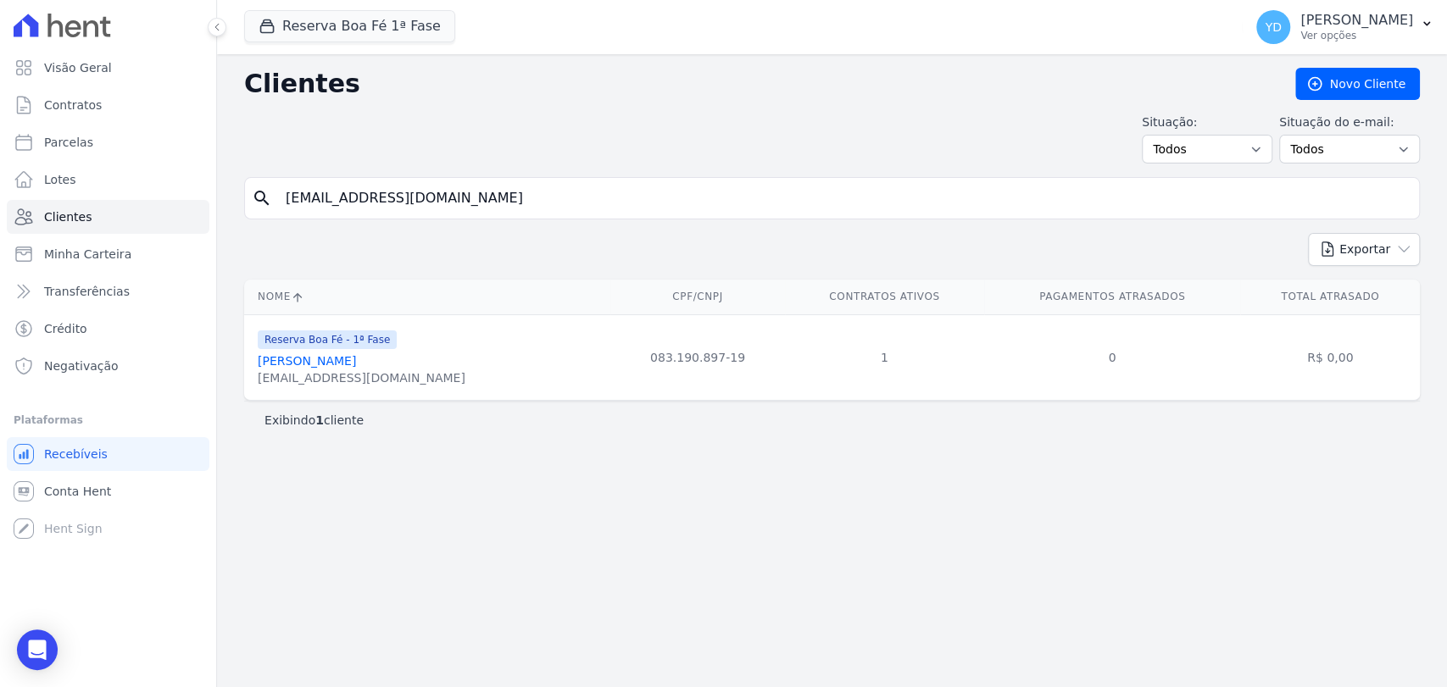
click at [416, 186] on input "carlosbsantanna@yahoo.com.br" at bounding box center [844, 198] width 1137 height 34
paste input "Bruno Novato Diniz"
type input "Bruno Novato Diniz"
click at [400, 378] on div "brunodiniz.arquitetura@gmail.com" at bounding box center [362, 378] width 208 height 17
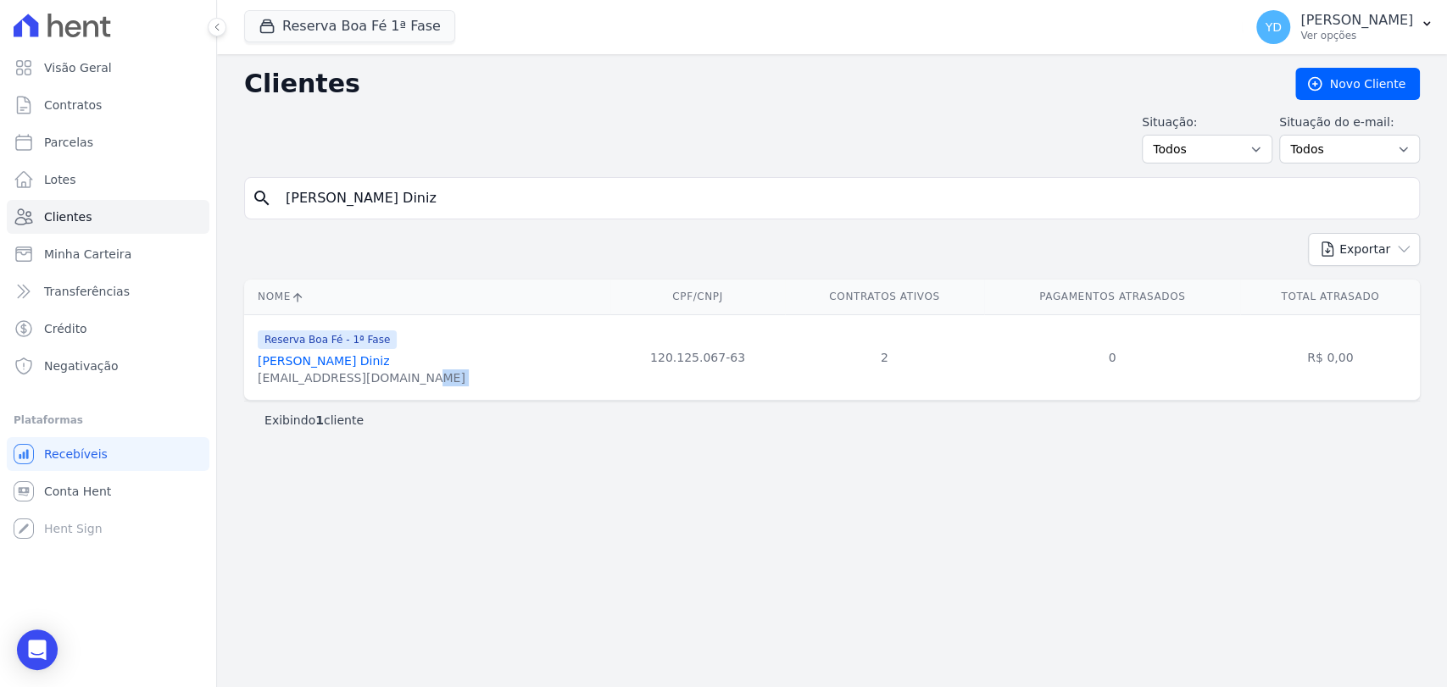
click at [400, 378] on div "brunodiniz.arquitetura@gmail.com" at bounding box center [362, 378] width 208 height 17
click at [493, 177] on div "search Bruno Novato Diniz" at bounding box center [832, 198] width 1176 height 42
click at [493, 186] on input "Bruno Novato Diniz" at bounding box center [844, 198] width 1137 height 34
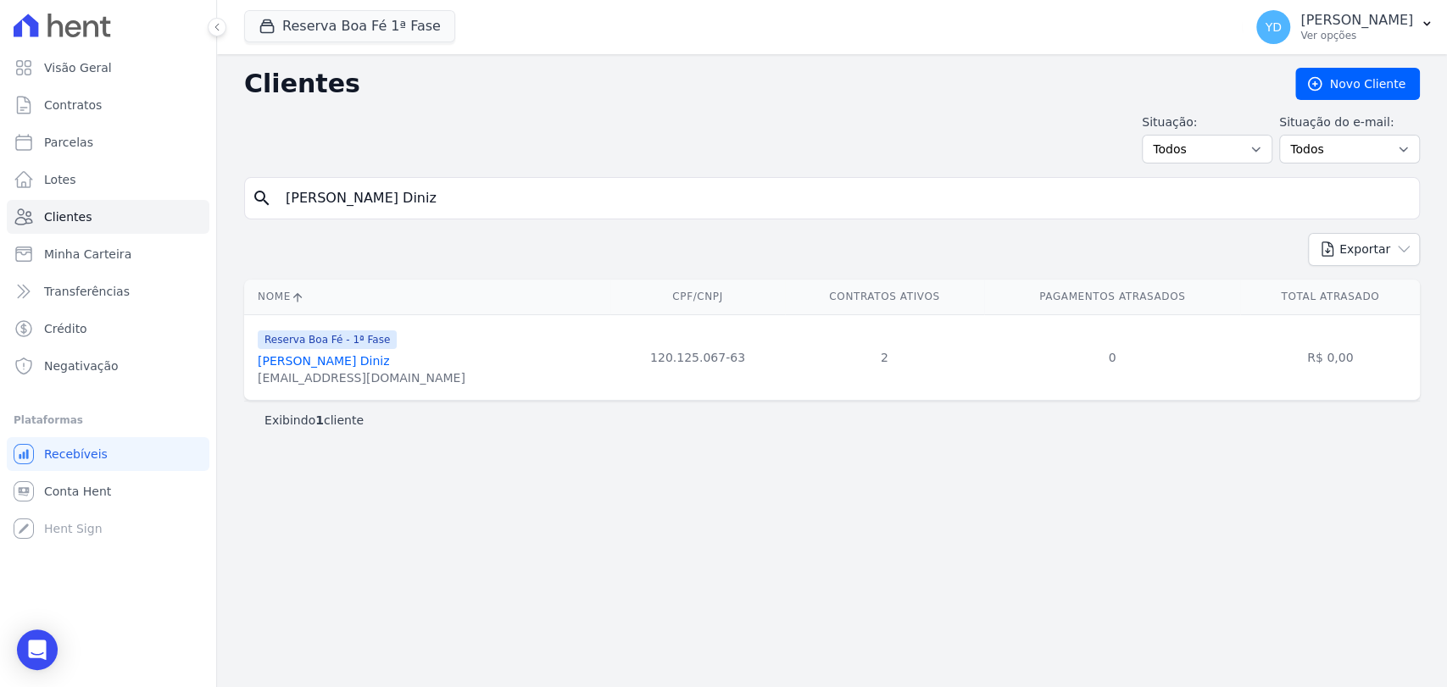
click at [493, 186] on input "Bruno Novato Diniz" at bounding box center [844, 198] width 1137 height 34
paste input "Ana Lívia Maurício Perdigão"
type input "Ana Lívia Maurício Perdigão"
drag, startPoint x: 411, startPoint y: 378, endPoint x: 246, endPoint y: 394, distance: 166.1
click at [246, 394] on td "Reserva Boa Fé - 1ª Fase Ana Lívia Maurício Perdigão liviaperdigao@yahoo.com.br" at bounding box center [427, 358] width 366 height 86
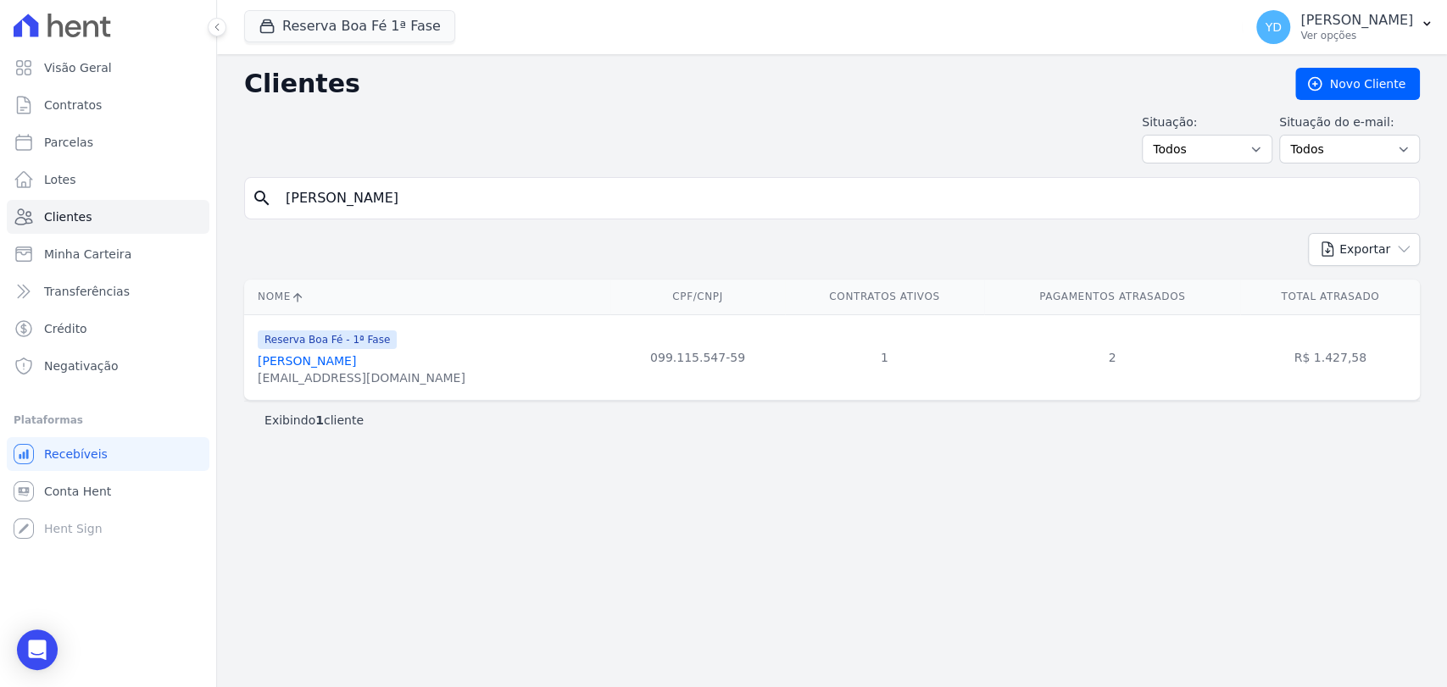
click at [473, 187] on input "Ana Lívia Maurício Perdigão" at bounding box center [844, 198] width 1137 height 34
paste input "Bruno Novato Diniz"
type input "Bruno Novato Diniz"
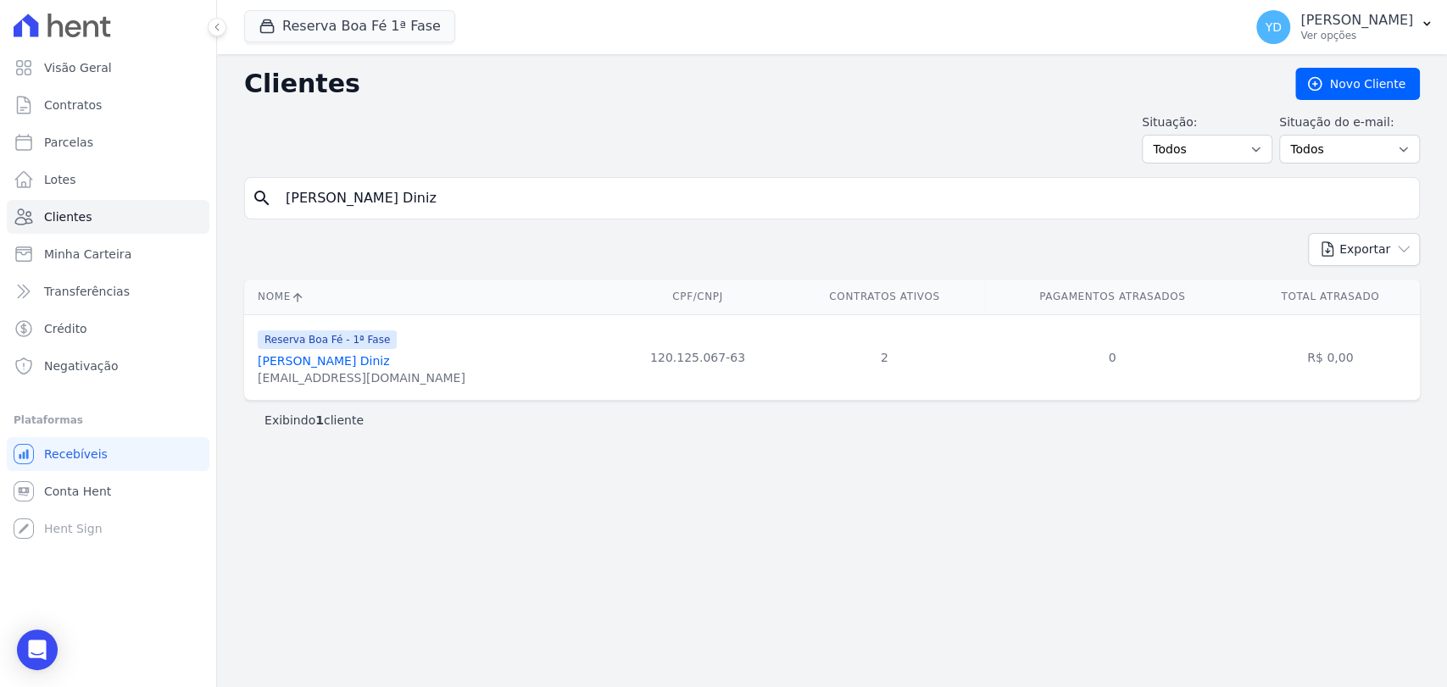
drag, startPoint x: 451, startPoint y: 381, endPoint x: 251, endPoint y: 382, distance: 200.1
click at [251, 382] on td "Reserva Boa Fé - 1ª Fase Bruno Novato Diniz brunodiniz.arquitetura@gmail.com" at bounding box center [427, 358] width 366 height 86
click at [414, 199] on input "Bruno Novato Diniz" at bounding box center [844, 198] width 1137 height 34
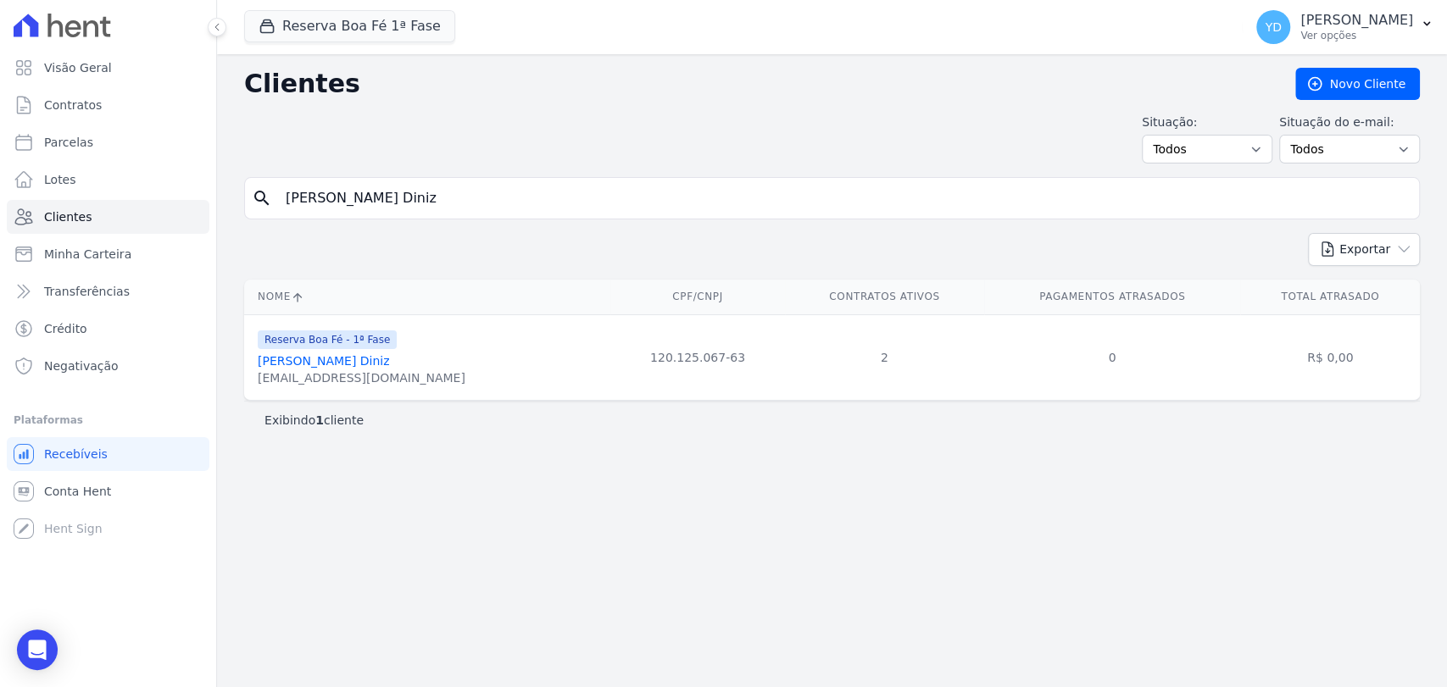
paste input "Ari Sergio De Oliveira Lemos"
type input "Ari Sergio De Oliveira Lemos"
drag, startPoint x: 418, startPoint y: 387, endPoint x: 237, endPoint y: 370, distance: 181.4
click at [239, 374] on div "Nome CPF/CNPJ Contratos Ativos Pagamentos Atrasados Total Atrasado Reserva Boa …" at bounding box center [832, 340] width 1230 height 135
click at [434, 379] on div "Reserva Boa Fé - 1ª Fase Ari Sergio De Oliveira Lemos arisergiolemos@hotmail.com" at bounding box center [431, 358] width 346 height 58
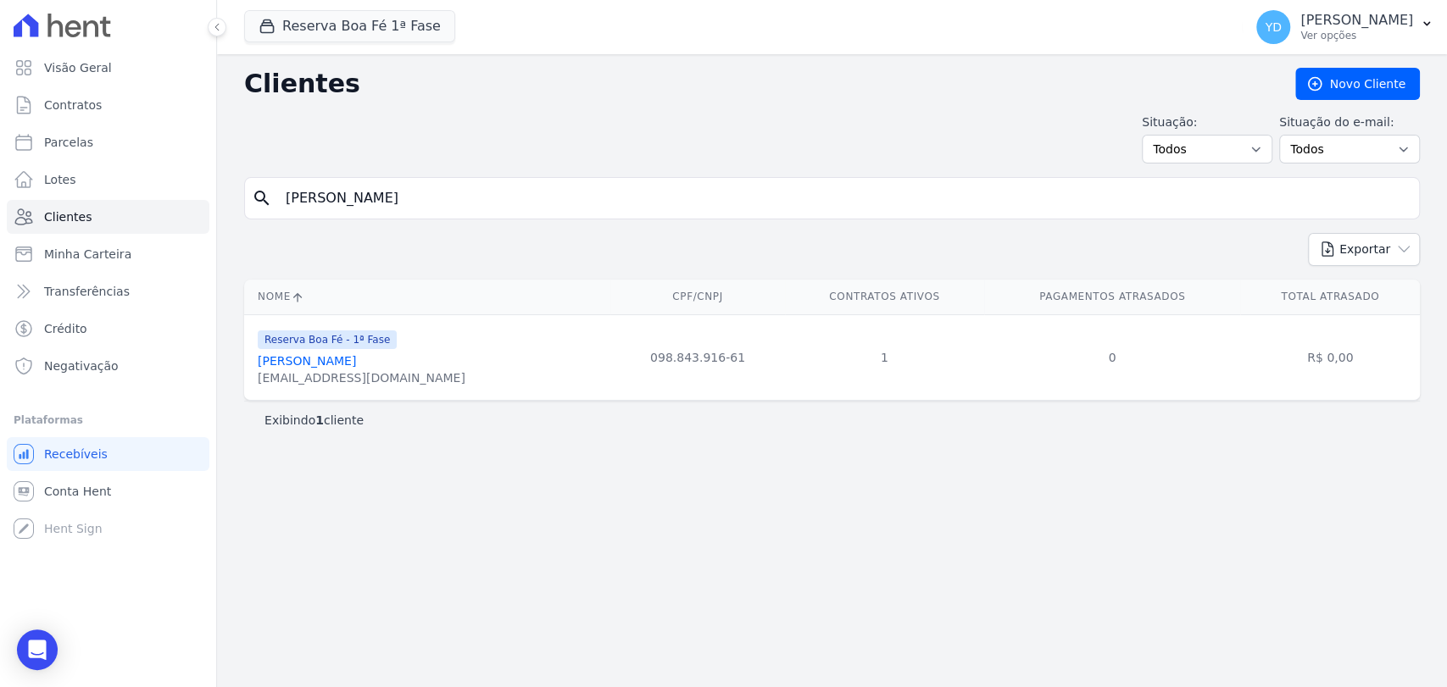
drag, startPoint x: 409, startPoint y: 384, endPoint x: 258, endPoint y: 378, distance: 151.0
click at [258, 378] on div "Reserva Boa Fé - 1ª Fase Ari Sergio De Oliveira Lemos arisergiolemos@hotmail.com" at bounding box center [431, 358] width 346 height 58
click at [432, 203] on input "Ari Sergio De Oliveira Lemos" at bounding box center [844, 198] width 1137 height 34
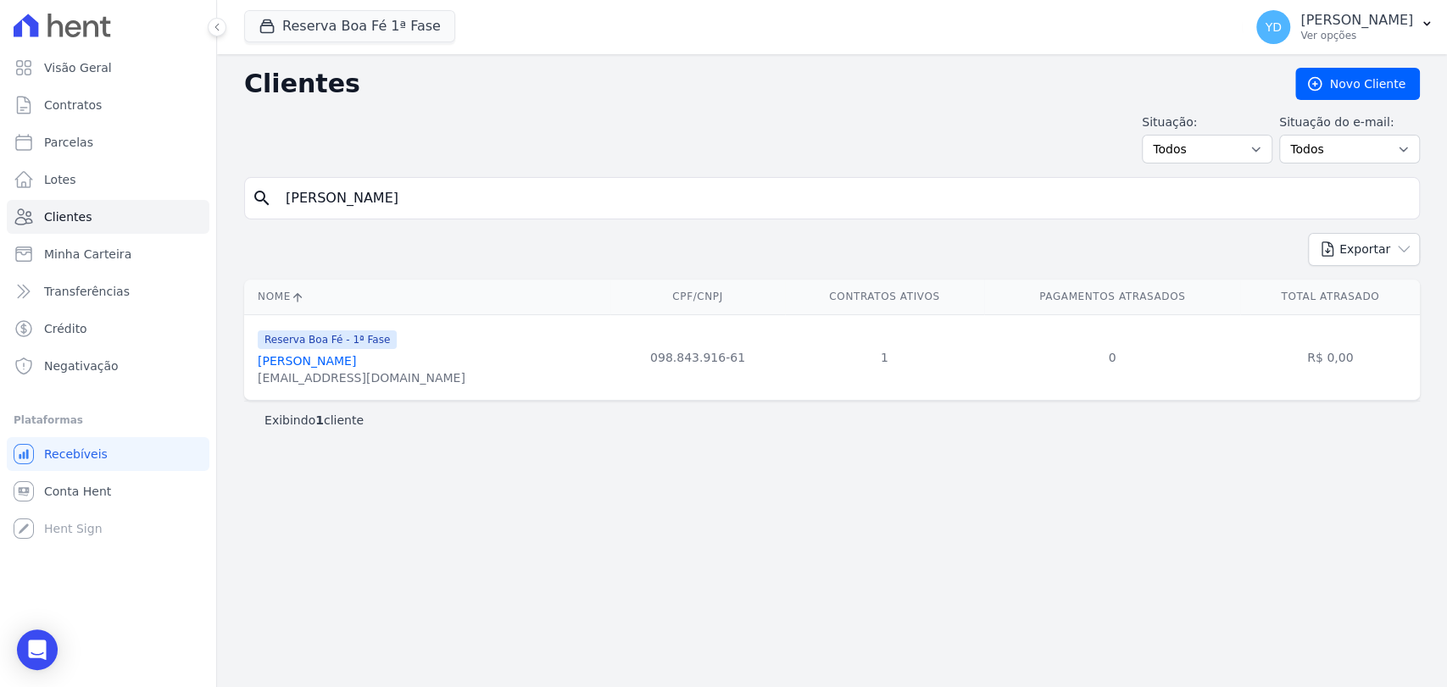
paste input "Gustavo Rodrigues Laje"
type input "Gustavo Rodrigues Laje"
drag, startPoint x: 381, startPoint y: 376, endPoint x: 246, endPoint y: 378, distance: 135.6
click at [246, 378] on td "Reserva Boa Fé - 1ª Fase Gustavo Rodrigues Laje rufinolagef@gmail.com" at bounding box center [427, 358] width 366 height 86
click at [491, 184] on input "Gustavo Rodrigues Laje" at bounding box center [844, 198] width 1137 height 34
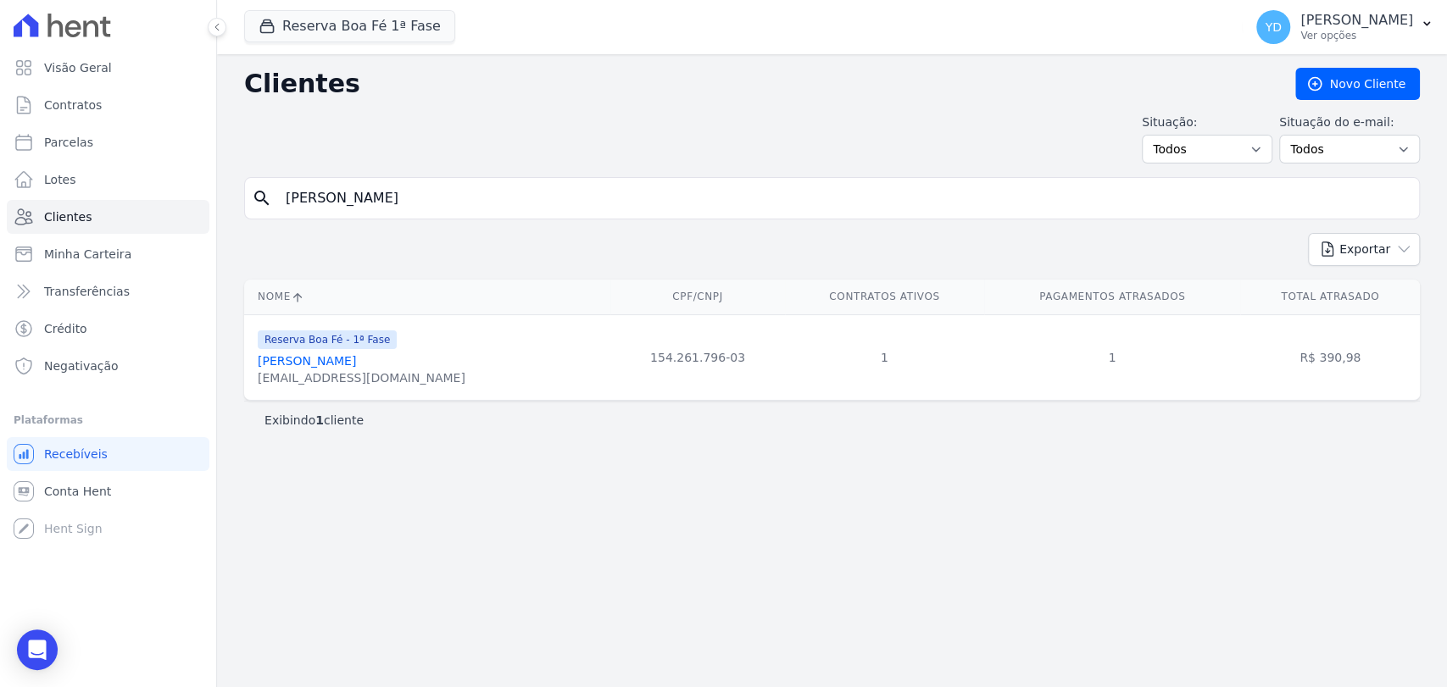
click at [491, 184] on input "Gustavo Rodrigues Laje" at bounding box center [844, 198] width 1137 height 34
paste input "Adriano Pereira Junior"
type input "Adriano Pereira Junior"
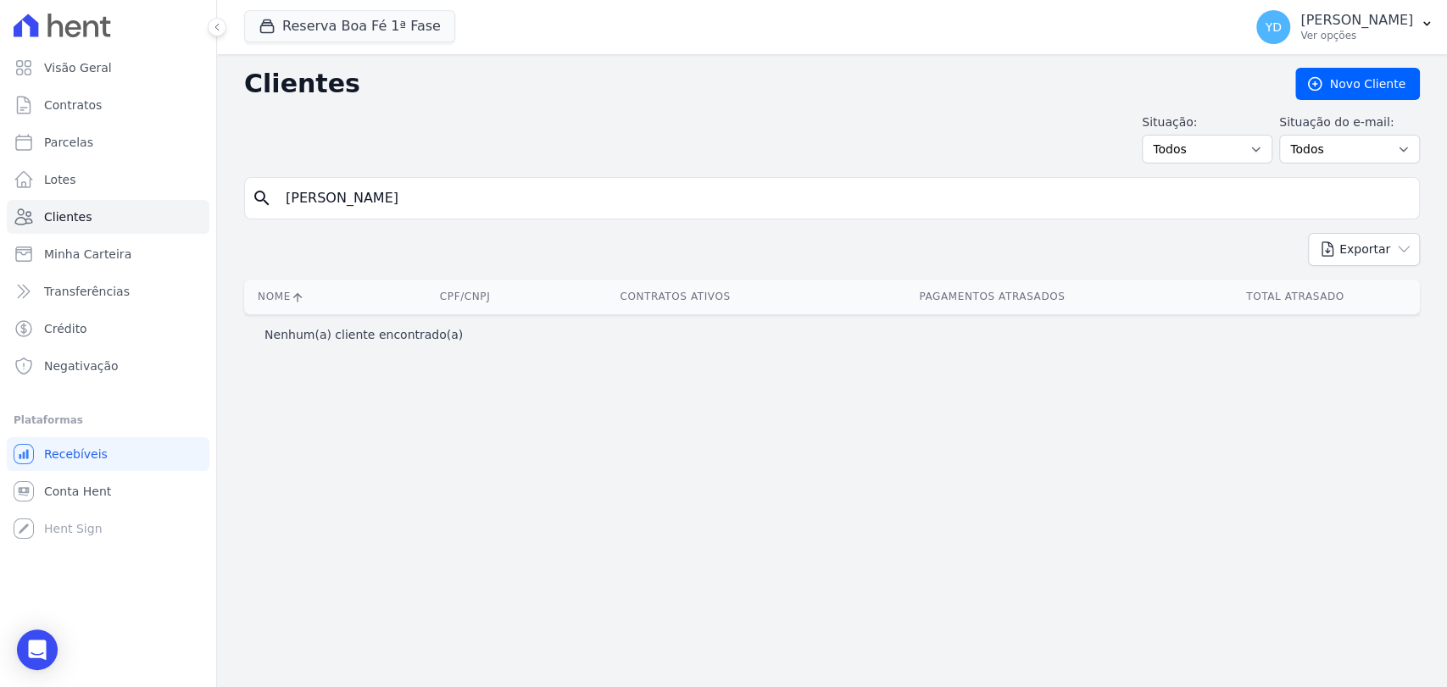
click at [532, 189] on input "Adriano Pereira Junior" at bounding box center [844, 198] width 1137 height 34
paste input "Tamar Francisca Lima"
type input "Tamar Francisca Lima"
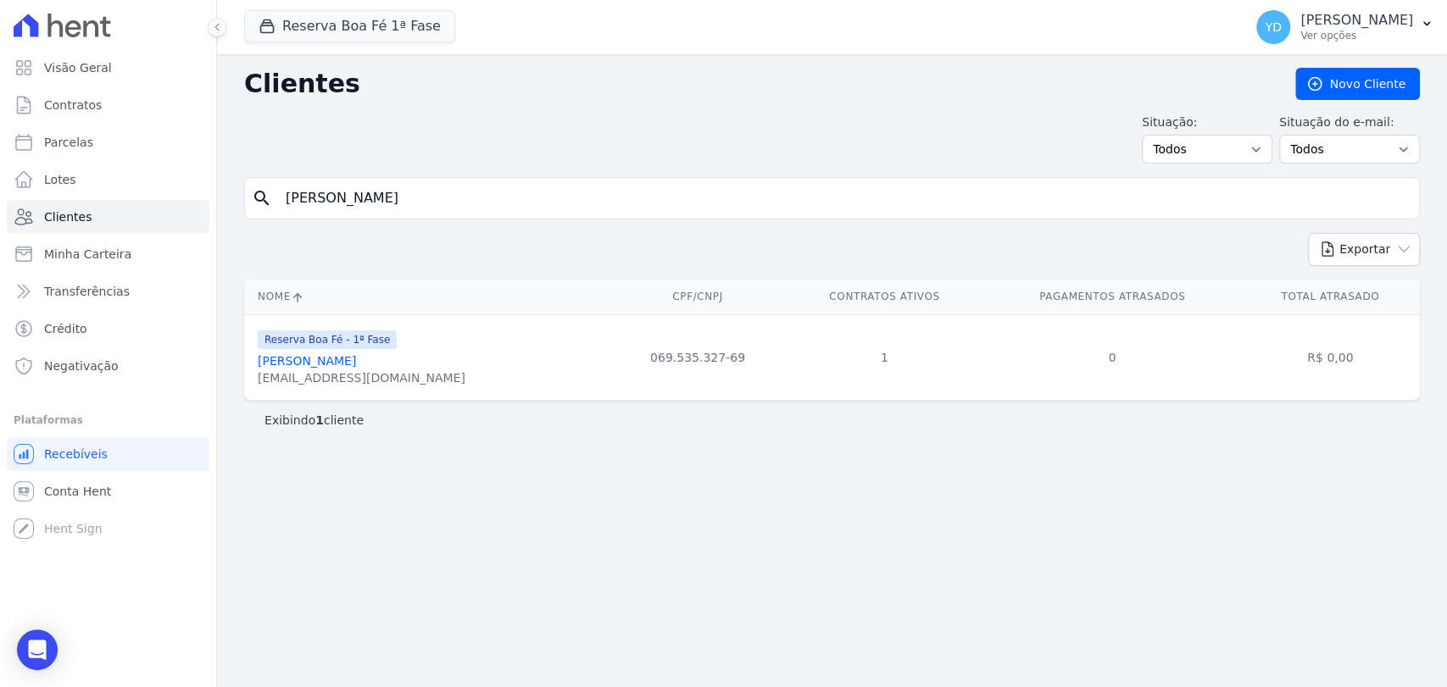
drag, startPoint x: 384, startPoint y: 376, endPoint x: 250, endPoint y: 392, distance: 134.8
click at [250, 392] on td "Reserva Boa Fé - 1ª Fase Tamar Francisca Lima tamarf.lima@gmail.com" at bounding box center [427, 358] width 366 height 86
click at [509, 208] on input "Tamar Francisca Lima" at bounding box center [844, 198] width 1137 height 34
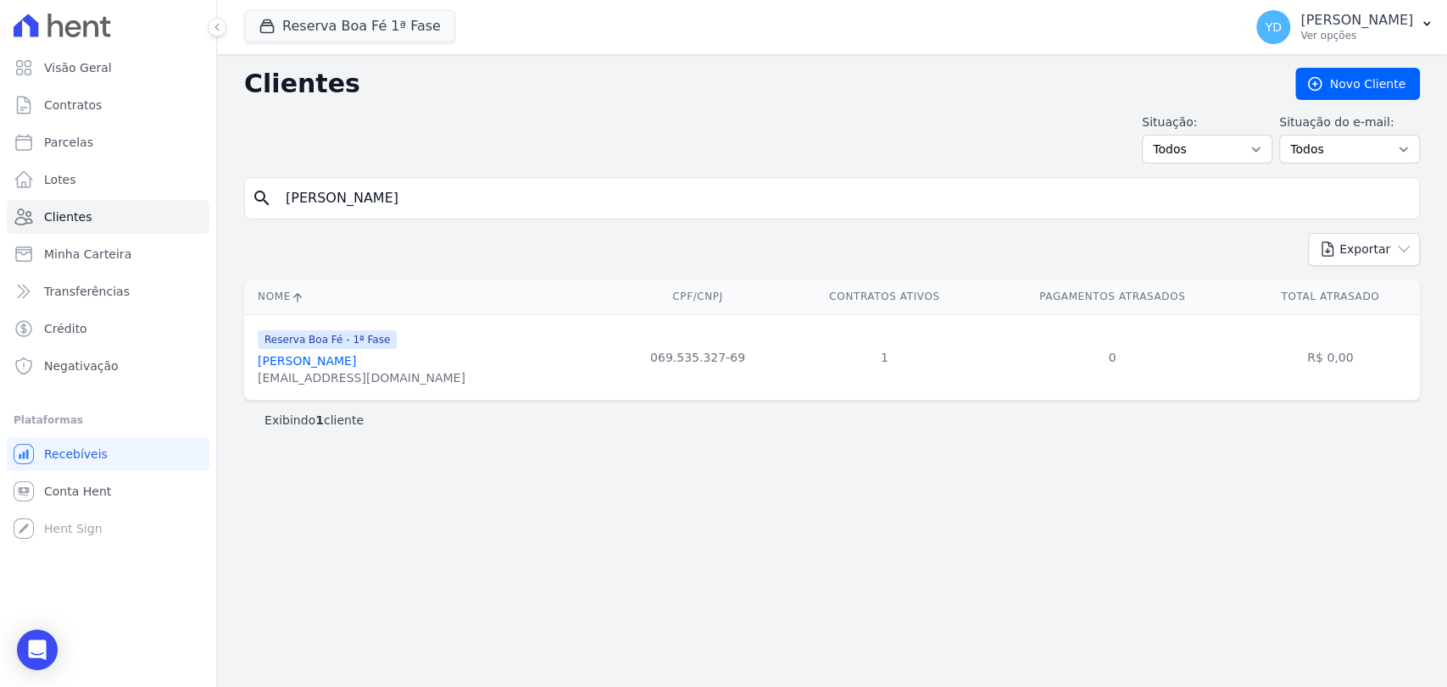
paste input "Warlei De Oliveira Santos"
type input "Warlei De Oliveira Santos"
drag, startPoint x: 373, startPoint y: 380, endPoint x: 237, endPoint y: 382, distance: 135.7
click at [237, 382] on div "Nome CPF/CNPJ Contratos Ativos Pagamentos Atrasados Total Atrasado Reserva Boa …" at bounding box center [832, 340] width 1230 height 135
click at [258, 383] on div "warleihells@gmail.com" at bounding box center [362, 378] width 208 height 17
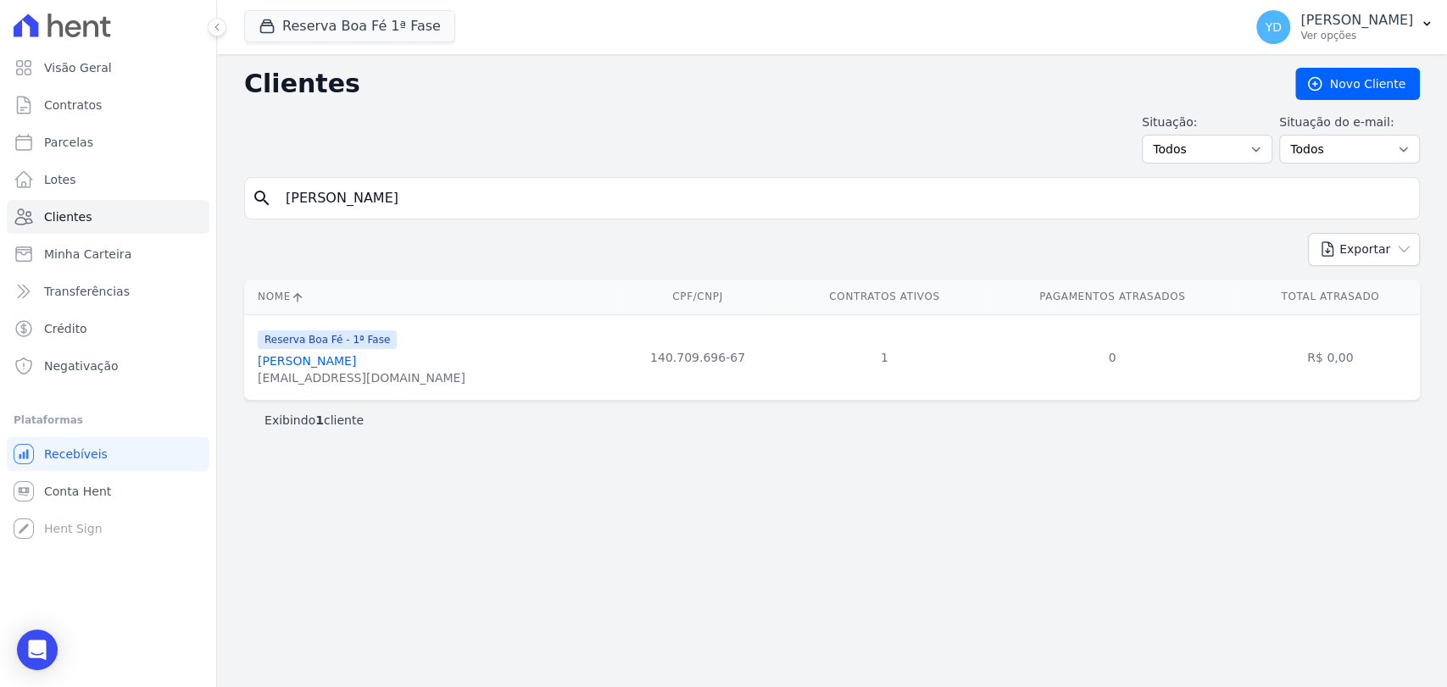
drag, startPoint x: 258, startPoint y: 383, endPoint x: 388, endPoint y: 320, distance: 144.8
click at [376, 379] on div "warleihells@gmail.com" at bounding box center [362, 378] width 208 height 17
click at [482, 199] on input "Warlei De Oliveira Santos" at bounding box center [844, 198] width 1137 height 34
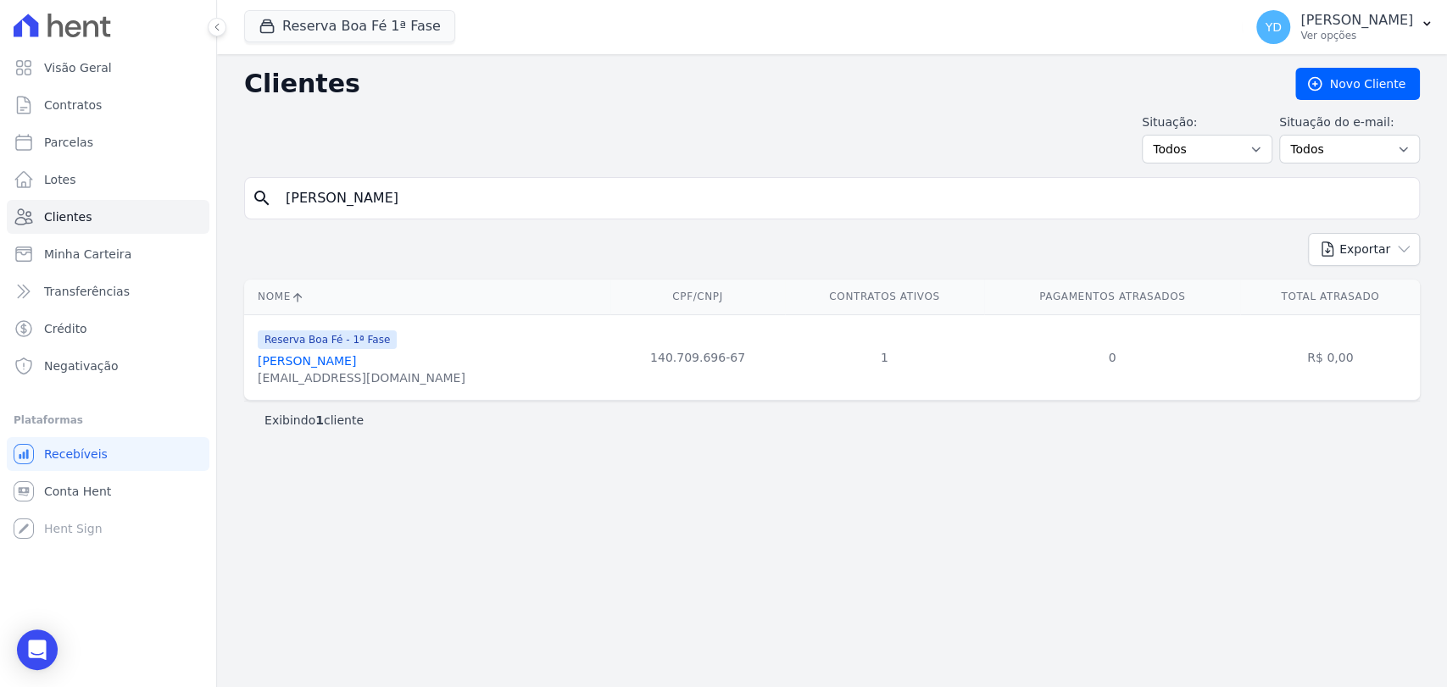
paste input "Carlos Elias dos"
type input "Carlos Elias dos Santos"
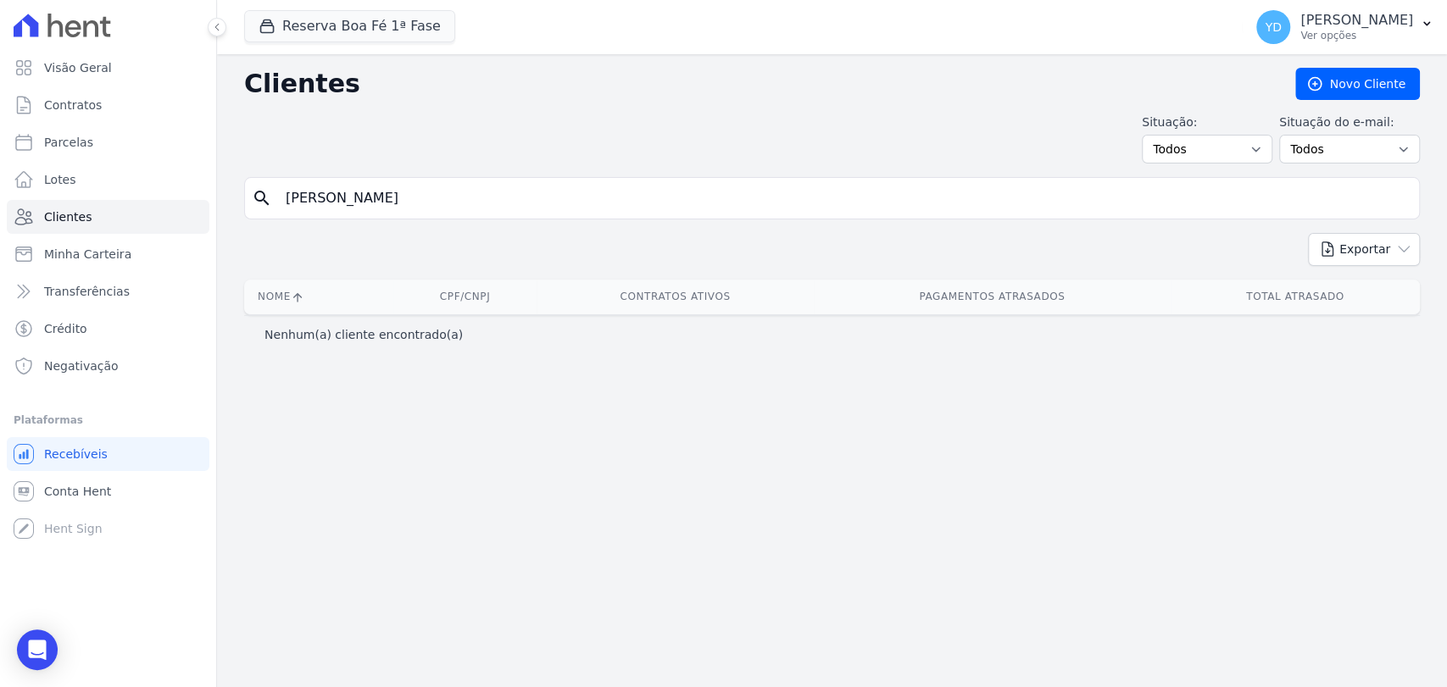
click at [678, 181] on input "Carlos Elias dos Santos" at bounding box center [844, 198] width 1137 height 34
paste input "Lilian Marina Simone"
type input "Lilian Marina Simones"
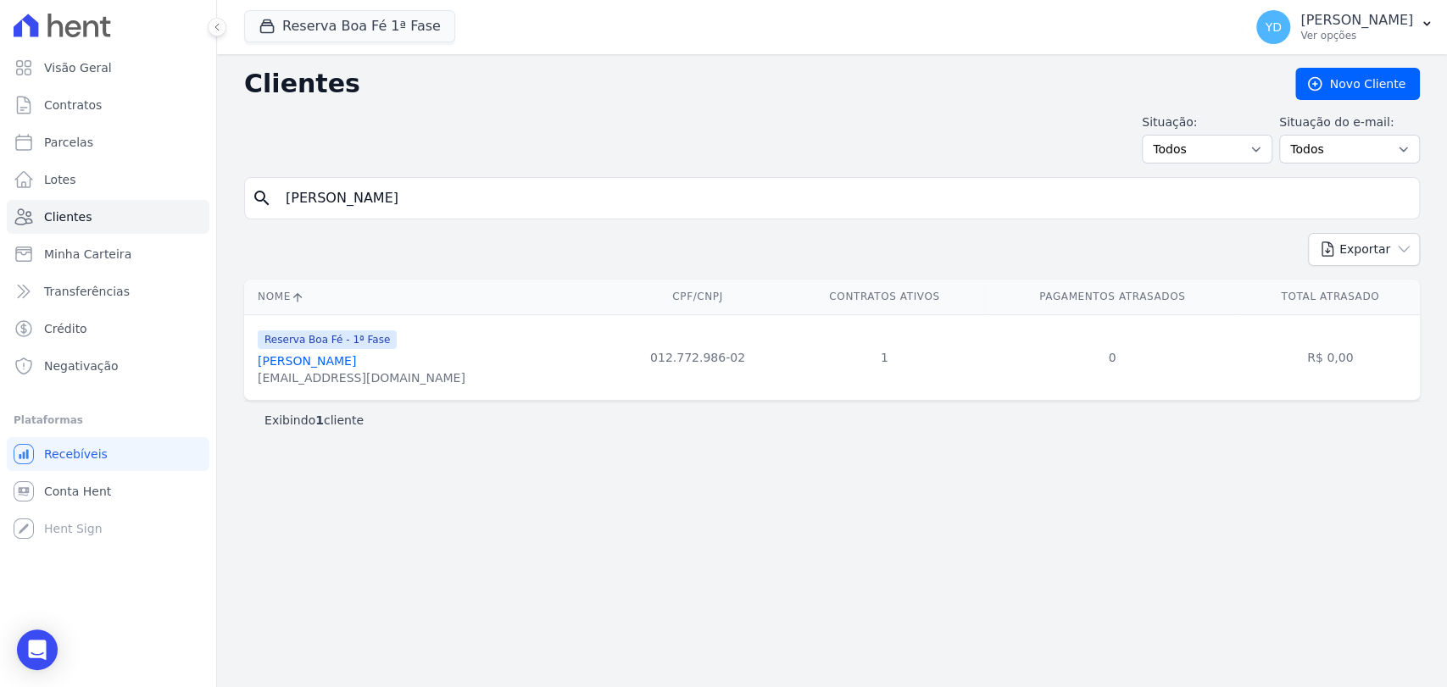
drag, startPoint x: 413, startPoint y: 381, endPoint x: 253, endPoint y: 388, distance: 160.4
click at [253, 388] on td "Reserva Boa Fé - 1ª Fase Lilian Marina Simones Marina.senra@yahoo.com.br" at bounding box center [427, 358] width 366 height 86
click at [519, 207] on input "Lilian Marina Simones" at bounding box center [844, 198] width 1137 height 34
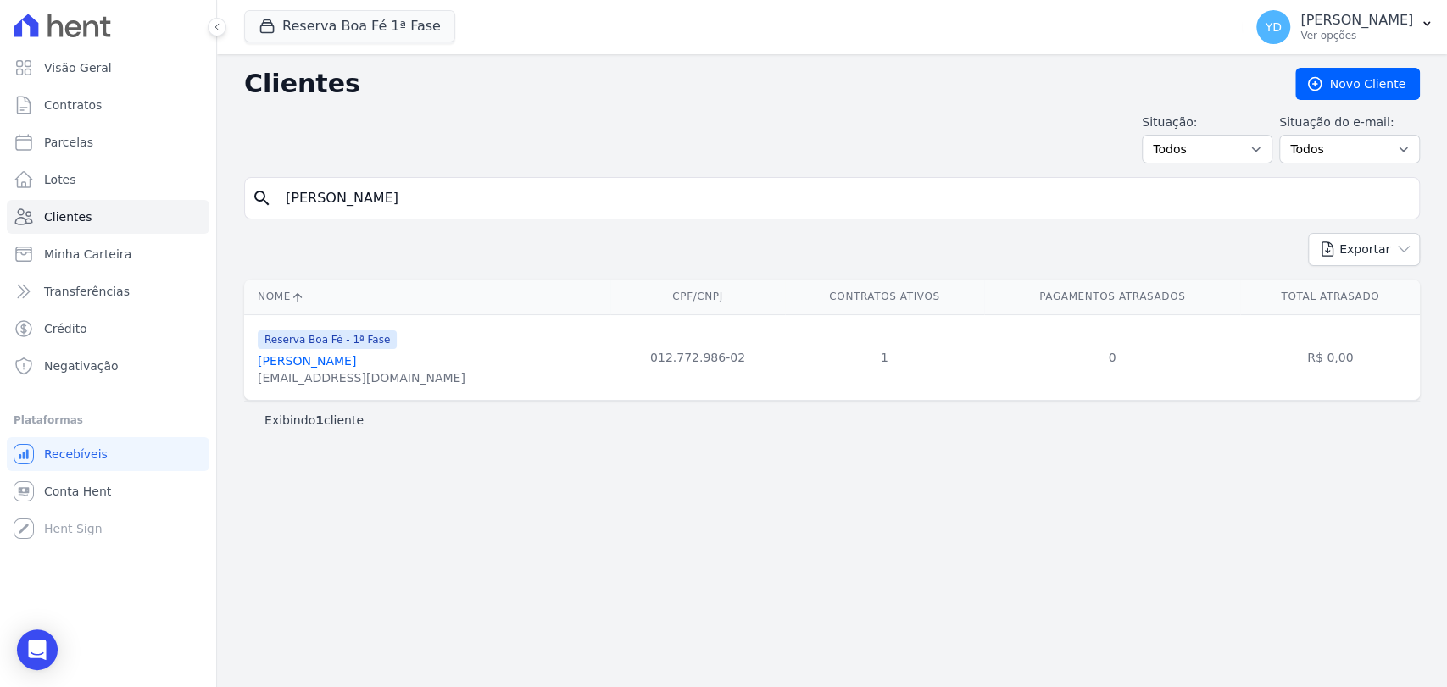
paste input "Monica Miguel Brochini"
type input "Monica Miguel Brochini"
drag, startPoint x: 365, startPoint y: 392, endPoint x: 265, endPoint y: 344, distance: 110.0
click at [259, 389] on td "Reserva Boa Fé - 1ª Fase Monica Miguel Brochini monicabrochini@yahoo.com.br" at bounding box center [427, 358] width 366 height 86
drag, startPoint x: 401, startPoint y: 242, endPoint x: 411, endPoint y: 201, distance: 41.9
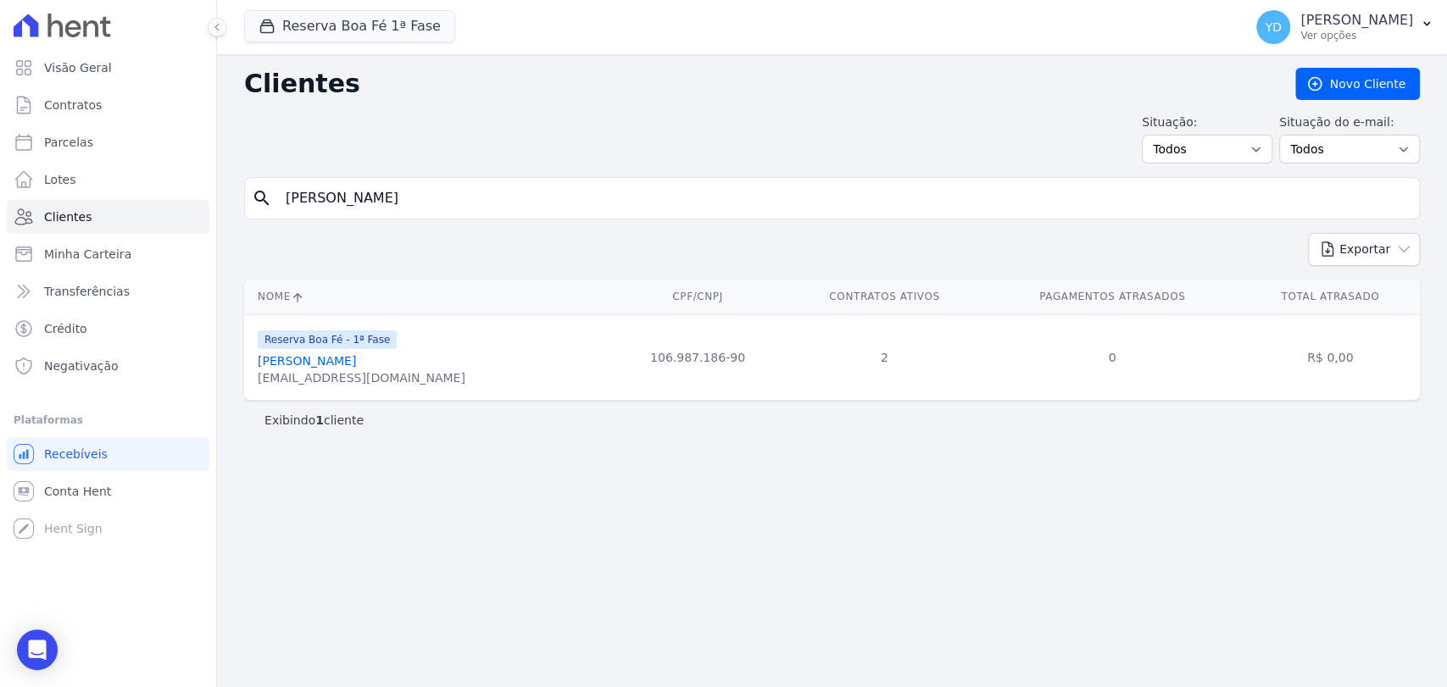
click at [403, 239] on div "Exportar PDF CSV Dimob 2024" at bounding box center [832, 256] width 1176 height 47
click at [410, 200] on input "Monica Miguel Brochini" at bounding box center [844, 198] width 1137 height 34
paste input "Arthur Troyack De Lagos Ribeiro"
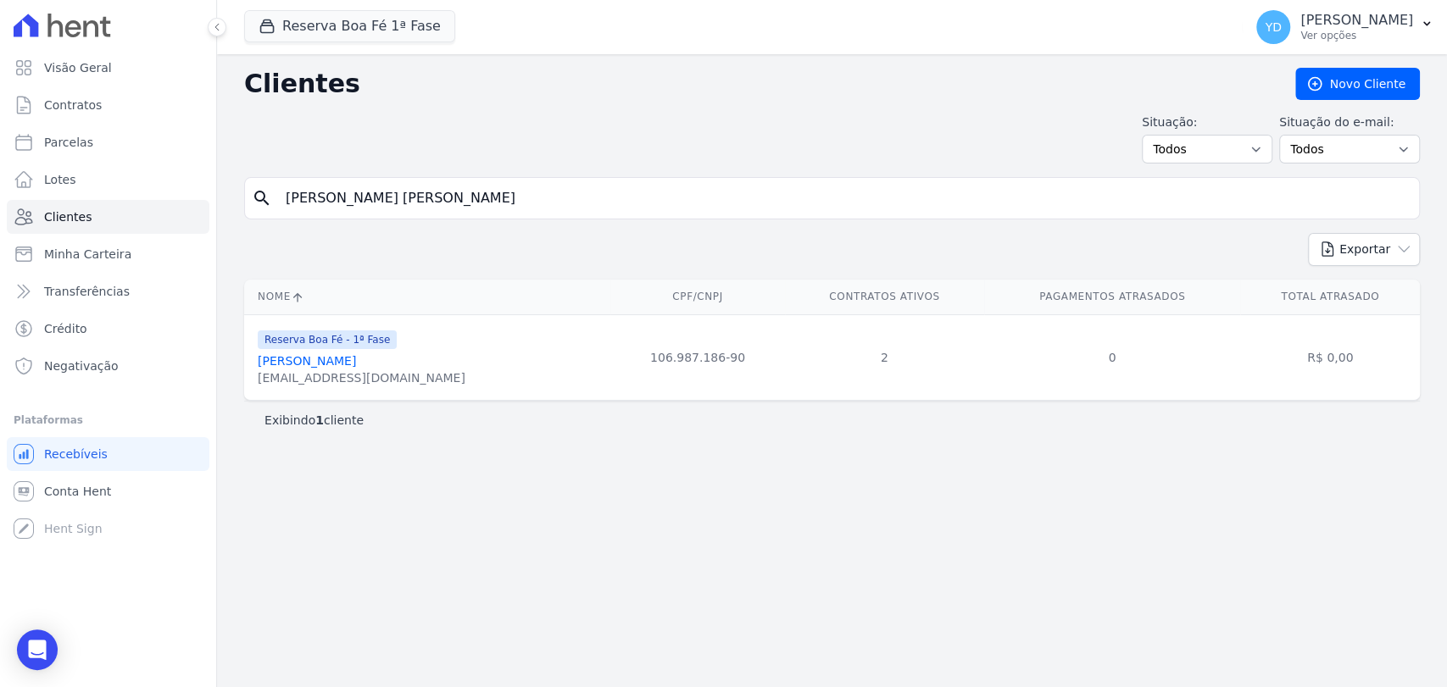
type input "Arthur Troyack De Lagos Ribeiro"
drag, startPoint x: 395, startPoint y: 380, endPoint x: 243, endPoint y: 383, distance: 151.8
click at [243, 383] on div "Nome CPF/CNPJ Contratos Ativos Pagamentos Atrasados Total Atrasado Reserva Boa …" at bounding box center [832, 340] width 1230 height 135
click at [259, 387] on td "Reserva Boa Fé - 1ª Fase Arthur Troyack De Lagos Ribeiro troyackarthur@gmail.com" at bounding box center [427, 358] width 366 height 86
drag, startPoint x: 259, startPoint y: 387, endPoint x: 389, endPoint y: 387, distance: 129.7
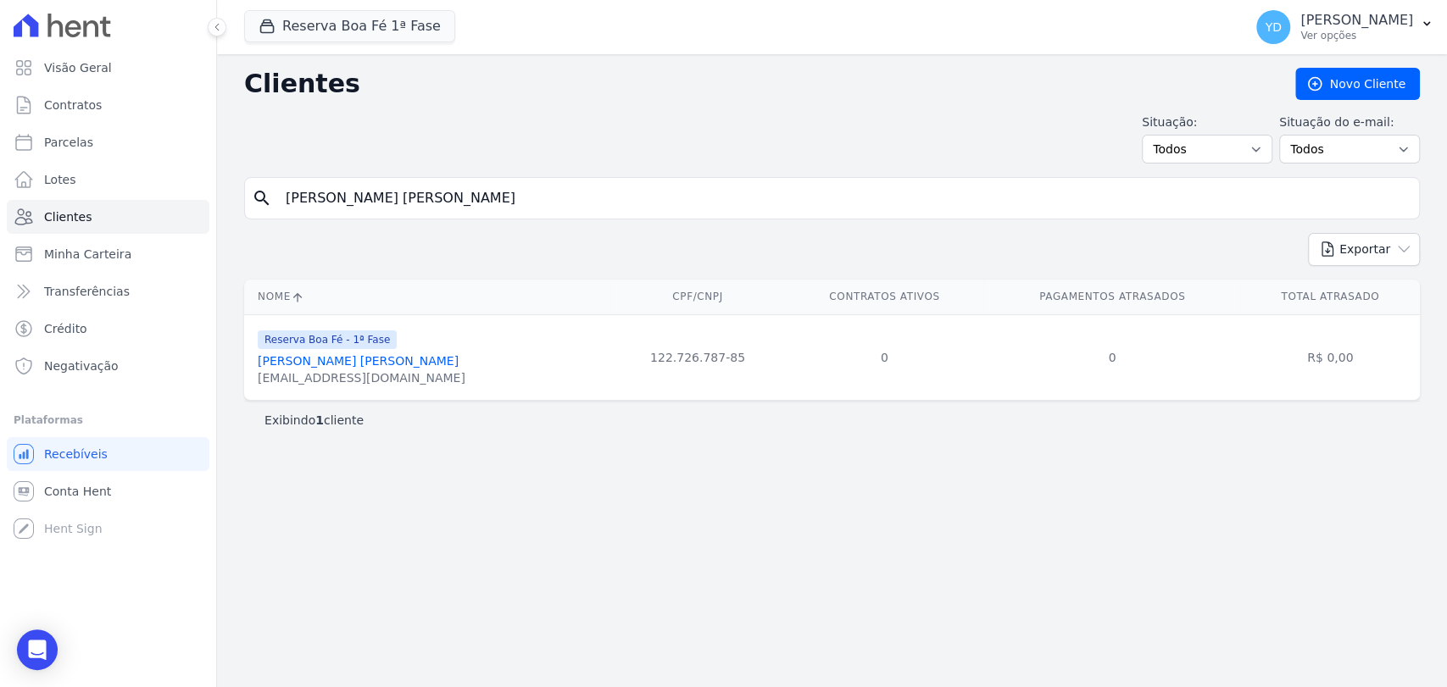
click at [389, 387] on td "Reserva Boa Fé - 1ª Fase Arthur Troyack De Lagos Ribeiro troyackarthur@gmail.com" at bounding box center [427, 358] width 366 height 86
click at [498, 186] on input "Arthur Troyack De Lagos Ribeiro" at bounding box center [844, 198] width 1137 height 34
paste input "Cristiano Robert Nogueira Guiducci Romagnoli"
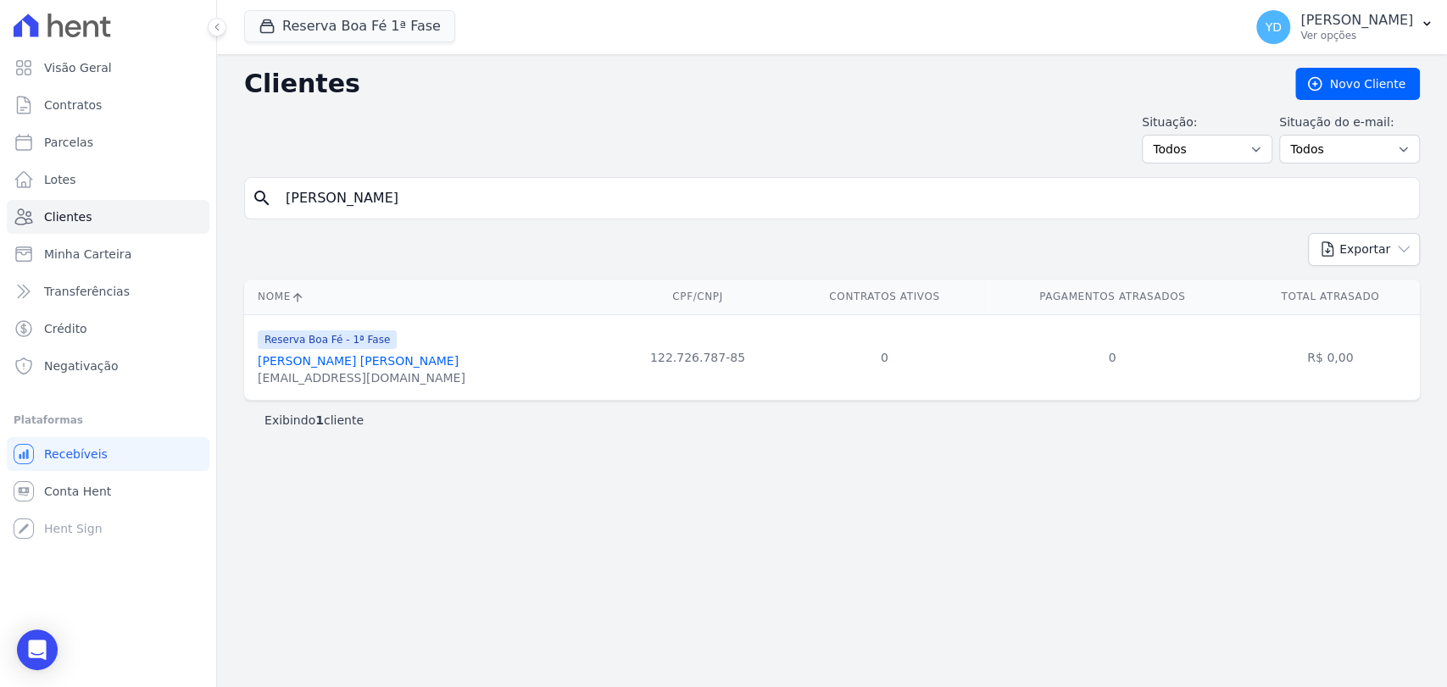
type input "Cristiano Robert Nogueira Guiducci Romagnoli"
drag, startPoint x: 406, startPoint y: 382, endPoint x: 255, endPoint y: 383, distance: 150.9
click at [255, 383] on td "Reserva Boa Fé - 1ª Fase Cristiano Robert Nogueira Guiducci Romagnoli cristiano…" at bounding box center [427, 358] width 366 height 86
click at [528, 197] on input "Cristiano Robert Nogueira Guiducci Romagnoli" at bounding box center [844, 198] width 1137 height 34
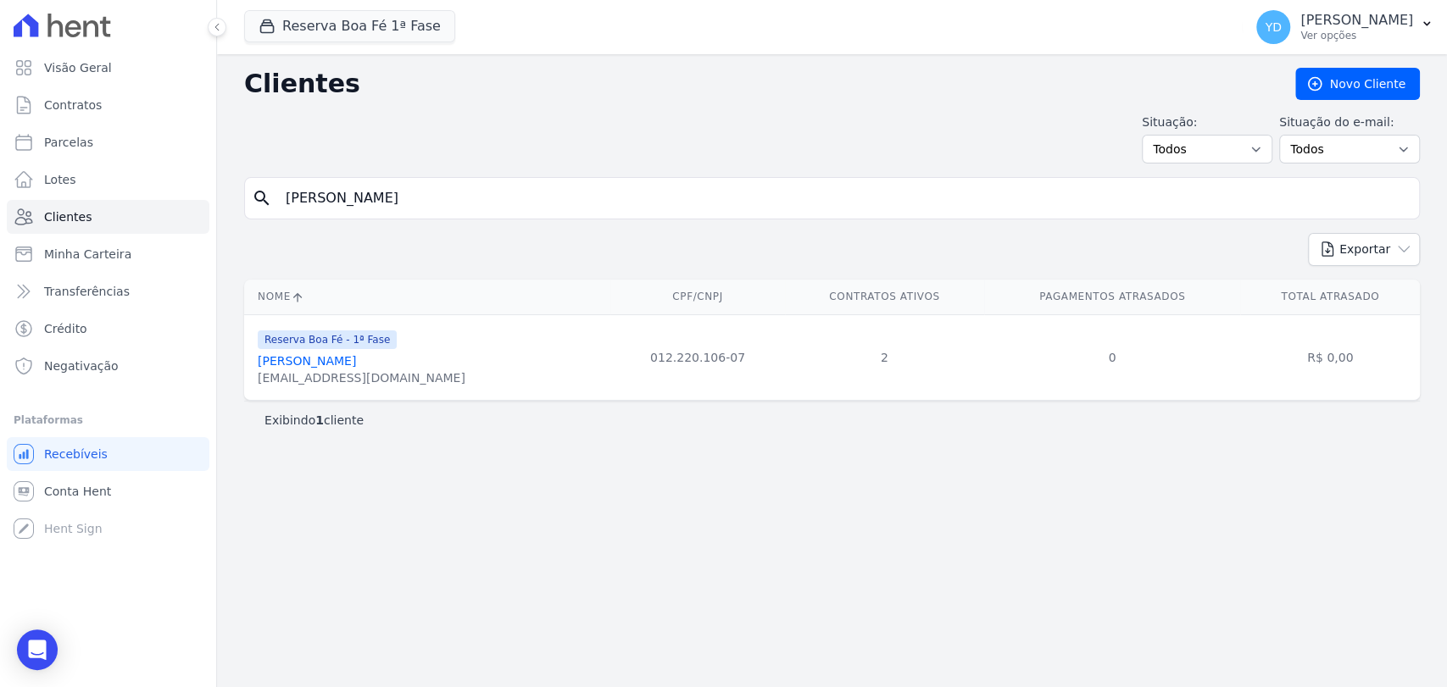
click at [528, 197] on input "Cristiano Robert Nogueira Guiducci Romagnoli" at bounding box center [844, 198] width 1137 height 34
paste input "Vania Aparecida Da Silva"
type input "Vania Aparecida Da Silva"
drag, startPoint x: 392, startPoint y: 389, endPoint x: 248, endPoint y: 379, distance: 144.5
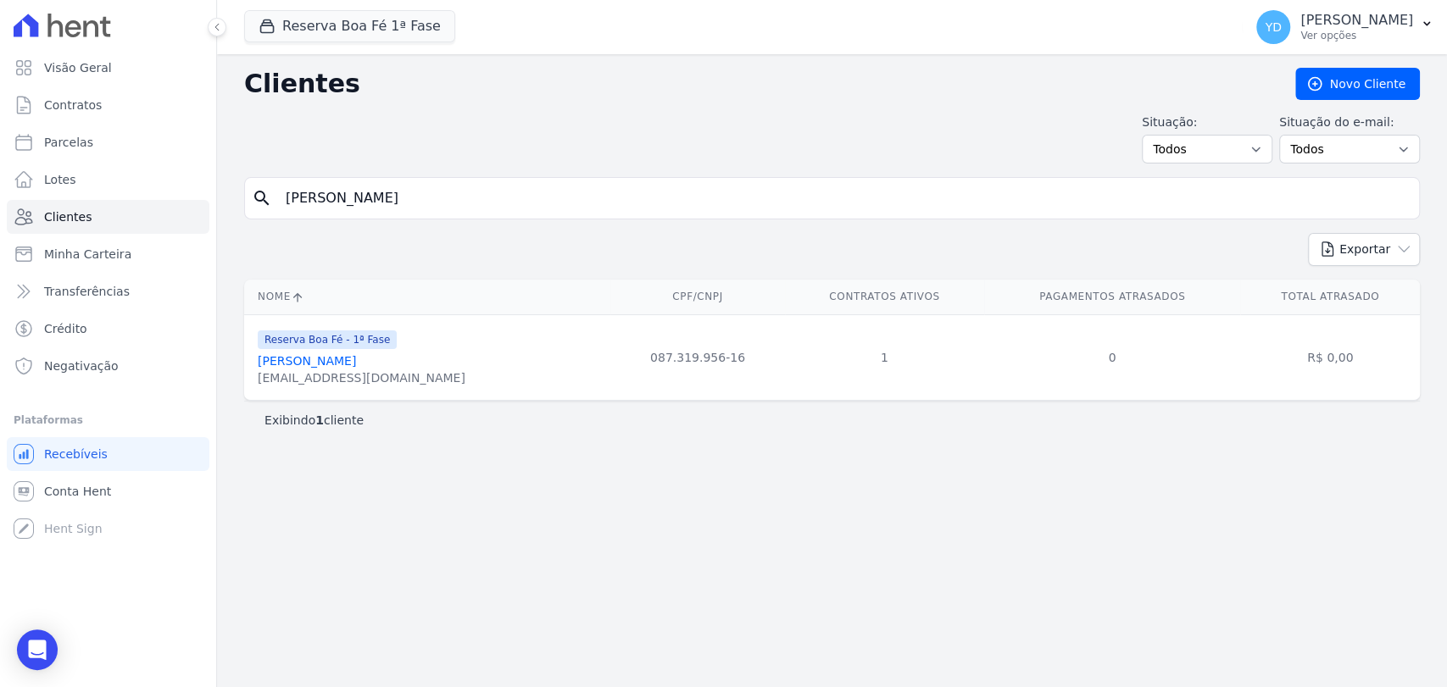
click at [248, 379] on td "Reserva Boa Fé - 1ª Fase Vania Aparecida Da Silva msvania37@gmail.com" at bounding box center [427, 358] width 366 height 86
click at [421, 214] on input "Vania Aparecida Da Silva" at bounding box center [844, 198] width 1137 height 34
paste input "Sergio Rubens Reis De Assis"
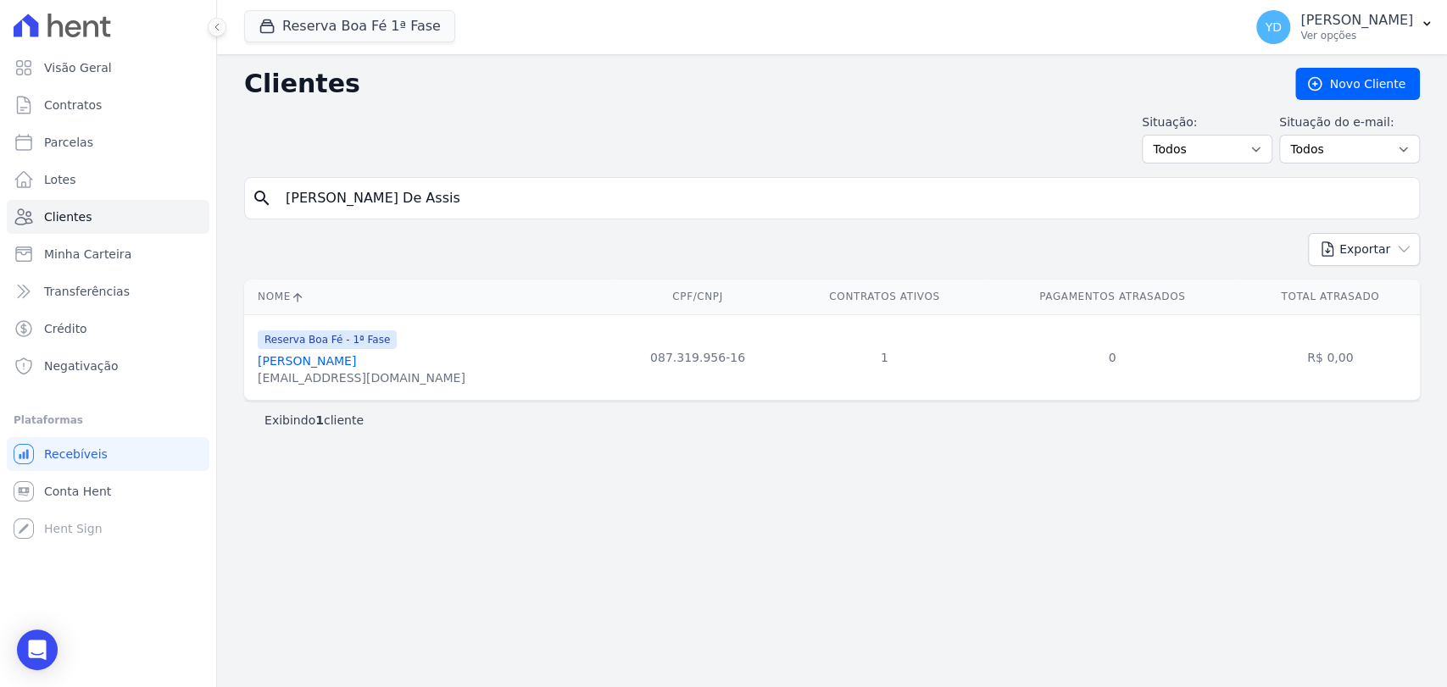
type input "Sergio Rubens Reis De Assis"
drag, startPoint x: 352, startPoint y: 381, endPoint x: 248, endPoint y: 386, distance: 104.4
click at [248, 386] on td "Reserva Boa Fé - 1ª Fase Sergio Rubens Reis De Assis sassis.adv@gmail.com" at bounding box center [427, 358] width 366 height 86
click at [475, 206] on input "Sergio Rubens Reis De Assis" at bounding box center [844, 198] width 1137 height 34
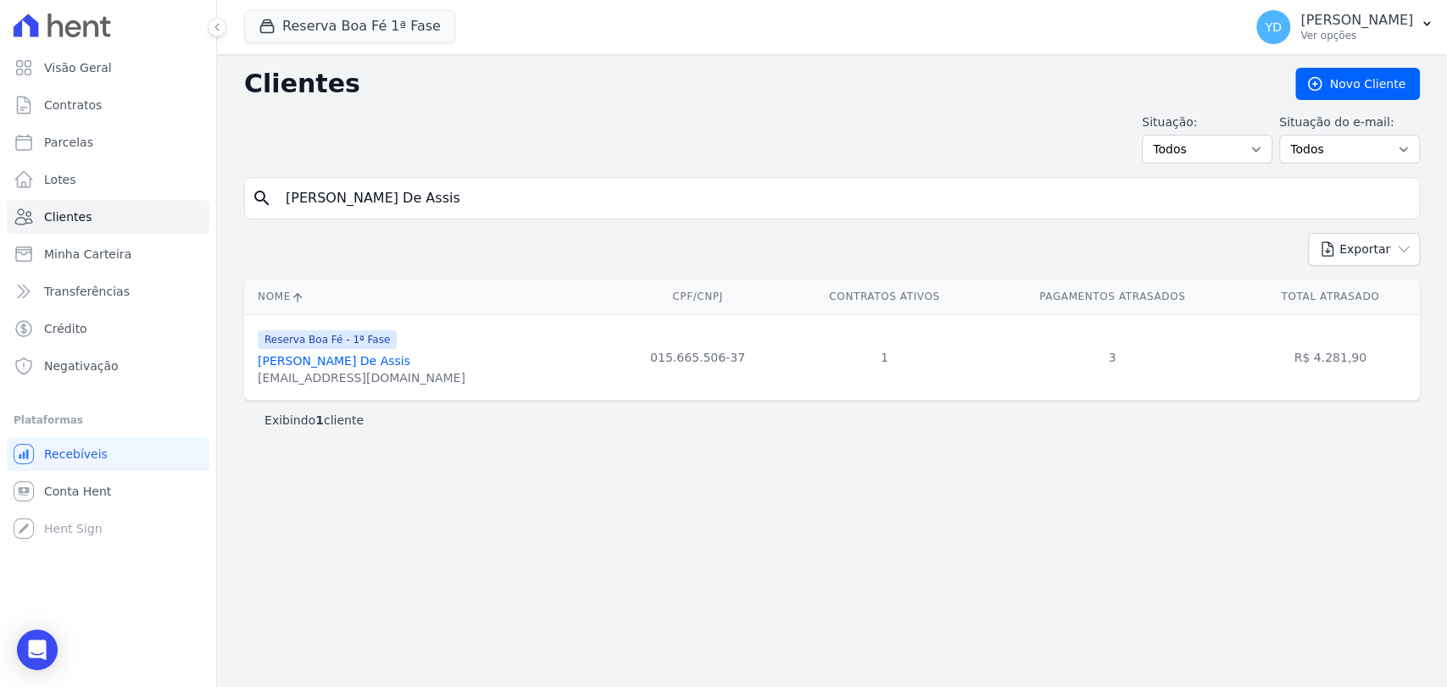
click at [475, 206] on input "Sergio Rubens Reis De Assis" at bounding box center [844, 198] width 1137 height 34
paste input "Elisangela Santana Da Motta"
type input "Elisangela Santana Da Motta"
drag, startPoint x: 463, startPoint y: 374, endPoint x: 251, endPoint y: 393, distance: 212.8
click at [251, 393] on td "Reserva Boa Fé - 1ª Fase Elisangela Santana Da Motta elisangelasantana1276@gmai…" at bounding box center [427, 358] width 366 height 86
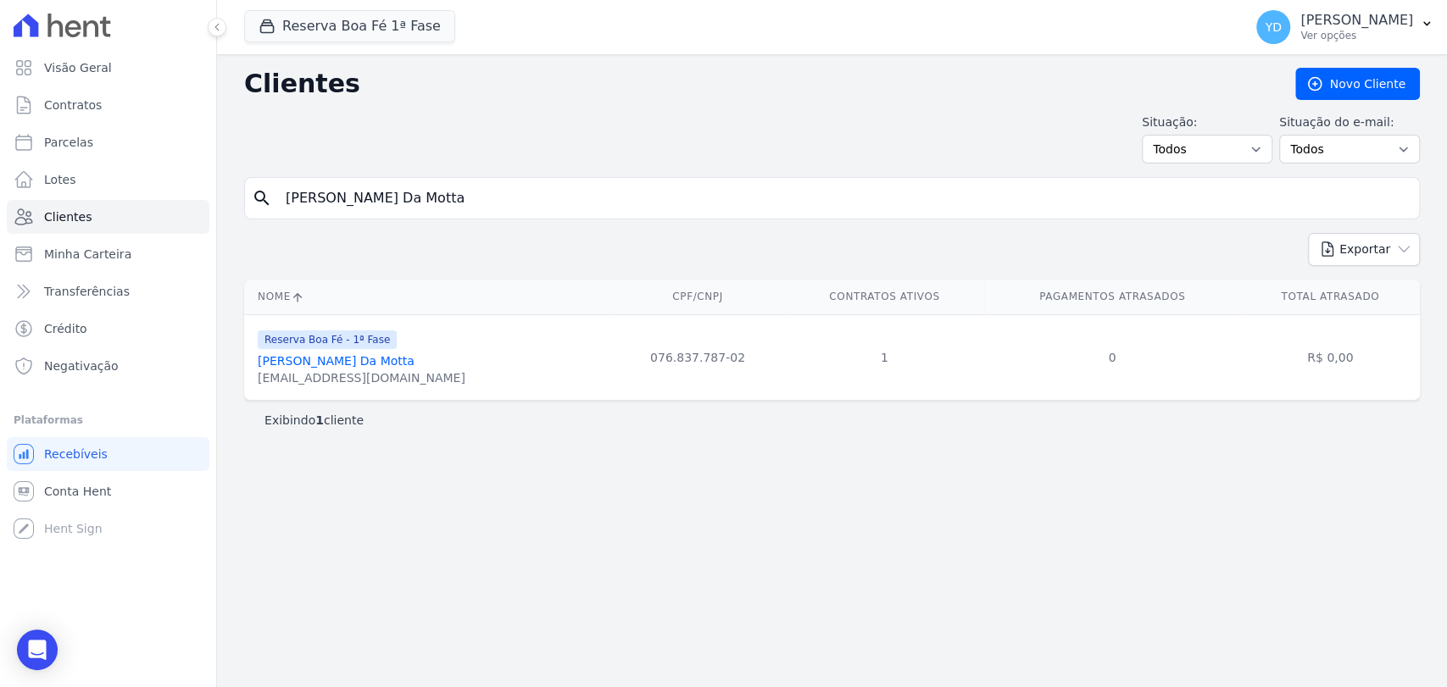
click at [433, 201] on input "Elisangela Santana Da Motta" at bounding box center [844, 198] width 1137 height 34
paste input "Marcelo Quesado Filgueiras"
type input "Marcelo Quesado Filgueiras"
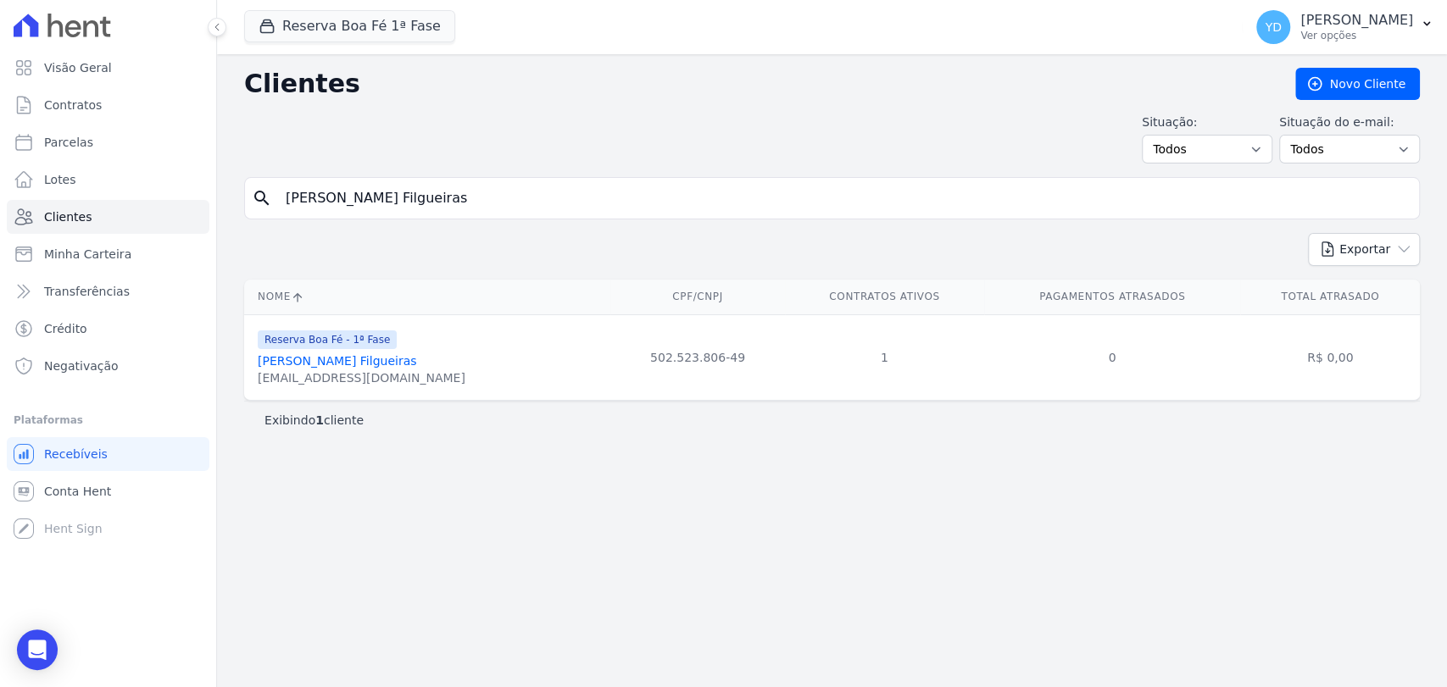
drag, startPoint x: 400, startPoint y: 376, endPoint x: 256, endPoint y: 377, distance: 144.1
click at [256, 377] on td "Reserva Boa Fé - 1ª Fase Marcelo Quesado Filgueiras rita@hospitalnolar.med.br" at bounding box center [427, 358] width 366 height 86
click at [532, 178] on div "search Marcelo Quesado Filgueiras" at bounding box center [832, 198] width 1176 height 42
click at [537, 191] on input "Marcelo Quesado Filgueiras" at bounding box center [844, 198] width 1137 height 34
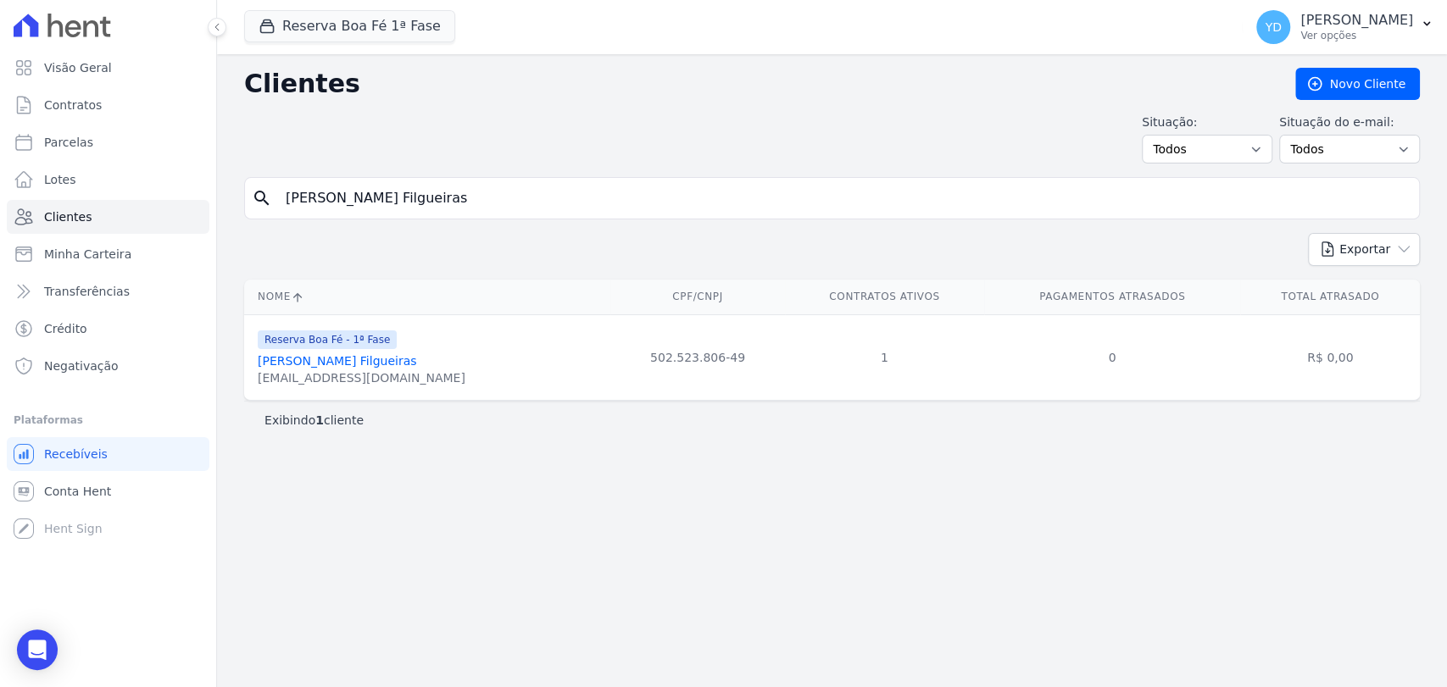
click at [537, 191] on input "Marcelo Quesado Filgueiras" at bounding box center [844, 198] width 1137 height 34
paste input "io Henrique Peixoto Vasconcello"
type input "Marcio Henrique Peixoto Vasconcellos"
drag, startPoint x: 349, startPoint y: 382, endPoint x: 320, endPoint y: 83, distance: 300.6
click at [248, 381] on td "Reserva Boa Fé - 1ª Fase Marcio Henrique Peixoto Vasconcellos mhpv66@gmail.com" at bounding box center [427, 358] width 366 height 86
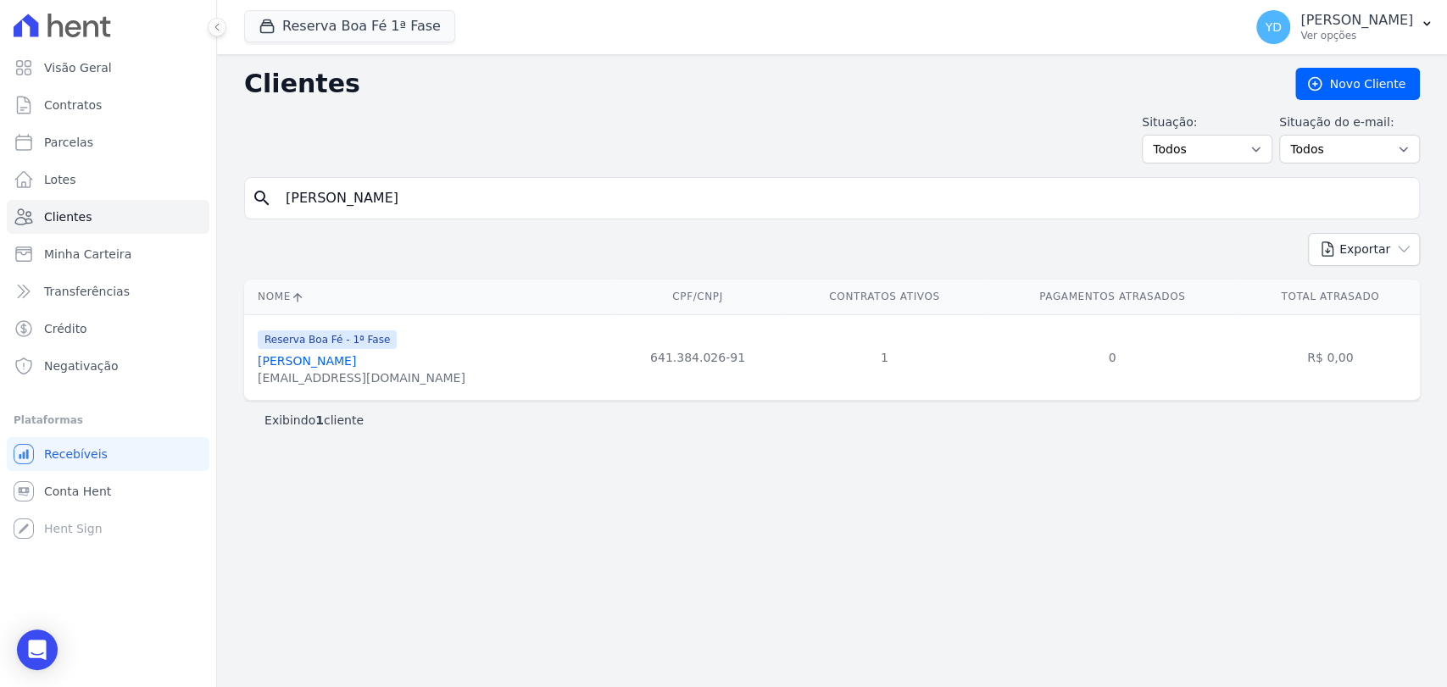
click at [400, 200] on input "Marcio Henrique Peixoto Vasconcellos" at bounding box center [844, 198] width 1137 height 34
click at [444, 192] on input "Marcio Henrique Peixoto Vasconcellos" at bounding box center [844, 198] width 1137 height 34
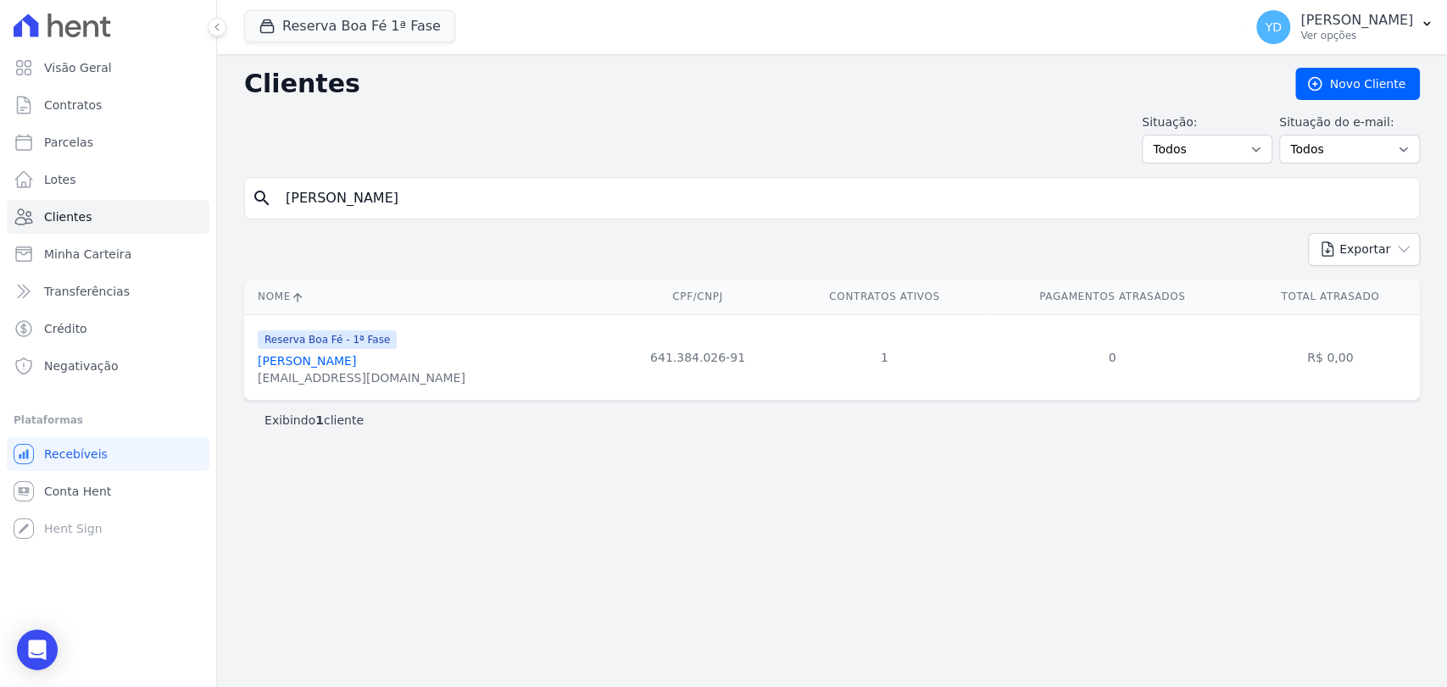
click at [444, 192] on input "Marcio Henrique Peixoto Vasconcellos" at bounding box center [844, 198] width 1137 height 34
paste input "Guilherme Boscaro"
type input "Guilherme Boscaro"
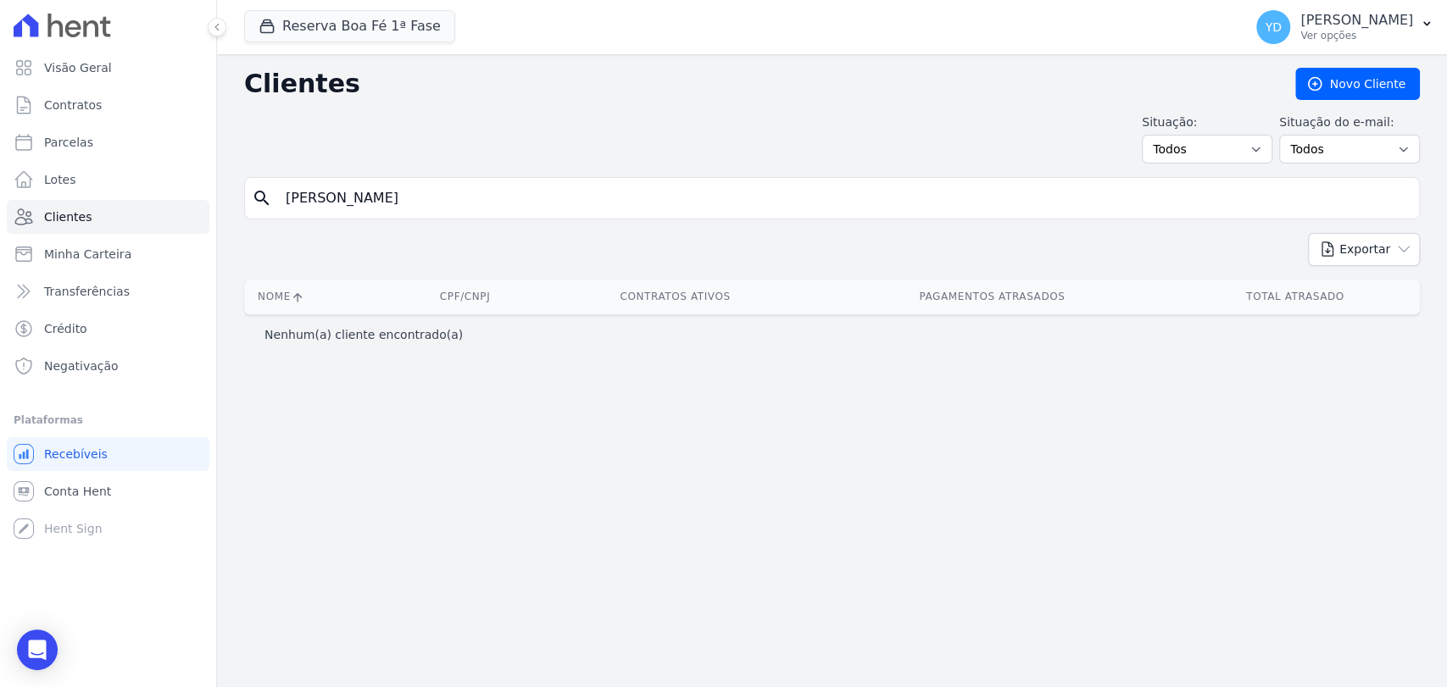
click at [536, 190] on input "Guilherme Boscaro" at bounding box center [844, 198] width 1137 height 34
paste input "Ana Paula De Abreu Theml"
type input "Ana Paula De Abreu Theml"
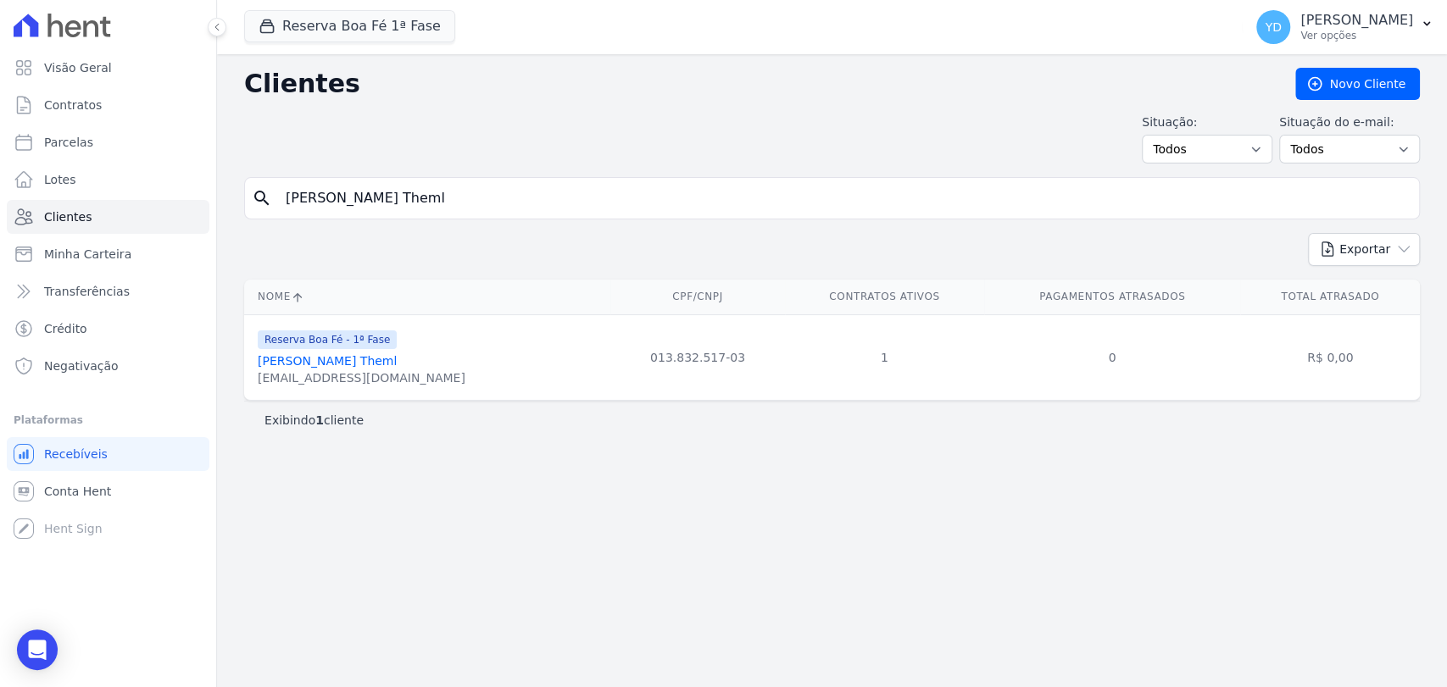
drag, startPoint x: 372, startPoint y: 376, endPoint x: 257, endPoint y: 386, distance: 115.7
click at [257, 386] on td "Reserva Boa Fé - 1ª Fase Ana Paula De Abreu Theml themlana@gmail.com" at bounding box center [427, 358] width 366 height 86
click at [435, 194] on input "Ana Paula De Abreu Theml" at bounding box center [844, 198] width 1137 height 34
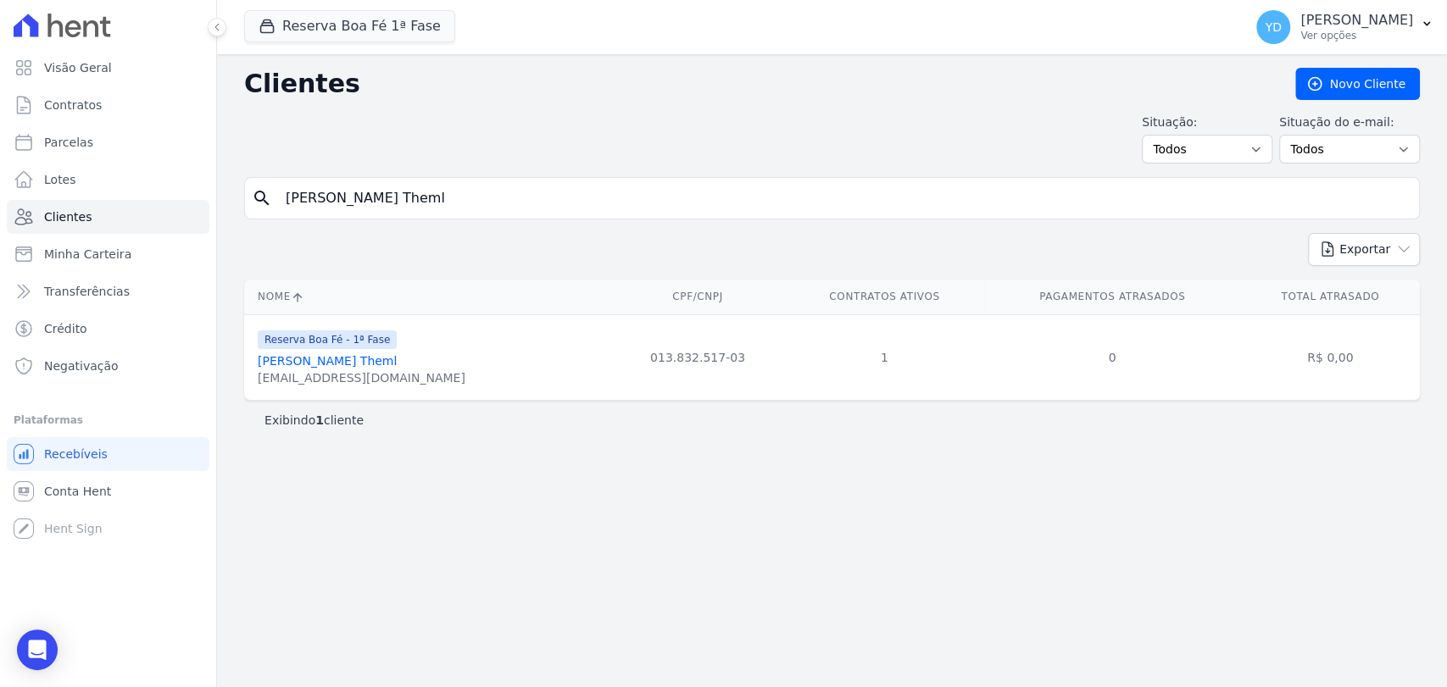
click at [435, 194] on input "Ana Paula De Abreu Theml" at bounding box center [844, 198] width 1137 height 34
paste input "Nathan Von Rosentha"
type input "Nathan Von Rosenthal"
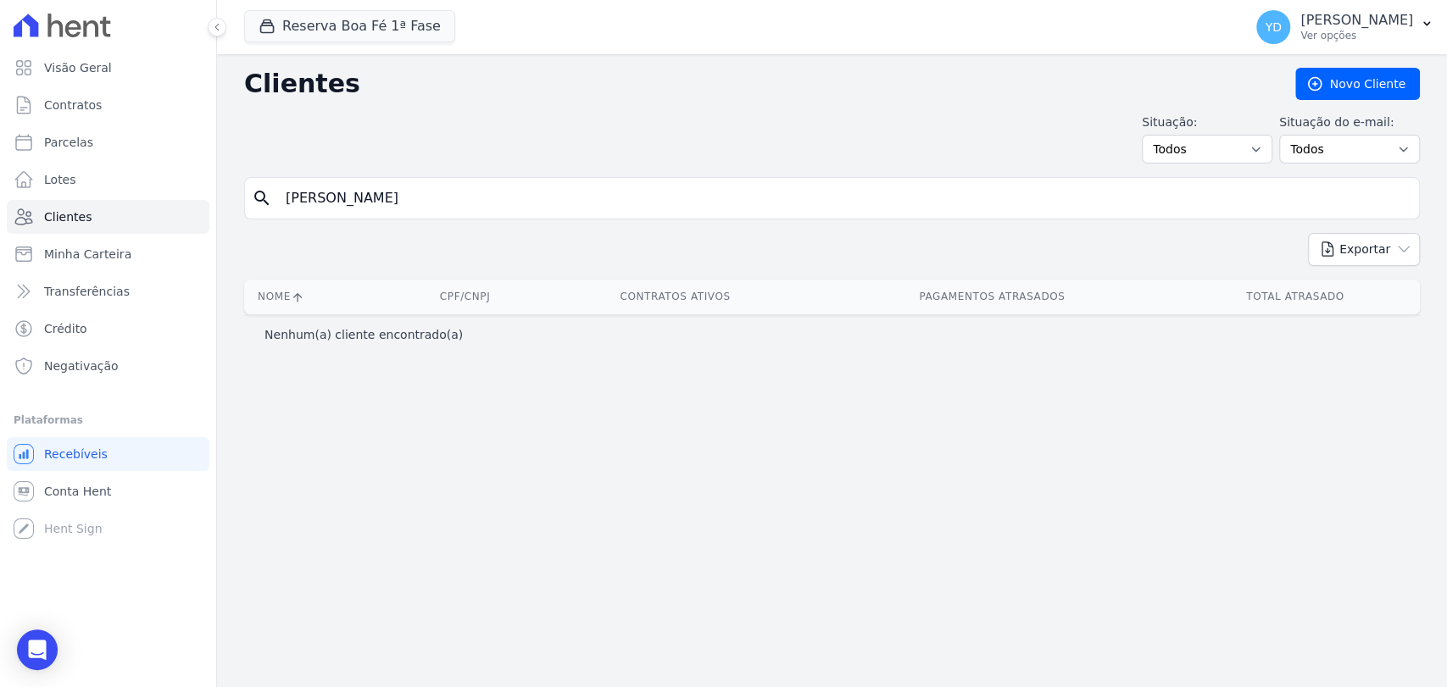
click at [453, 207] on input "Nathan Von Rosenthal" at bounding box center [844, 198] width 1137 height 34
click at [540, 198] on input "Nathan Von Rosenthal" at bounding box center [844, 198] width 1137 height 34
paste input "Matheus Nunes Da Silva"
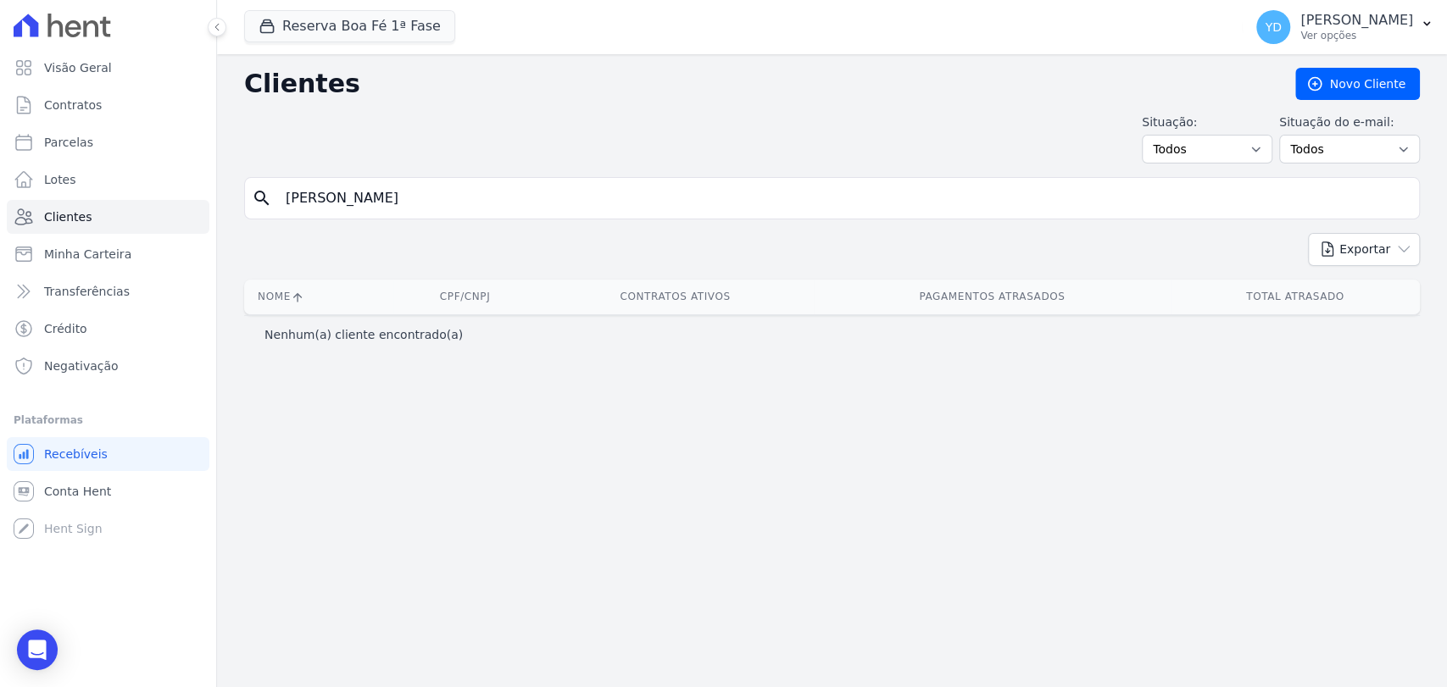
type input "Matheus Nunes Da Silva"
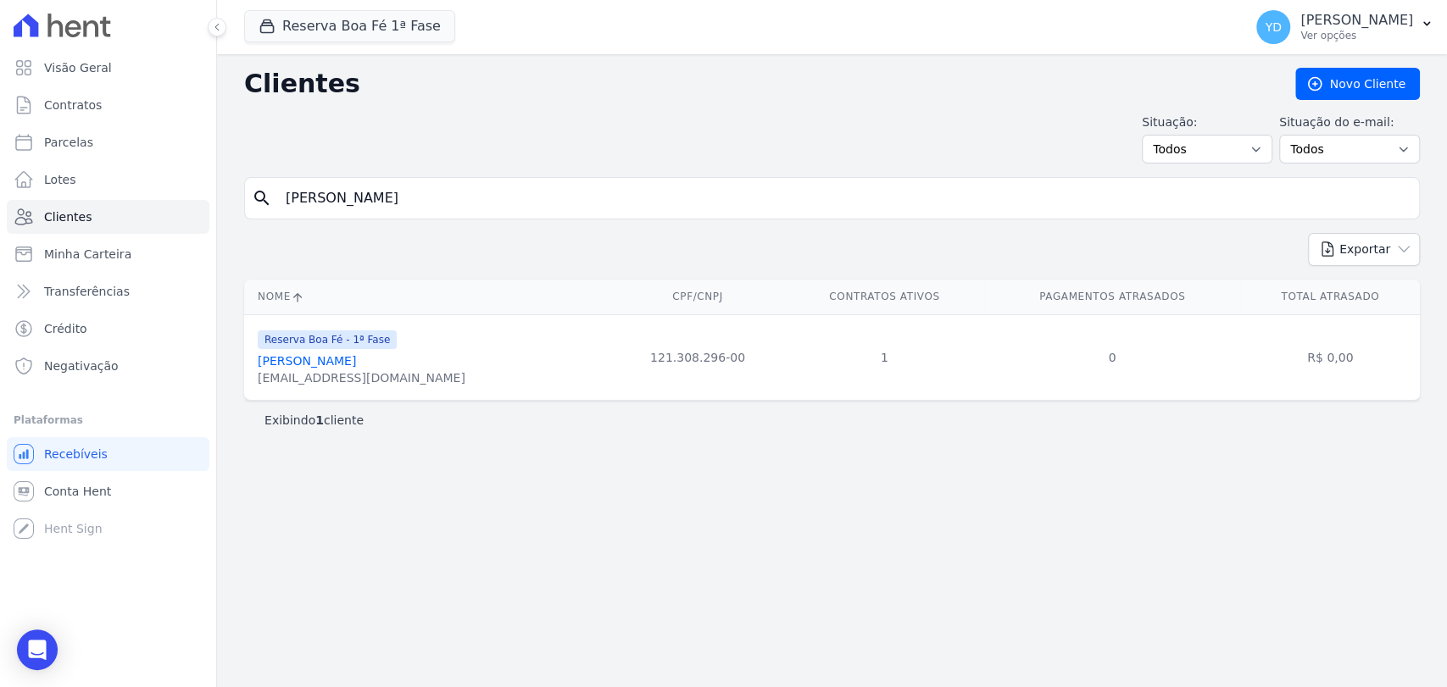
drag, startPoint x: 395, startPoint y: 383, endPoint x: 253, endPoint y: 381, distance: 142.4
click at [257, 381] on td "Reserva Boa Fé - 1ª Fase Matheus Nunes Da Silva teusnunes26@hotmail.com" at bounding box center [427, 358] width 366 height 86
click at [457, 192] on input "Matheus Nunes Da Silva" at bounding box center [844, 198] width 1137 height 34
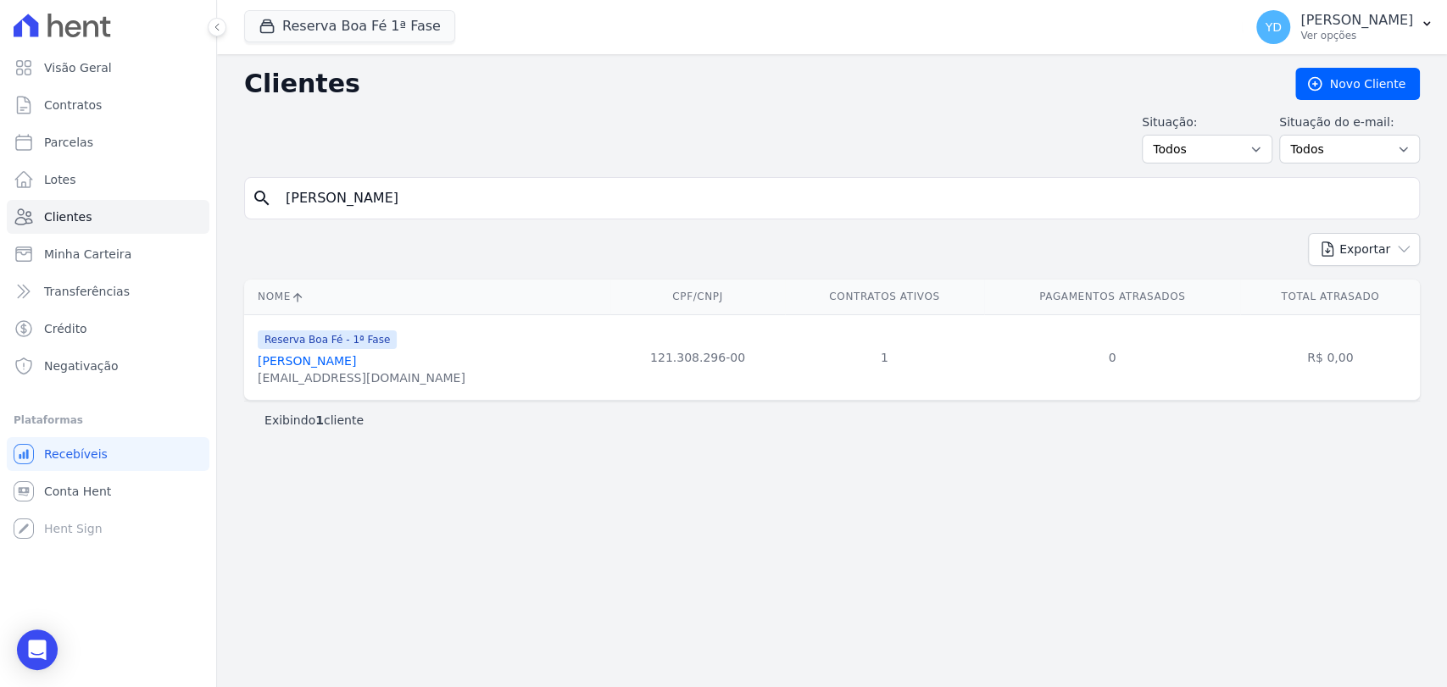
paste input "Sebastião Magno De Oliveira Maciel"
type input "Sebastião Magno De Oliveira Maciel"
drag, startPoint x: 386, startPoint y: 383, endPoint x: 244, endPoint y: 377, distance: 141.7
click at [244, 377] on td "Reserva Boa Fé - 1ª Fase Sebastião Magno De Oliveira Maciel sebamagno@gmail.com" at bounding box center [427, 358] width 366 height 86
click at [522, 186] on input "Sebastião Magno De Oliveira Maciel" at bounding box center [844, 198] width 1137 height 34
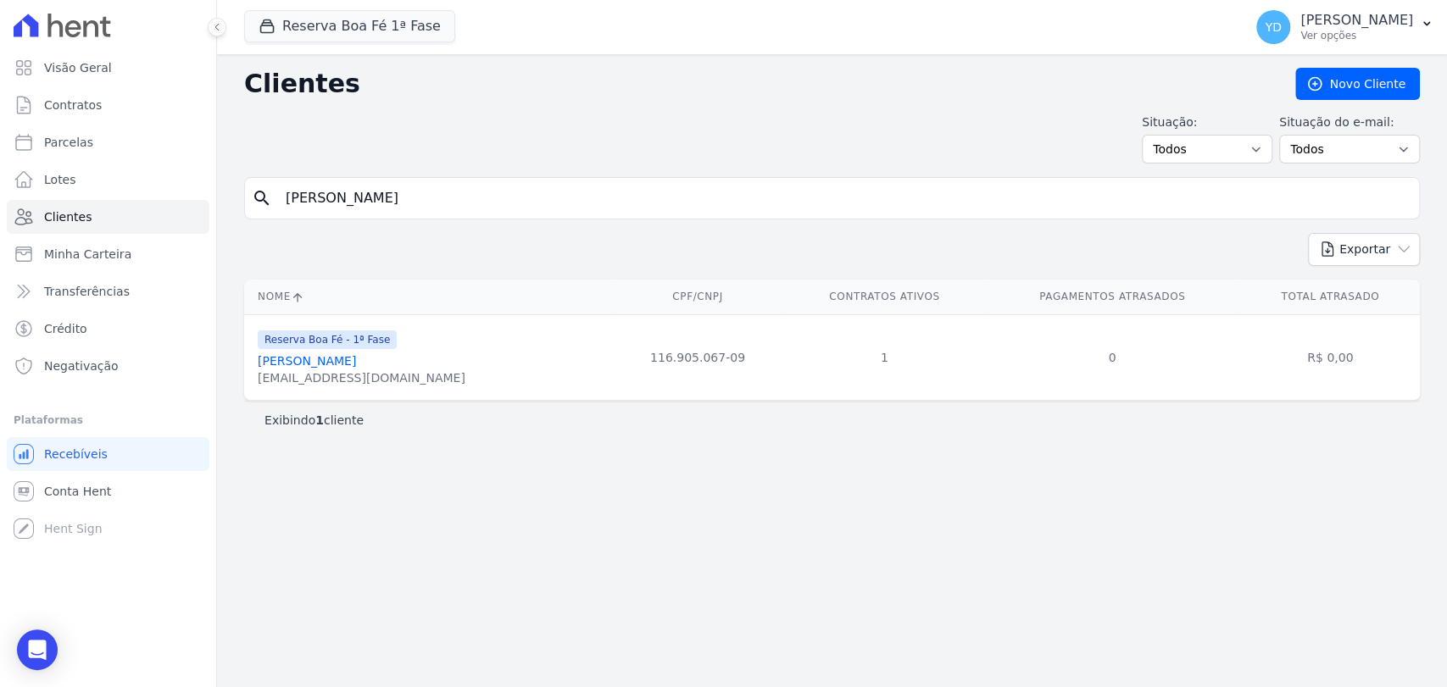
click at [522, 186] on input "Sebastião Magno De Oliveira Maciel" at bounding box center [844, 198] width 1137 height 34
paste input "Bruno Scheffer Fialho"
type input "Bruno Scheffer Fialho"
drag, startPoint x: 396, startPoint y: 387, endPoint x: 253, endPoint y: 388, distance: 142.4
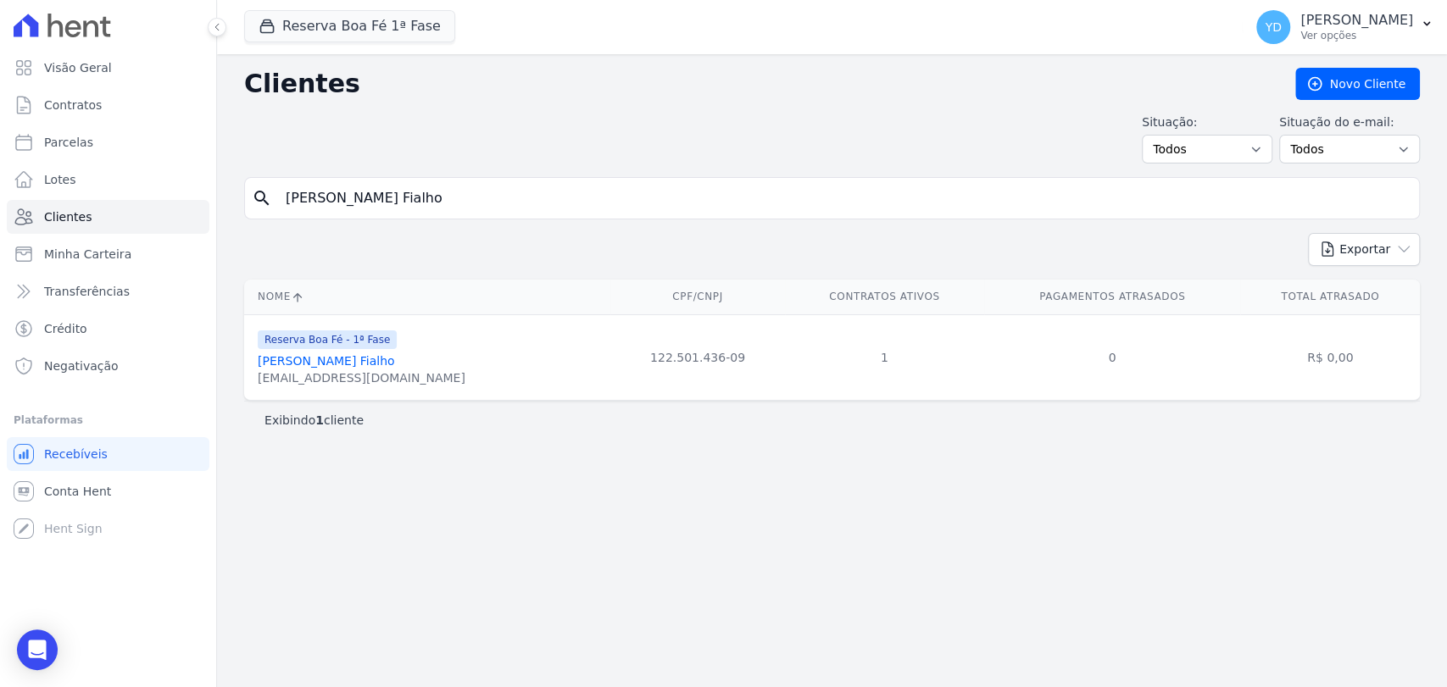
click at [253, 388] on td "Reserva Boa Fé - 1ª Fase Bruno Scheffer Fialho Bruninhodjjf@hotmail.com" at bounding box center [427, 358] width 366 height 86
click at [540, 189] on input "Bruno Scheffer Fialho" at bounding box center [844, 198] width 1137 height 34
paste input "Raniere Resende"
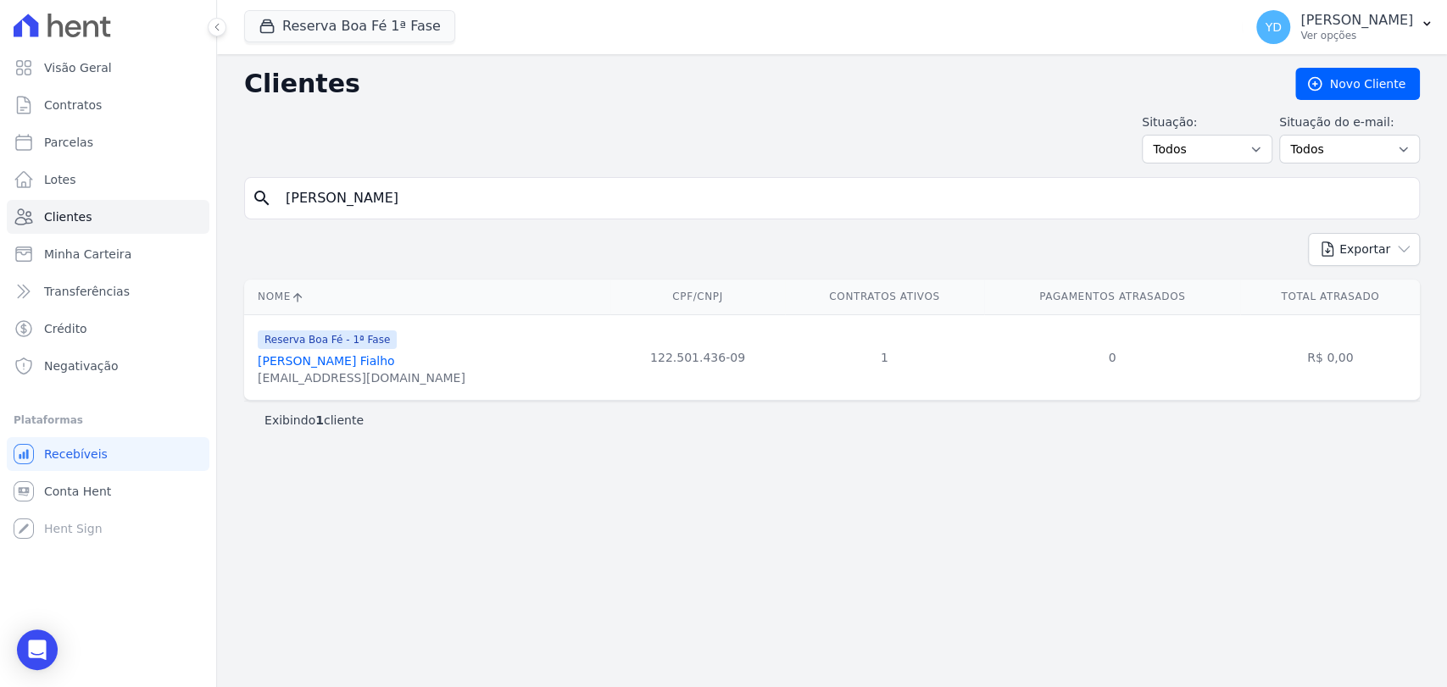
type input "Raniere Resende"
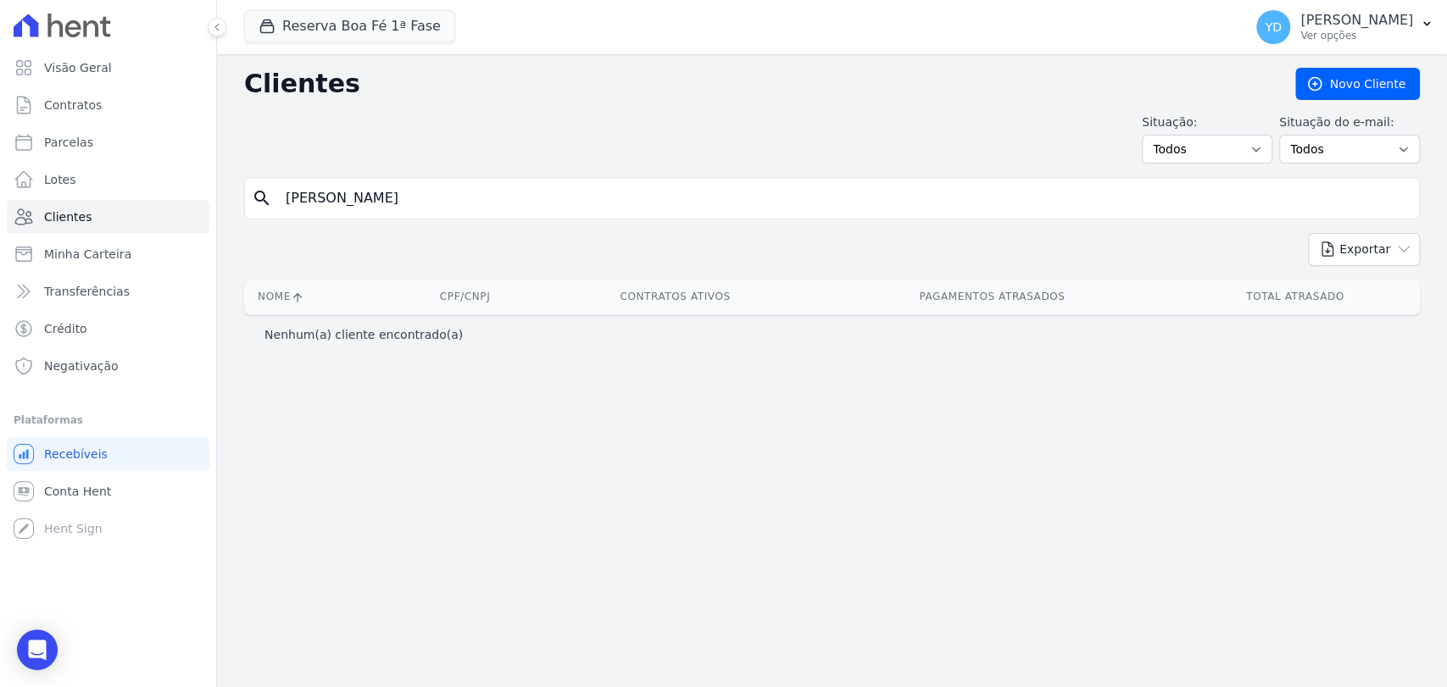
click at [653, 192] on input "Raniere Resende" at bounding box center [844, 198] width 1137 height 34
drag, startPoint x: 653, startPoint y: 192, endPoint x: 659, endPoint y: 182, distance: 11.1
click at [654, 192] on input "Raniere Resende" at bounding box center [844, 198] width 1137 height 34
paste input "Wellington Tiago Montessi"
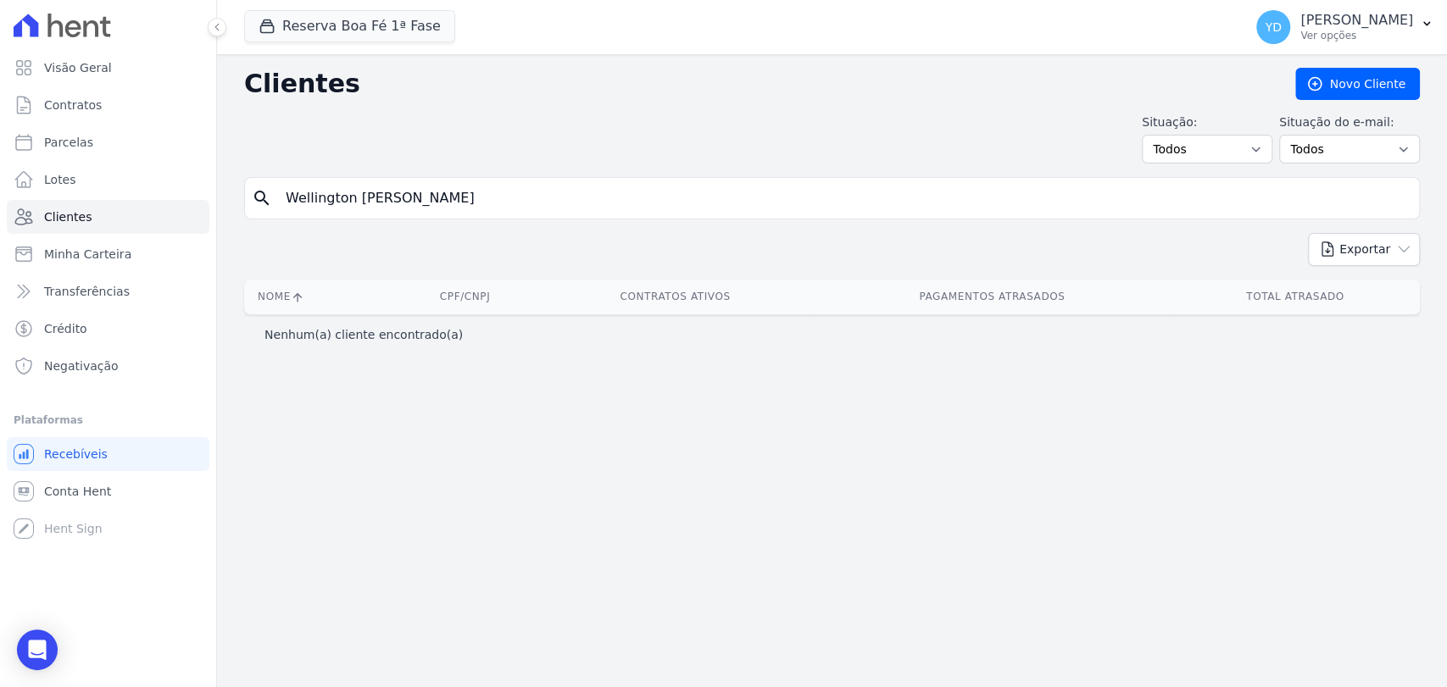
type input "Wellington Tiago Montessi"
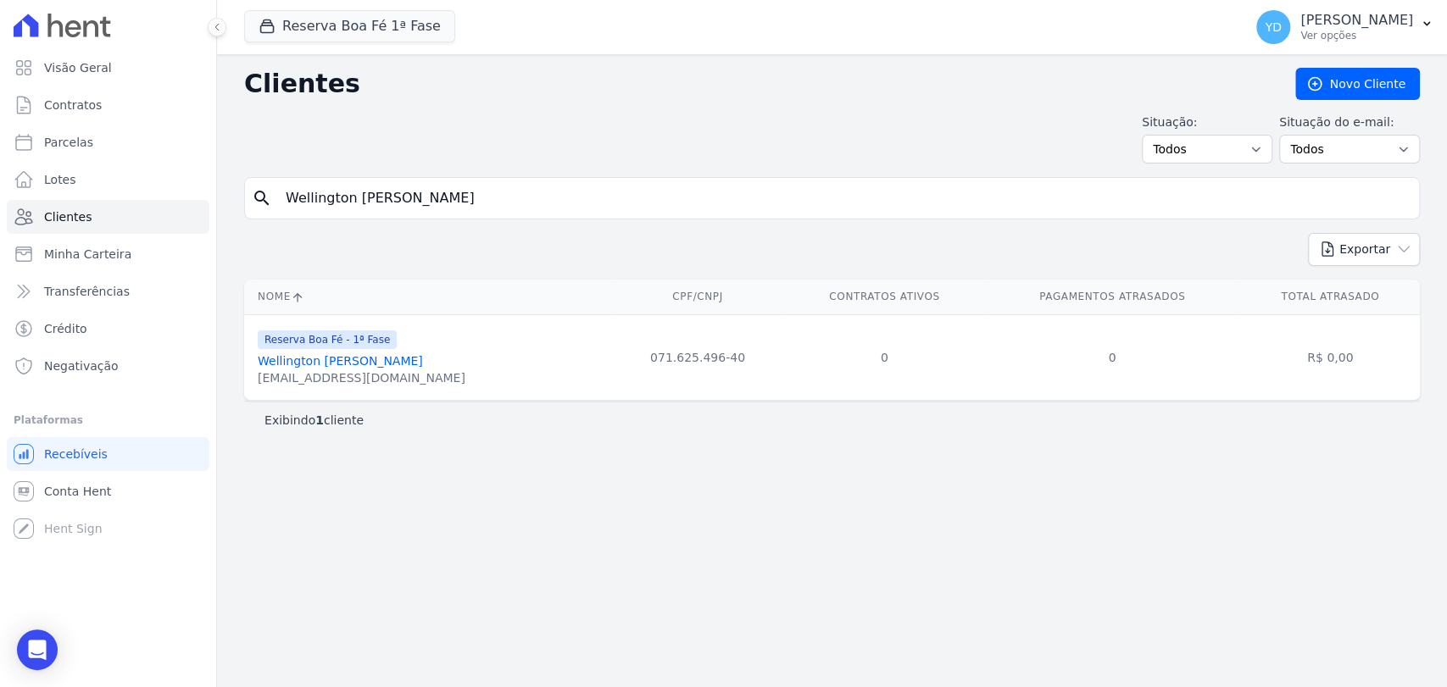
drag, startPoint x: 451, startPoint y: 381, endPoint x: 248, endPoint y: 380, distance: 202.6
click at [251, 388] on td "Reserva Boa Fé - 1ª Fase Wellington Tiago Montessi Wellingtonmontessi@yahoo.com…" at bounding box center [427, 358] width 366 height 86
click at [509, 208] on input "Wellington Tiago Montessi" at bounding box center [844, 198] width 1137 height 34
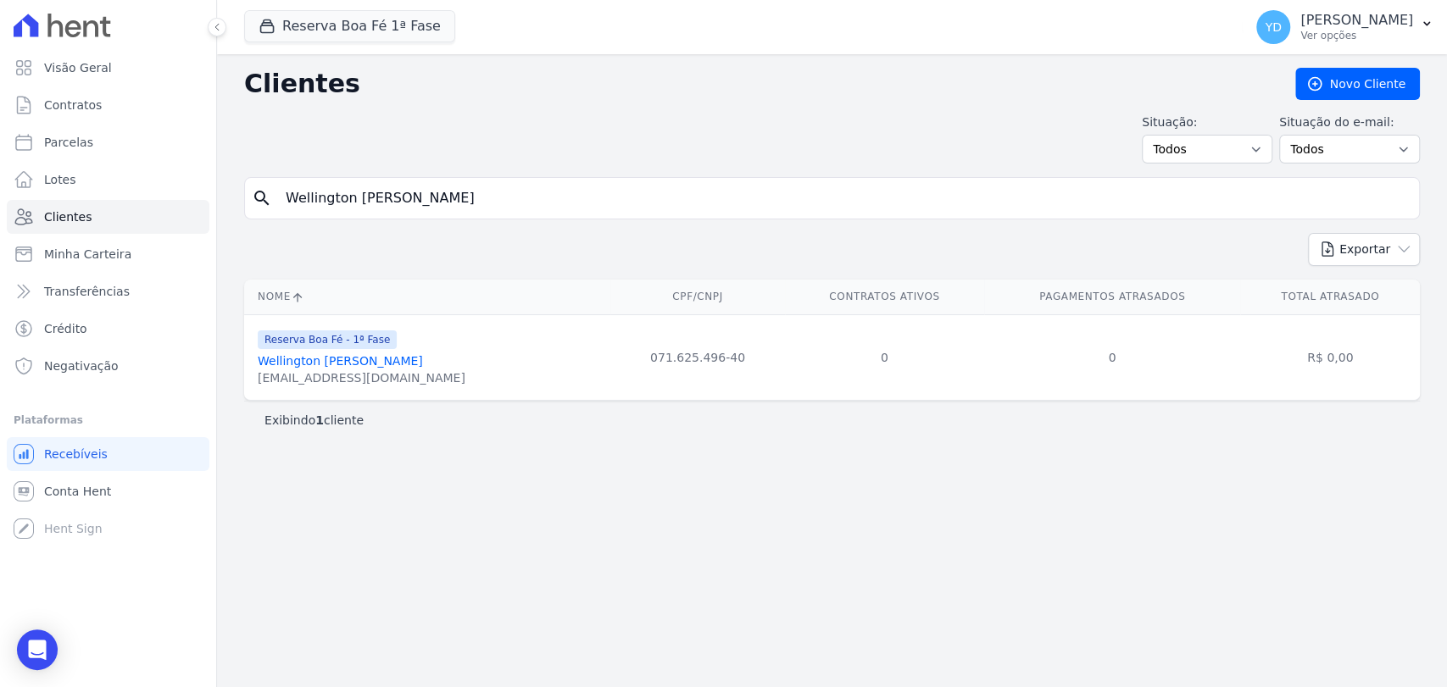
paste input "Moacir Marocolo Junior"
type input "Moacir Marocolo Junior"
drag, startPoint x: 351, startPoint y: 381, endPoint x: 248, endPoint y: 378, distance: 103.5
click at [251, 381] on td "Reserva Boa Fé - 1ª Fase Moacir Marocolo Junior isamjf@gmail.com" at bounding box center [427, 358] width 366 height 86
click at [481, 189] on input "Moacir Marocolo Junior" at bounding box center [844, 198] width 1137 height 34
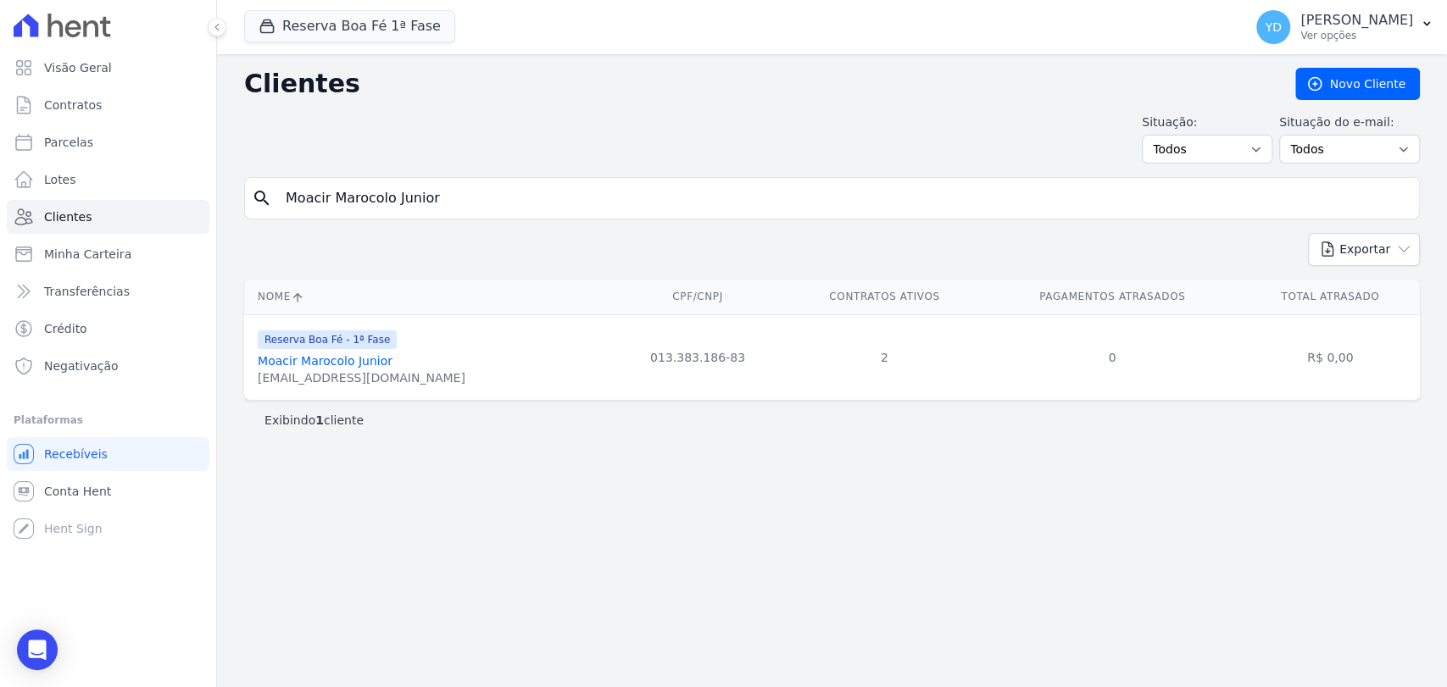
click at [481, 189] on input "Moacir Marocolo Junior" at bounding box center [844, 198] width 1137 height 34
paste input "Cristina Eliane Moreira Silva"
type input "Cristina Eliane Moreira Silva"
drag, startPoint x: 399, startPoint y: 384, endPoint x: 251, endPoint y: 387, distance: 148.4
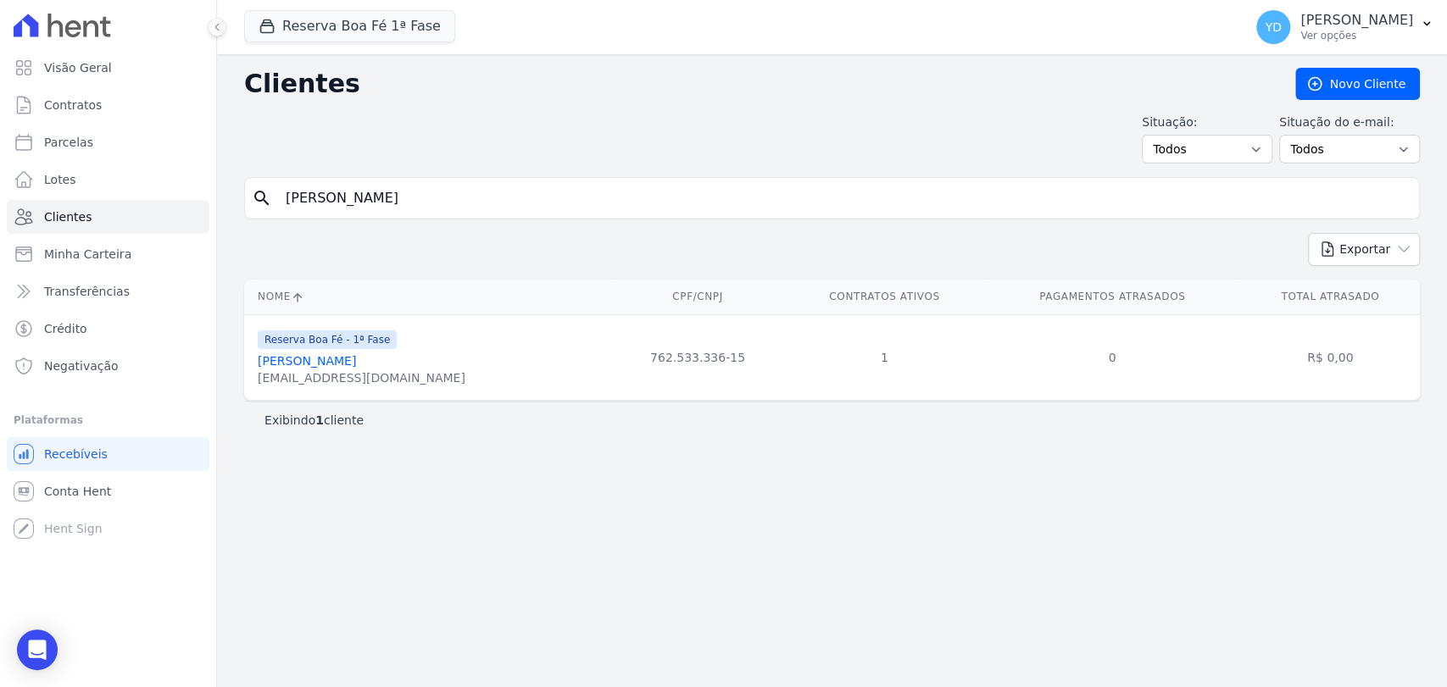
click at [251, 387] on td "Reserva Boa Fé - 1ª Fase Cristina Eliane Moreira Silva cristinaelianejf@gmail.c…" at bounding box center [427, 358] width 366 height 86
click at [615, 214] on input "Cristina Eliane Moreira Silva" at bounding box center [844, 198] width 1137 height 34
paste input "ecília De Jesus Alves Nascimento"
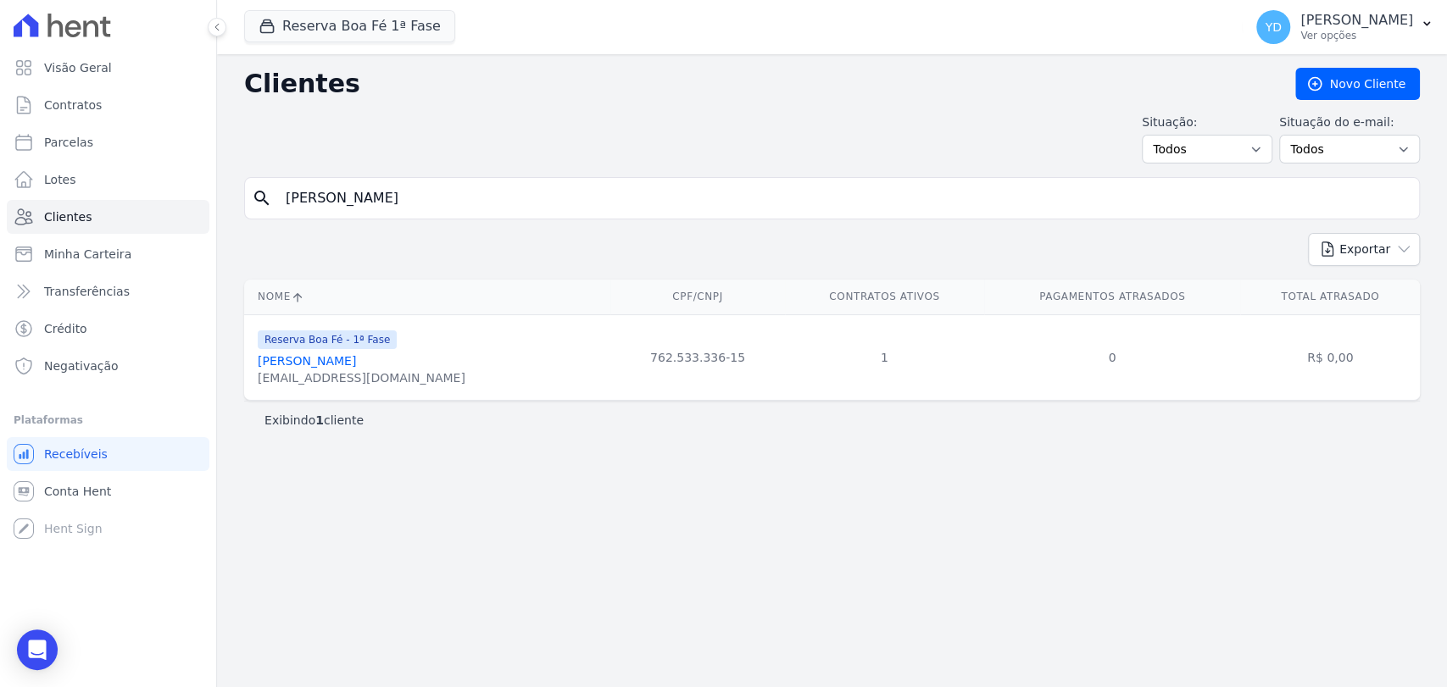
type input "Cecília De Jesus Alves Nascimento"
drag, startPoint x: 396, startPoint y: 382, endPoint x: 252, endPoint y: 375, distance: 144.3
click at [252, 375] on td "Reserva Boa Fé - 1ª Fase Cecília De Jesus Alves Nascimento ceciliaalvesnsc@hotm…" at bounding box center [427, 358] width 366 height 86
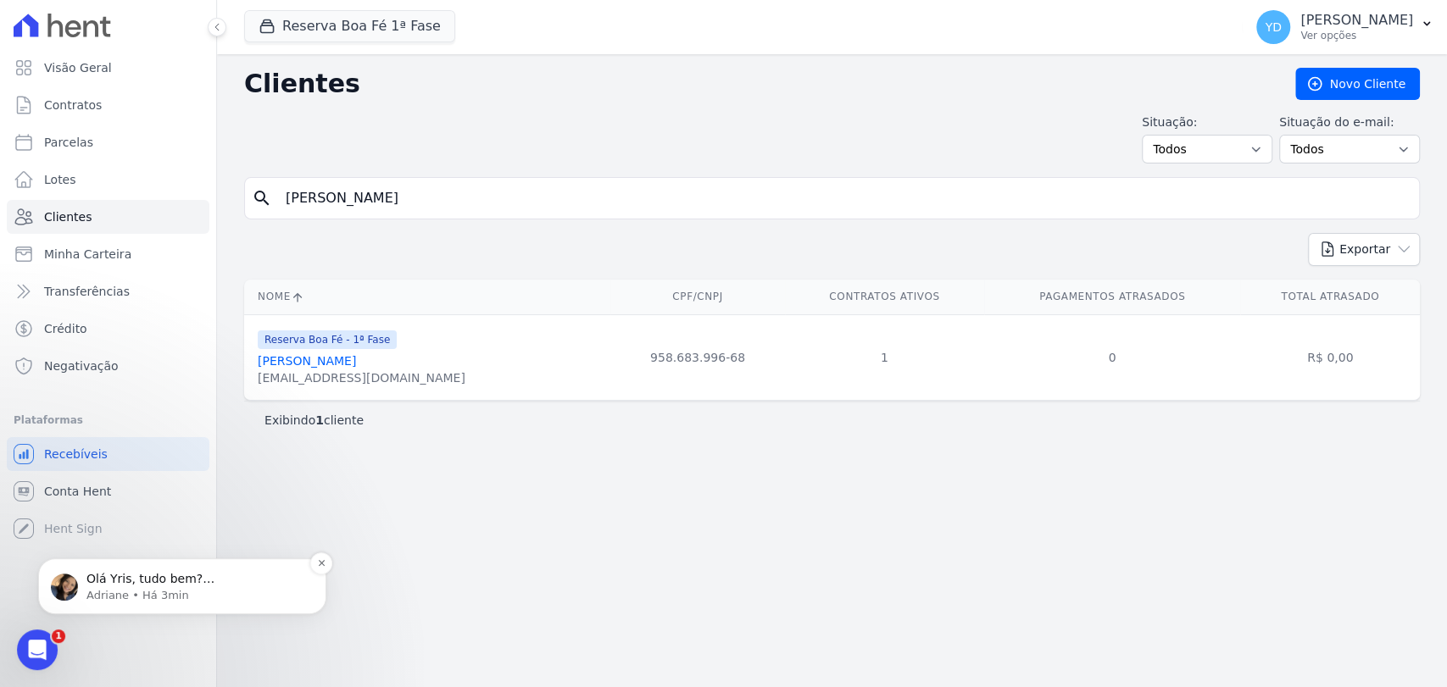
click at [249, 595] on p "Adriane • Há 3min" at bounding box center [195, 595] width 219 height 15
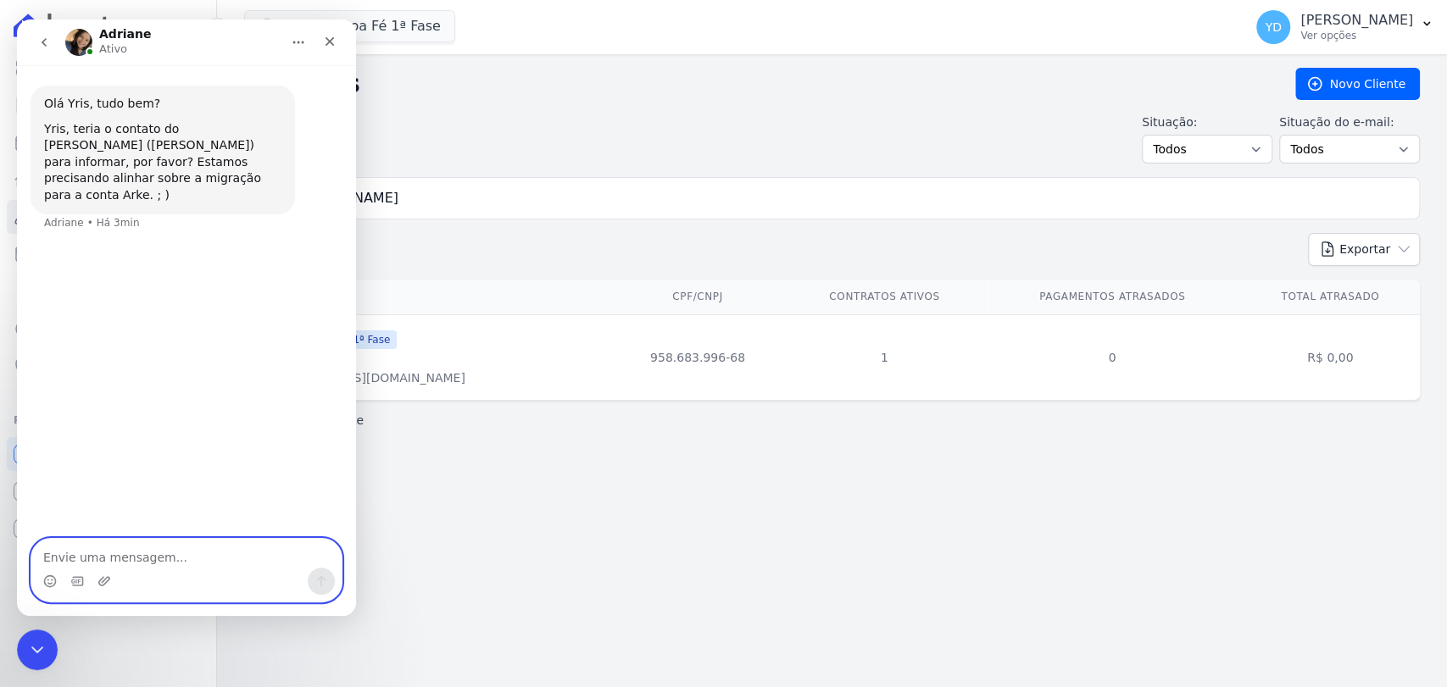
paste textarea "32 9950-5397"
type textarea "32 9950-5397"
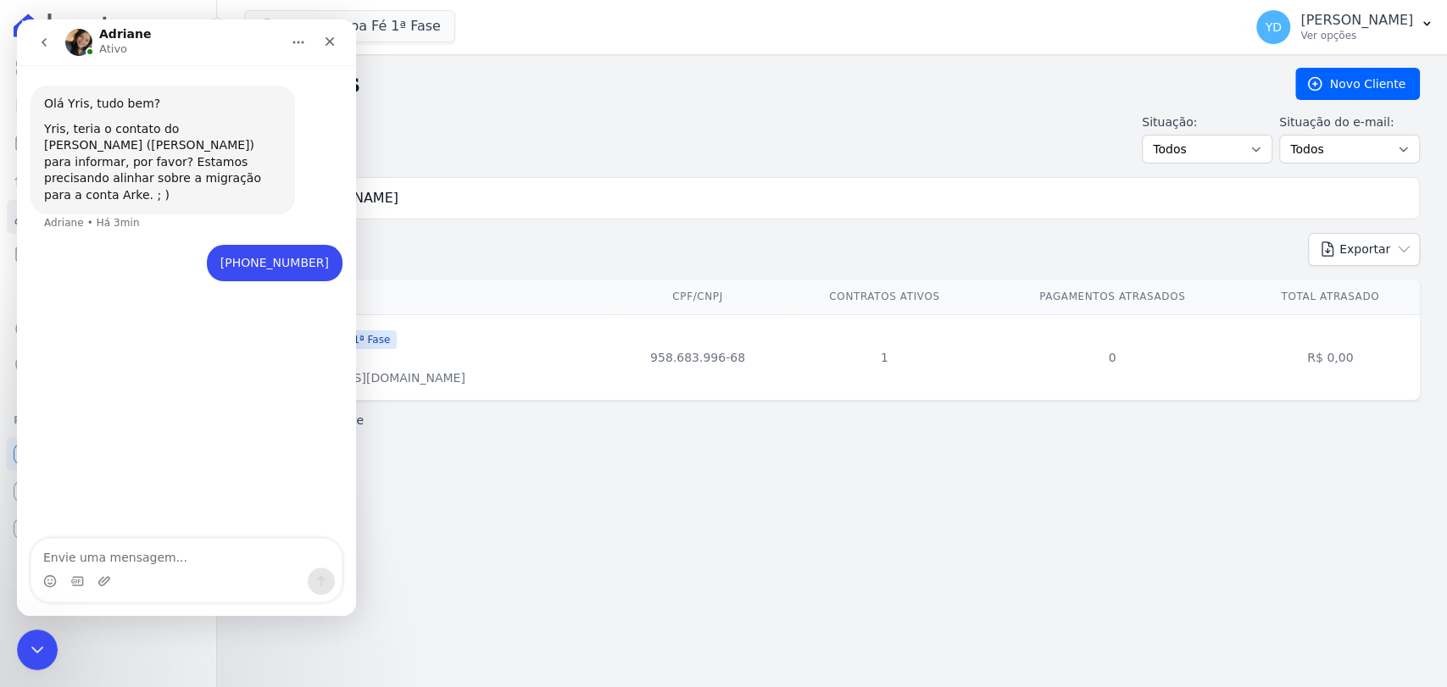
click at [42, 660] on div "Fechar mensagem da Intercom" at bounding box center [37, 650] width 41 height 41
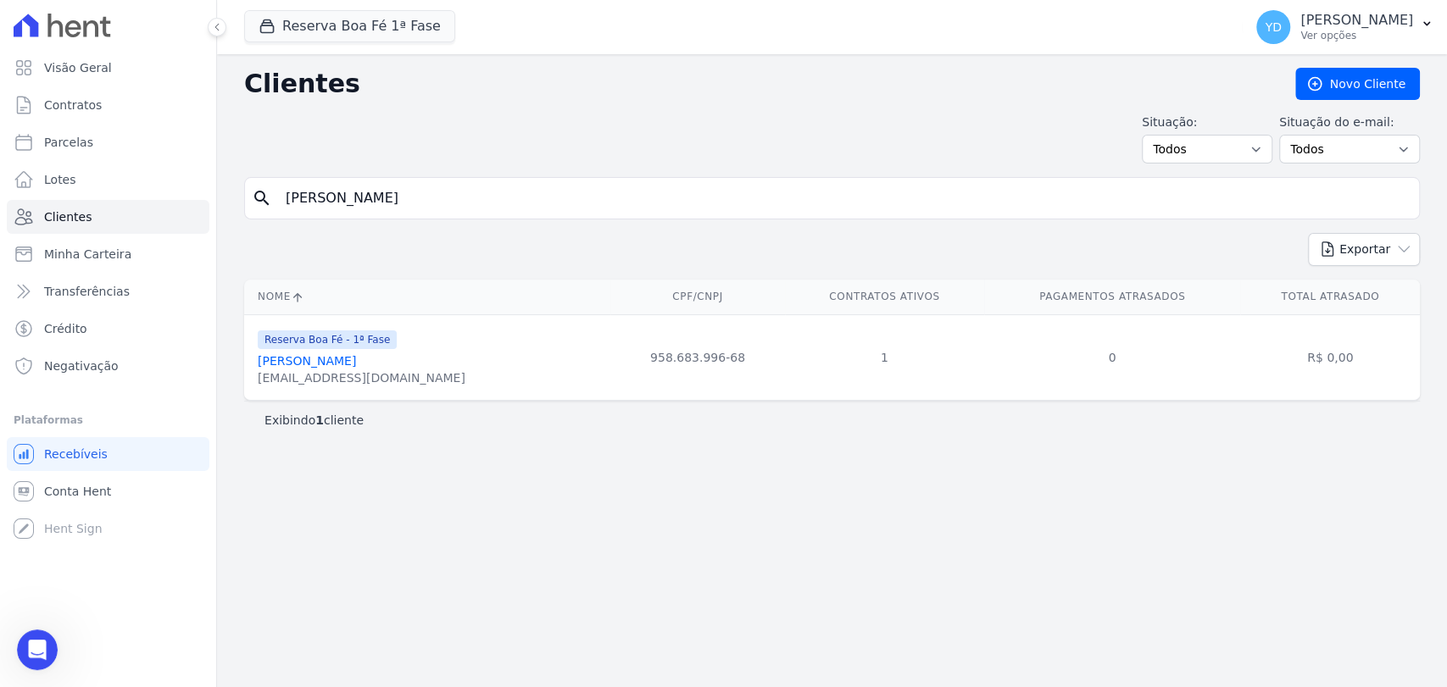
click at [509, 456] on div "Clientes Novo Cliente Situação: Todos Adimplentes Inadimplentes Situação do e-m…" at bounding box center [832, 370] width 1230 height 633
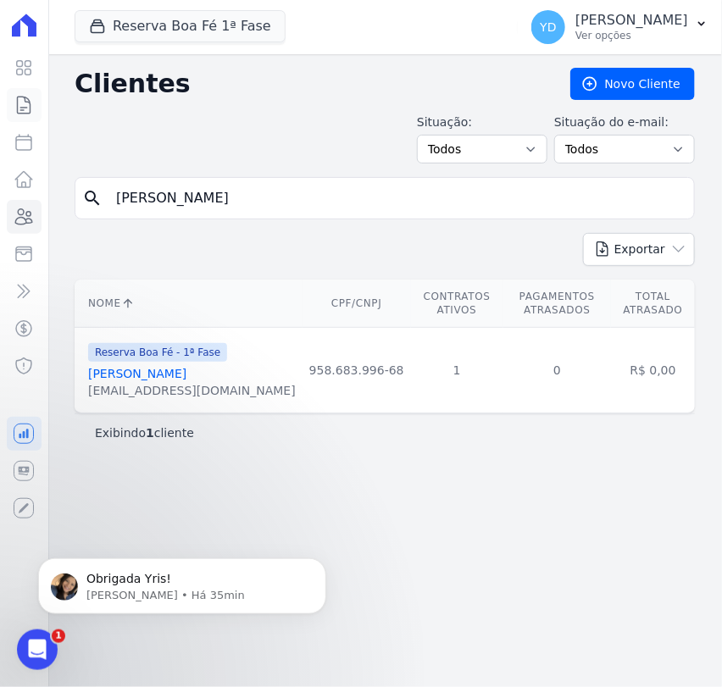
click at [26, 110] on icon at bounding box center [24, 105] width 20 height 20
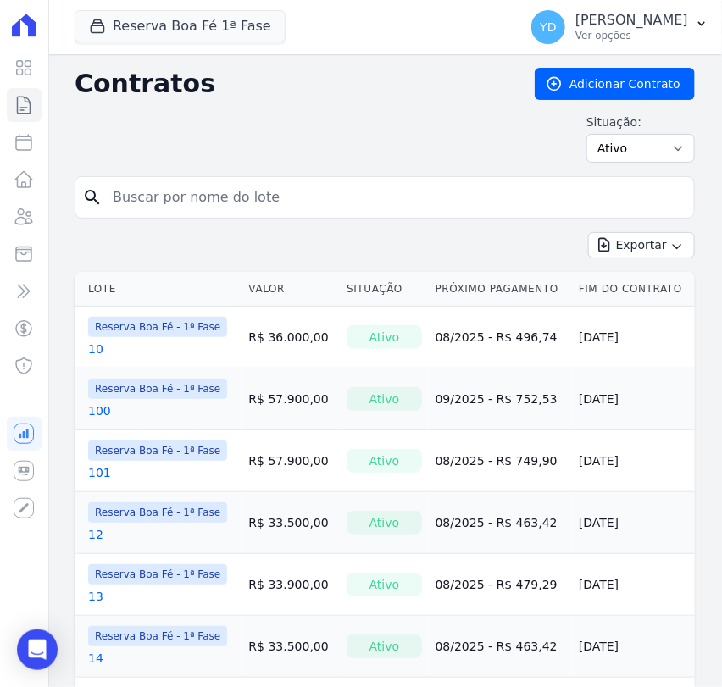
drag, startPoint x: 192, startPoint y: 193, endPoint x: 195, endPoint y: 209, distance: 16.3
click at [195, 209] on input "search" at bounding box center [395, 198] width 585 height 34
type input "225"
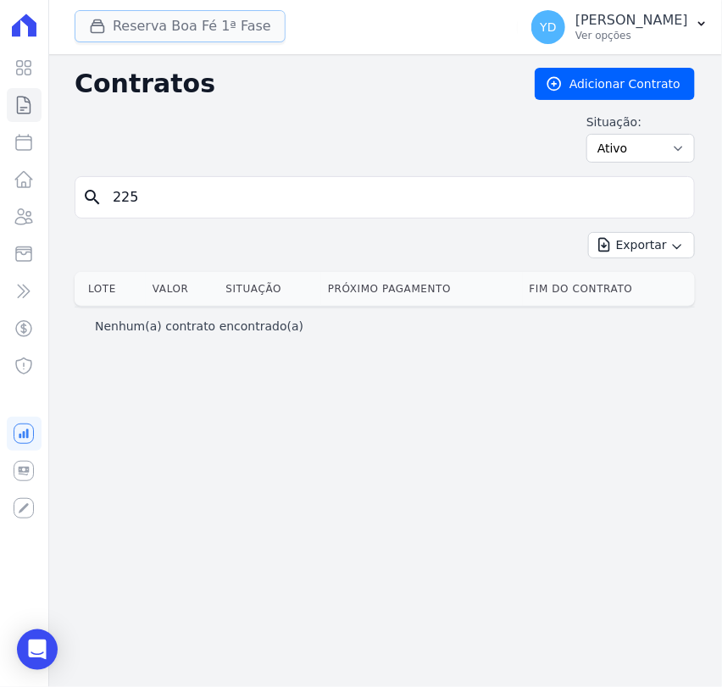
click at [184, 30] on button "Reserva Boa Fé 1ª Fase" at bounding box center [180, 26] width 211 height 32
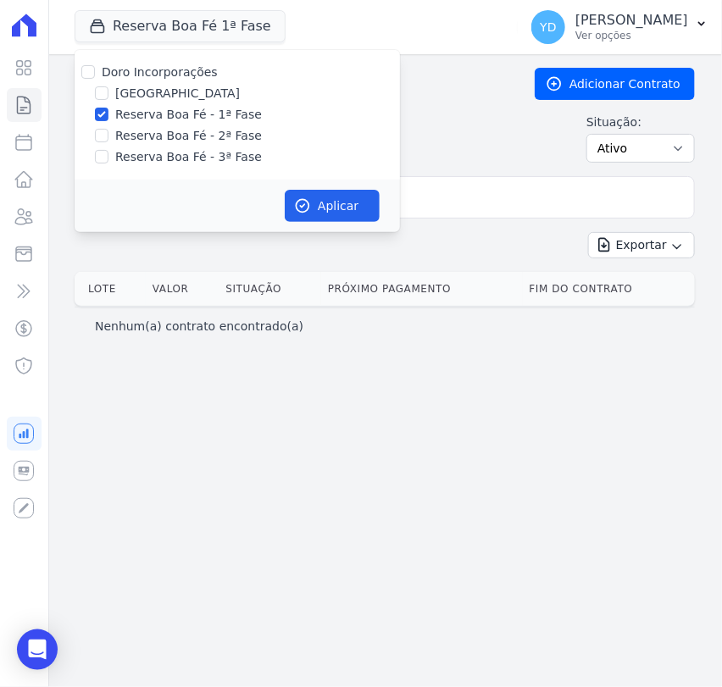
click at [426, 104] on div "Contratos Adicionar Contrato Situação: Ativo Todos Pausado Distratado Rascunho …" at bounding box center [385, 122] width 621 height 109
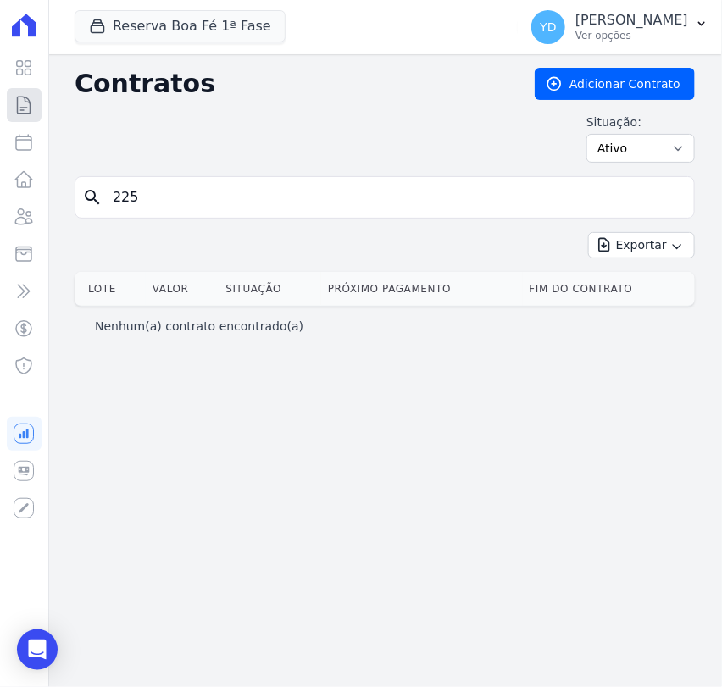
click at [30, 114] on icon at bounding box center [24, 105] width 20 height 20
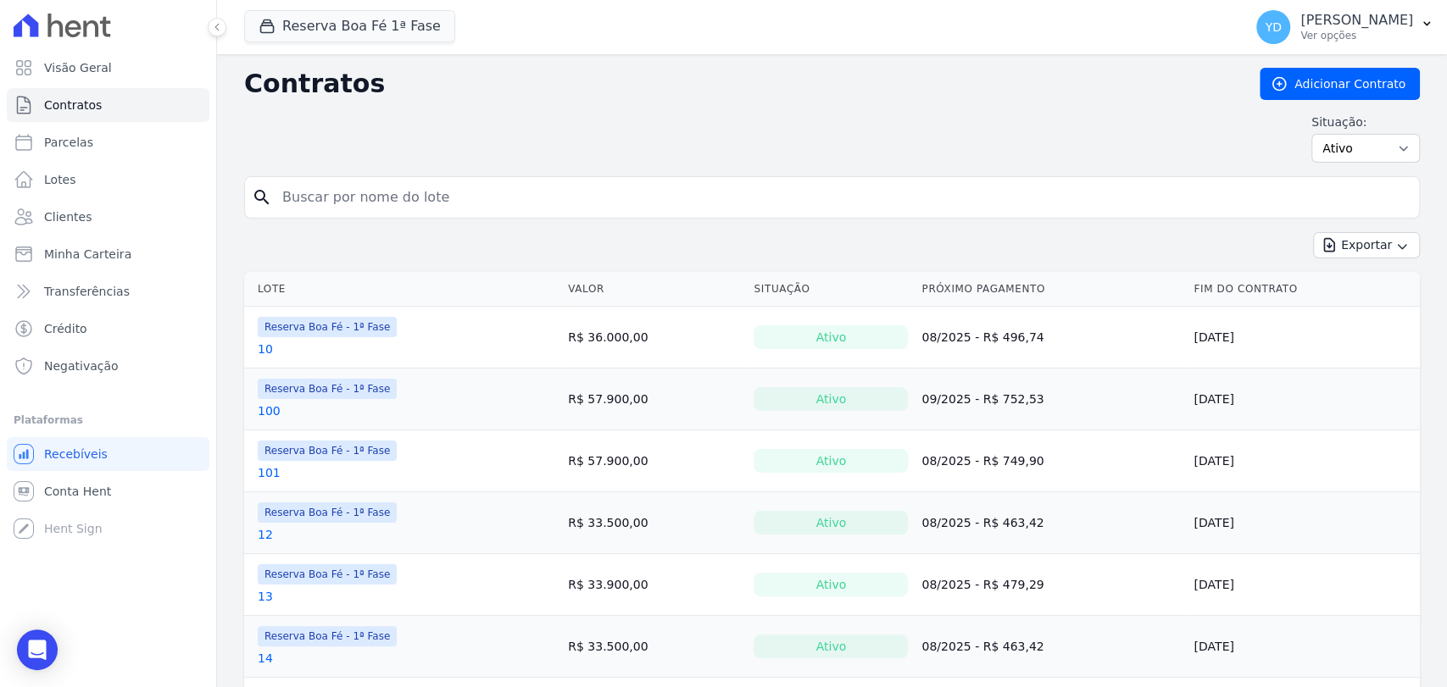
click at [400, 194] on input "search" at bounding box center [842, 198] width 1140 height 34
click at [115, 209] on link "Clientes" at bounding box center [108, 217] width 203 height 34
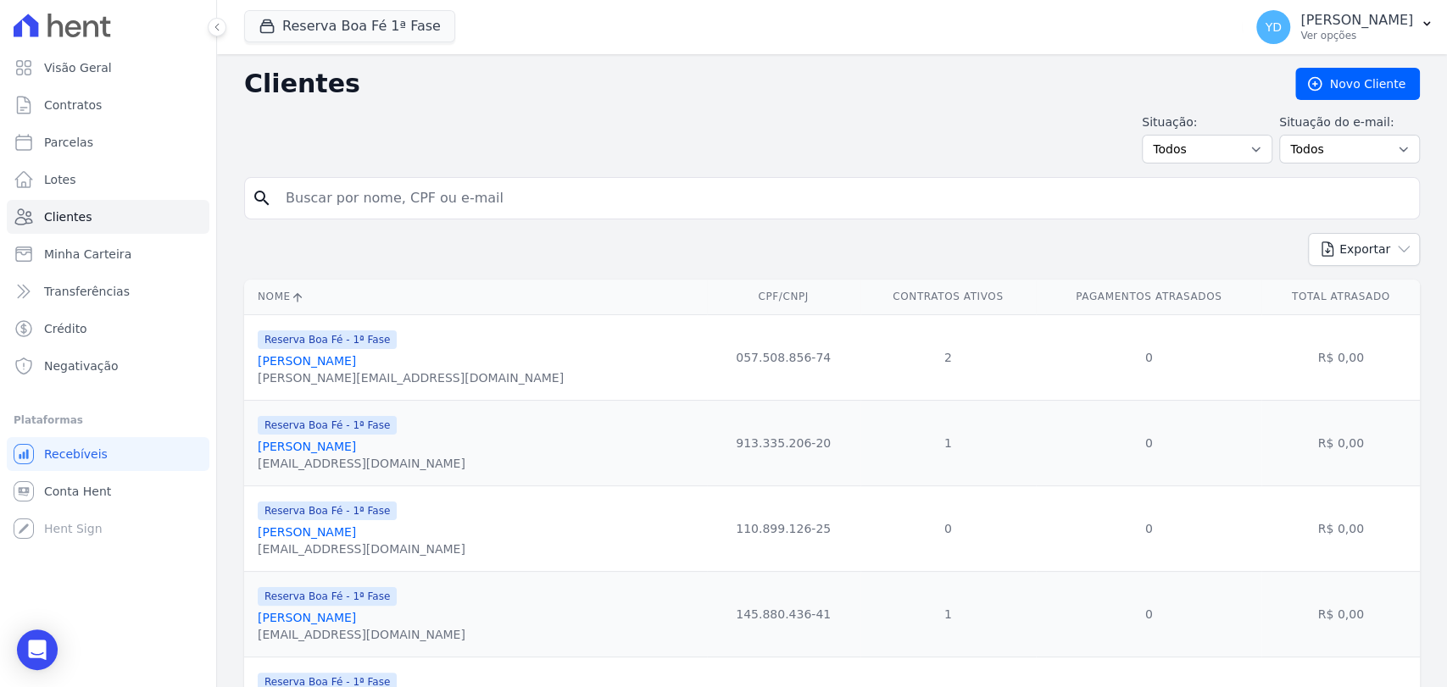
click at [342, 198] on input "search" at bounding box center [844, 198] width 1137 height 34
type input "geraldo"
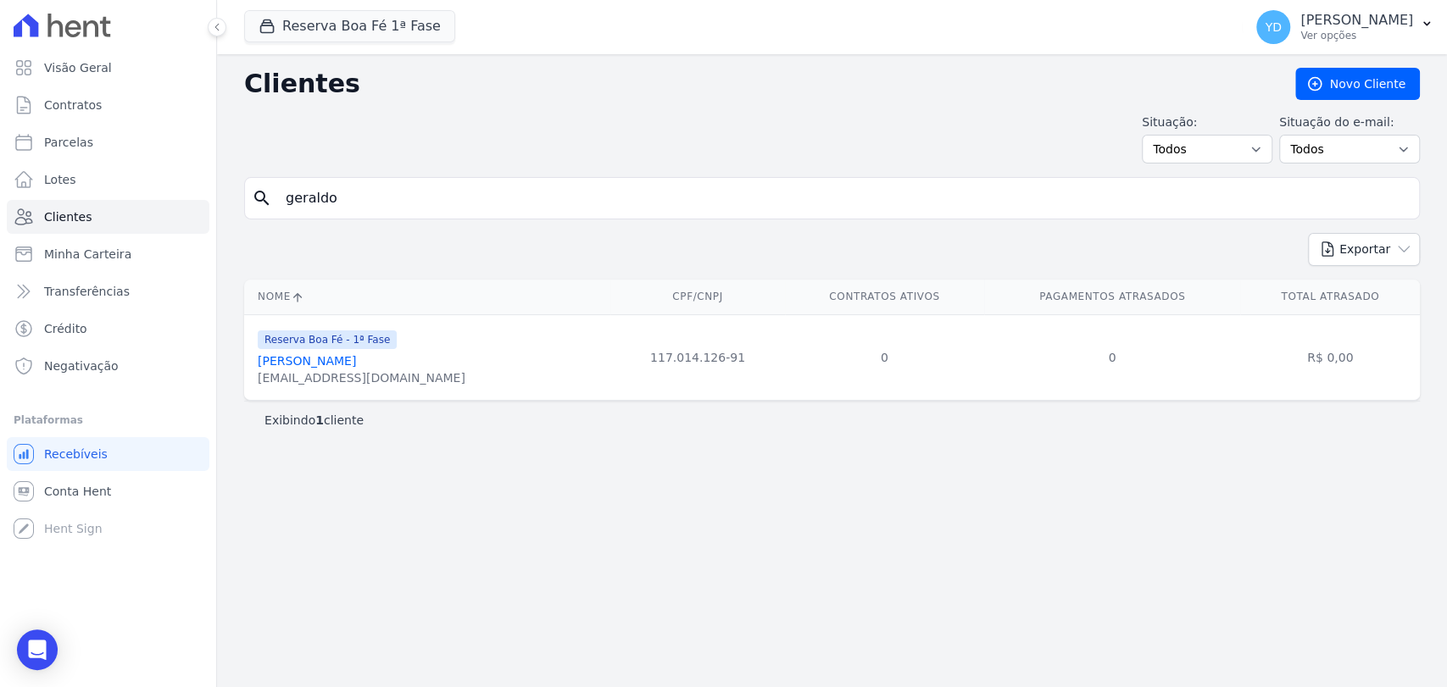
click at [363, 198] on input "geraldo" at bounding box center [844, 198] width 1137 height 34
type input "geronimo"
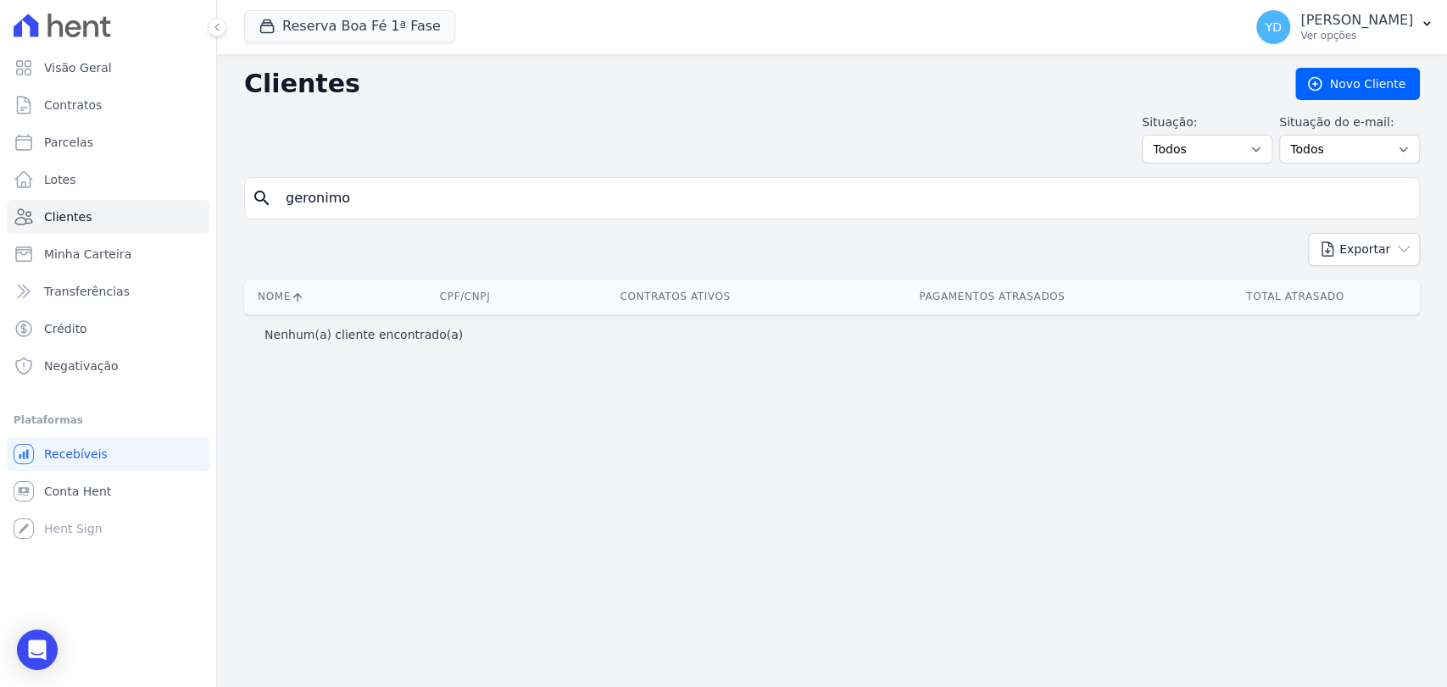
click at [347, 201] on input "geronimo" at bounding box center [844, 198] width 1137 height 34
click at [380, 26] on button "Reserva Boa Fé 1ª Fase" at bounding box center [349, 26] width 211 height 32
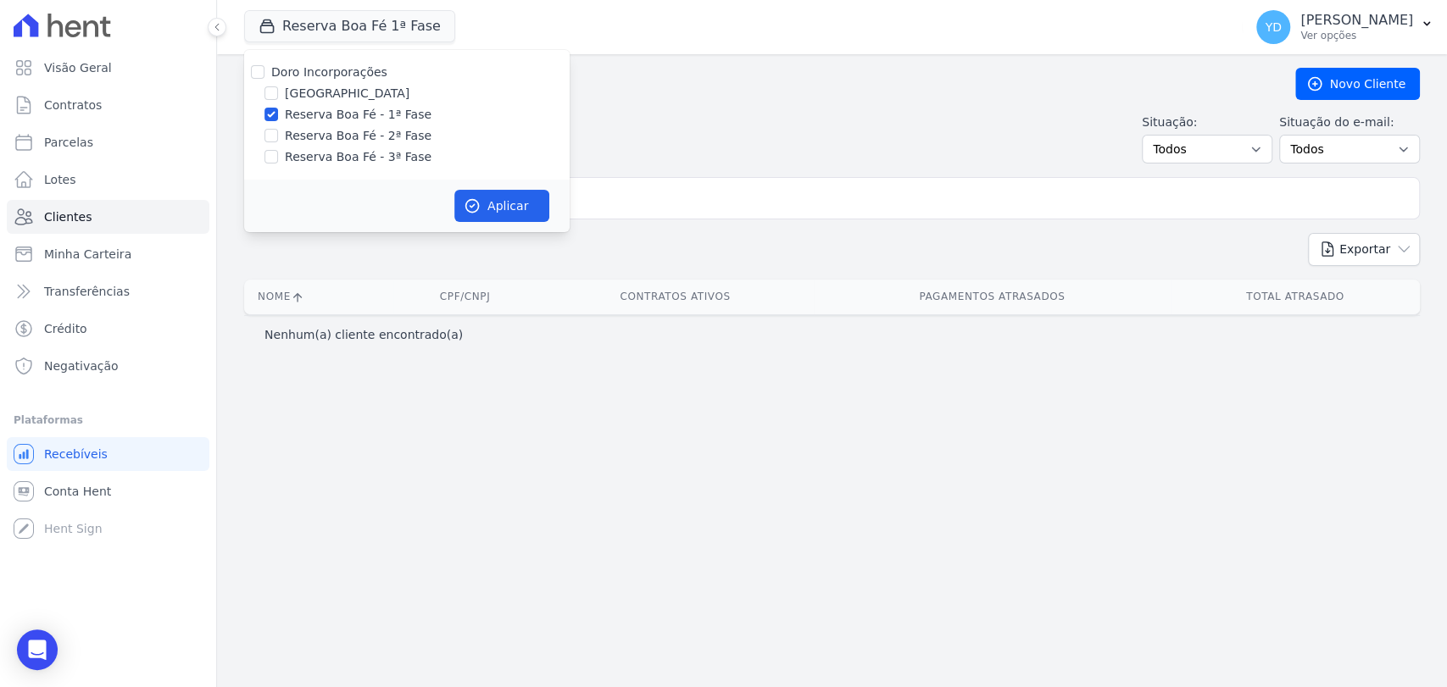
click at [351, 75] on label "Doro Incorporações" at bounding box center [329, 72] width 116 height 14
click at [264, 75] on input "Doro Incorporações" at bounding box center [258, 72] width 14 height 14
checkbox input "true"
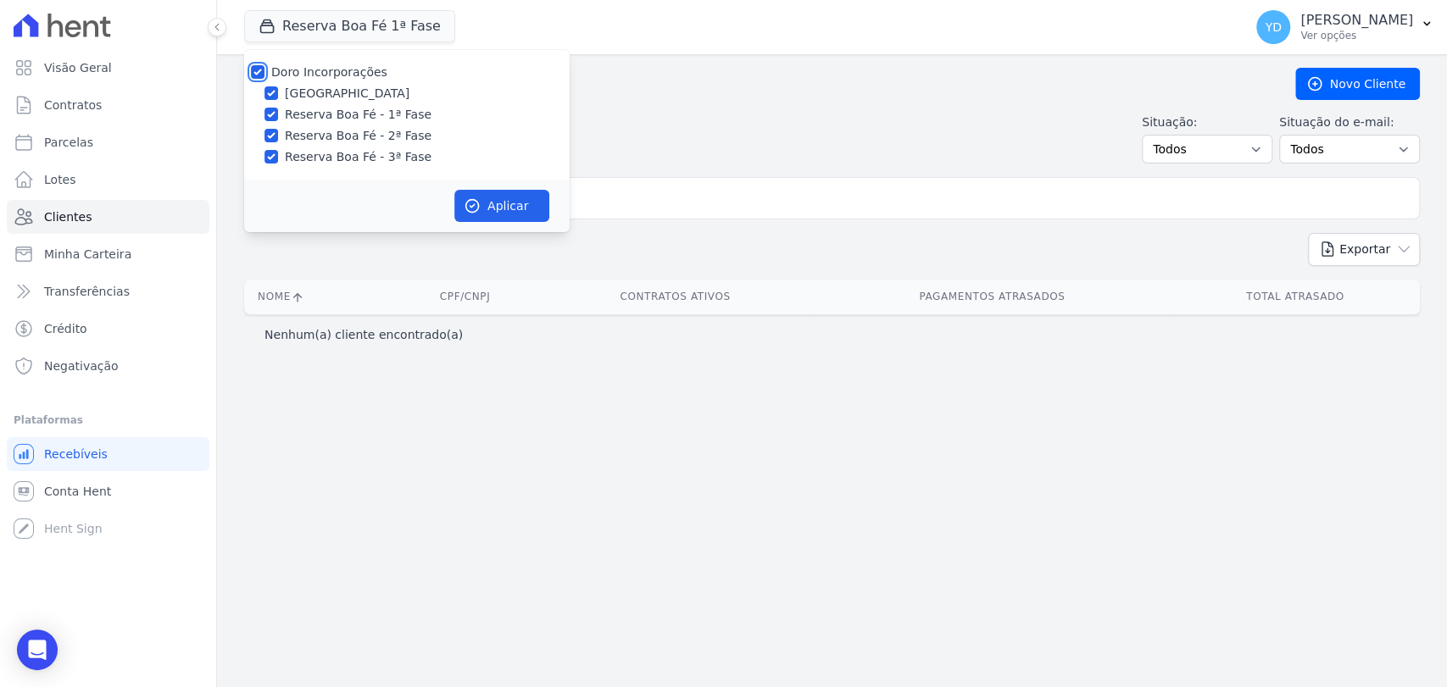
checkbox input "true"
click at [475, 205] on icon "button" at bounding box center [472, 206] width 17 height 17
click at [657, 167] on div "Clientes Novo Cliente Situação: Todos Adimplentes Inadimplentes Situação do e-m…" at bounding box center [832, 370] width 1230 height 633
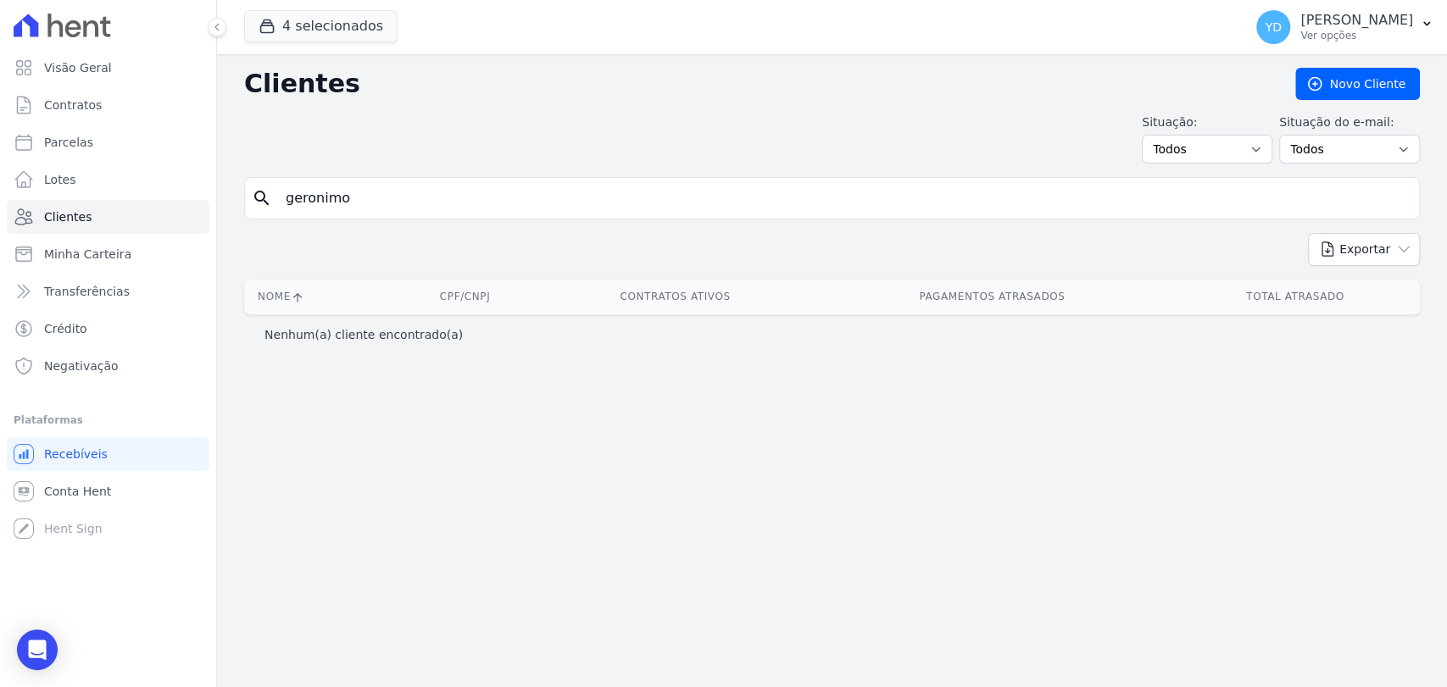
click at [606, 201] on input "geronimo" at bounding box center [844, 198] width 1137 height 34
click at [372, 189] on input "geronimo" at bounding box center [844, 198] width 1137 height 34
click at [156, 114] on link "Contratos" at bounding box center [108, 105] width 203 height 34
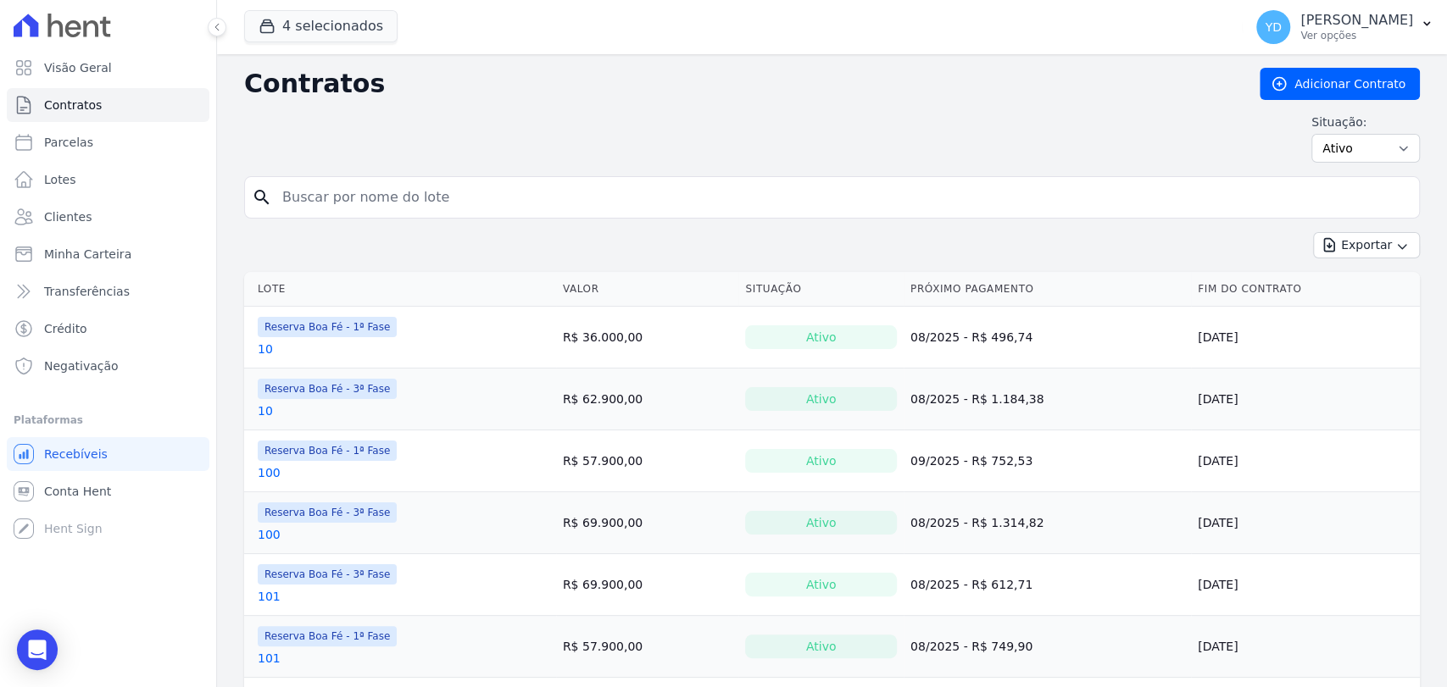
drag, startPoint x: 354, startPoint y: 213, endPoint x: 363, endPoint y: 203, distance: 13.2
click at [363, 203] on input "search" at bounding box center [842, 198] width 1140 height 34
type input "b12"
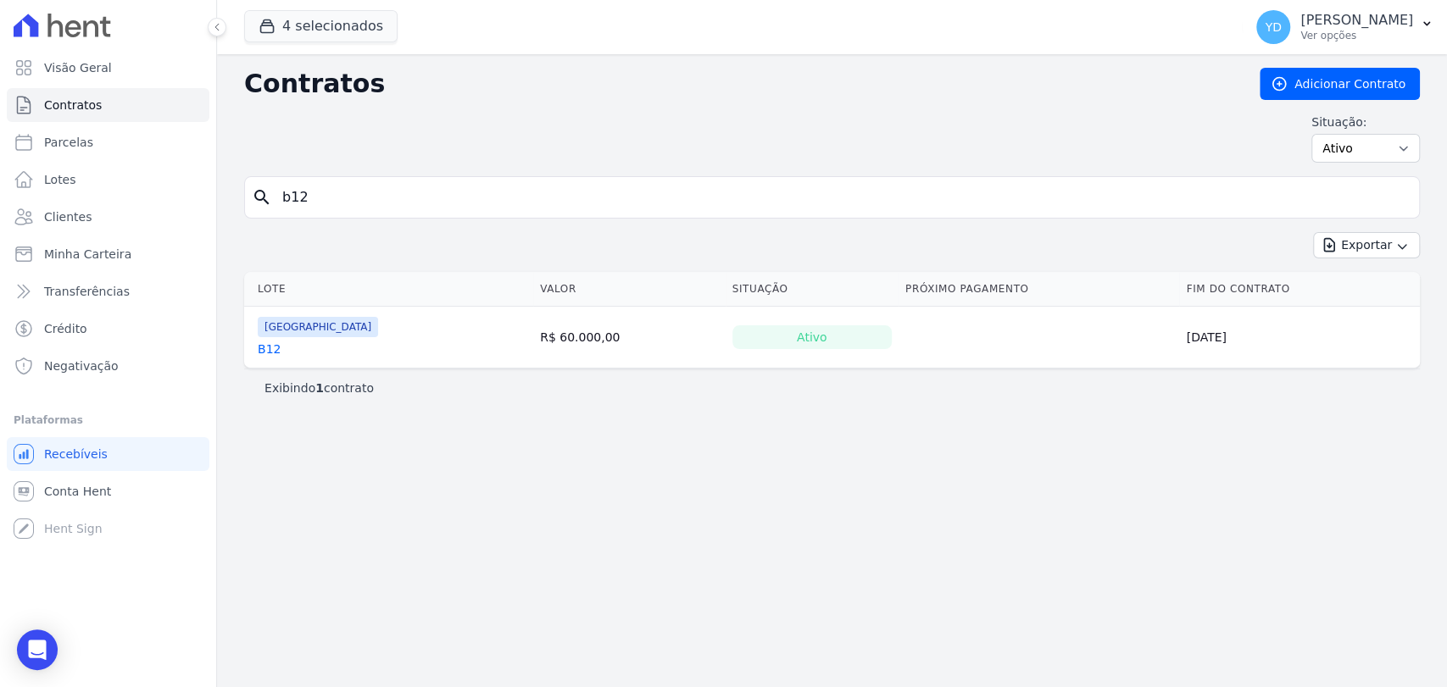
click at [267, 349] on link "B12" at bounding box center [269, 349] width 23 height 17
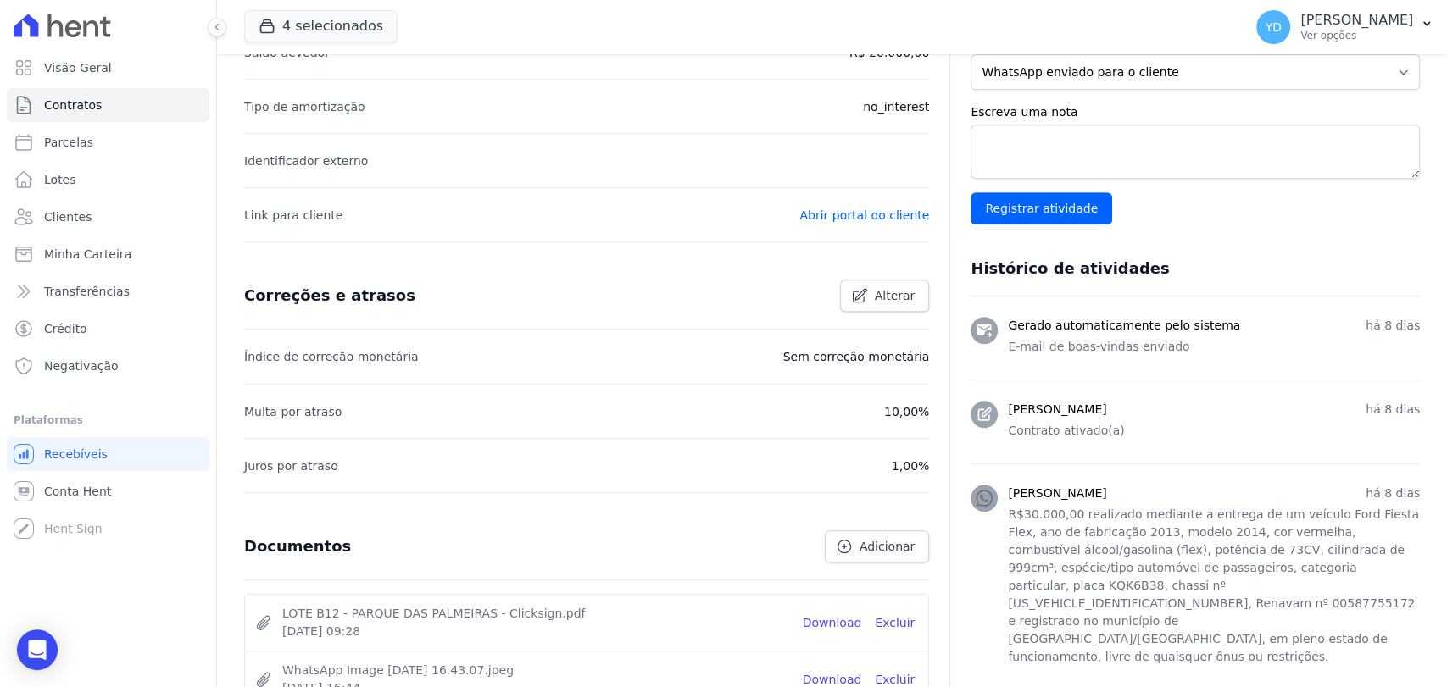
scroll to position [618, 0]
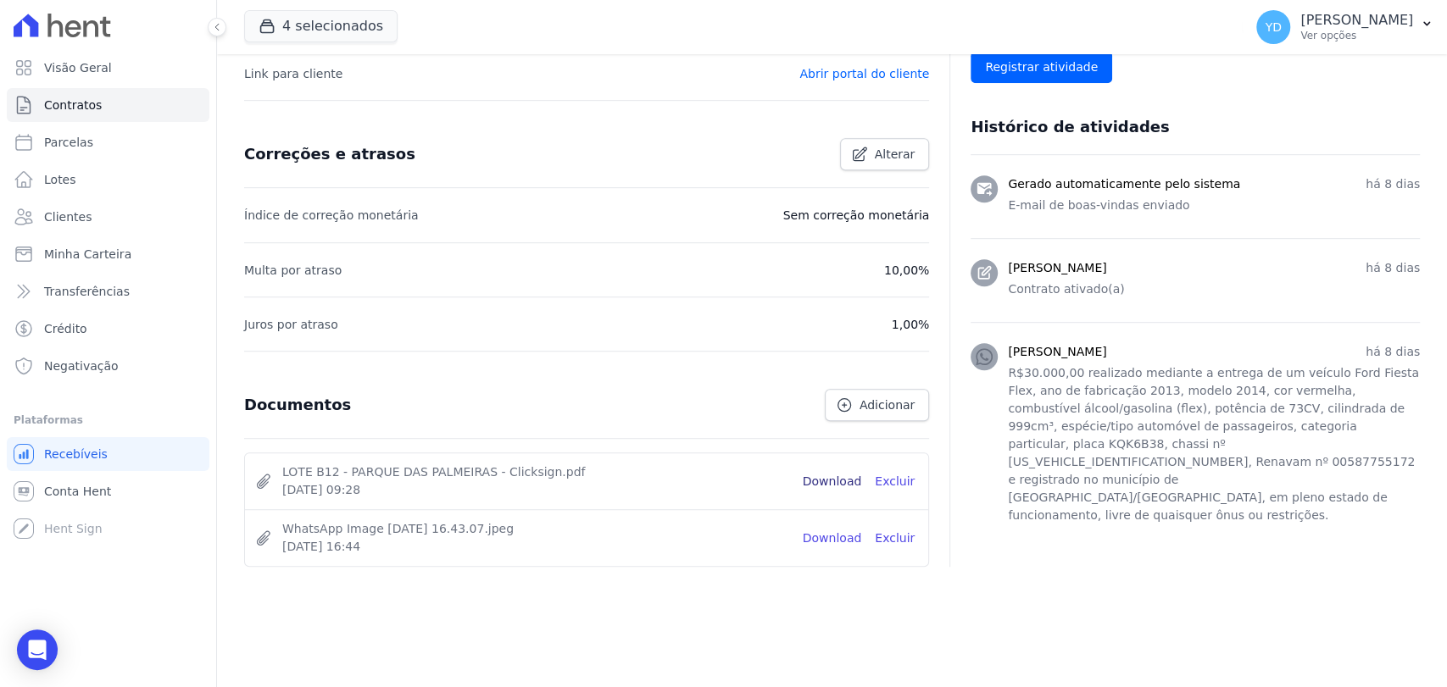
click at [827, 476] on link "Download" at bounding box center [832, 482] width 59 height 18
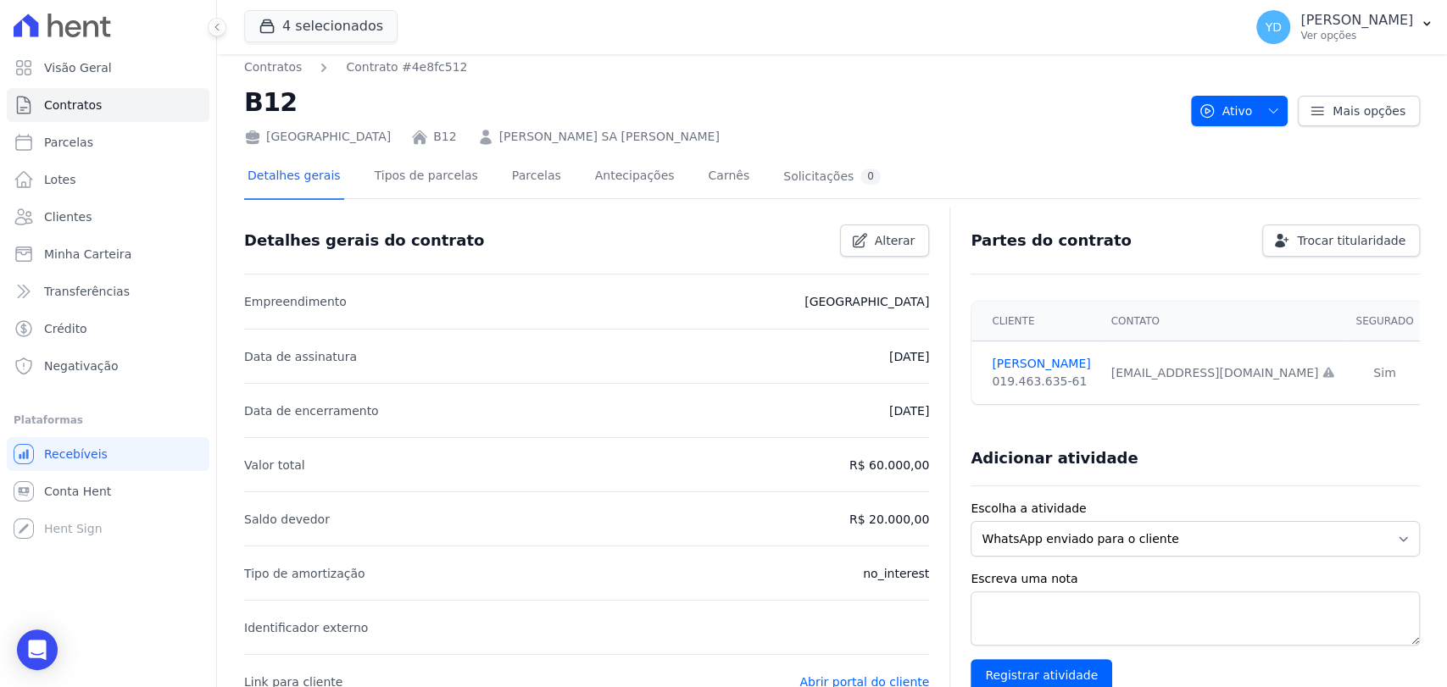
scroll to position [0, 0]
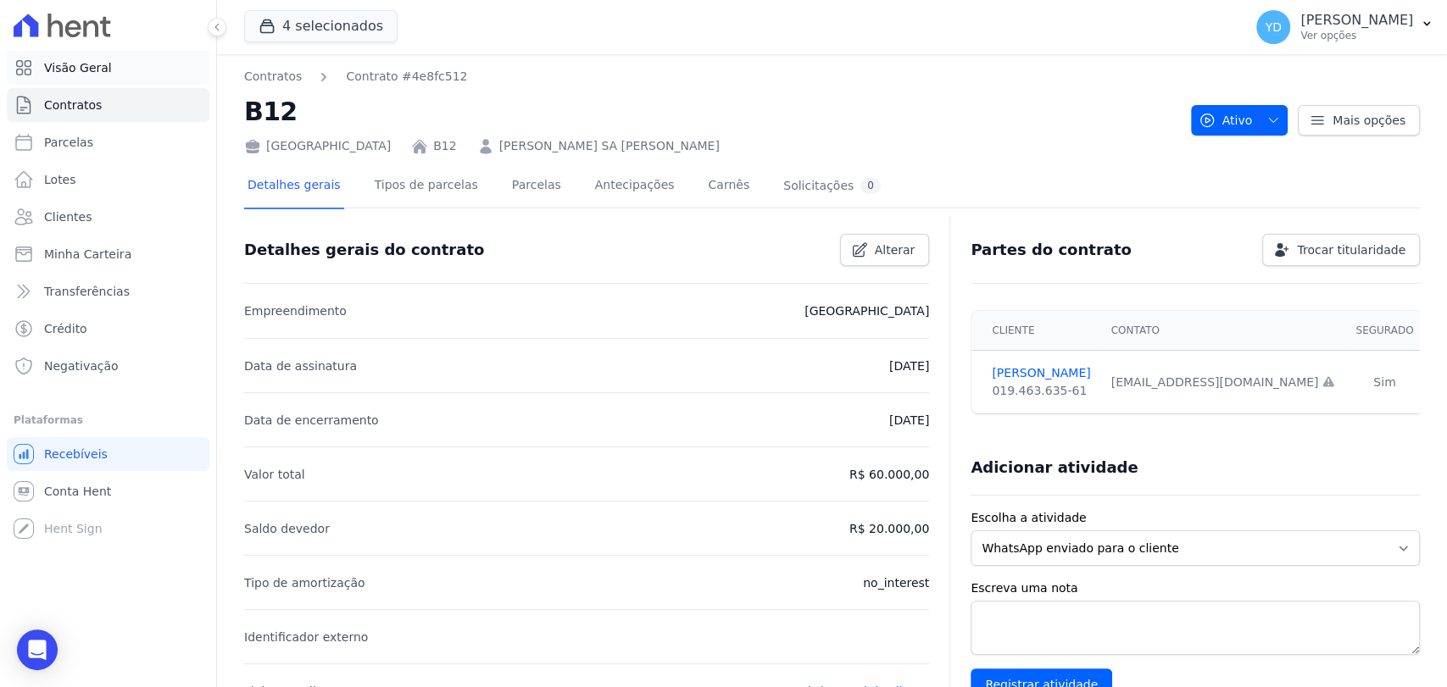
click at [126, 79] on link "Visão Geral" at bounding box center [108, 68] width 203 height 34
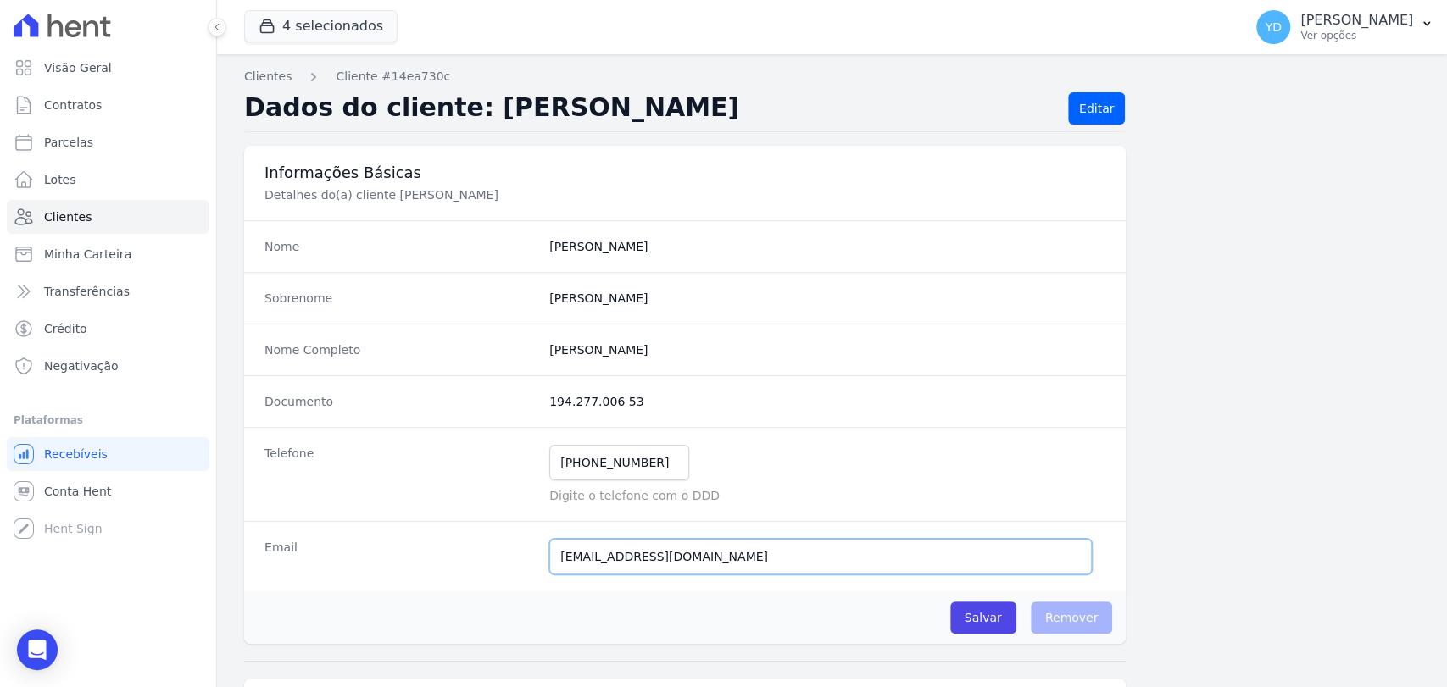
click at [640, 554] on input "[EMAIL_ADDRESS][DOMAIN_NAME]" at bounding box center [820, 557] width 543 height 36
click at [662, 555] on input "[EMAIL_ADDRESS][DOMAIN_NAME]" at bounding box center [820, 557] width 543 height 36
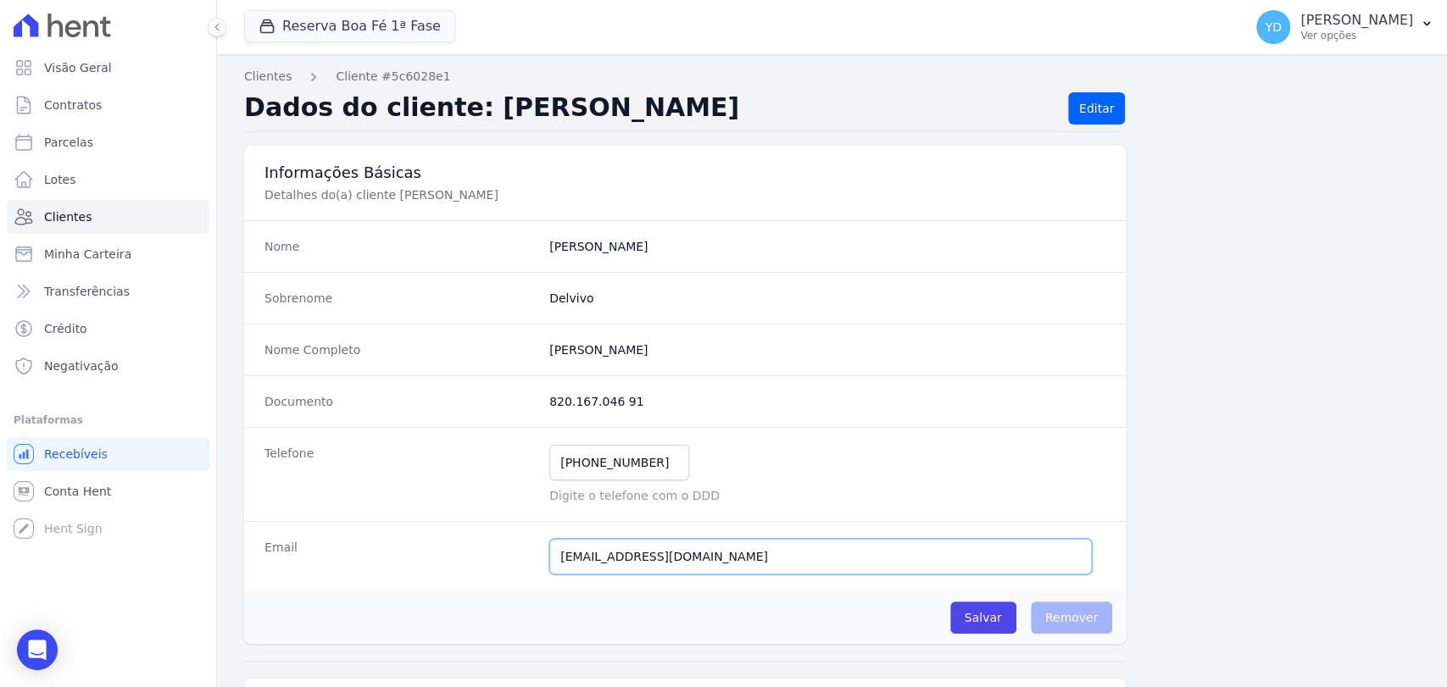
click at [662, 555] on input "[EMAIL_ADDRESS][DOMAIN_NAME]" at bounding box center [820, 557] width 543 height 36
click at [629, 570] on input "[EMAIL_ADDRESS][DOMAIN_NAME]" at bounding box center [820, 557] width 543 height 36
click at [629, 570] on input "juliodelvivo1@gmail.com" at bounding box center [820, 557] width 543 height 36
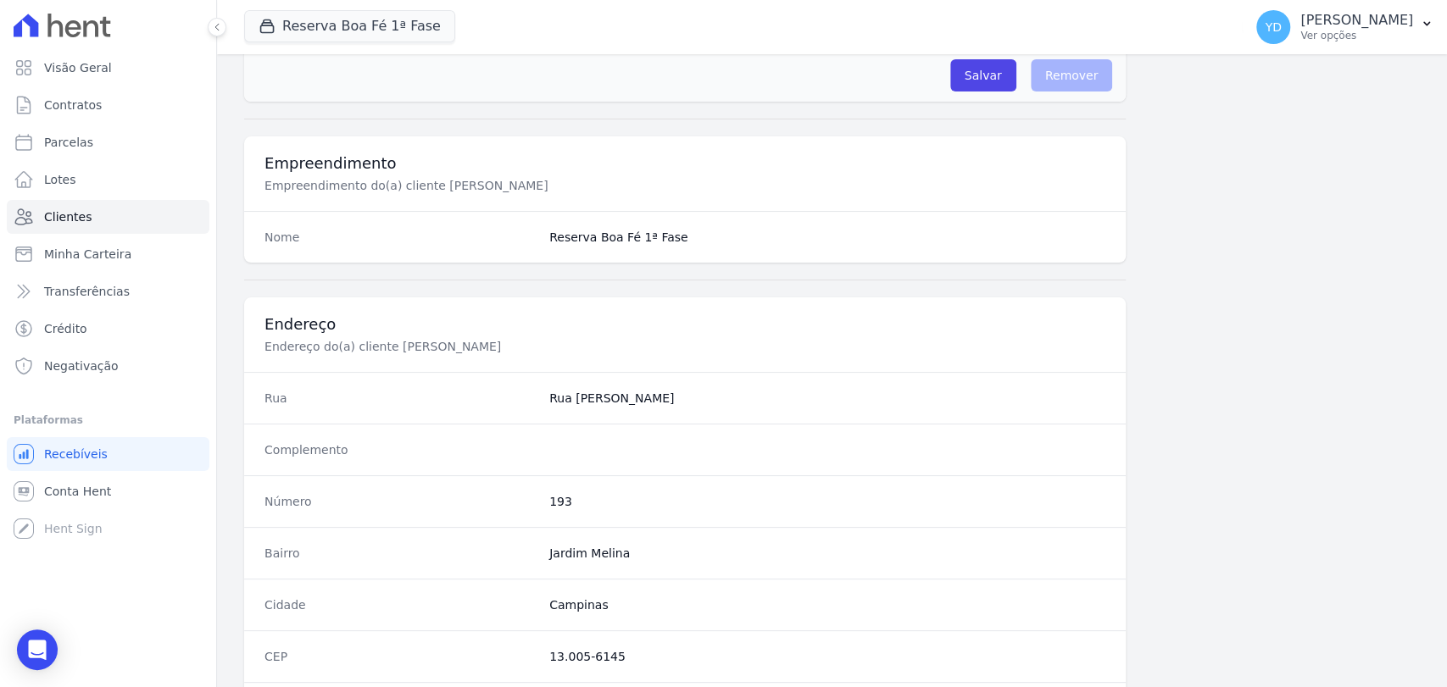
scroll to position [142, 0]
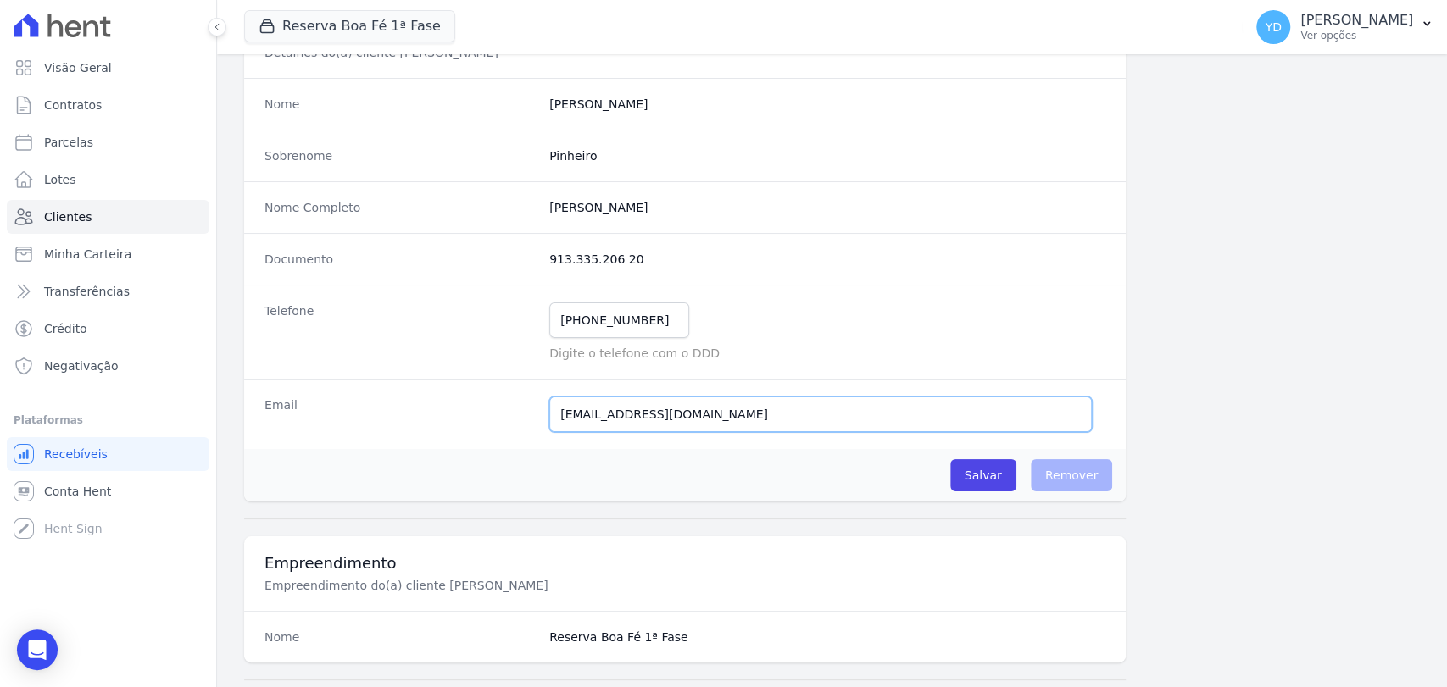
click at [632, 415] on input "juliodelvivo1@gmail.com" at bounding box center [820, 415] width 543 height 36
click at [626, 415] on input "juliodelvivo1@gmail.com" at bounding box center [820, 415] width 543 height 36
drag, startPoint x: 626, startPoint y: 415, endPoint x: 532, endPoint y: 407, distance: 94.5
click at [530, 409] on div "Email juliodelvivo1@gmail.com E-mail enviado. Aguardando confirmação.." at bounding box center [685, 414] width 882 height 70
click at [956, 406] on input "yurihenrique079@gmail.com" at bounding box center [820, 415] width 543 height 36
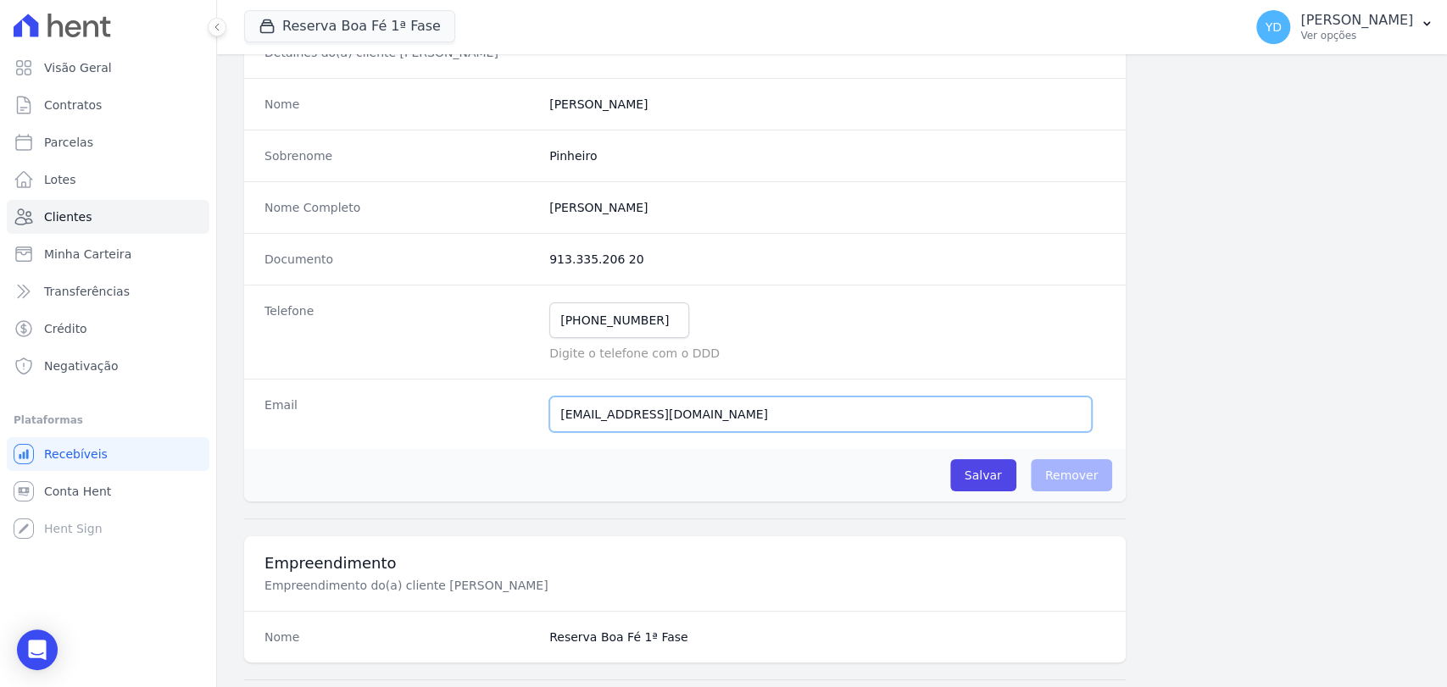
click at [956, 406] on input "yurihenrique079@gmail.com" at bounding box center [820, 415] width 543 height 36
type input "yurihenrique079@gmail.com"
click at [970, 469] on input "Salvar" at bounding box center [983, 475] width 66 height 32
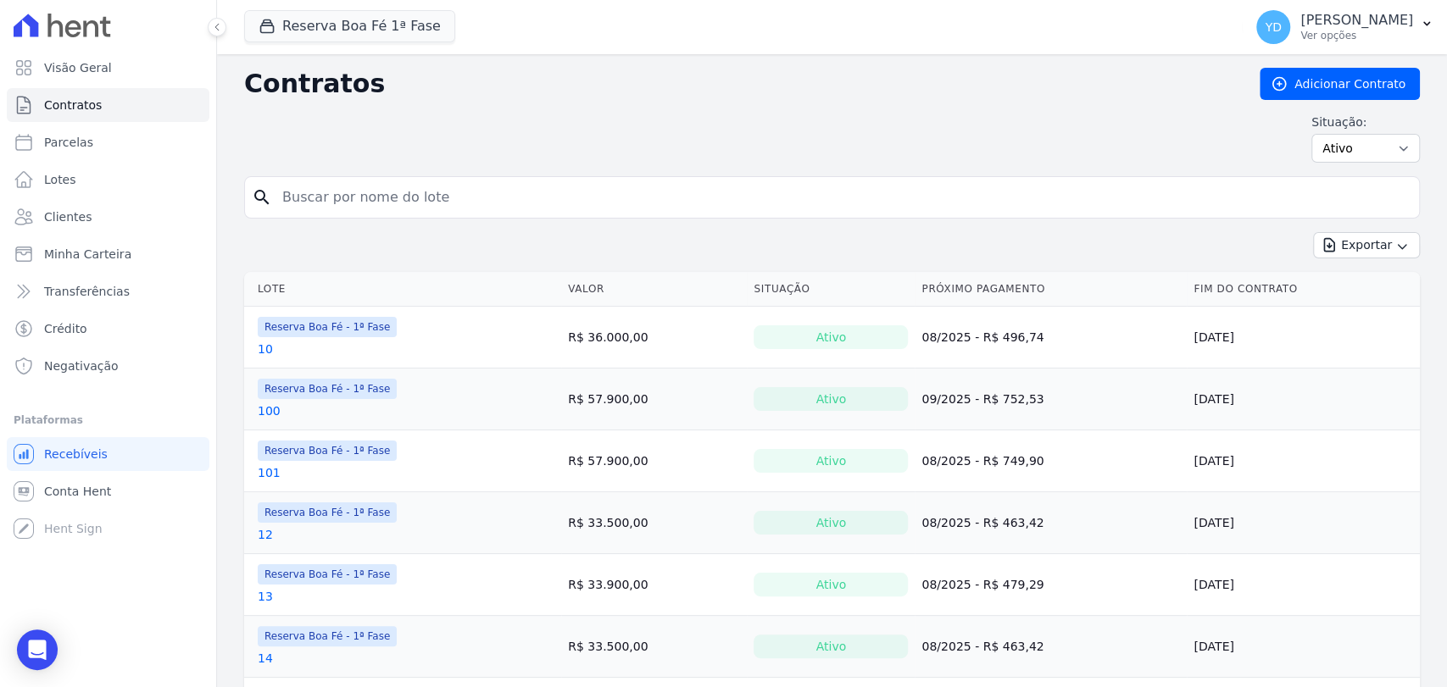
drag, startPoint x: 545, startPoint y: 181, endPoint x: 548, endPoint y: 192, distance: 10.5
click at [548, 192] on div "search" at bounding box center [832, 197] width 1176 height 42
click at [547, 192] on input "search" at bounding box center [842, 198] width 1140 height 34
click at [1390, 153] on select "Ativo Todos Pausado Distratado Rascunho Expirado Encerrado" at bounding box center [1365, 148] width 109 height 29
select select "all"
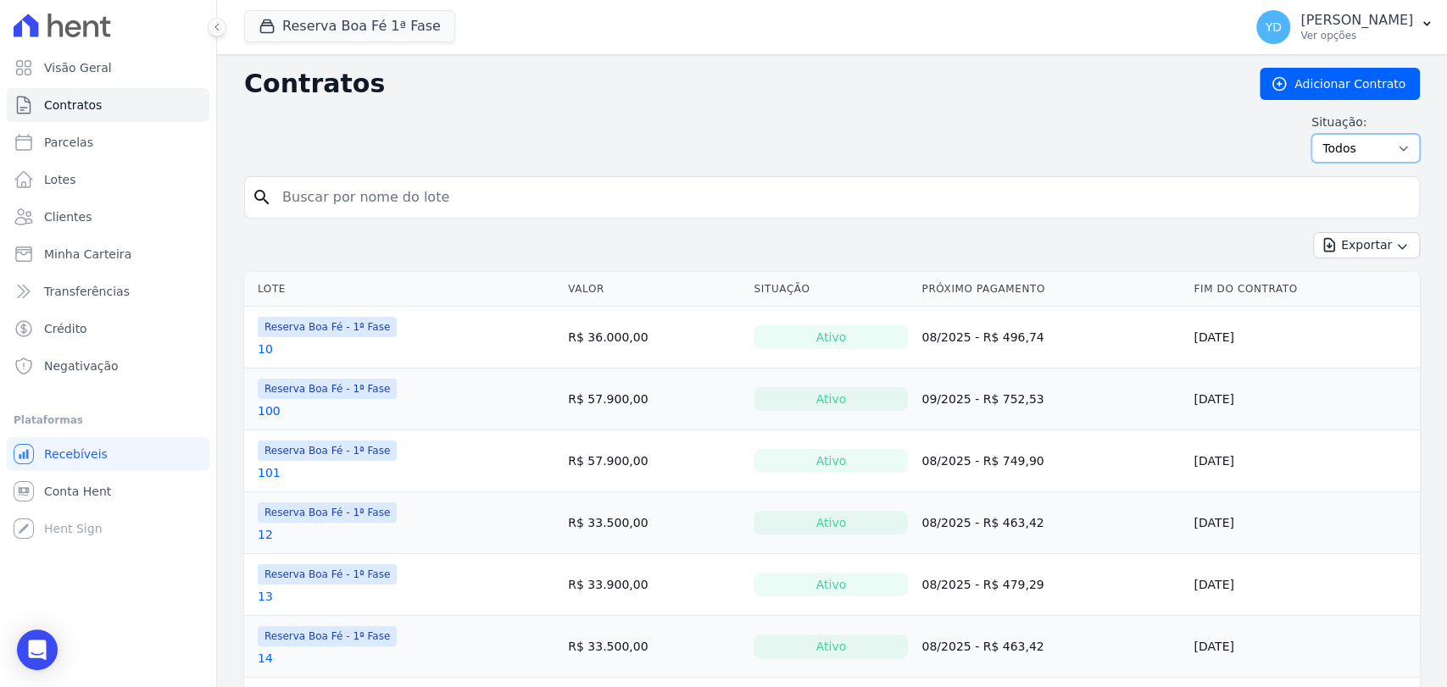
click at [1311, 134] on select "Ativo Todos Pausado Distratado Rascunho Expirado Encerrado" at bounding box center [1365, 148] width 109 height 29
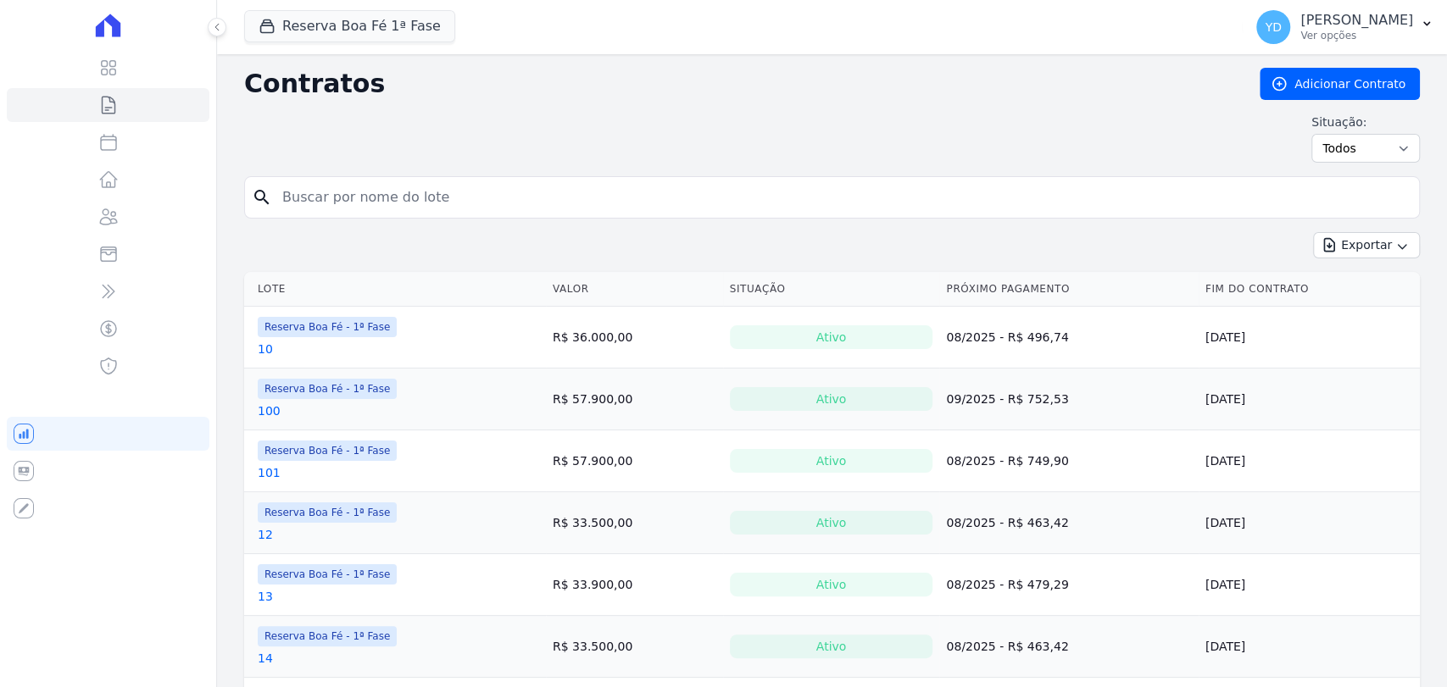
click at [746, 216] on div "search" at bounding box center [832, 197] width 1176 height 42
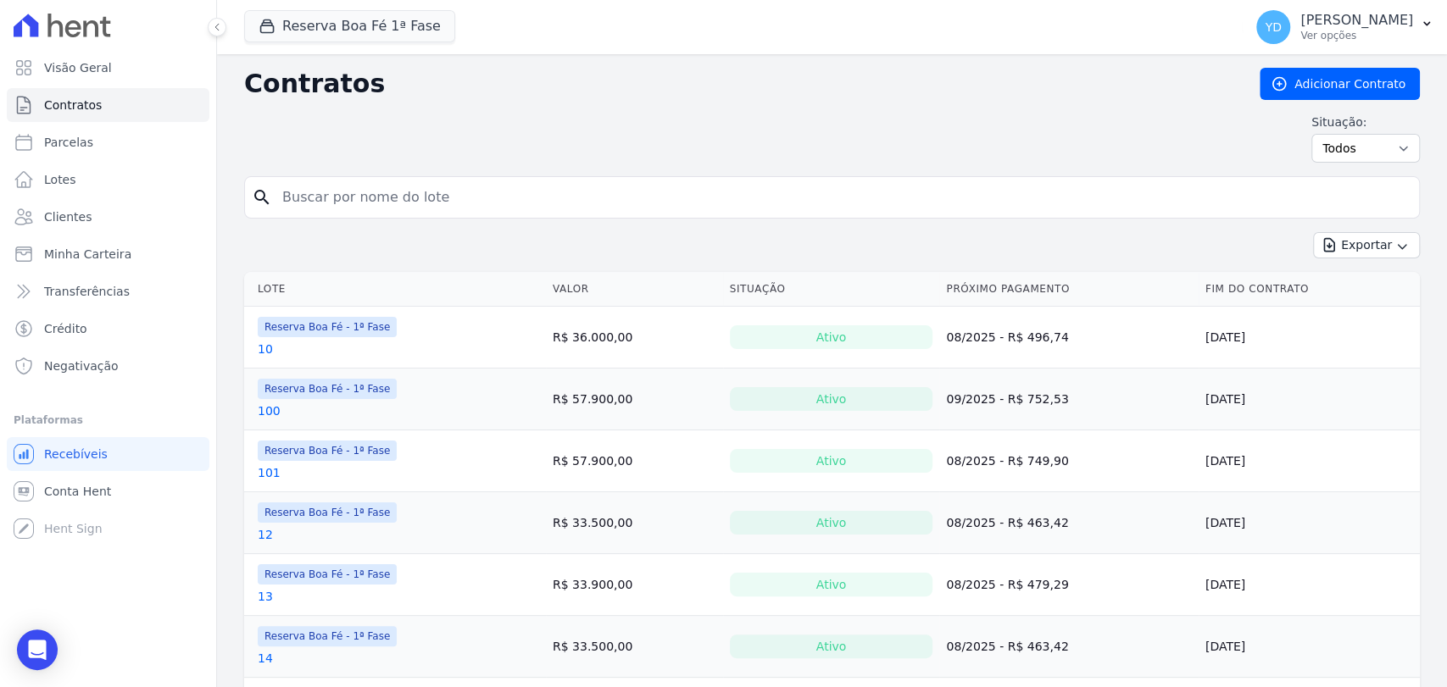
click at [739, 204] on input "search" at bounding box center [842, 198] width 1140 height 34
type input "9"
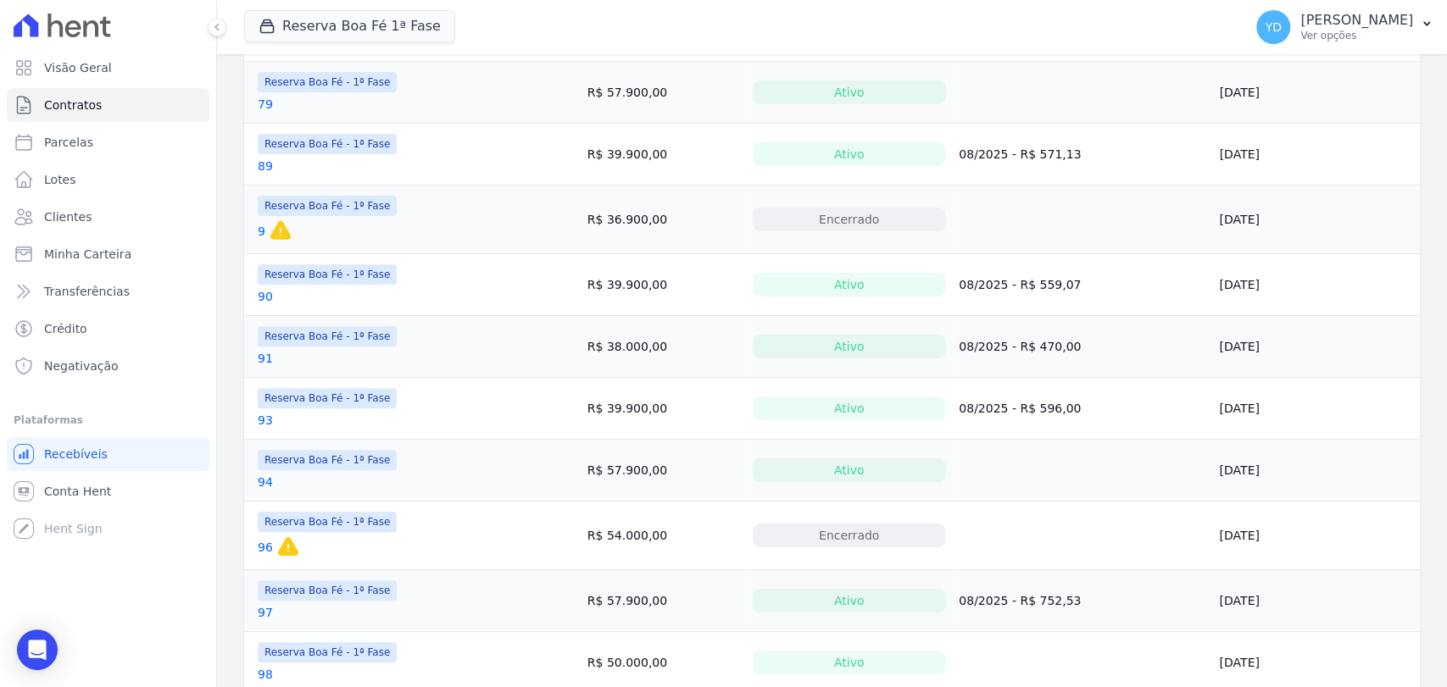
scroll to position [676, 0]
click at [269, 231] on icon at bounding box center [281, 233] width 24 height 24
click at [260, 227] on link "9" at bounding box center [262, 233] width 8 height 17
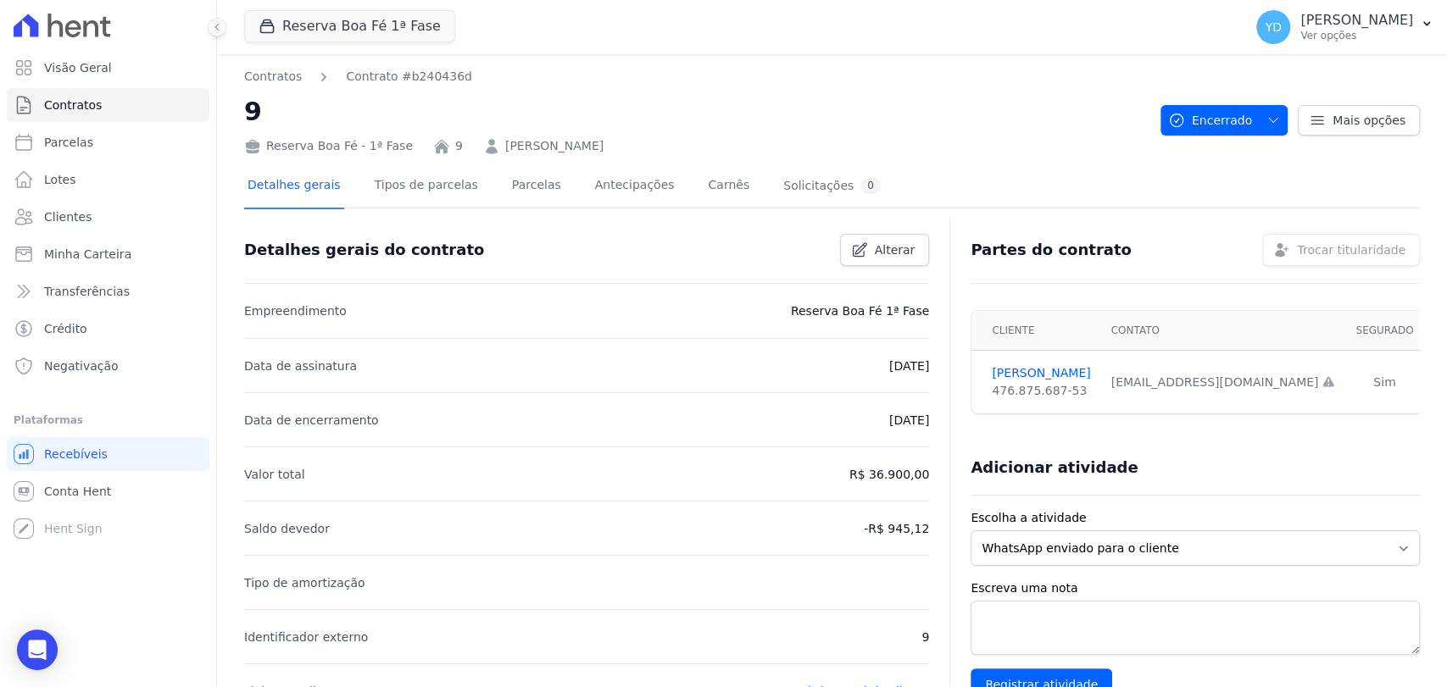
click at [556, 145] on link "REINALDO ELISIO DE ARAUJO" at bounding box center [554, 146] width 98 height 18
click at [528, 152] on link "REINALDO ELISIO DE ARAUJO" at bounding box center [554, 146] width 98 height 18
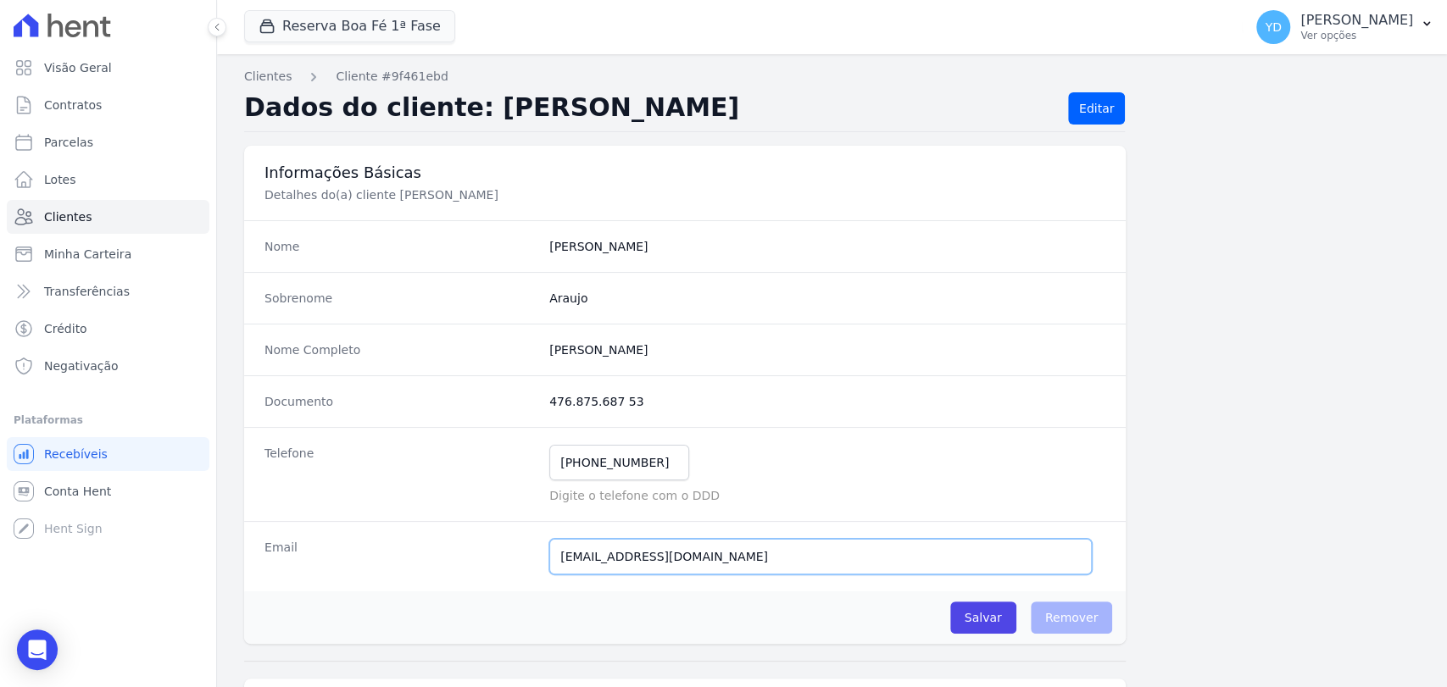
click at [616, 563] on input "vanderlei754323679006532@gmail.com" at bounding box center [820, 557] width 543 height 36
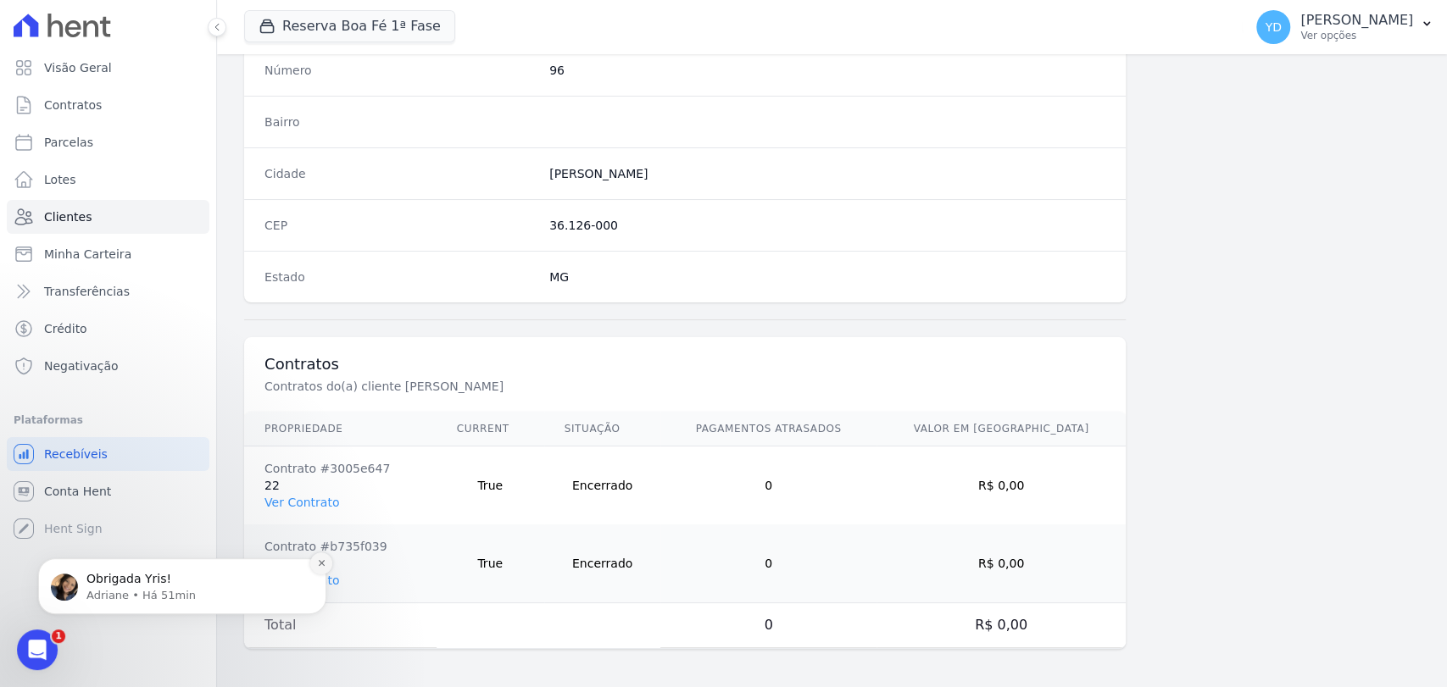
click at [321, 564] on icon "Dismiss notification" at bounding box center [321, 563] width 6 height 6
